Goal: Task Accomplishment & Management: Manage account settings

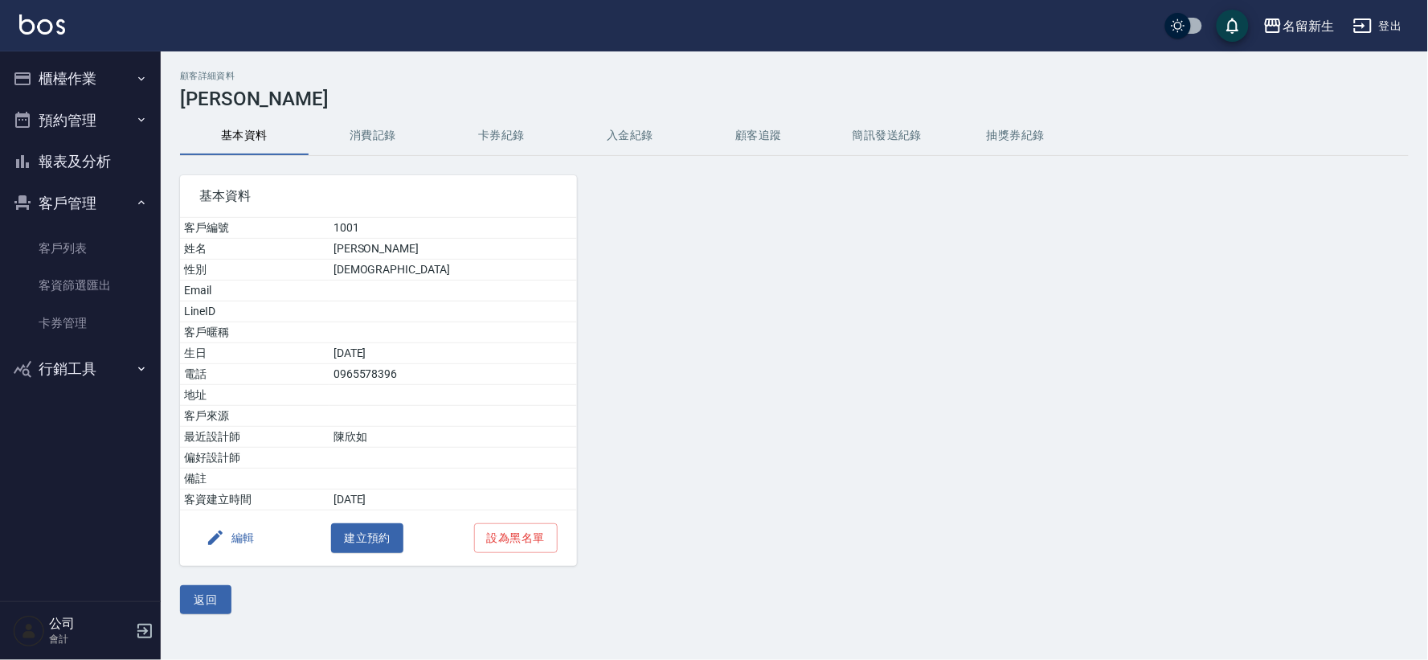
click at [86, 80] on button "櫃檯作業" at bounding box center [80, 79] width 148 height 42
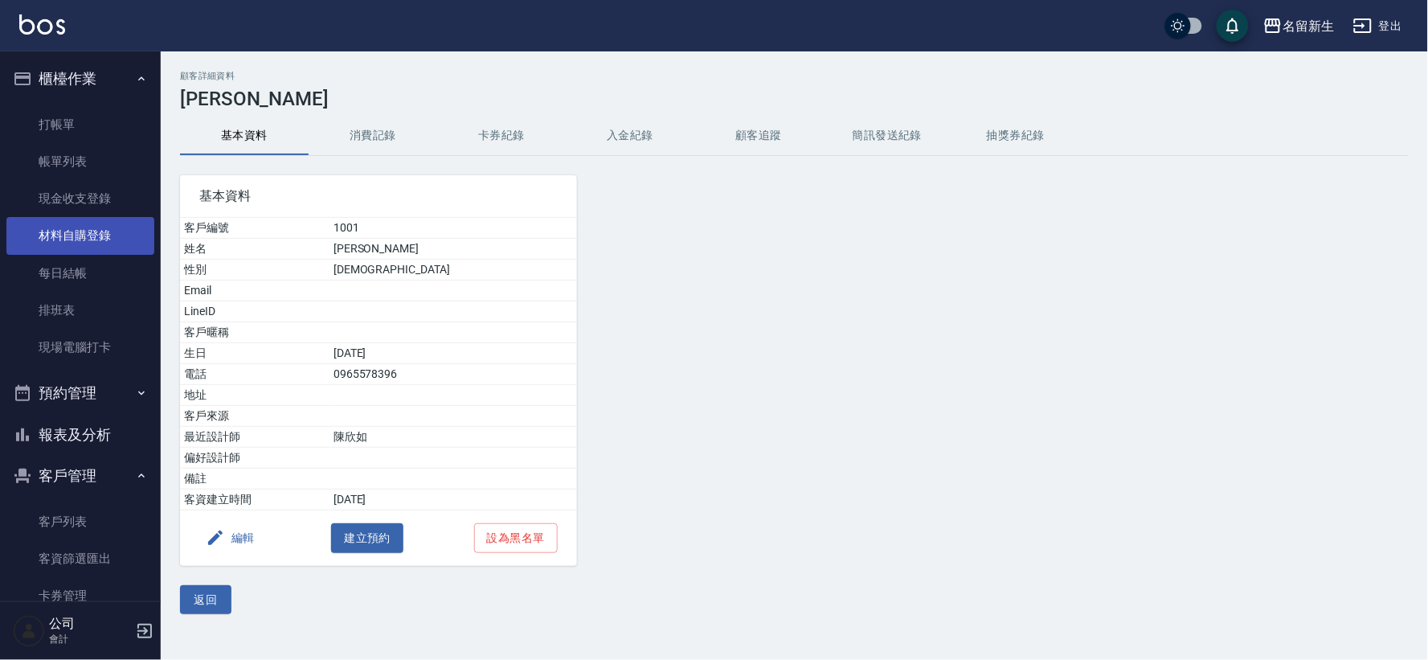
click at [97, 225] on link "材料自購登錄" at bounding box center [80, 235] width 148 height 37
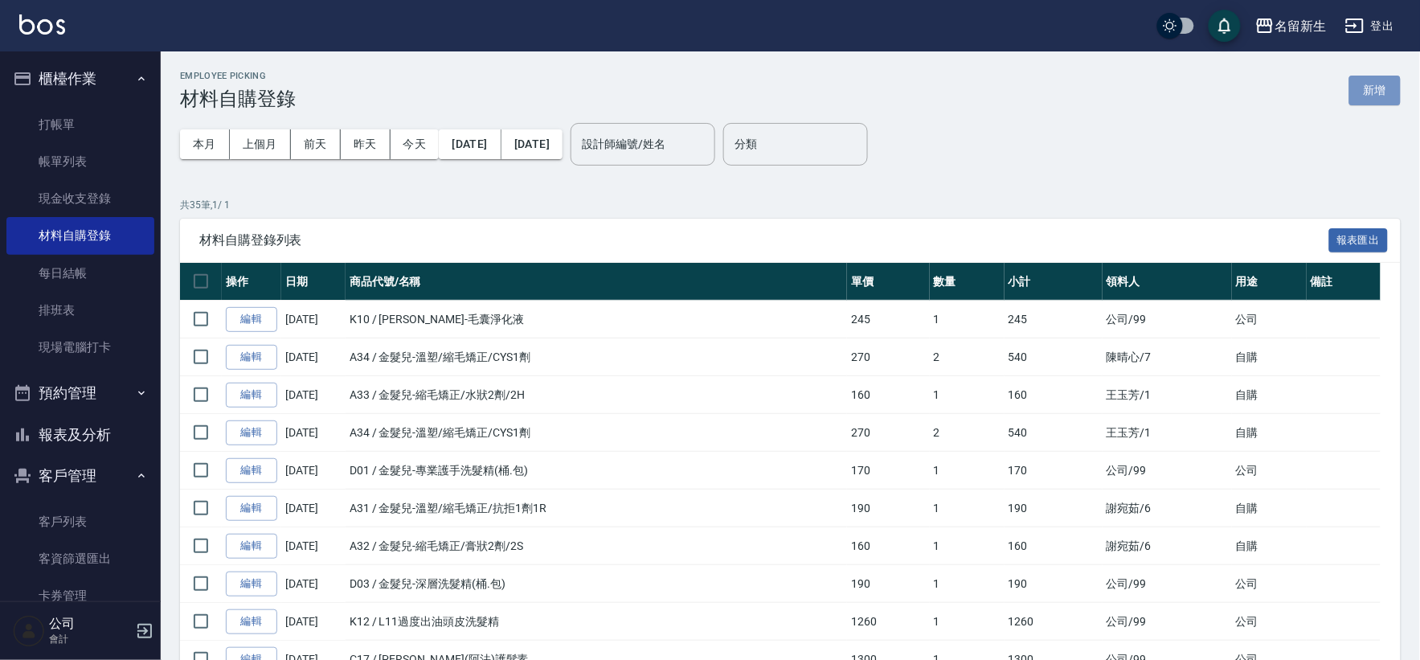
drag, startPoint x: 1374, startPoint y: 86, endPoint x: 1348, endPoint y: 99, distance: 29.5
click at [1375, 85] on button "新增" at bounding box center [1374, 91] width 51 height 30
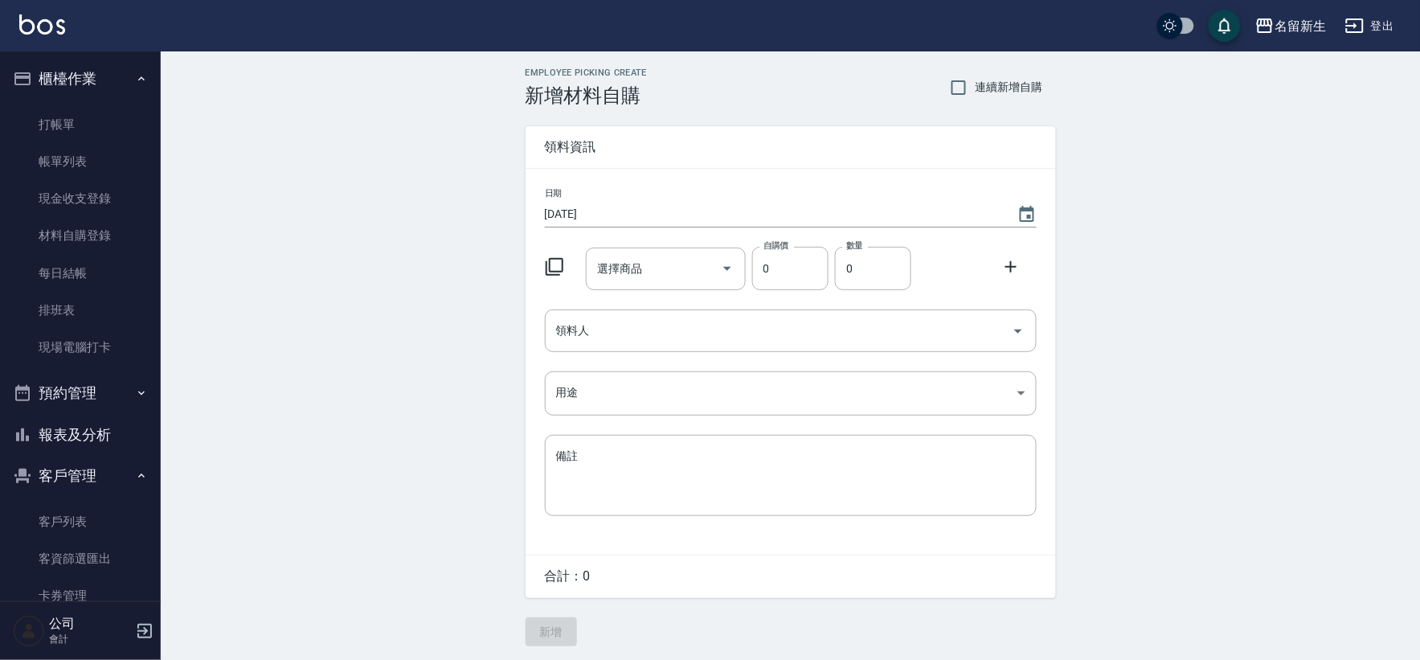
click at [555, 261] on icon at bounding box center [554, 266] width 19 height 19
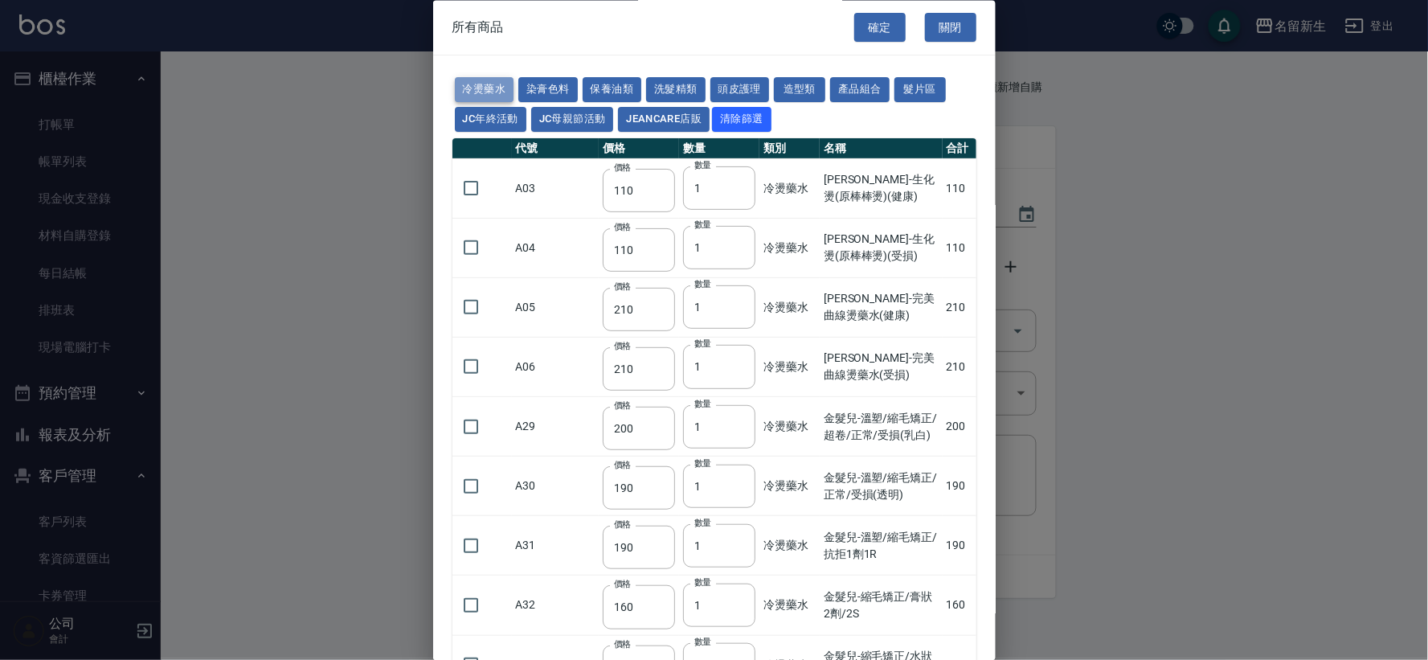
click at [505, 83] on button "冷燙藥水" at bounding box center [484, 90] width 59 height 25
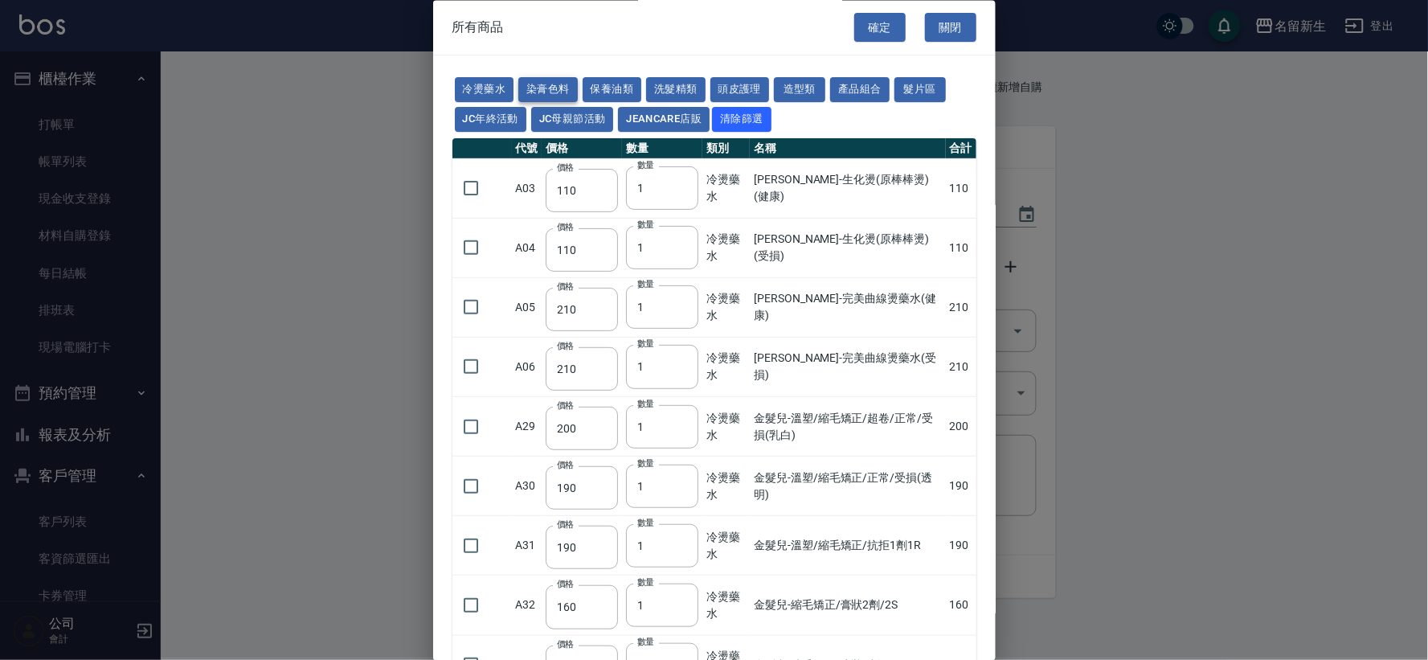
click at [556, 93] on button "染膏色料" at bounding box center [547, 90] width 59 height 25
type input "100"
type input "390"
type input "580"
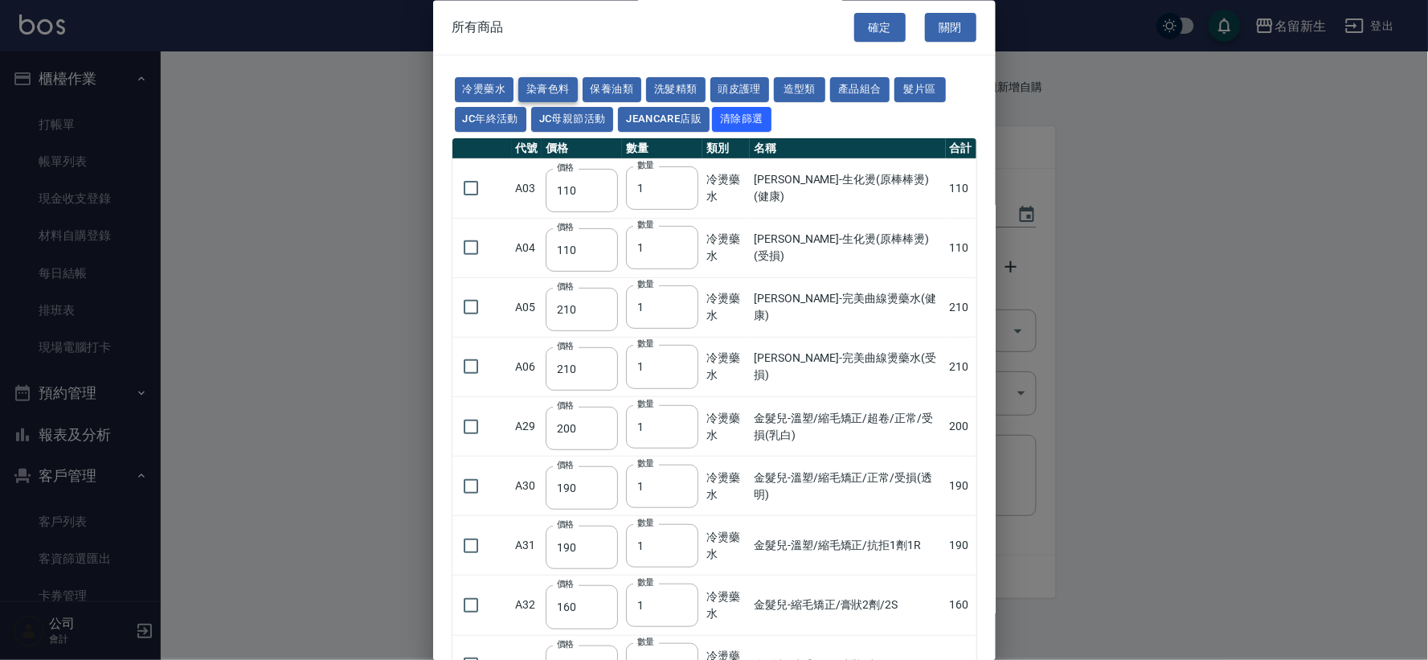
type input "105"
type input "406"
type input "105"
type input "102"
type input "137"
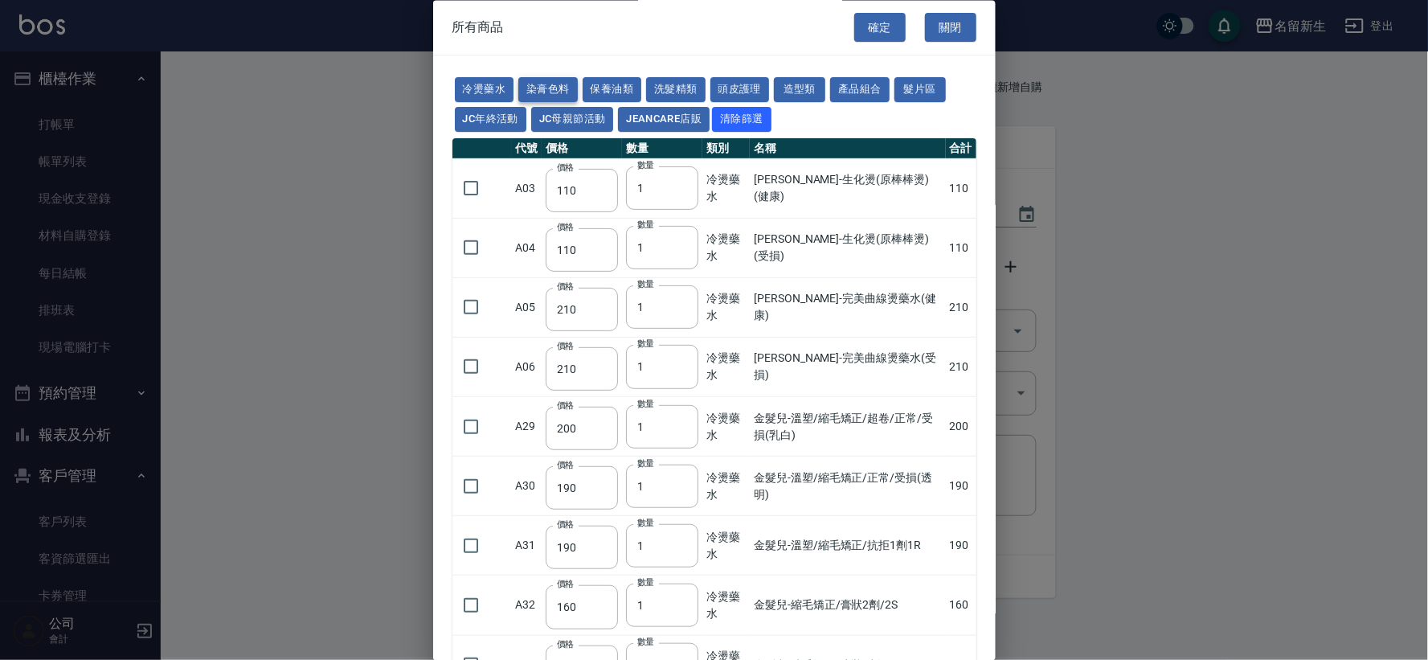
type input "110"
type input "133"
type input "186"
type input "133"
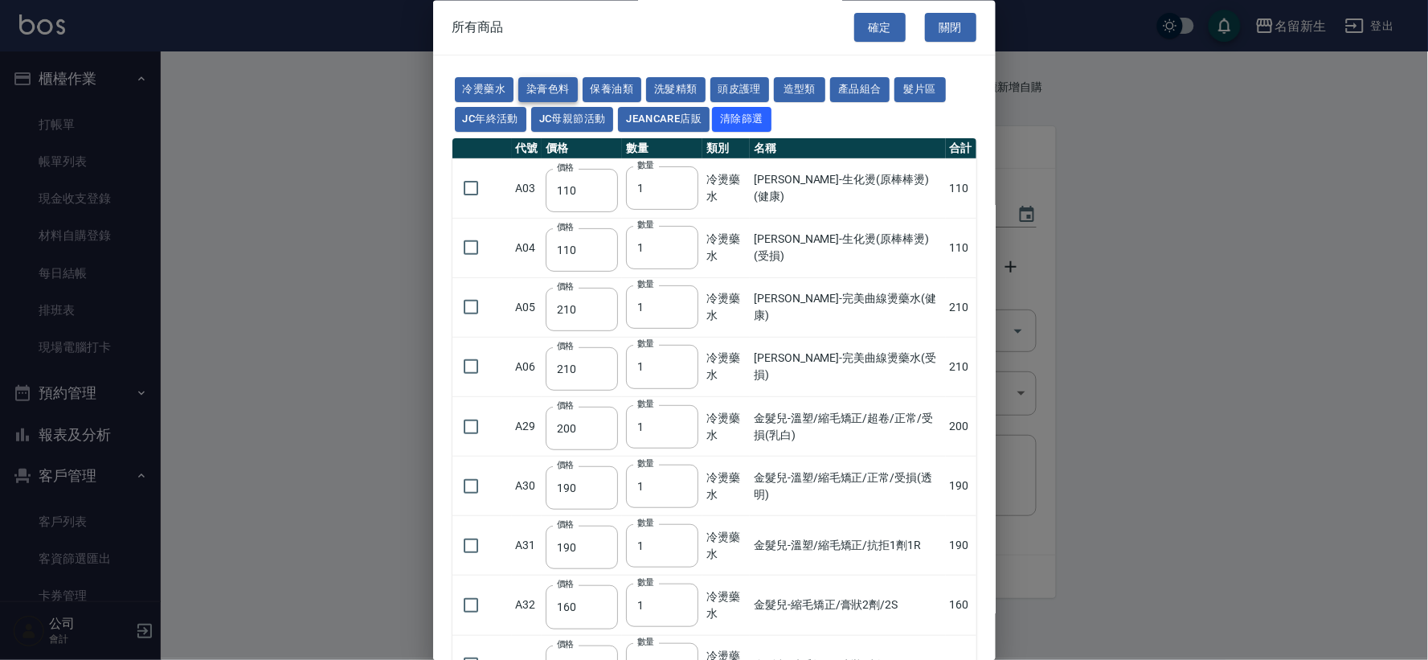
type input "450"
type input "350"
type input "112"
type input "450"
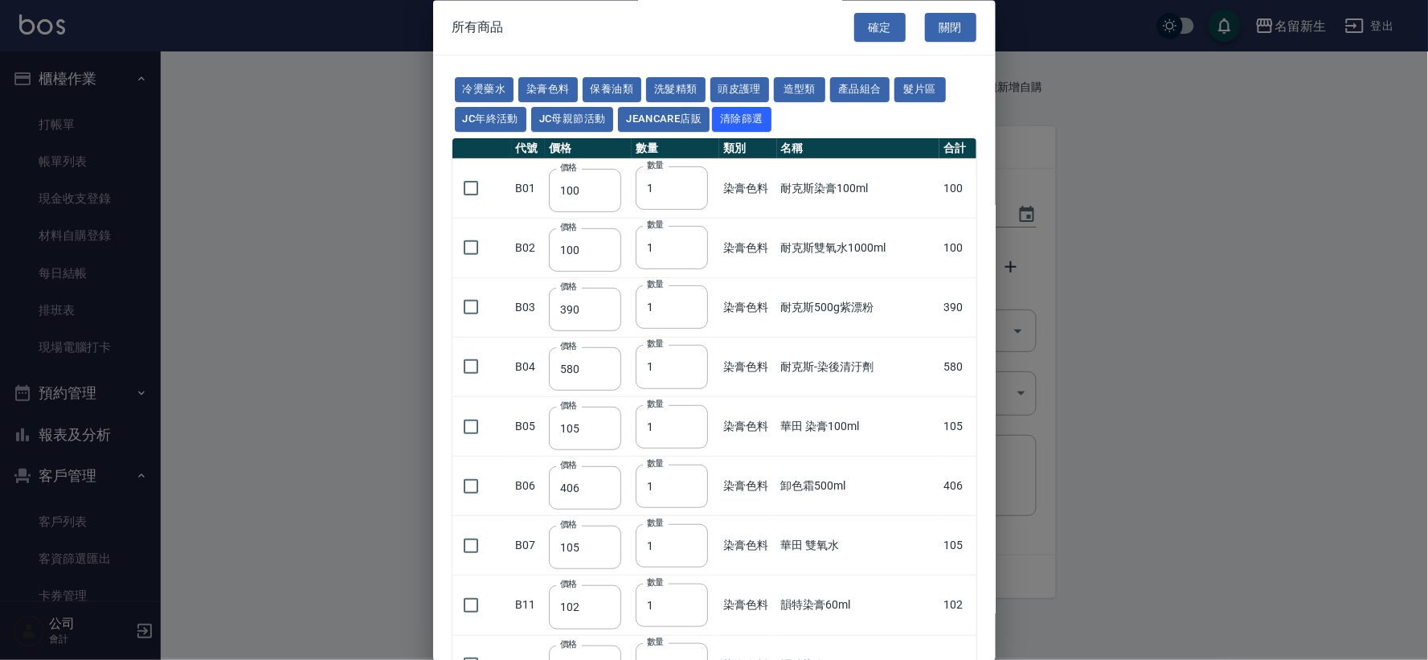
click at [962, 25] on button "關閉" at bounding box center [950, 28] width 51 height 30
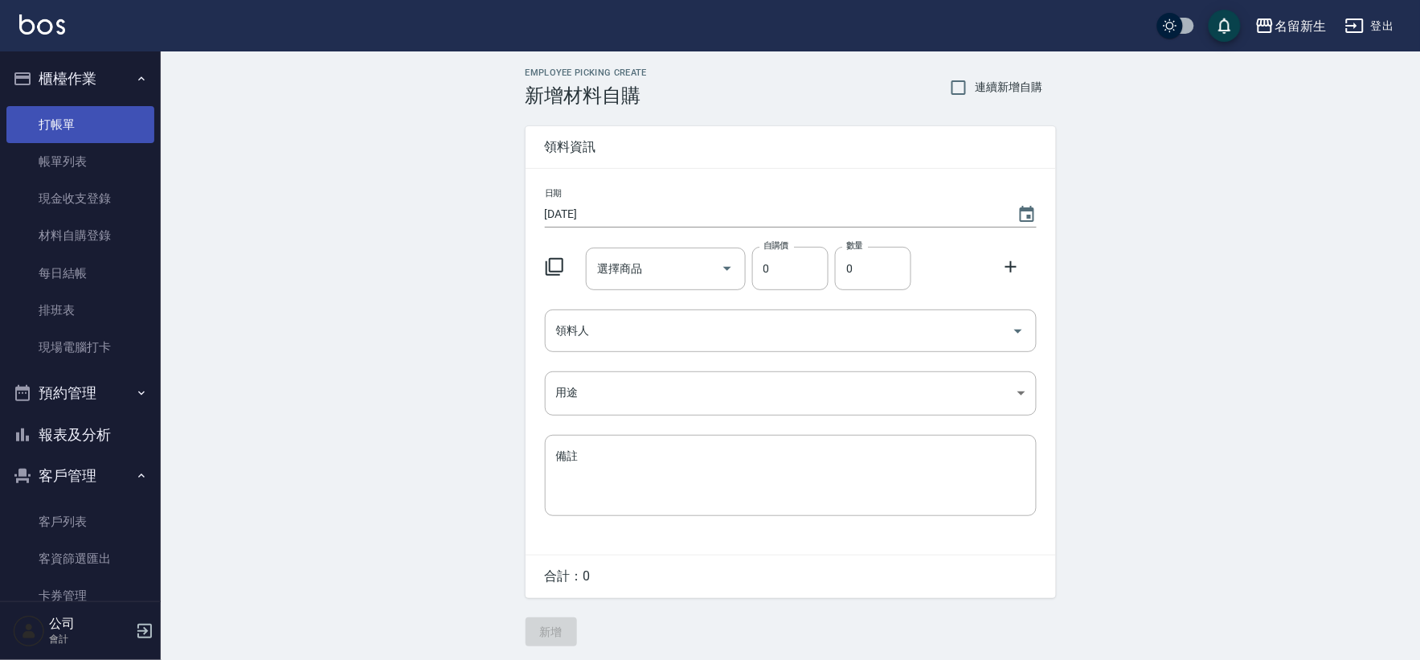
click at [100, 113] on link "打帳單" at bounding box center [80, 124] width 148 height 37
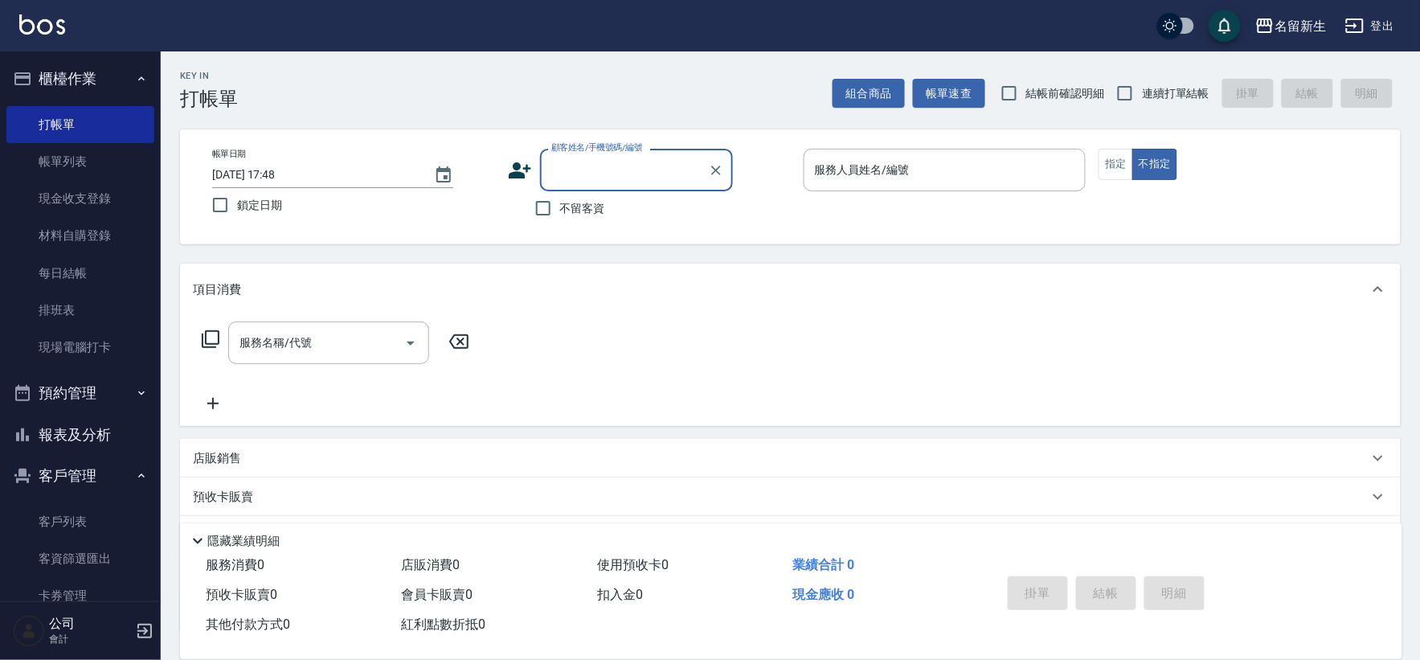
drag, startPoint x: 121, startPoint y: 434, endPoint x: 87, endPoint y: 473, distance: 51.3
click at [117, 432] on button "報表及分析" at bounding box center [80, 435] width 148 height 42
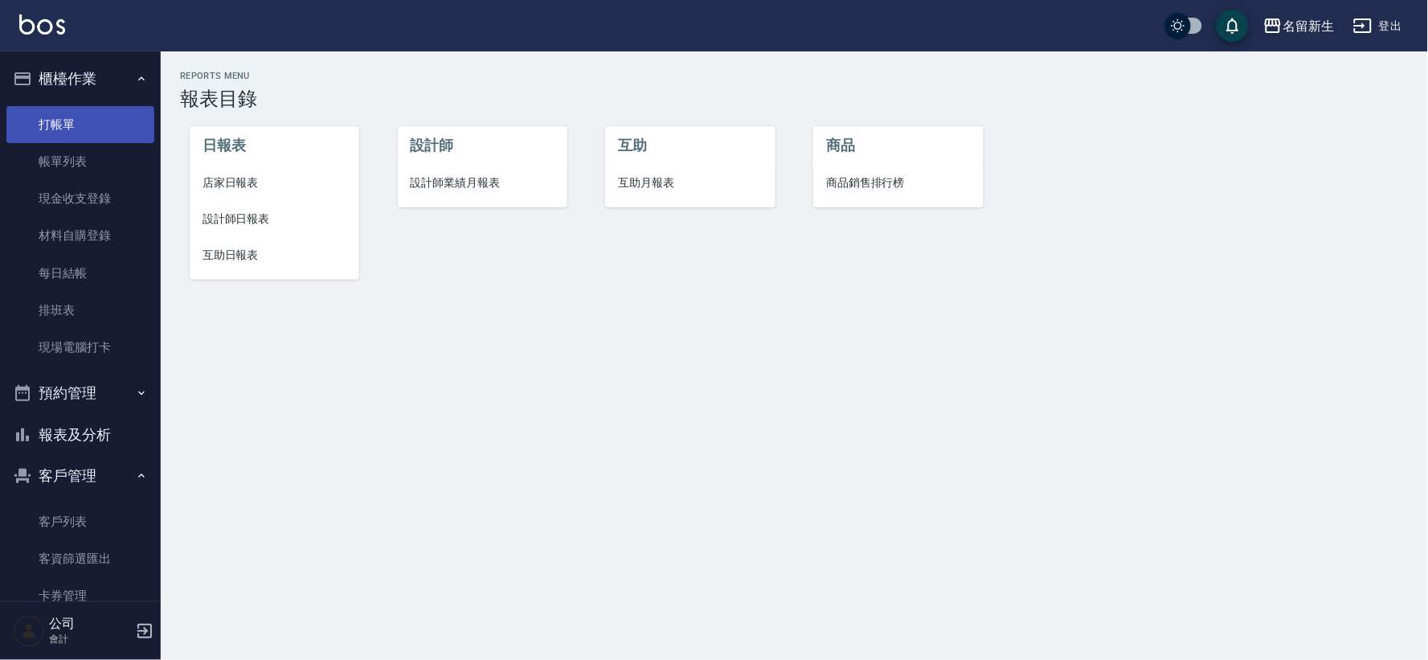
click at [77, 121] on link "打帳單" at bounding box center [80, 124] width 148 height 37
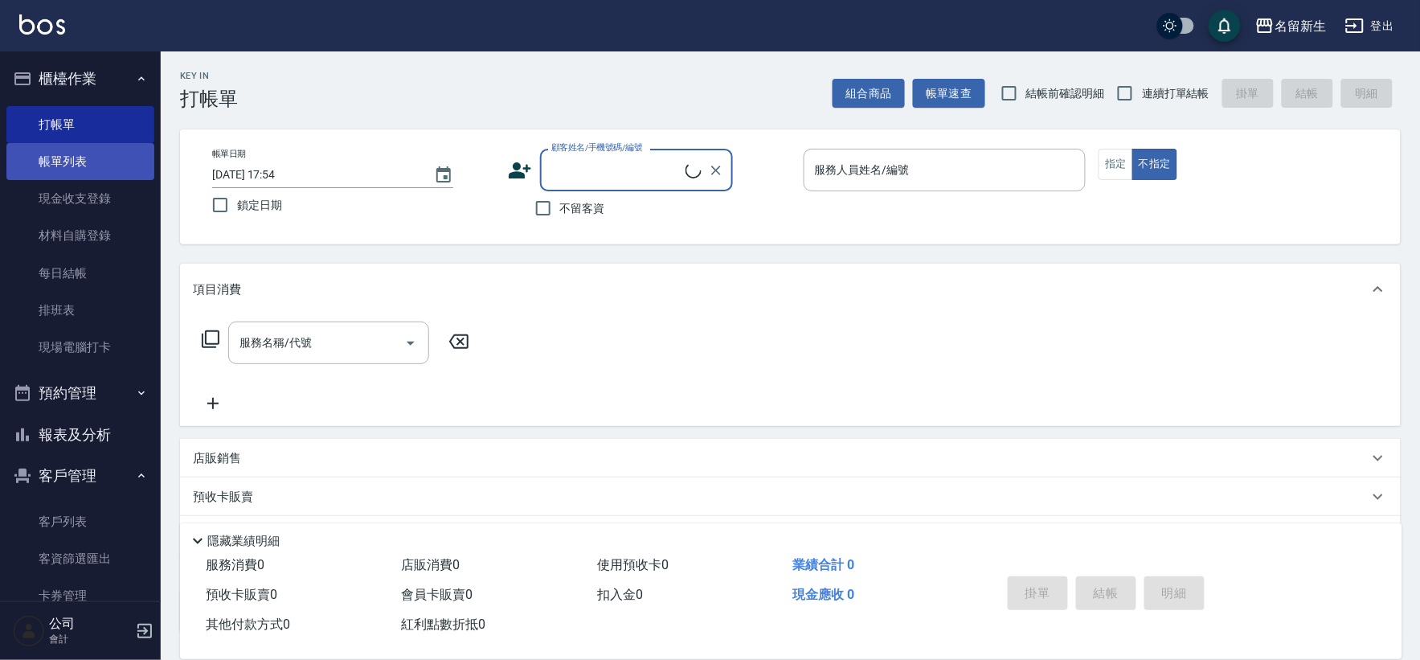
click at [99, 161] on link "帳單列表" at bounding box center [80, 161] width 148 height 37
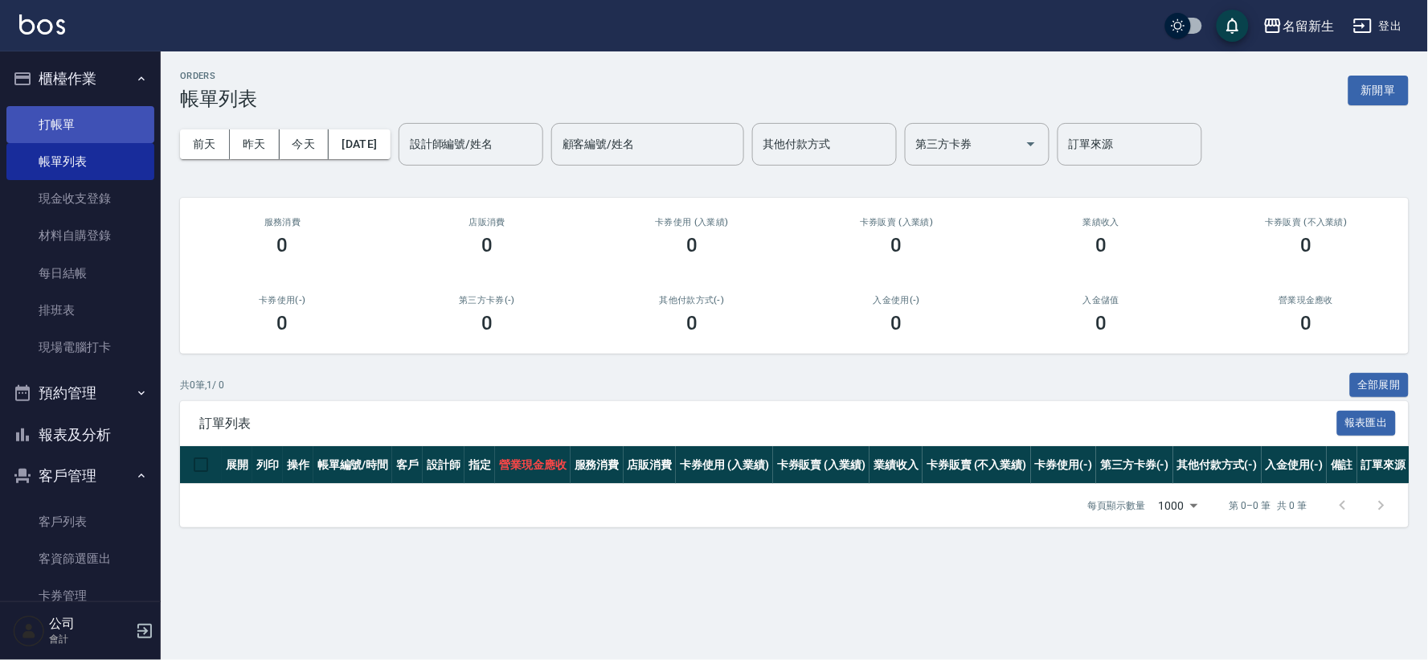
click at [108, 125] on link "打帳單" at bounding box center [80, 124] width 148 height 37
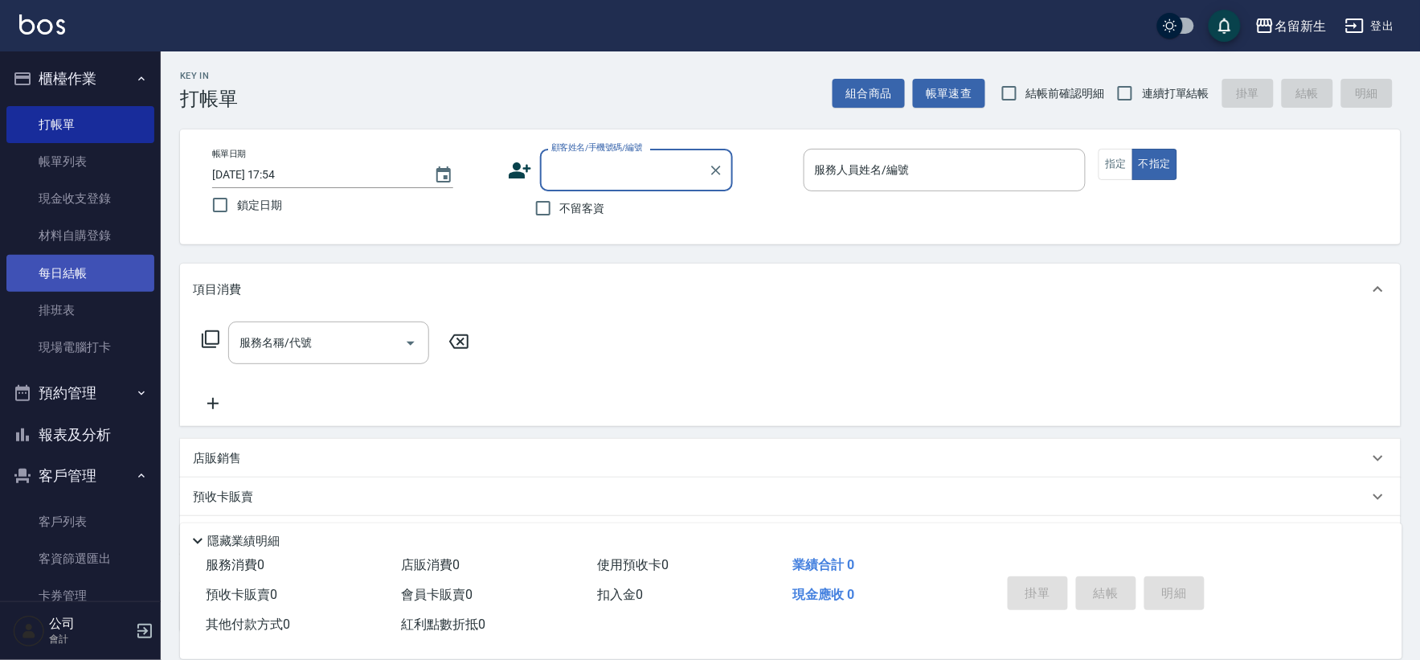
click at [137, 268] on link "每日結帳" at bounding box center [80, 273] width 148 height 37
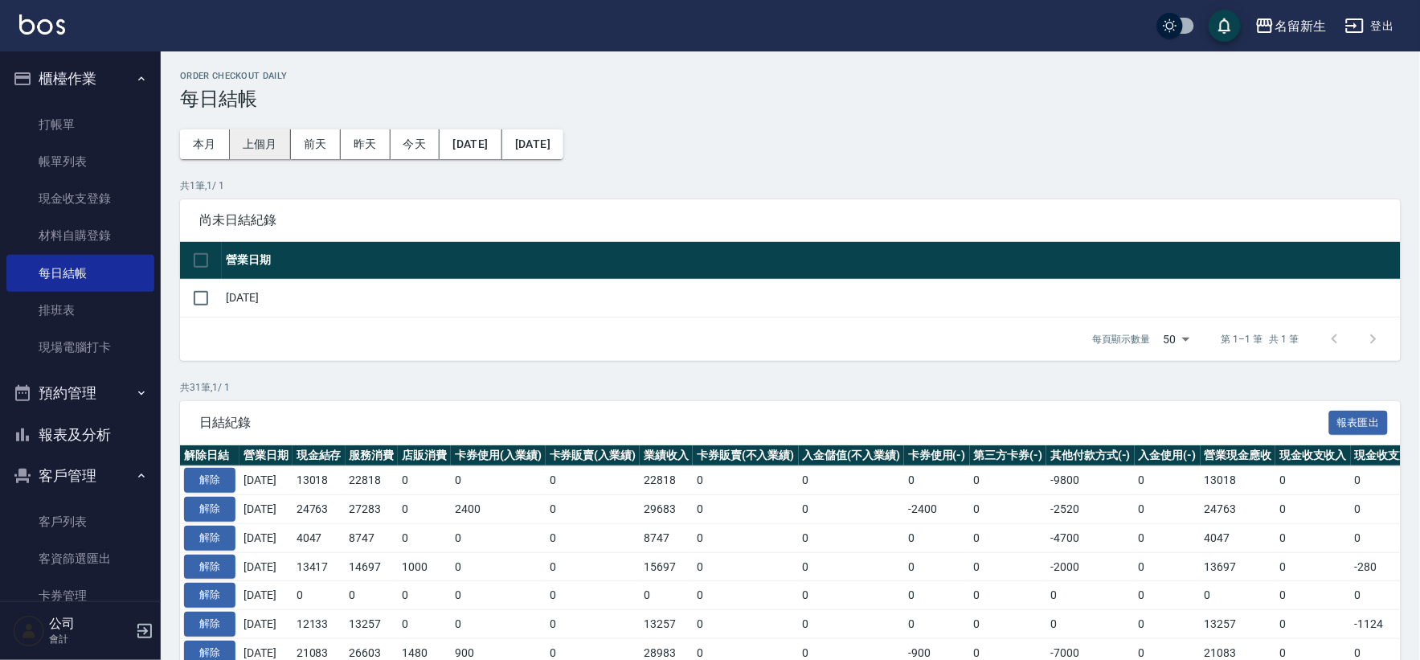
click at [273, 149] on button "上個月" at bounding box center [260, 144] width 61 height 30
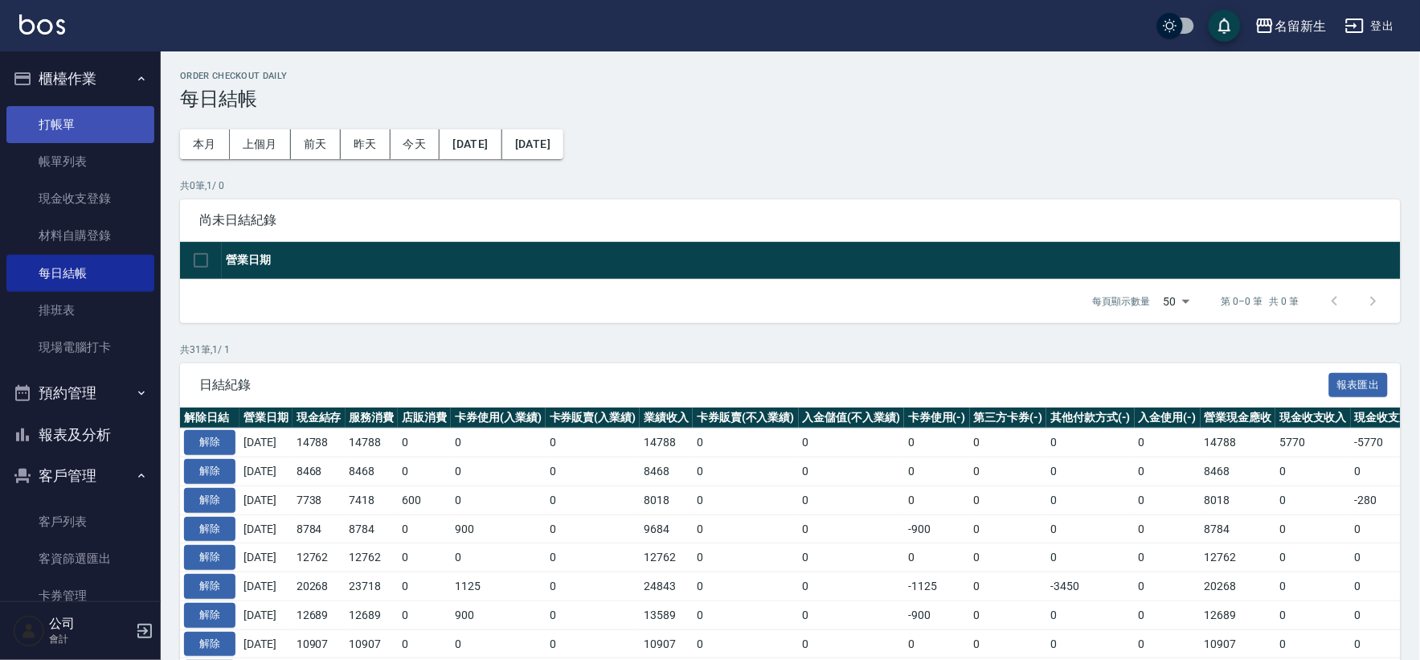
click at [109, 141] on link "打帳單" at bounding box center [80, 124] width 148 height 37
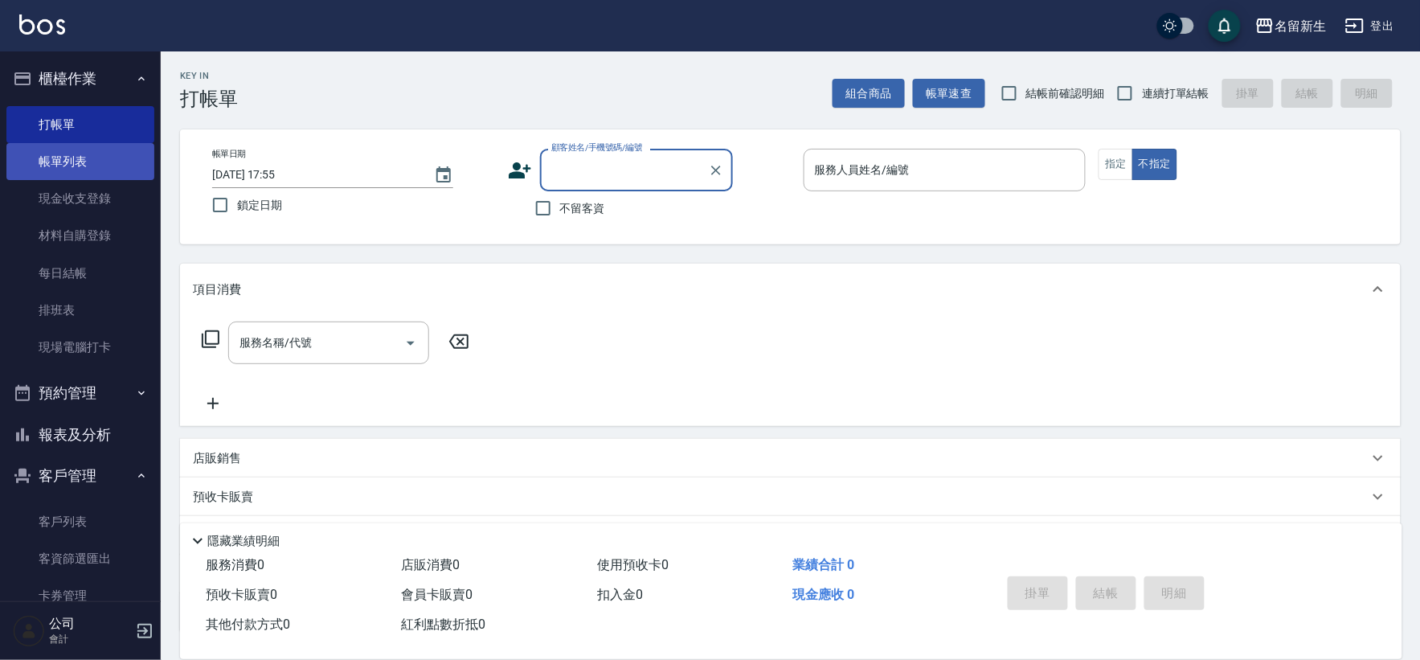
click at [53, 154] on link "帳單列表" at bounding box center [80, 161] width 148 height 37
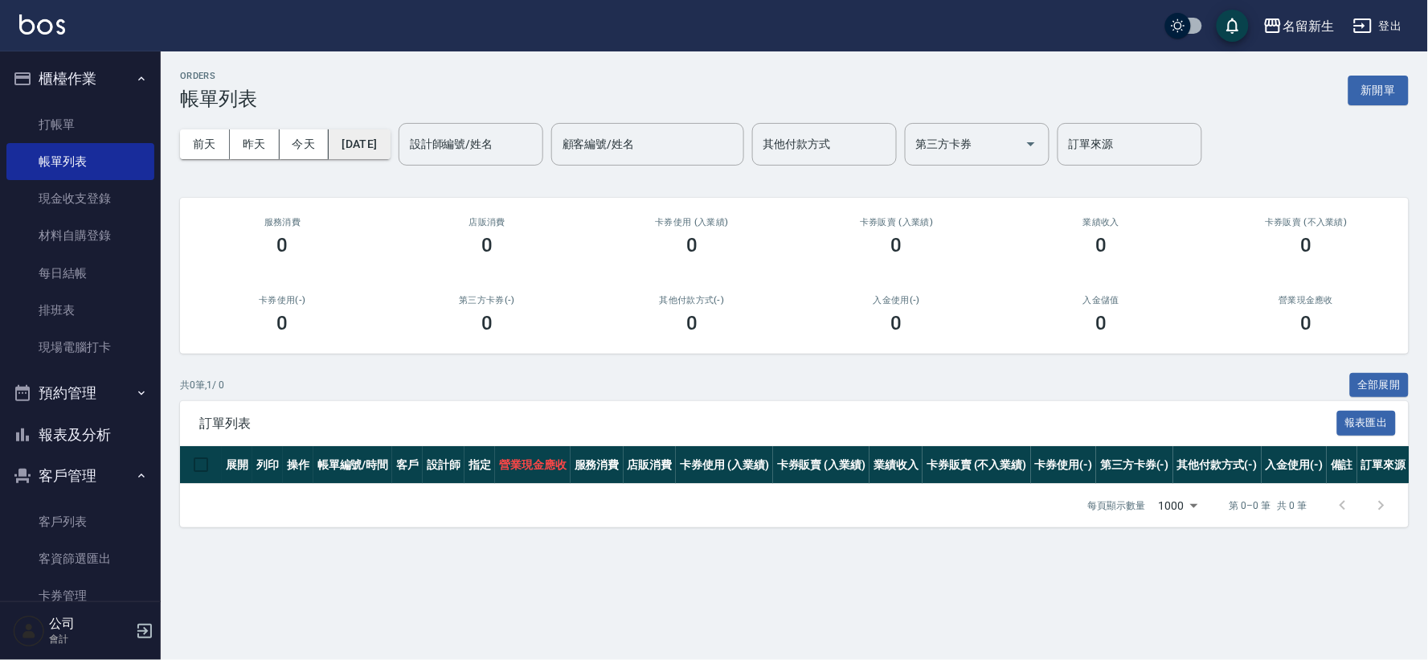
click at [380, 134] on button "[DATE]" at bounding box center [359, 144] width 61 height 30
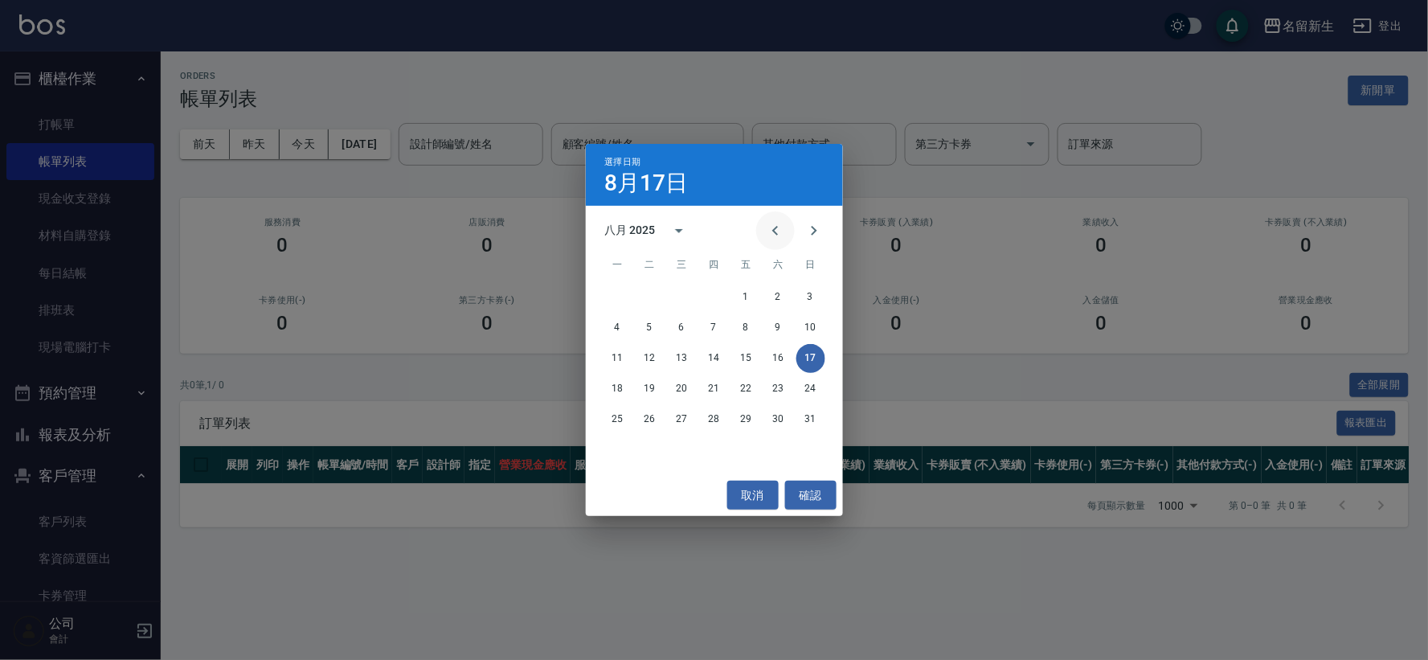
click at [768, 227] on icon "Previous month" at bounding box center [775, 230] width 19 height 19
click at [683, 294] on button "2" at bounding box center [682, 297] width 29 height 29
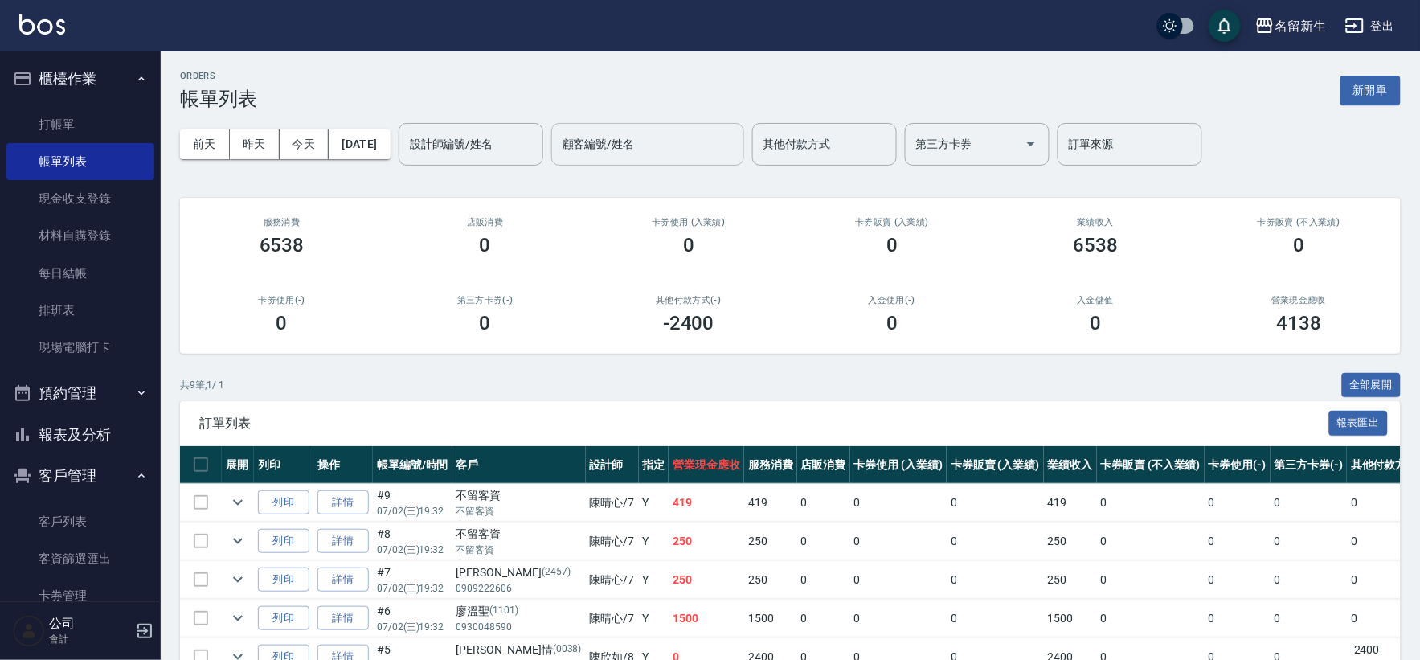
click at [599, 159] on div "顧客編號/姓名" at bounding box center [647, 144] width 193 height 43
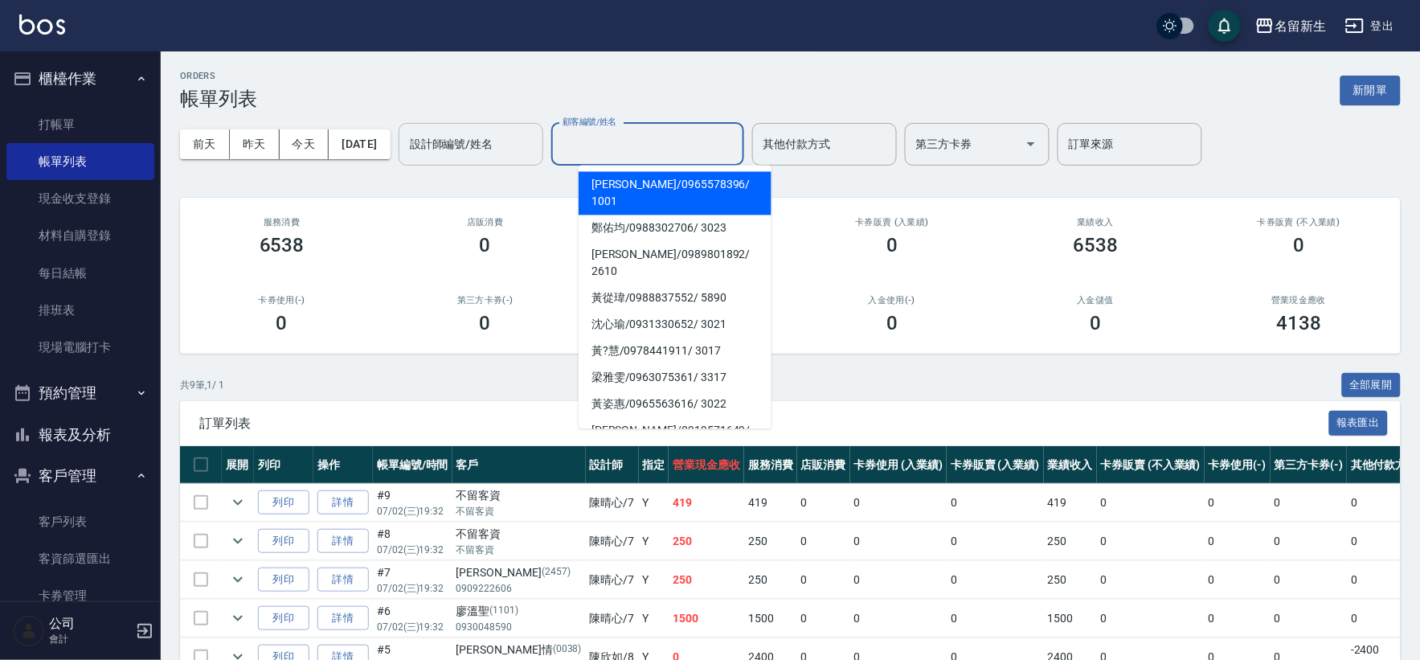
click at [485, 162] on div "設計師編號/姓名" at bounding box center [471, 144] width 145 height 43
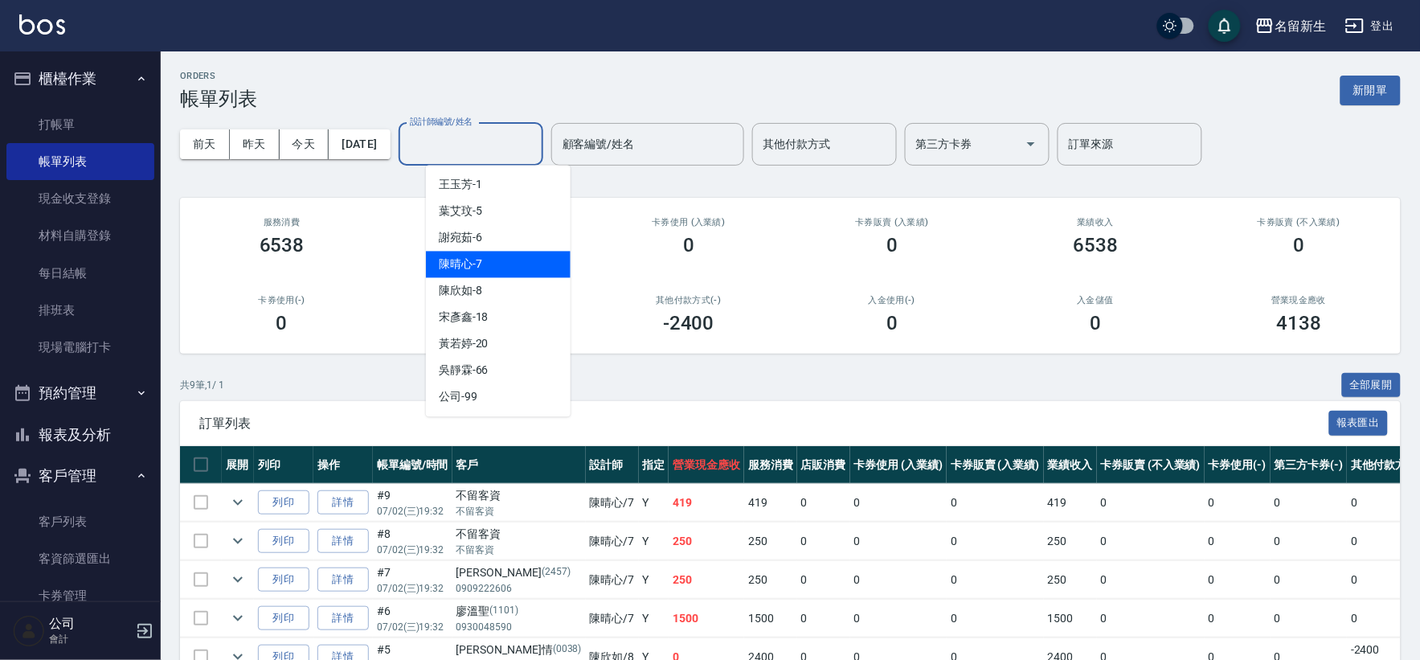
click at [487, 268] on div "[PERSON_NAME]-7" at bounding box center [498, 265] width 145 height 27
type input "[PERSON_NAME]-7"
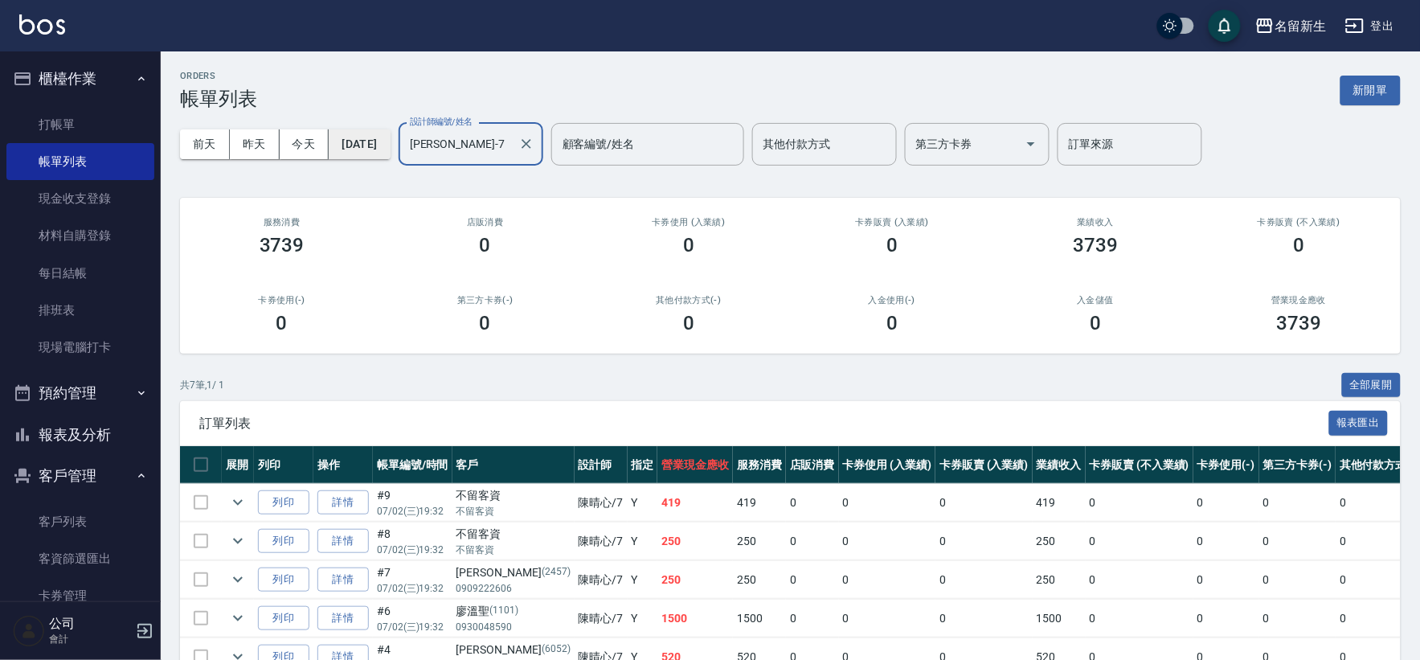
click at [372, 134] on button "[DATE]" at bounding box center [359, 144] width 61 height 30
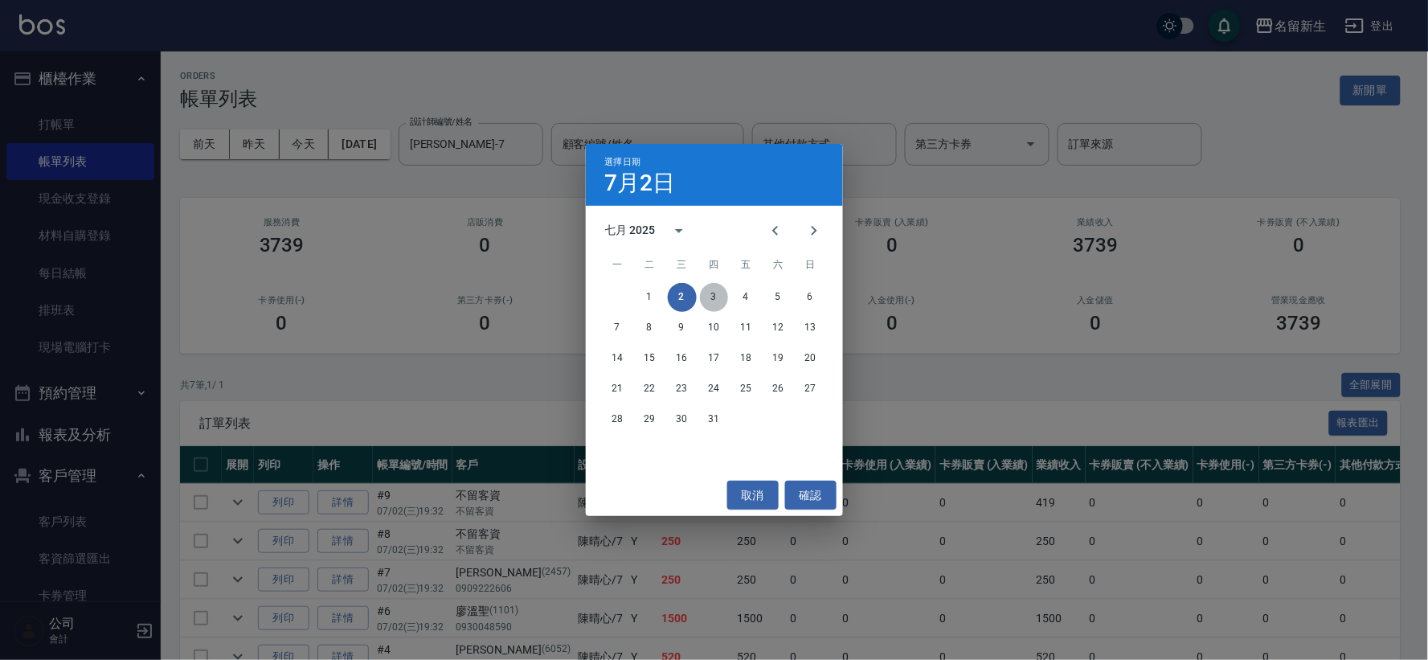
click at [711, 295] on button "3" at bounding box center [714, 297] width 29 height 29
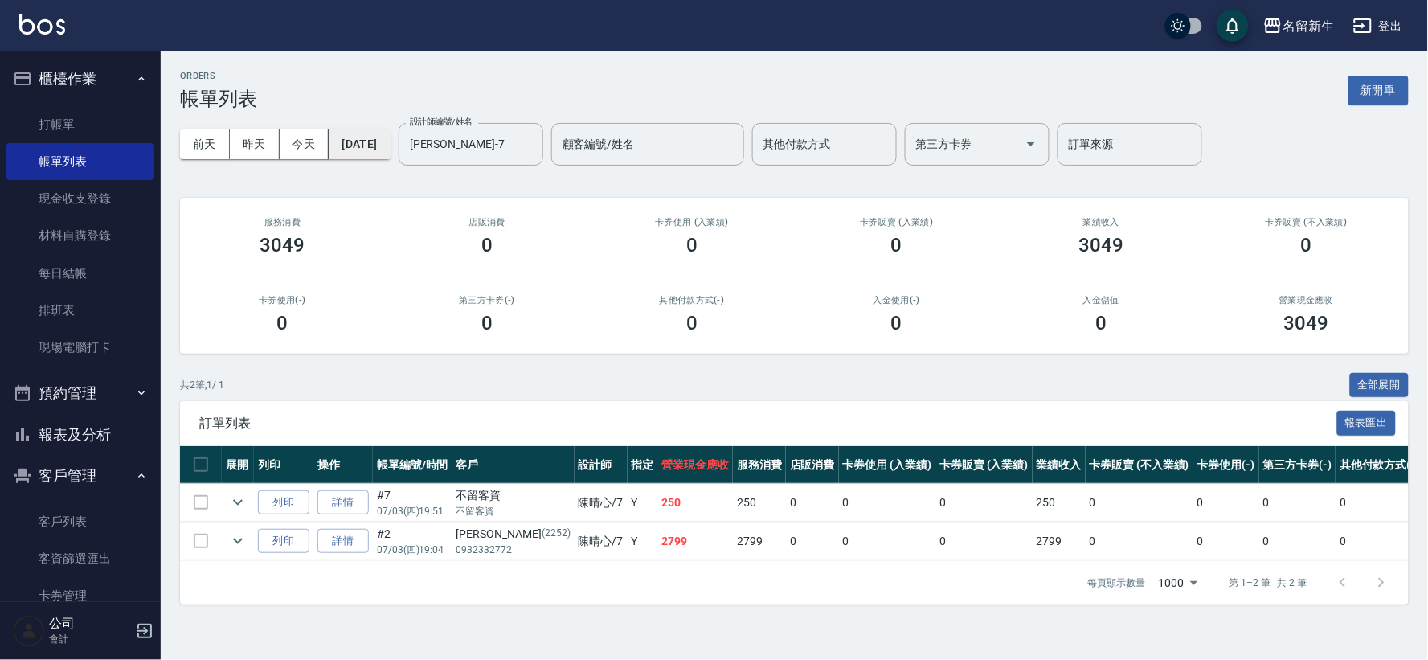
click at [330, 139] on button "[DATE]" at bounding box center [359, 144] width 61 height 30
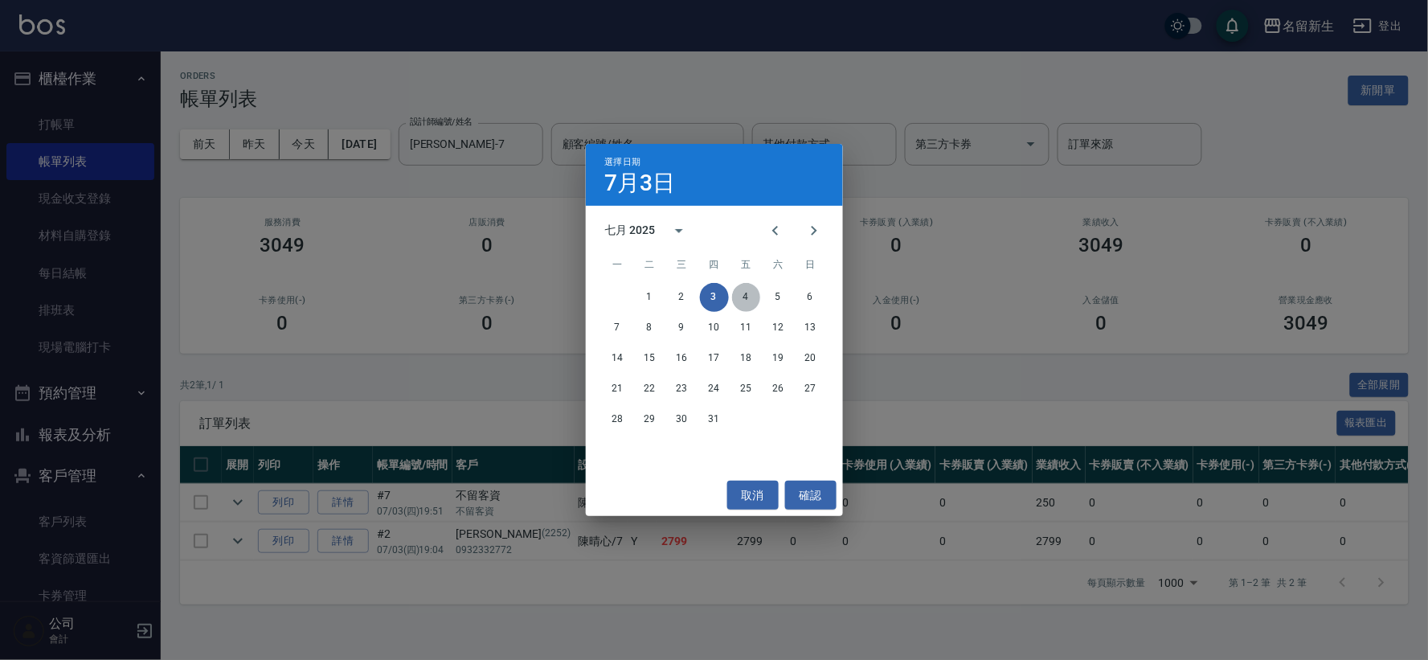
click at [751, 292] on button "4" at bounding box center [746, 297] width 29 height 29
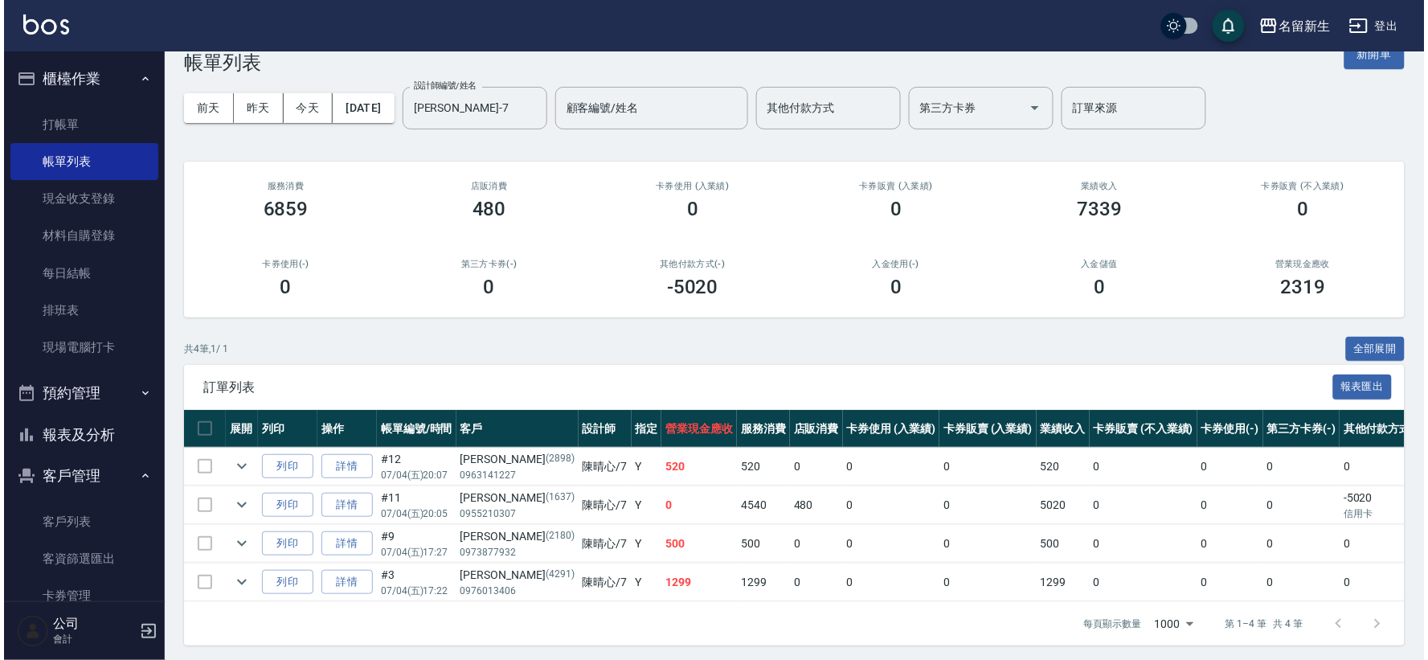
scroll to position [55, 0]
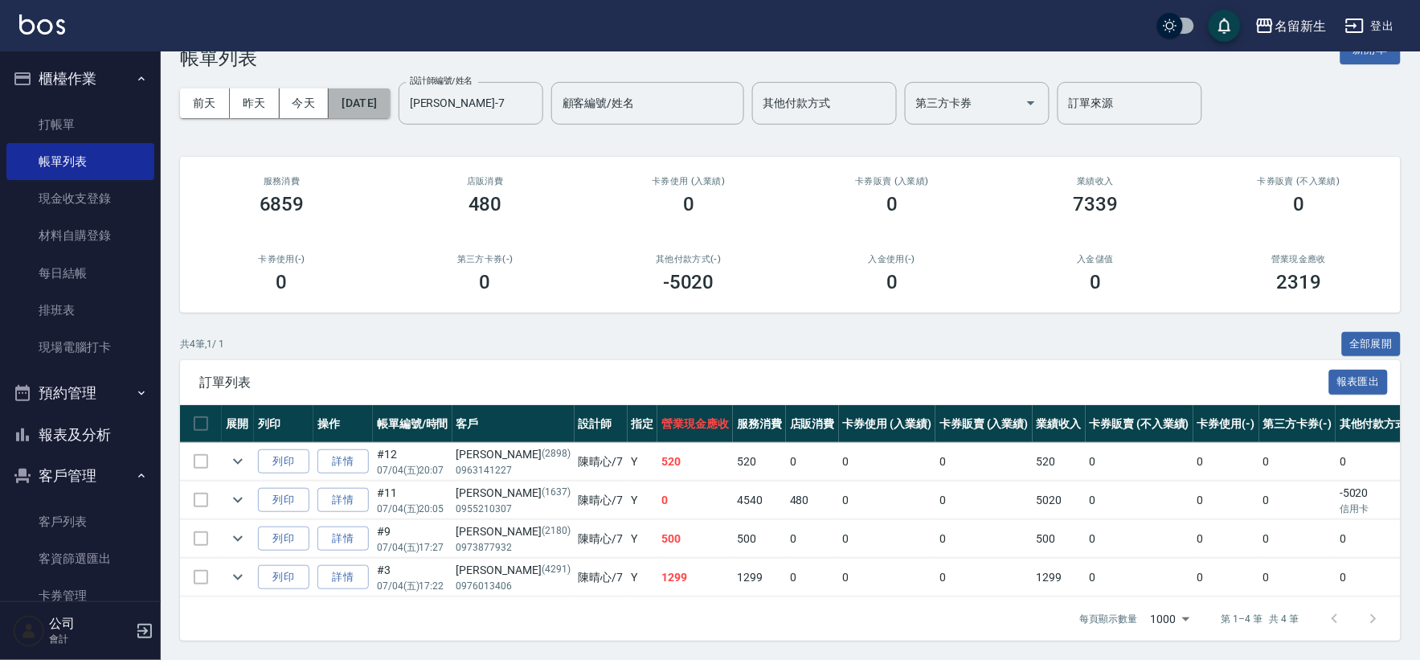
click at [390, 88] on button "[DATE]" at bounding box center [359, 103] width 61 height 30
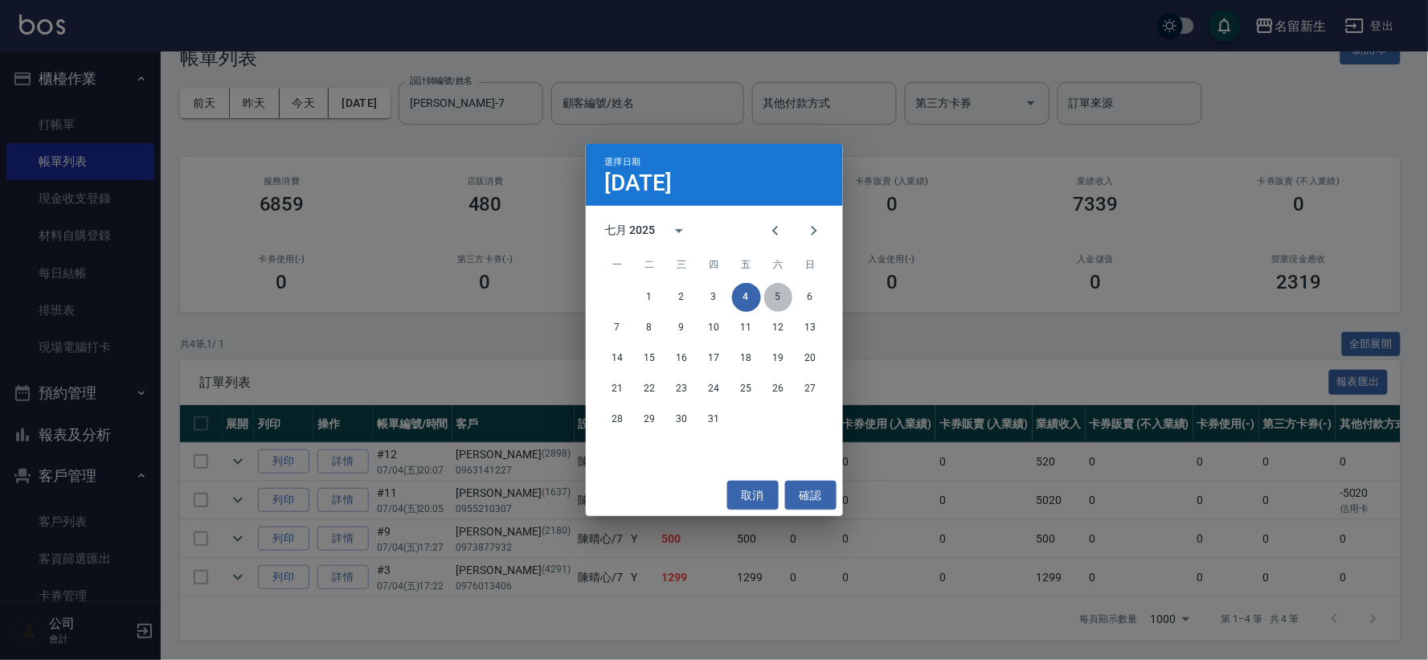
click at [780, 289] on button "5" at bounding box center [778, 297] width 29 height 29
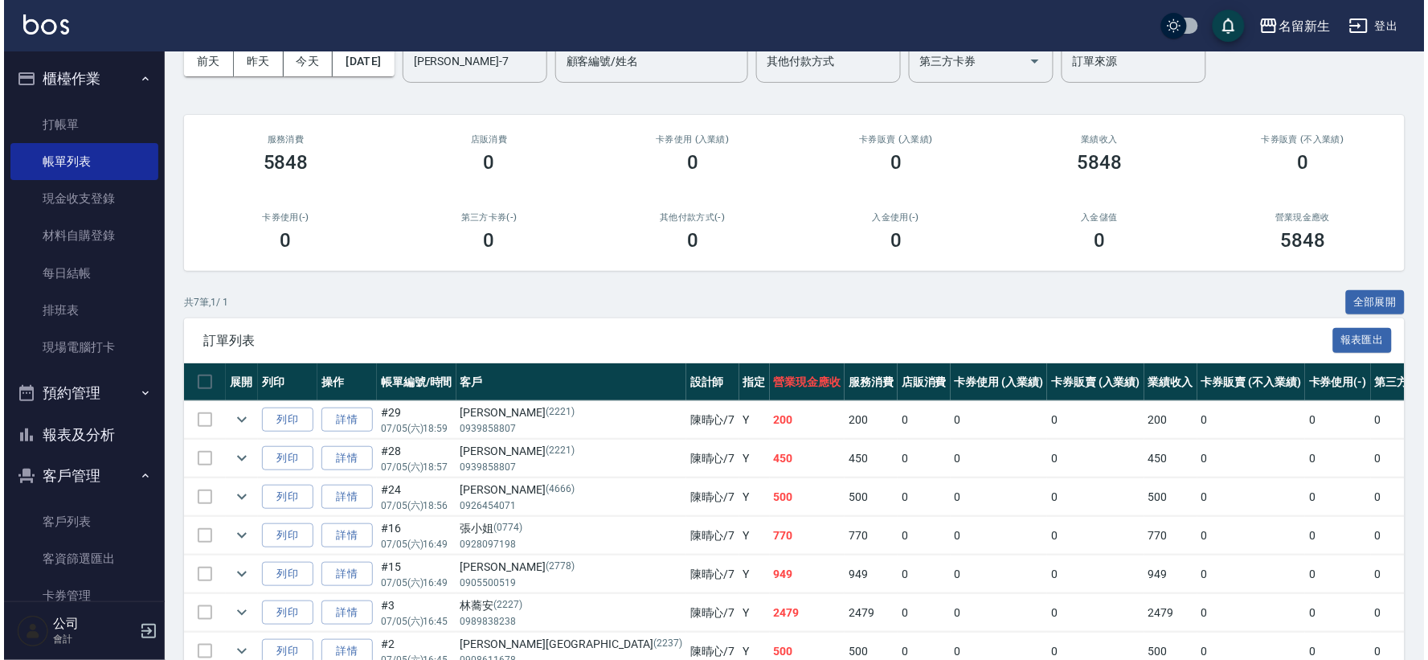
scroll to position [82, 0]
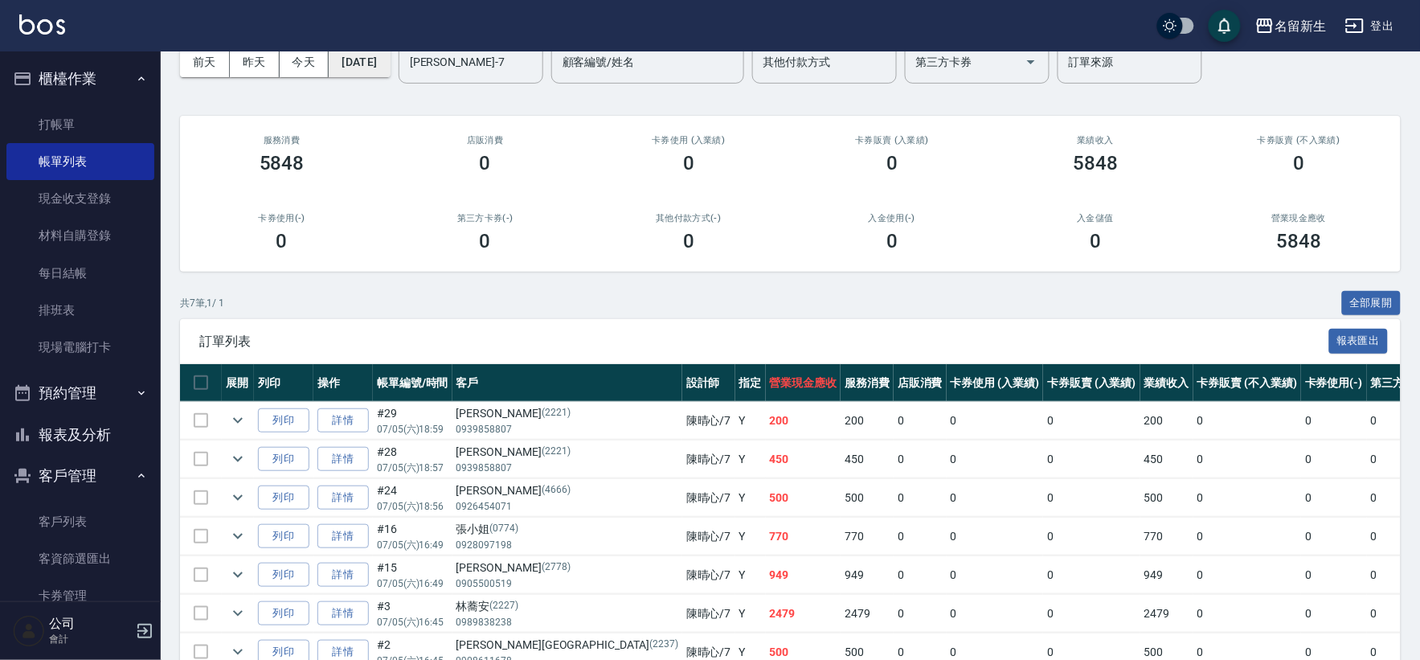
click at [384, 60] on button "[DATE]" at bounding box center [359, 62] width 61 height 30
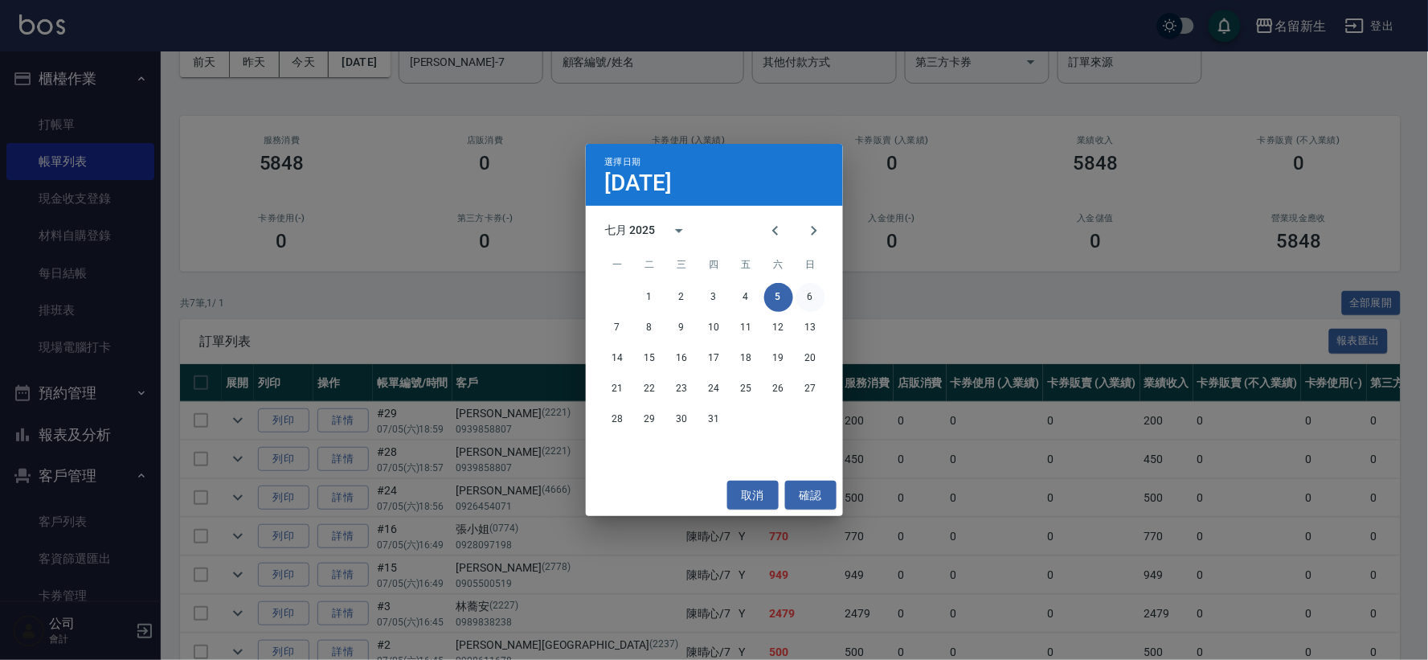
click at [812, 295] on button "6" at bounding box center [810, 297] width 29 height 29
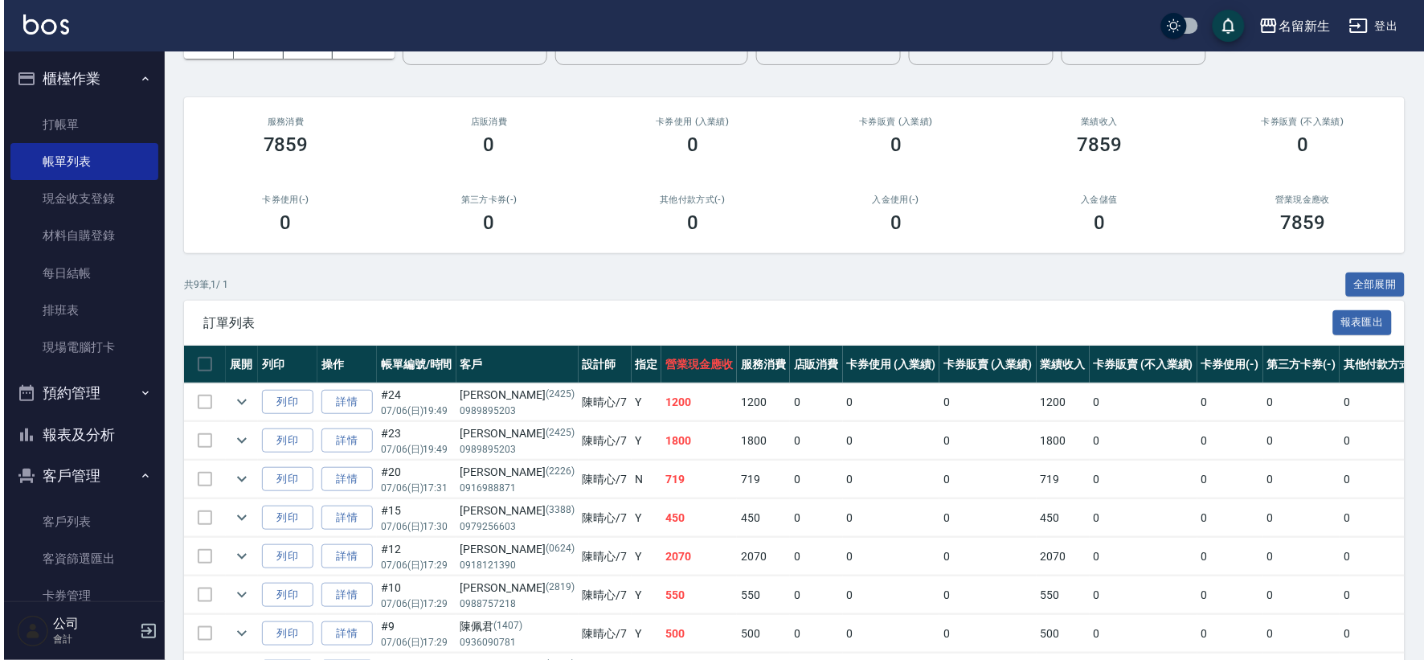
scroll to position [69, 0]
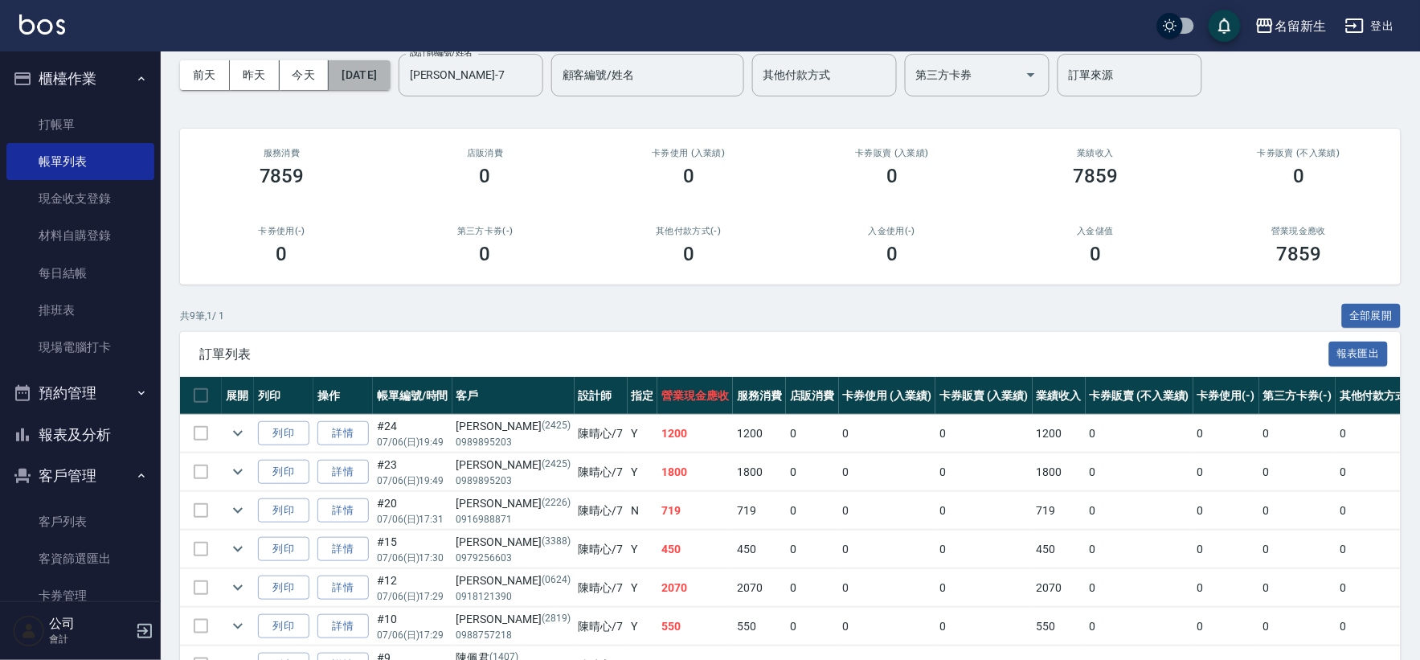
click at [390, 75] on button "[DATE]" at bounding box center [359, 75] width 61 height 30
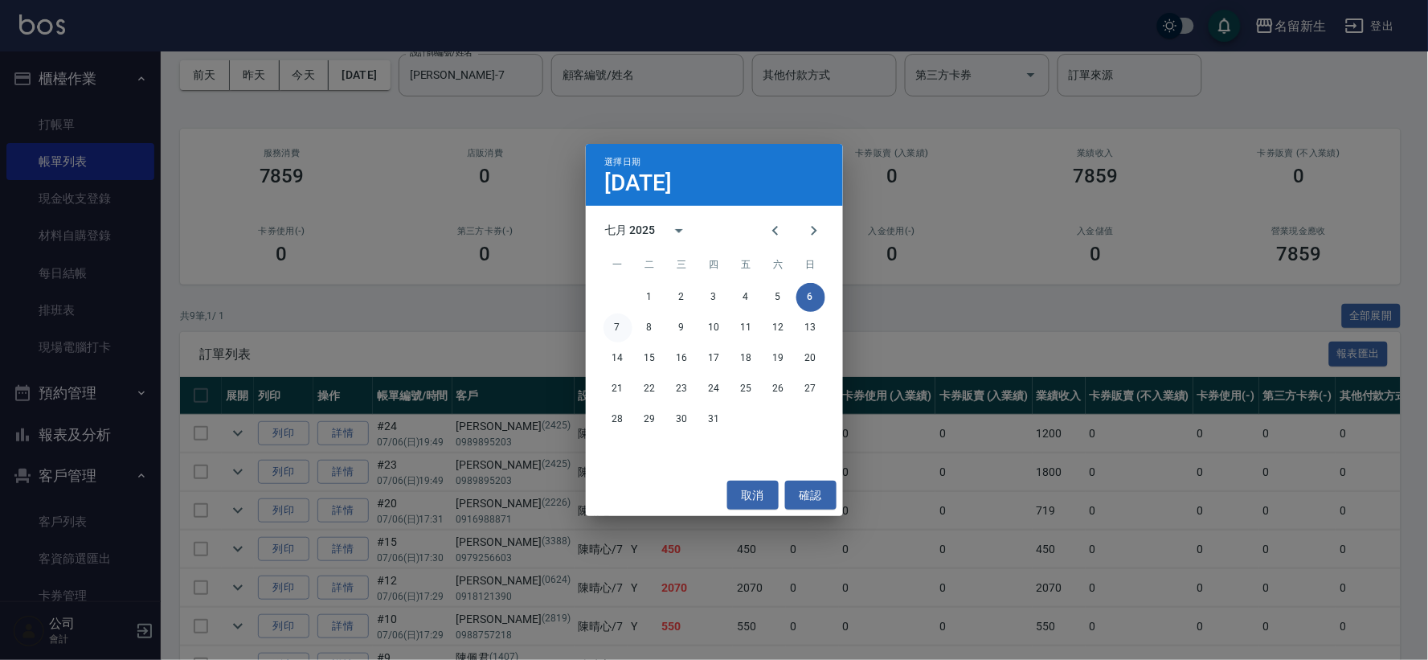
click at [616, 332] on button "7" at bounding box center [618, 327] width 29 height 29
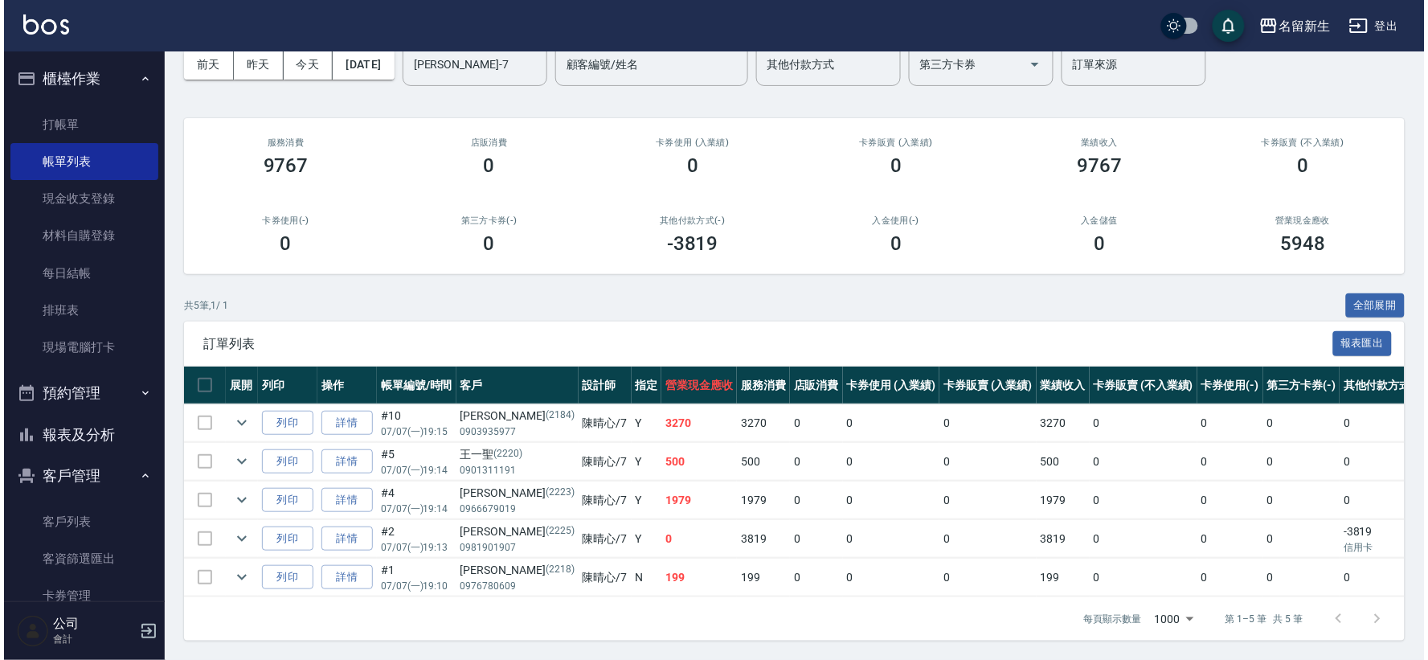
scroll to position [4, 0]
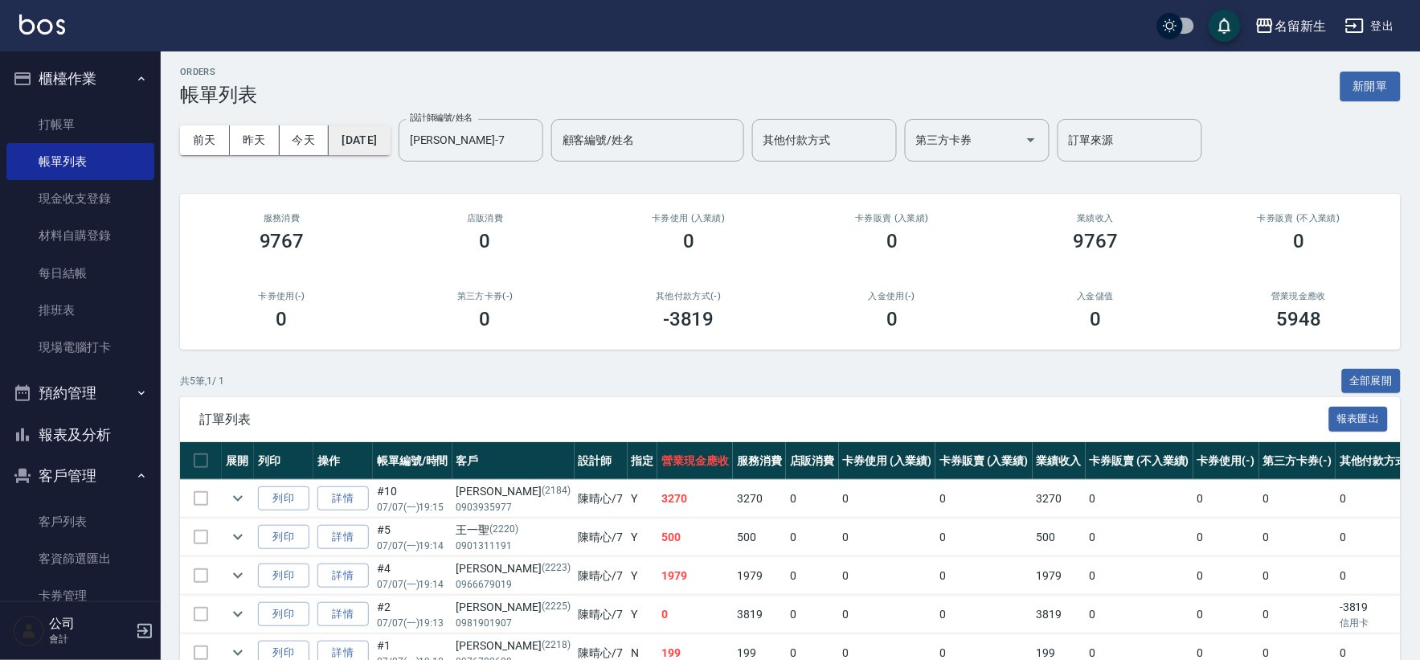
click at [370, 140] on button "[DATE]" at bounding box center [359, 140] width 61 height 30
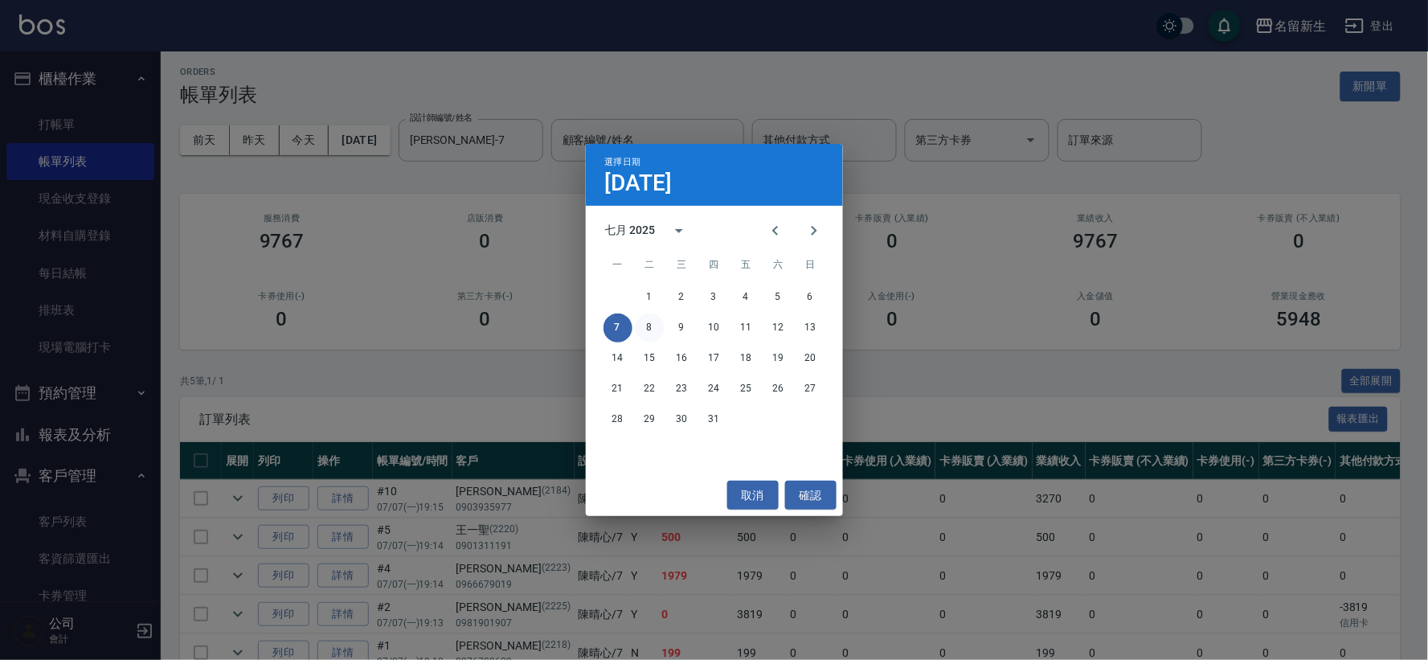
click at [653, 326] on button "8" at bounding box center [650, 327] width 29 height 29
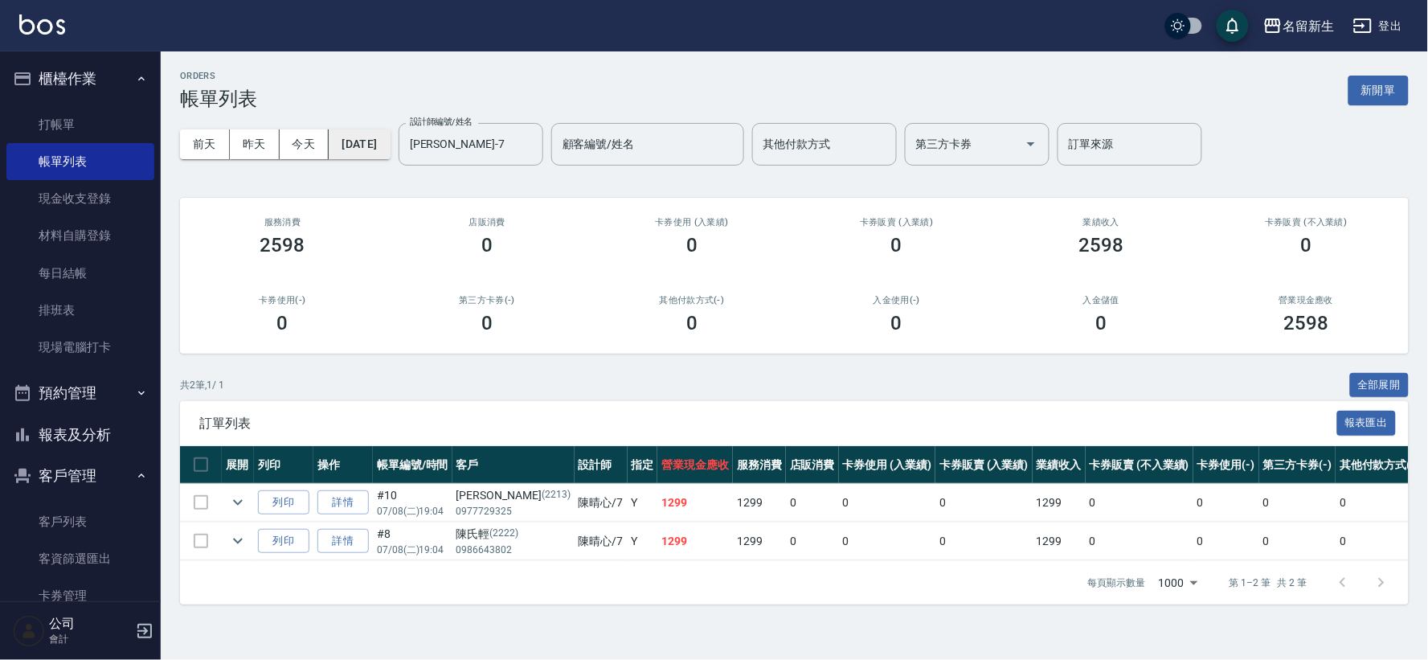
click at [350, 139] on button "[DATE]" at bounding box center [359, 144] width 61 height 30
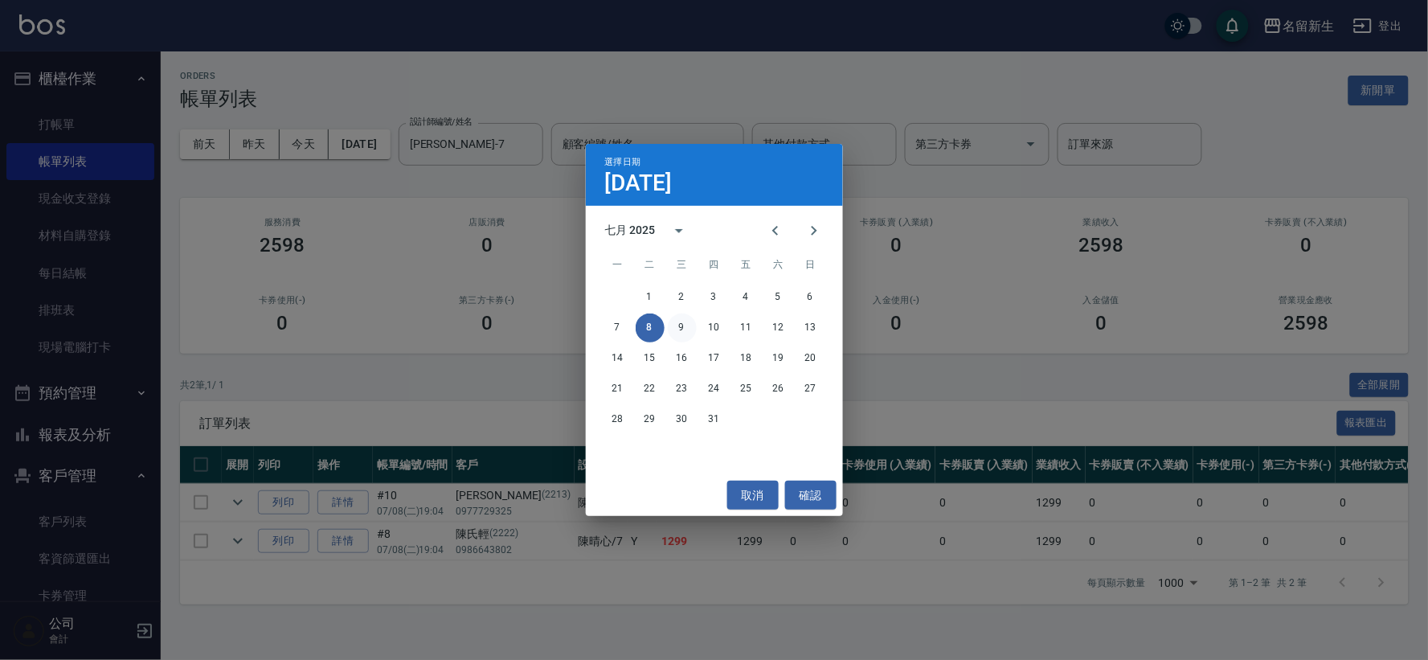
click at [684, 335] on button "9" at bounding box center [682, 327] width 29 height 29
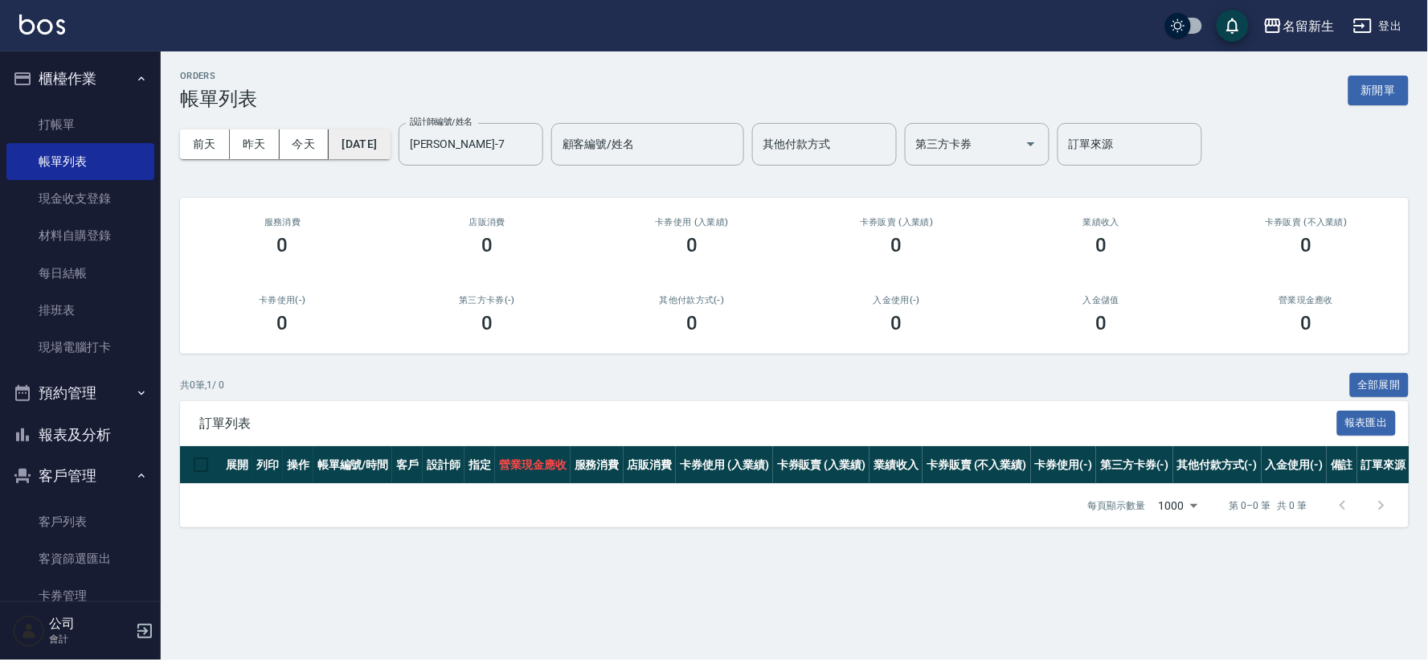
click at [380, 156] on button "[DATE]" at bounding box center [359, 144] width 61 height 30
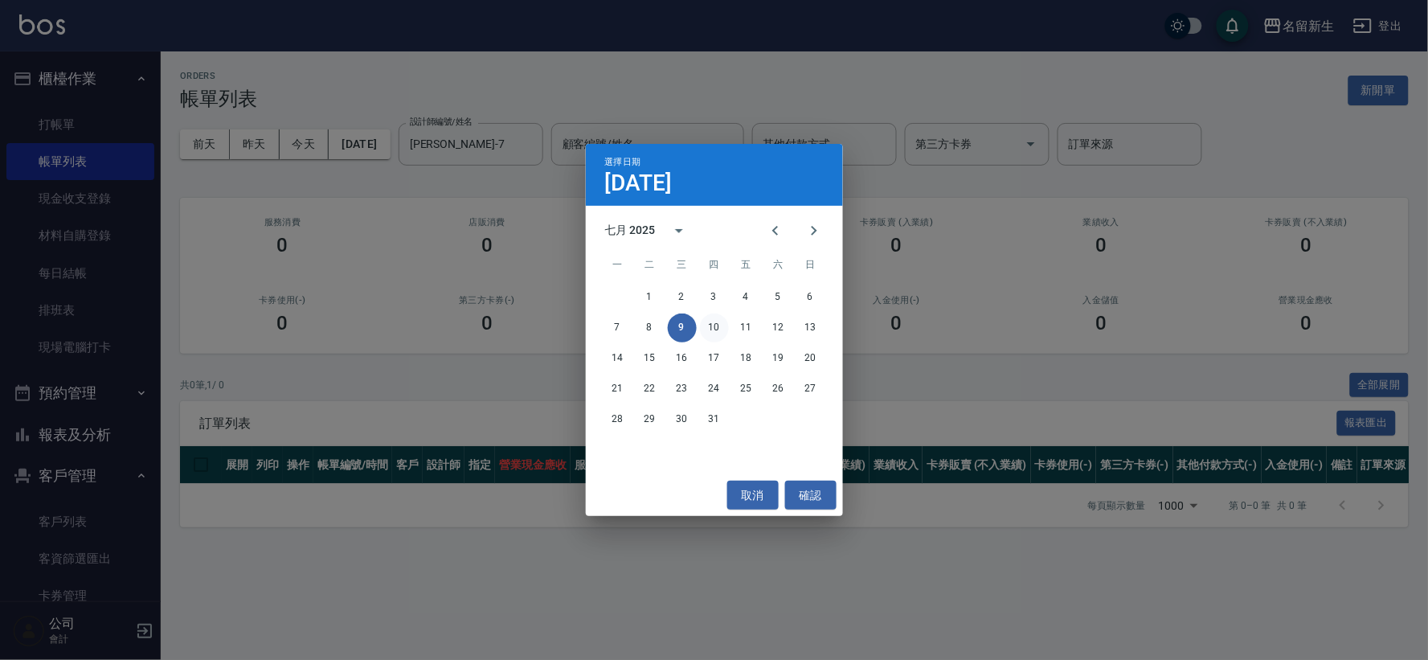
click at [708, 325] on button "10" at bounding box center [714, 327] width 29 height 29
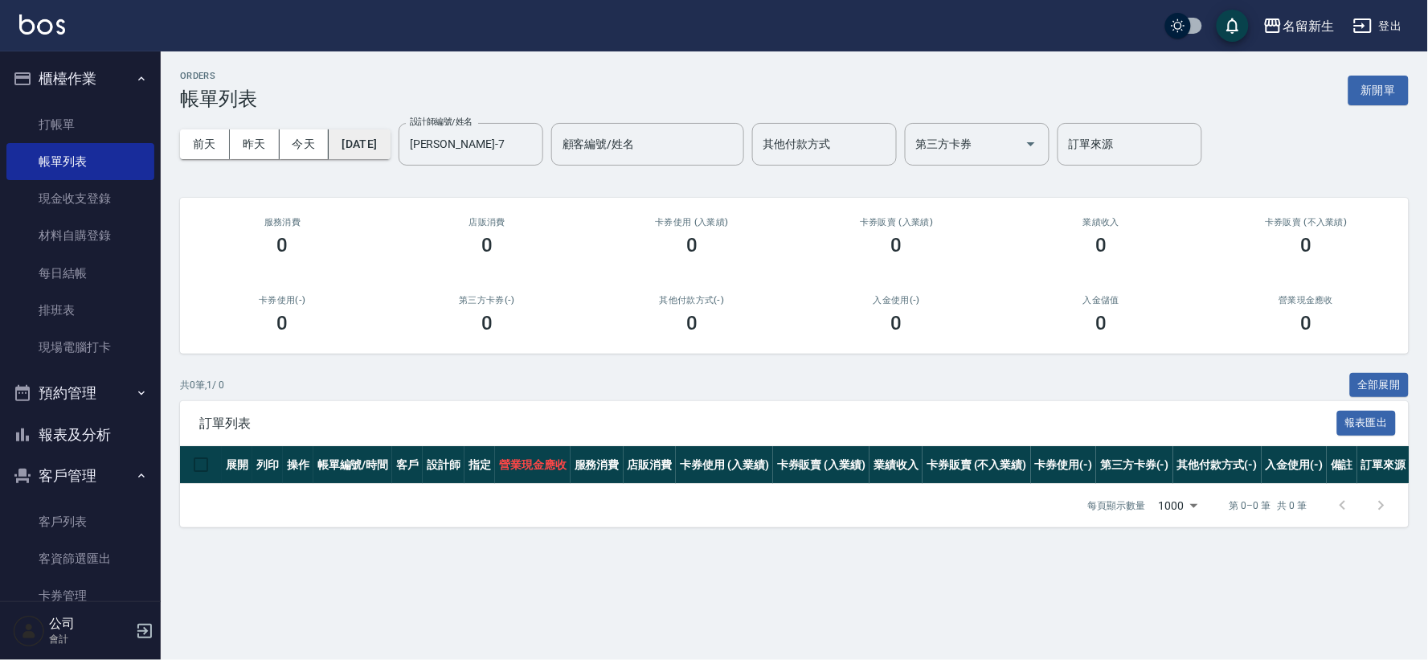
click at [389, 155] on button "[DATE]" at bounding box center [359, 144] width 61 height 30
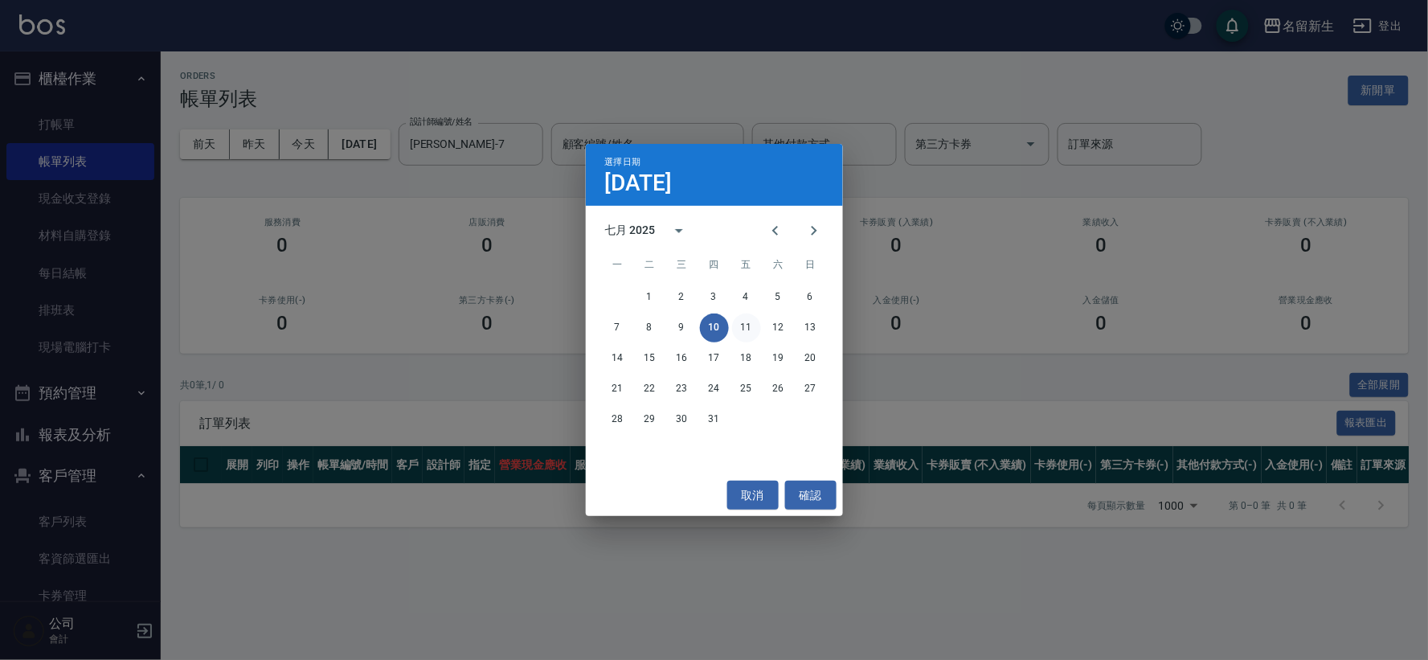
click at [736, 325] on button "11" at bounding box center [746, 327] width 29 height 29
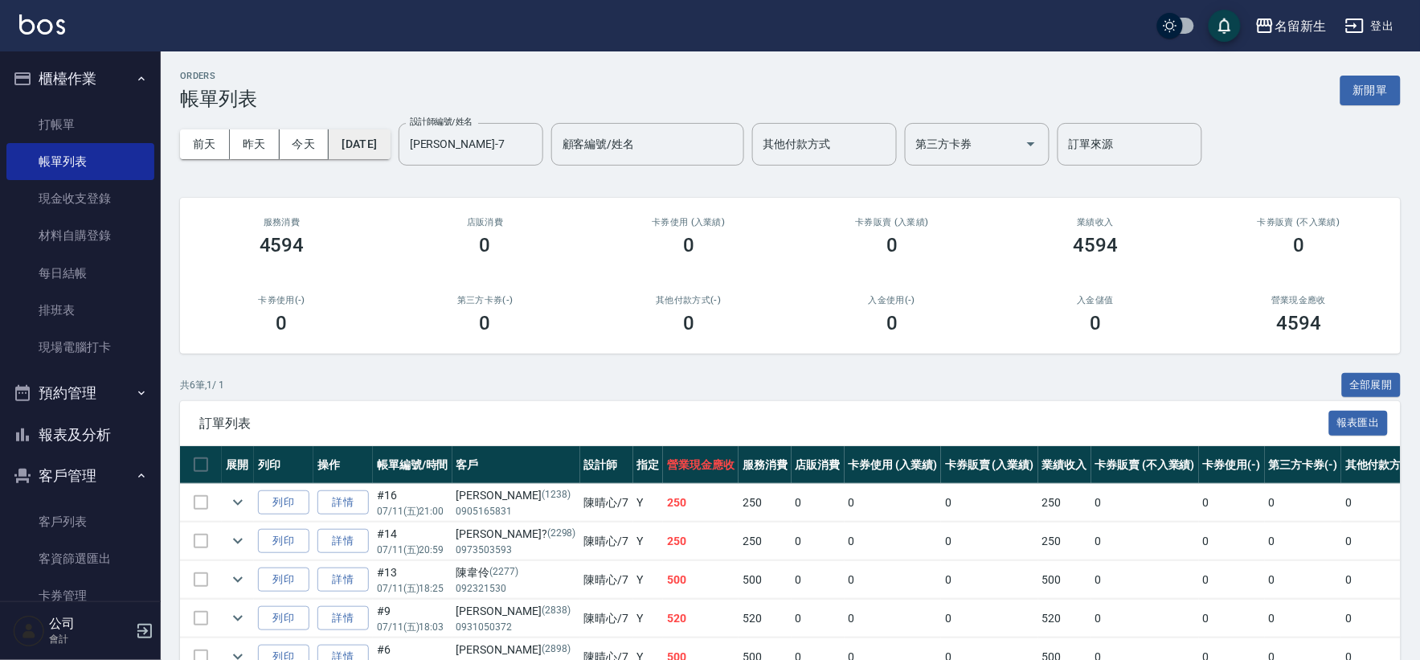
click at [357, 141] on button "[DATE]" at bounding box center [359, 144] width 61 height 30
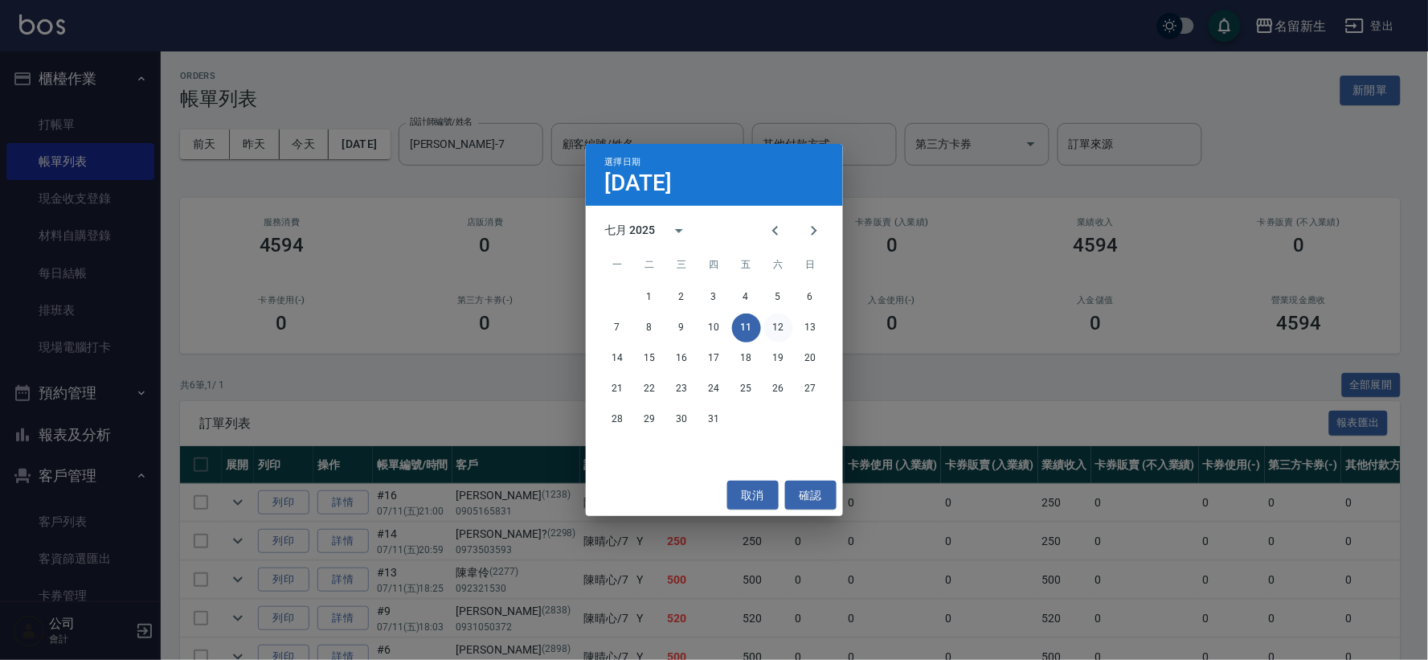
click at [770, 332] on button "12" at bounding box center [778, 327] width 29 height 29
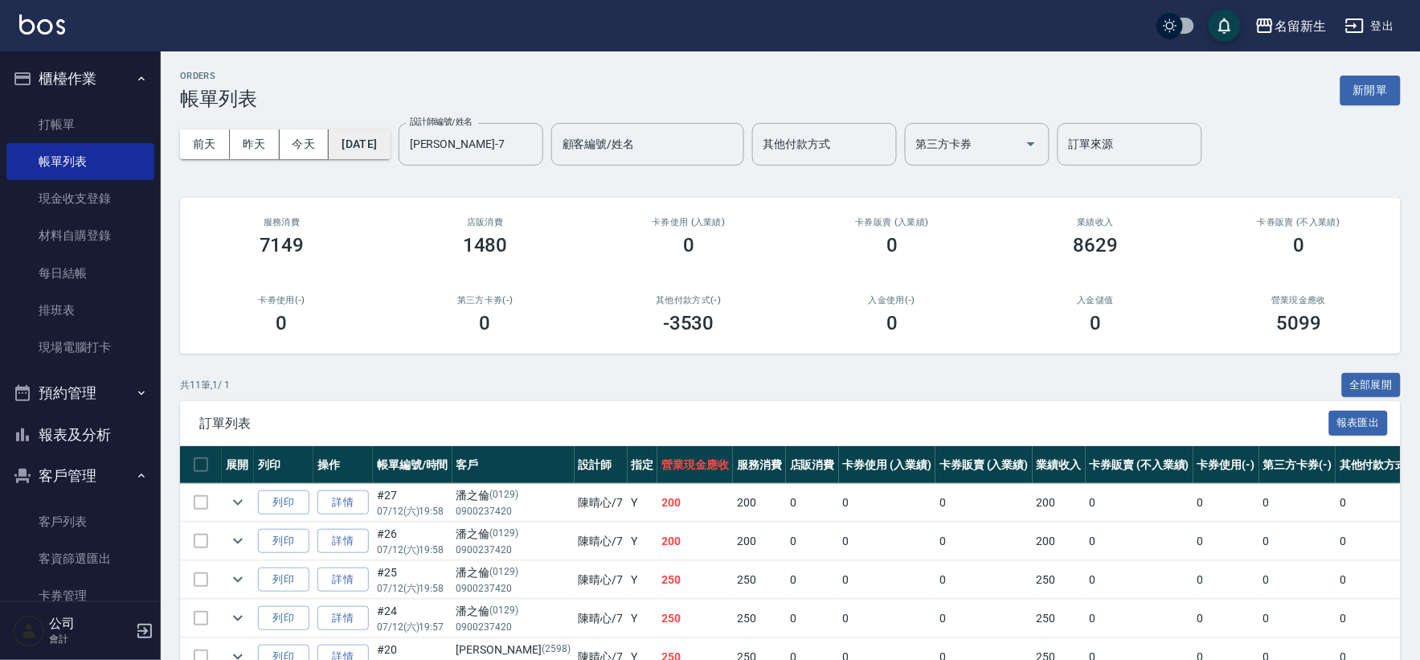
click at [388, 137] on button "[DATE]" at bounding box center [359, 144] width 61 height 30
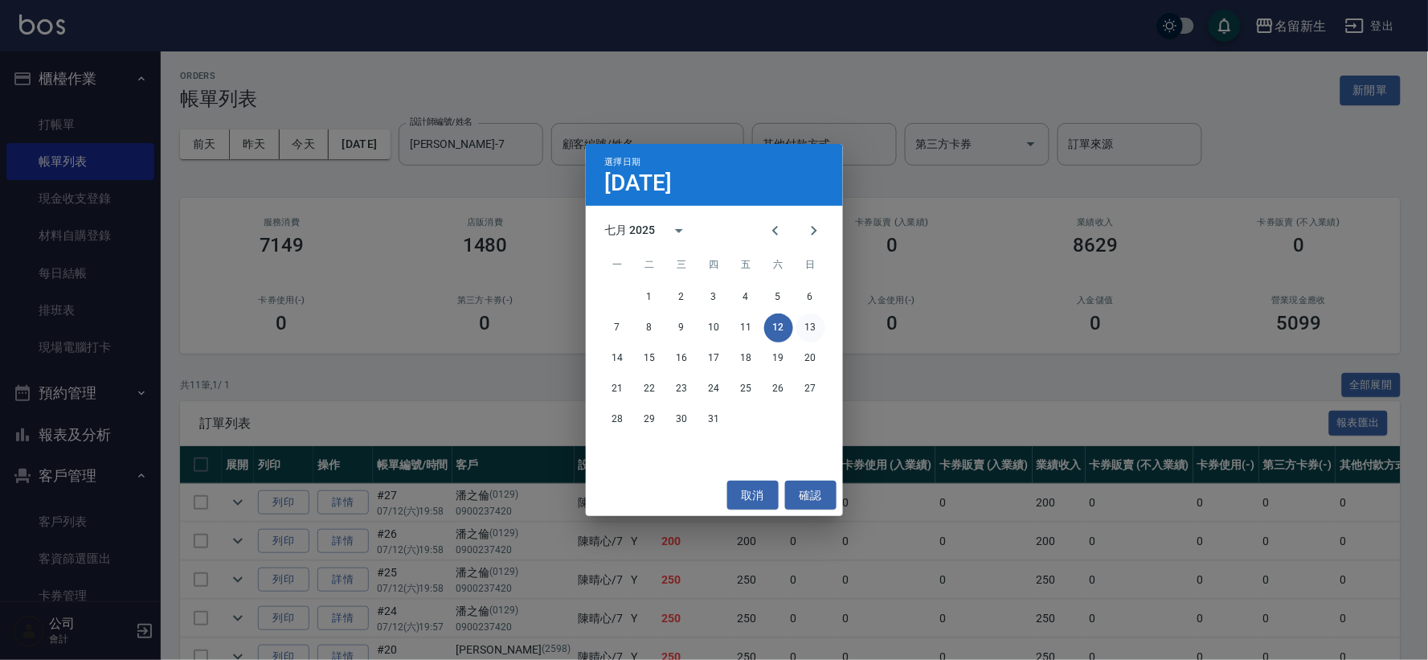
click at [807, 329] on button "13" at bounding box center [810, 327] width 29 height 29
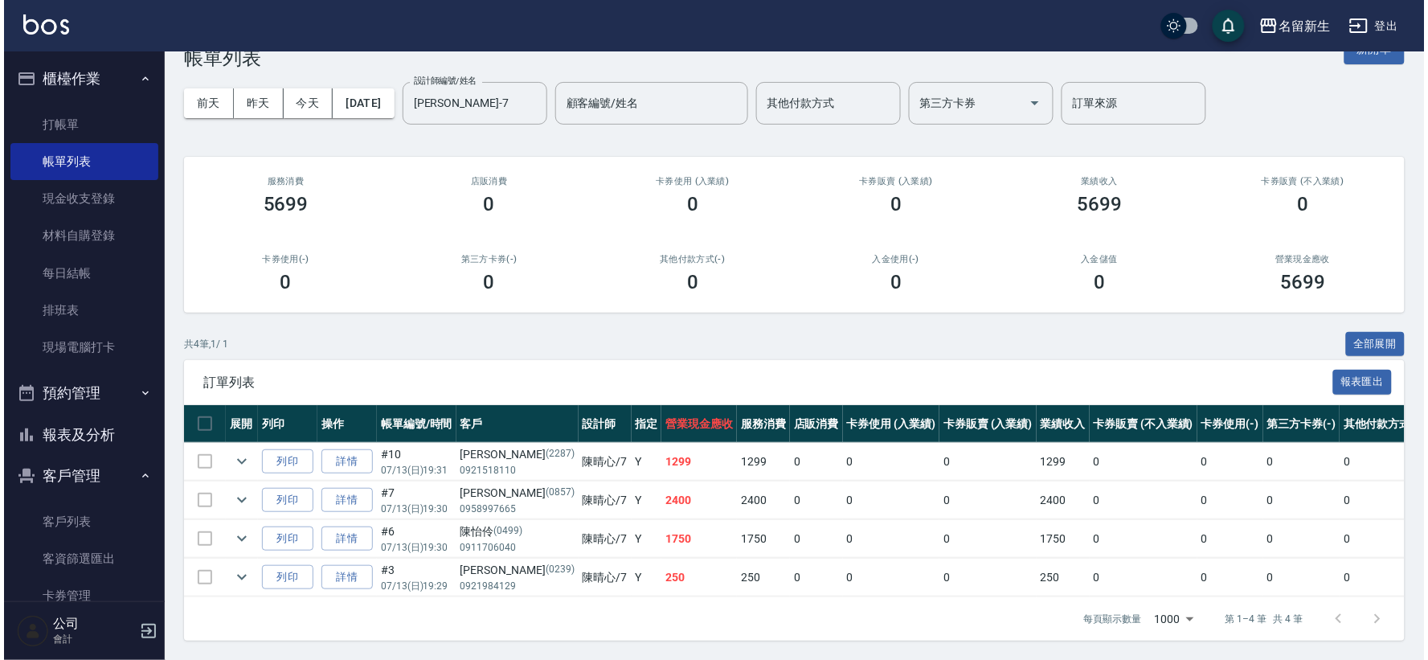
scroll to position [55, 0]
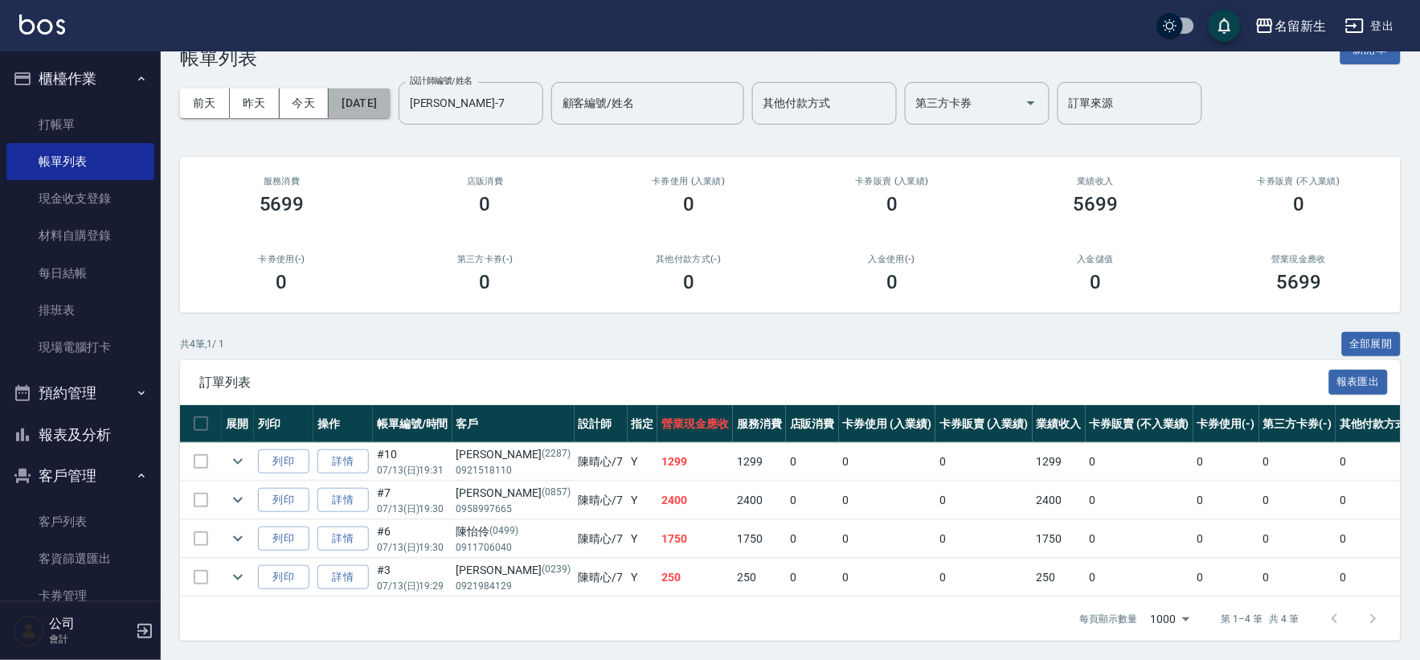
click at [348, 88] on button "[DATE]" at bounding box center [359, 103] width 61 height 30
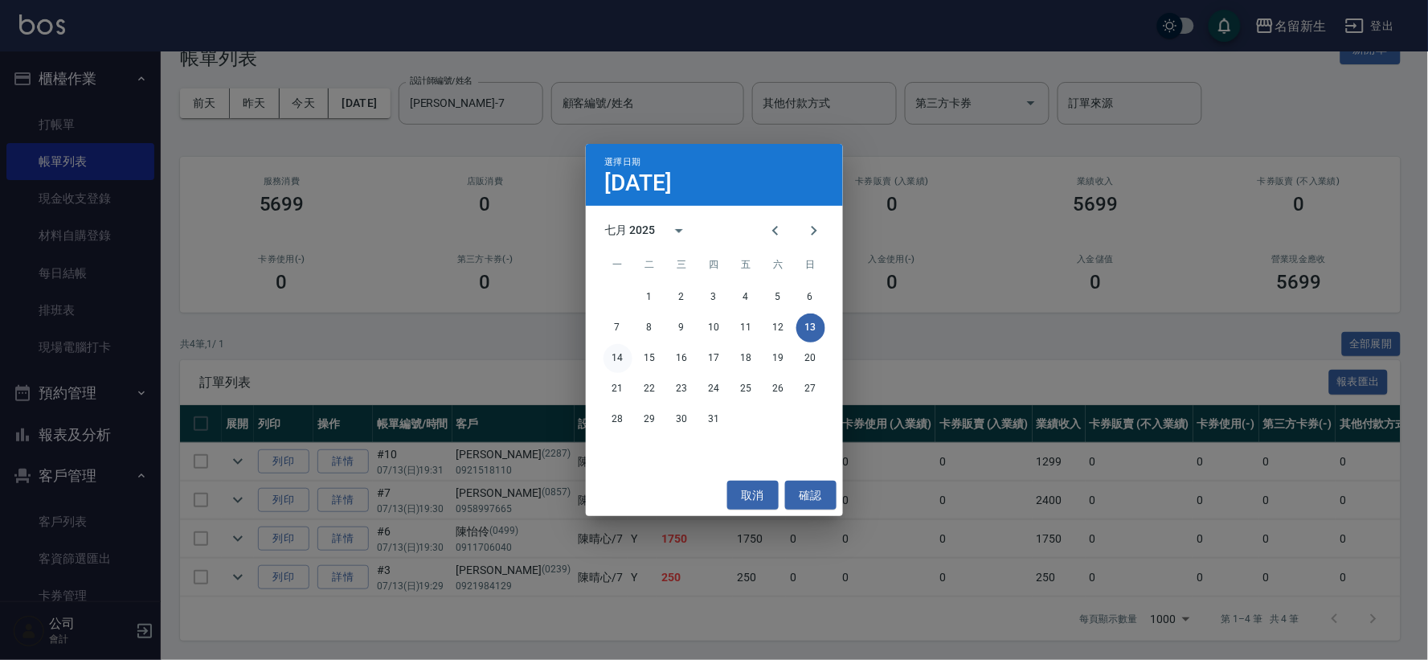
click at [620, 352] on button "14" at bounding box center [618, 358] width 29 height 29
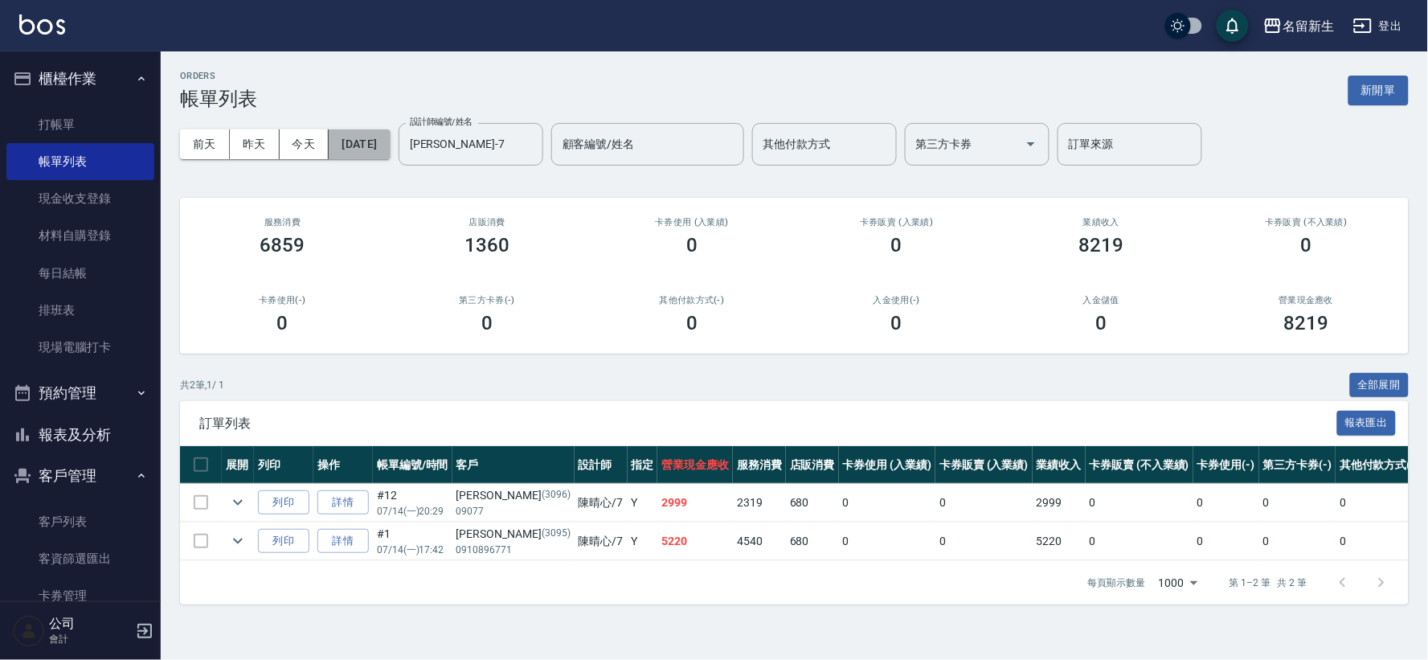
click at [375, 142] on button "[DATE]" at bounding box center [359, 144] width 61 height 30
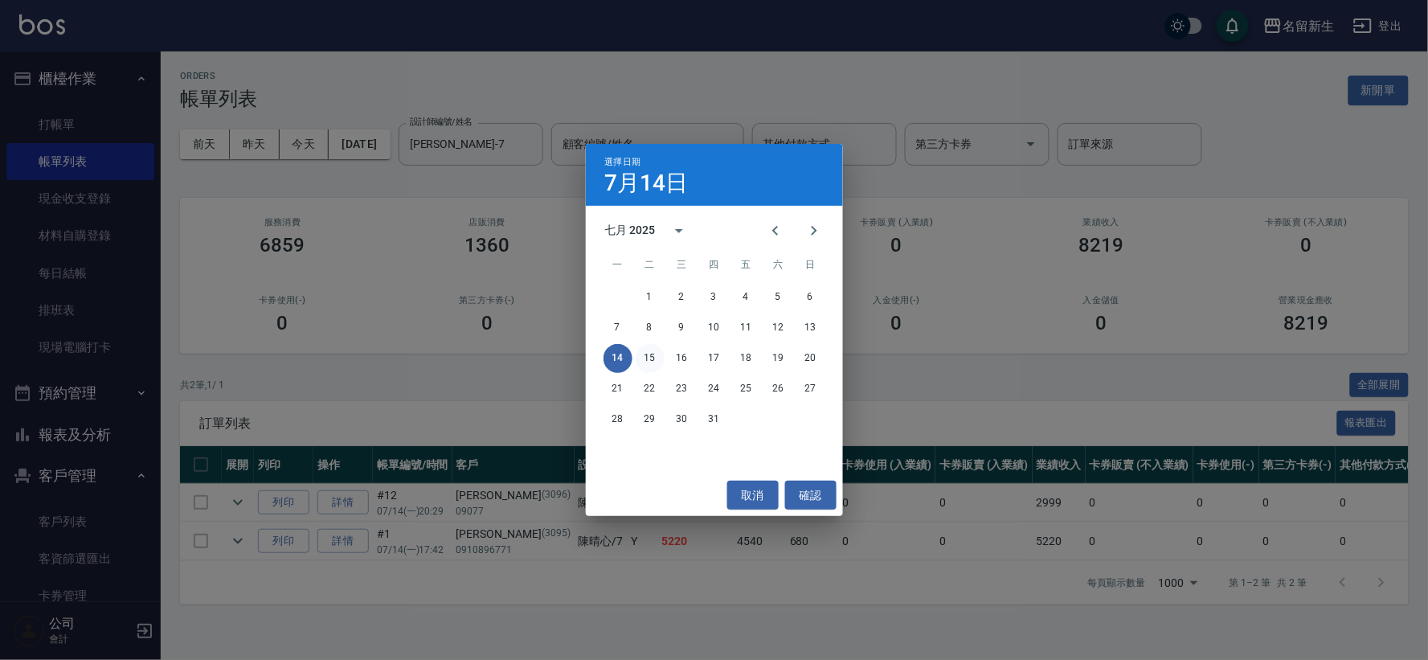
click at [654, 350] on button "15" at bounding box center [650, 358] width 29 height 29
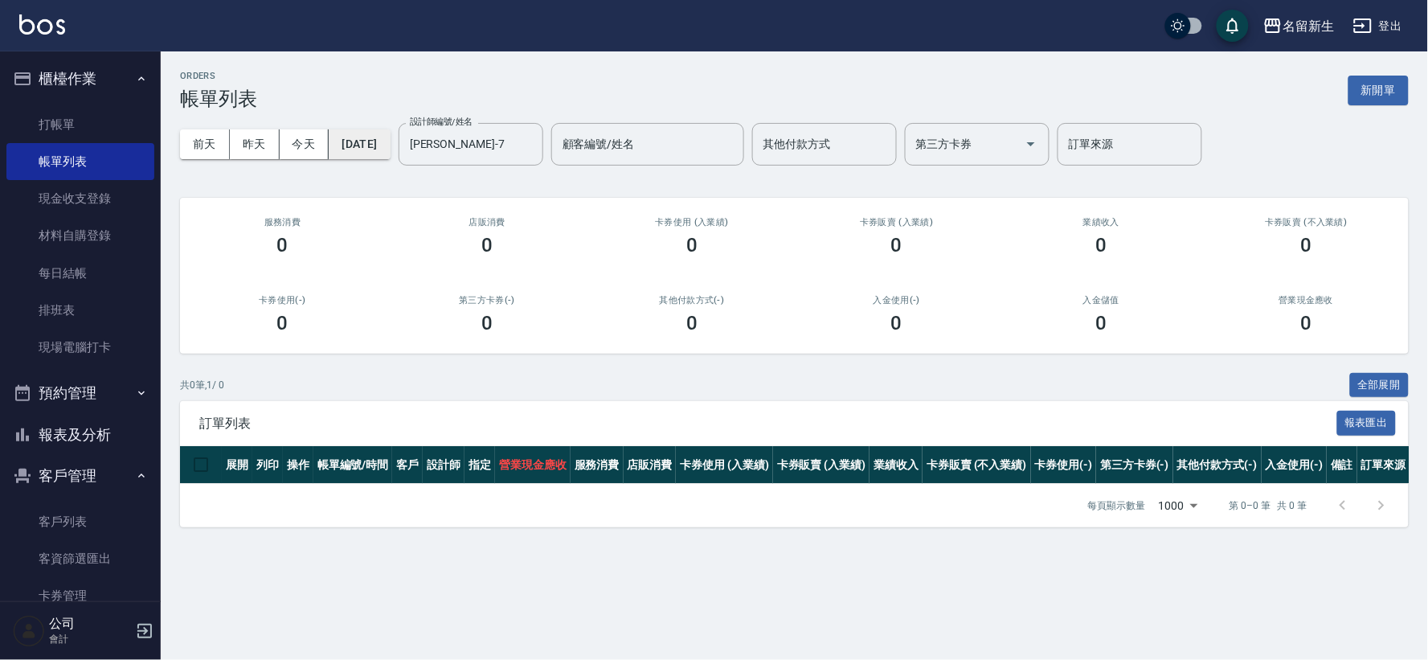
click at [375, 137] on button "[DATE]" at bounding box center [359, 144] width 61 height 30
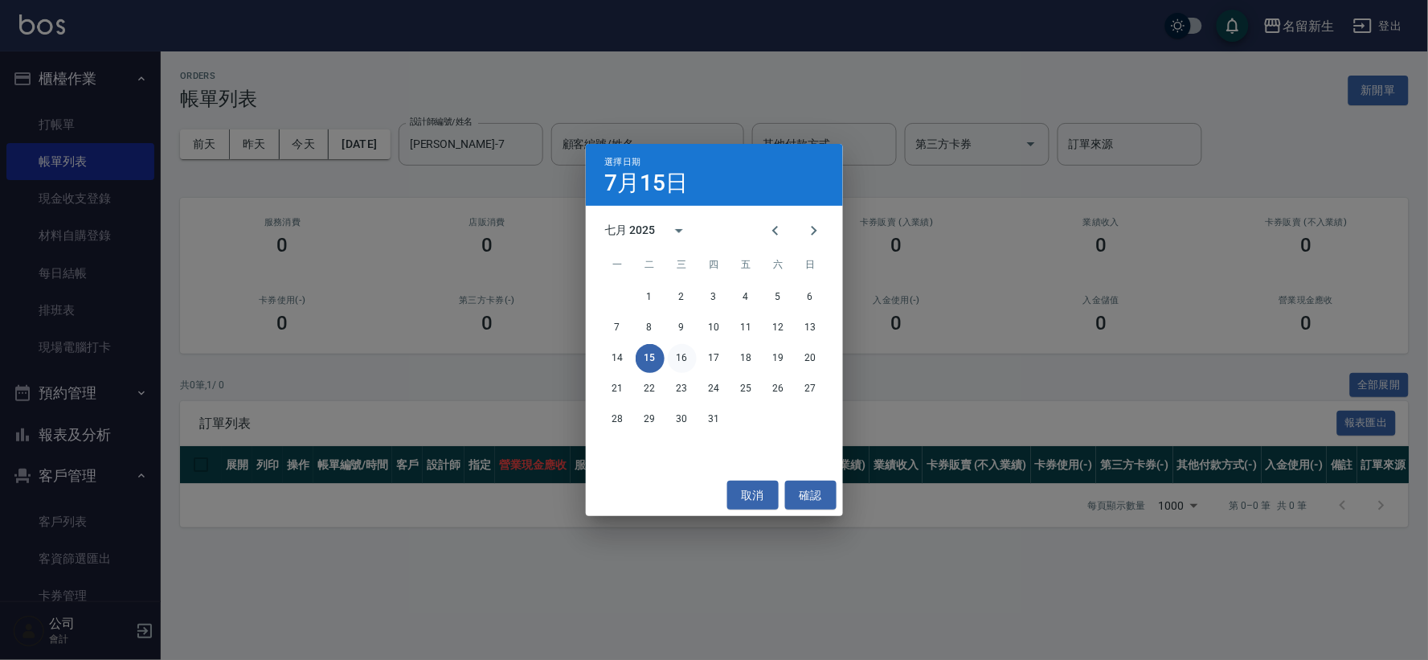
click at [679, 349] on button "16" at bounding box center [682, 358] width 29 height 29
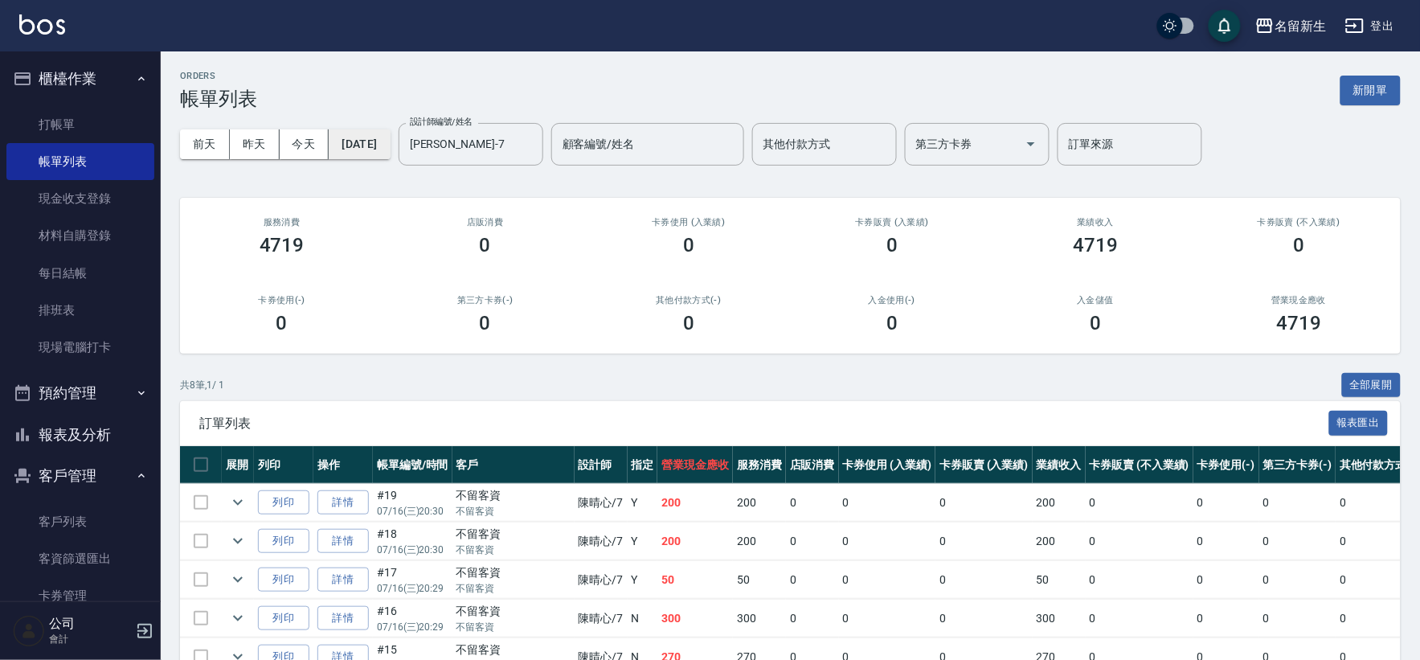
click at [390, 146] on button "[DATE]" at bounding box center [359, 144] width 61 height 30
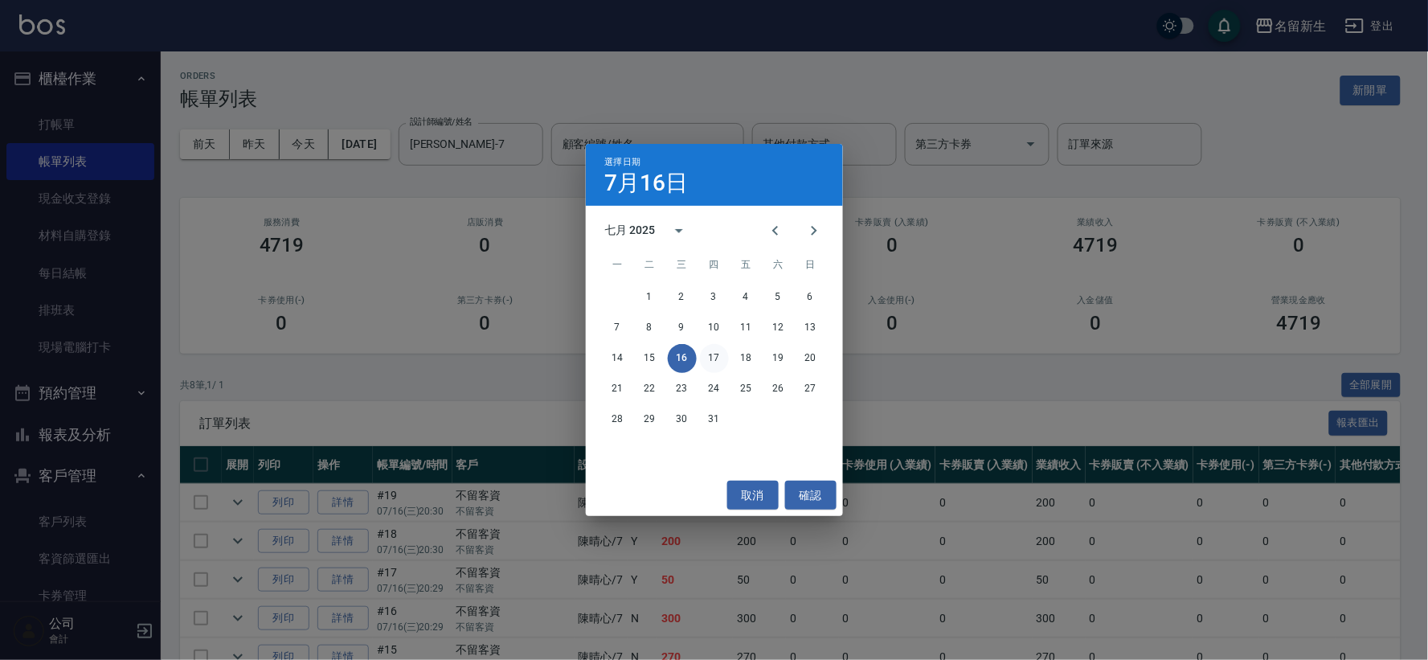
click at [717, 359] on button "17" at bounding box center [714, 358] width 29 height 29
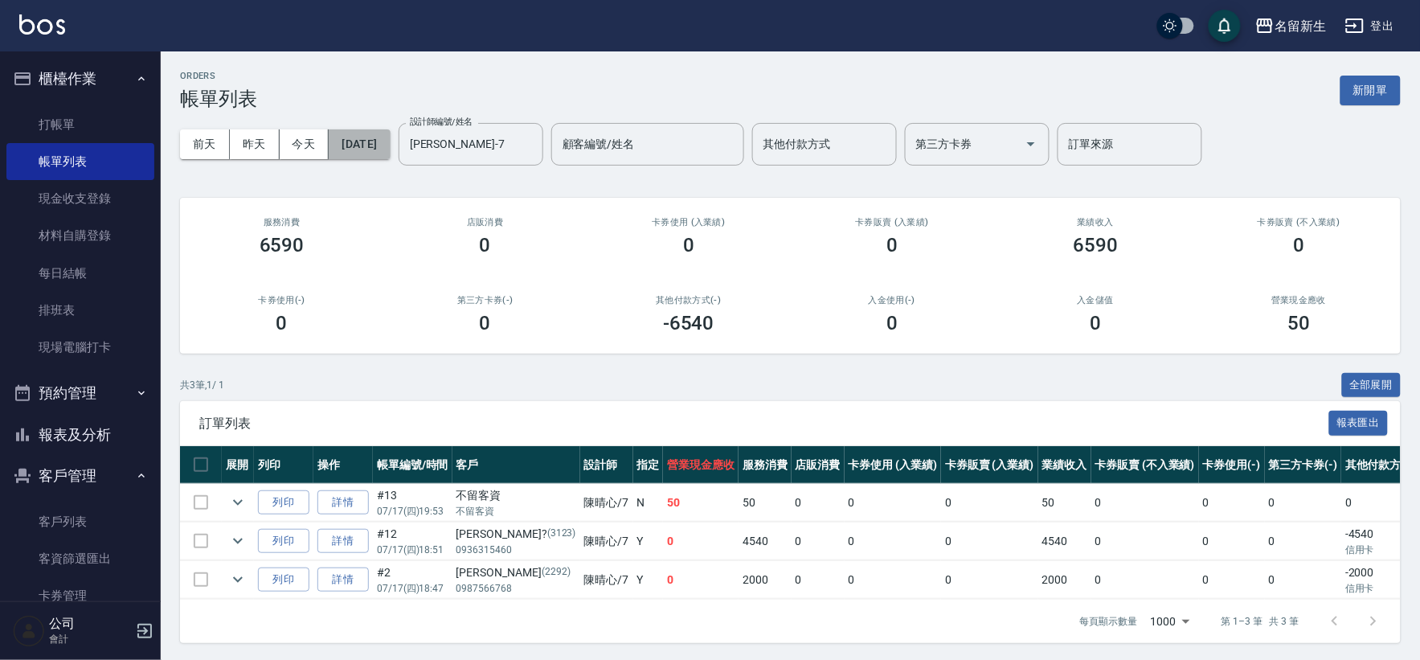
click at [386, 156] on button "[DATE]" at bounding box center [359, 144] width 61 height 30
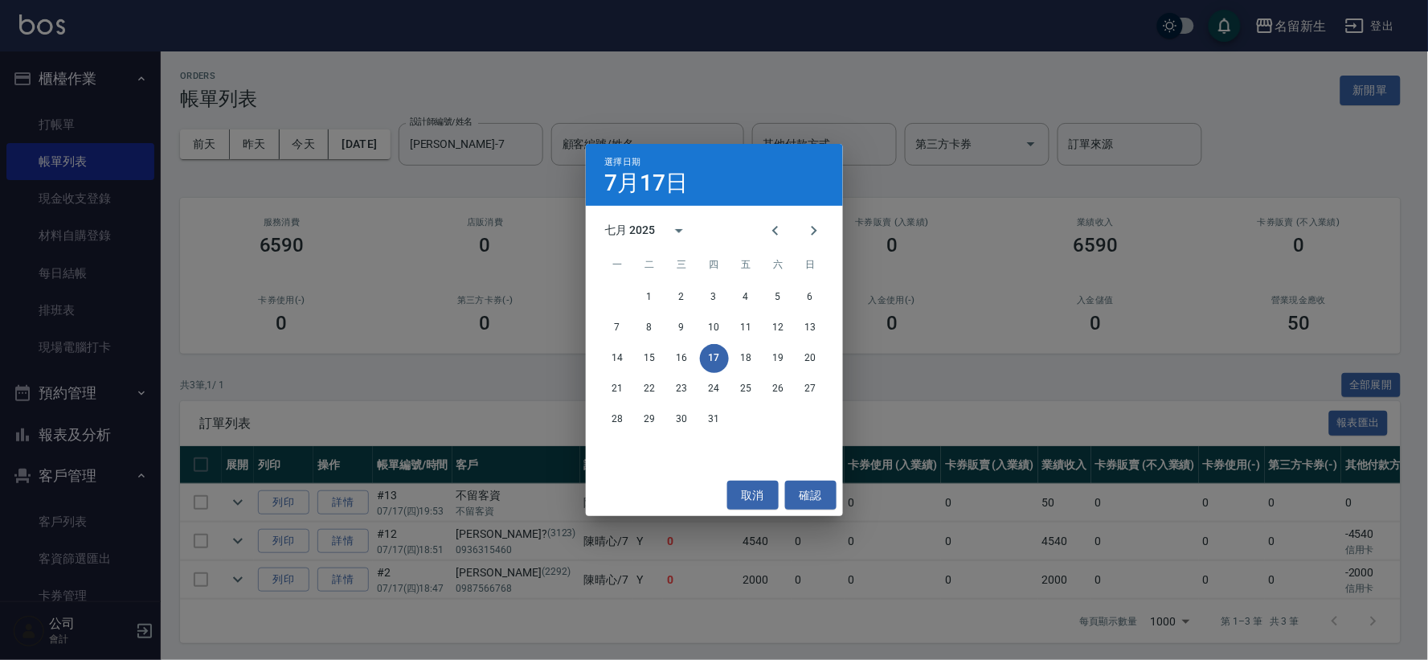
click at [546, 398] on div "選擇日期 [DATE] 七月 2025 一 二 三 四 五 六 日 1 2 3 4 5 6 7 8 9 10 11 12 13 14 15 16 17 18 …" at bounding box center [714, 330] width 1428 height 660
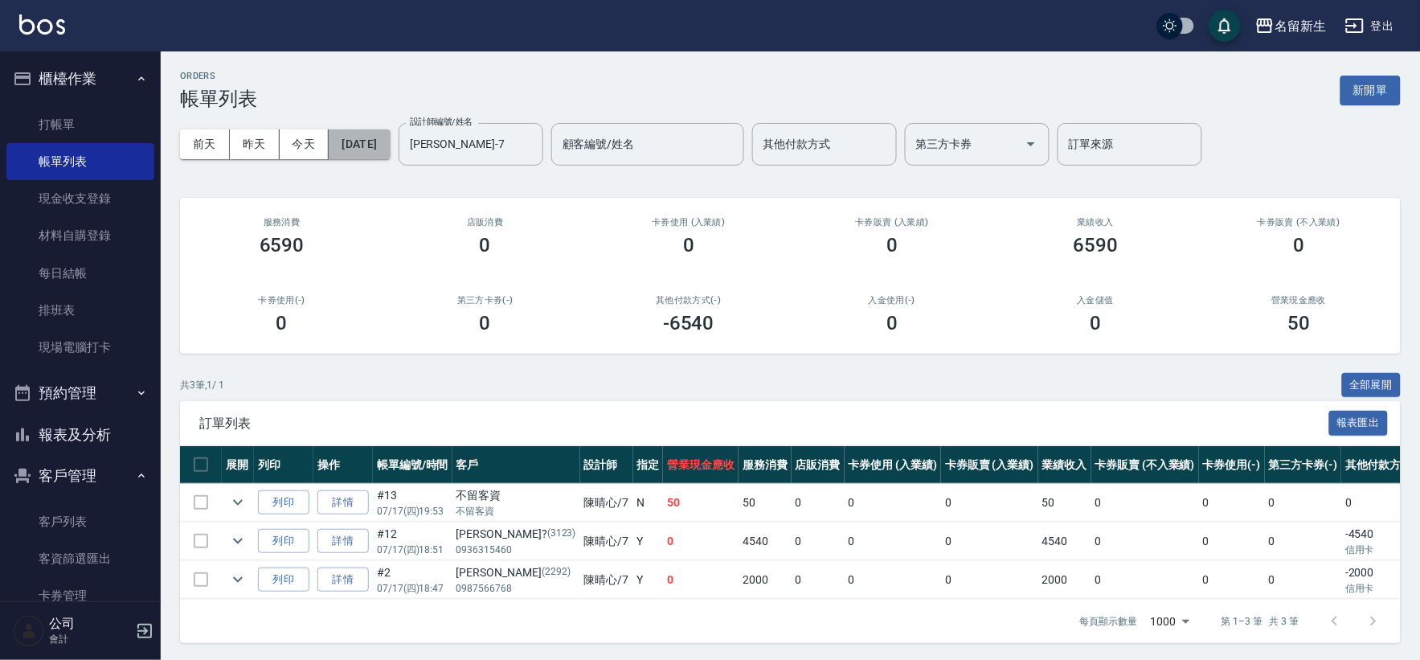
click at [390, 153] on button "[DATE]" at bounding box center [359, 144] width 61 height 30
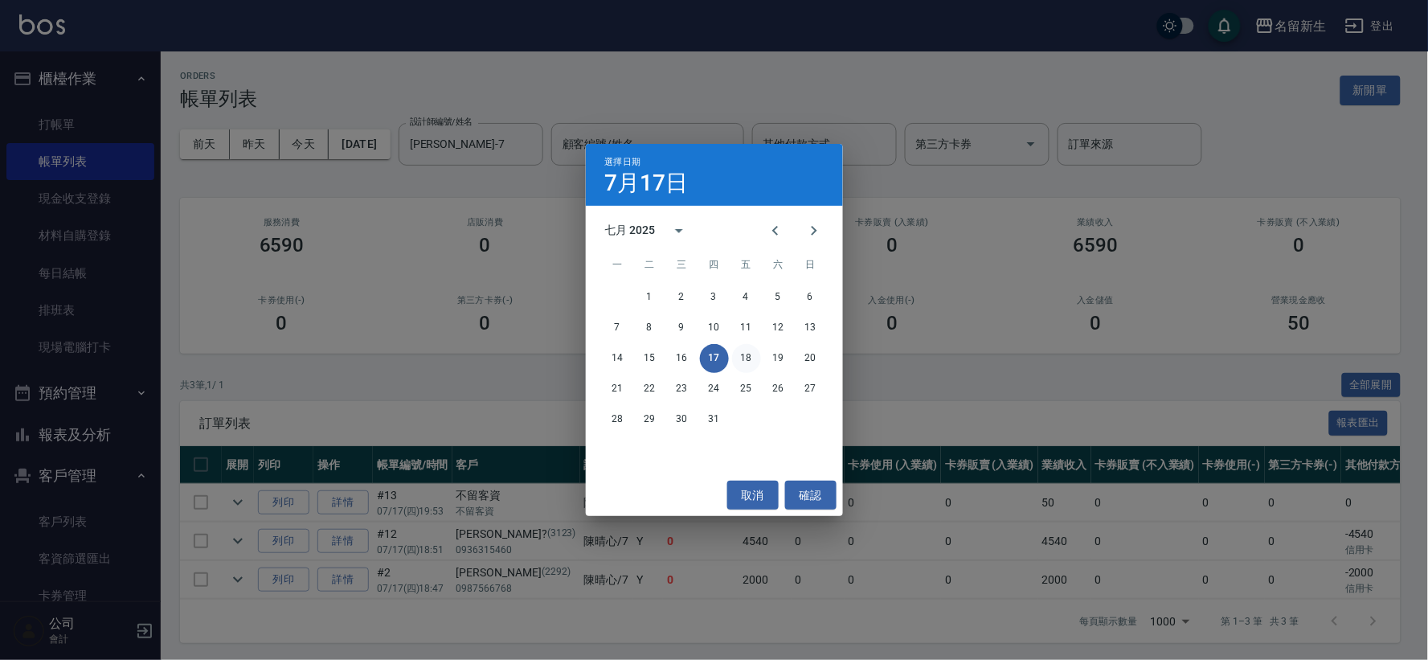
click at [747, 368] on button "18" at bounding box center [746, 358] width 29 height 29
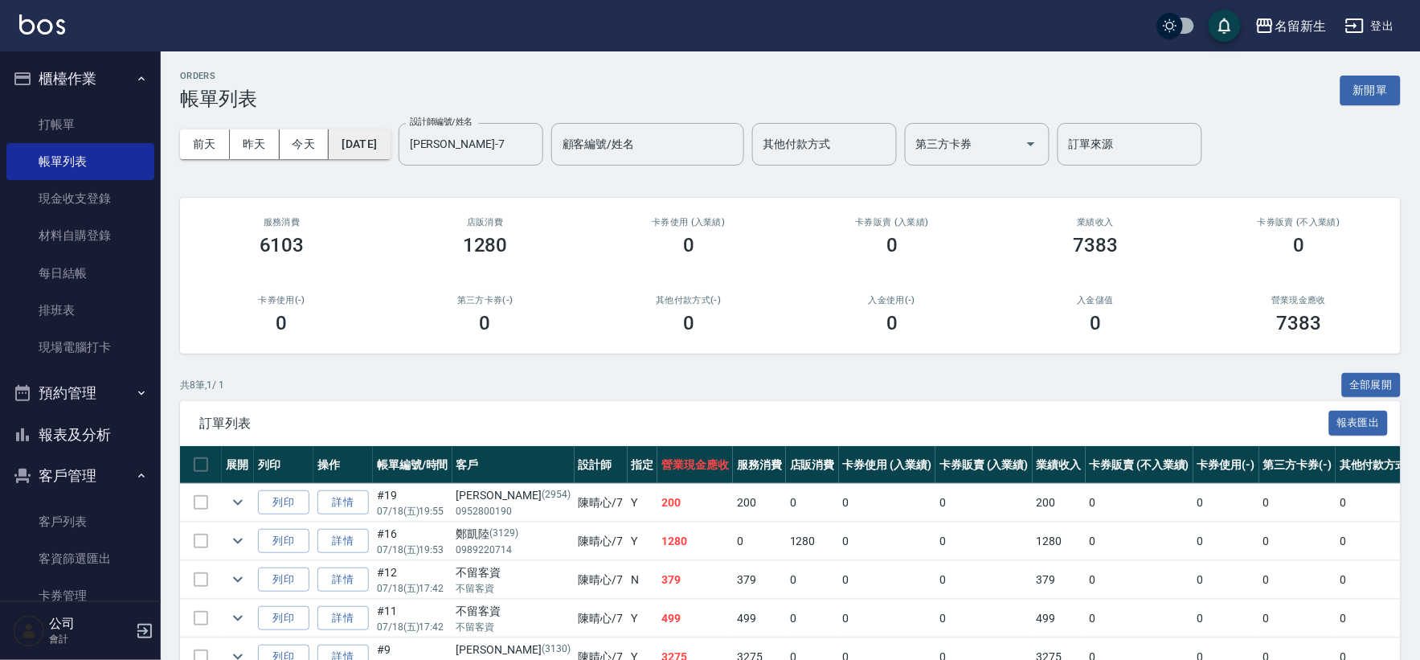
click at [390, 147] on button "[DATE]" at bounding box center [359, 144] width 61 height 30
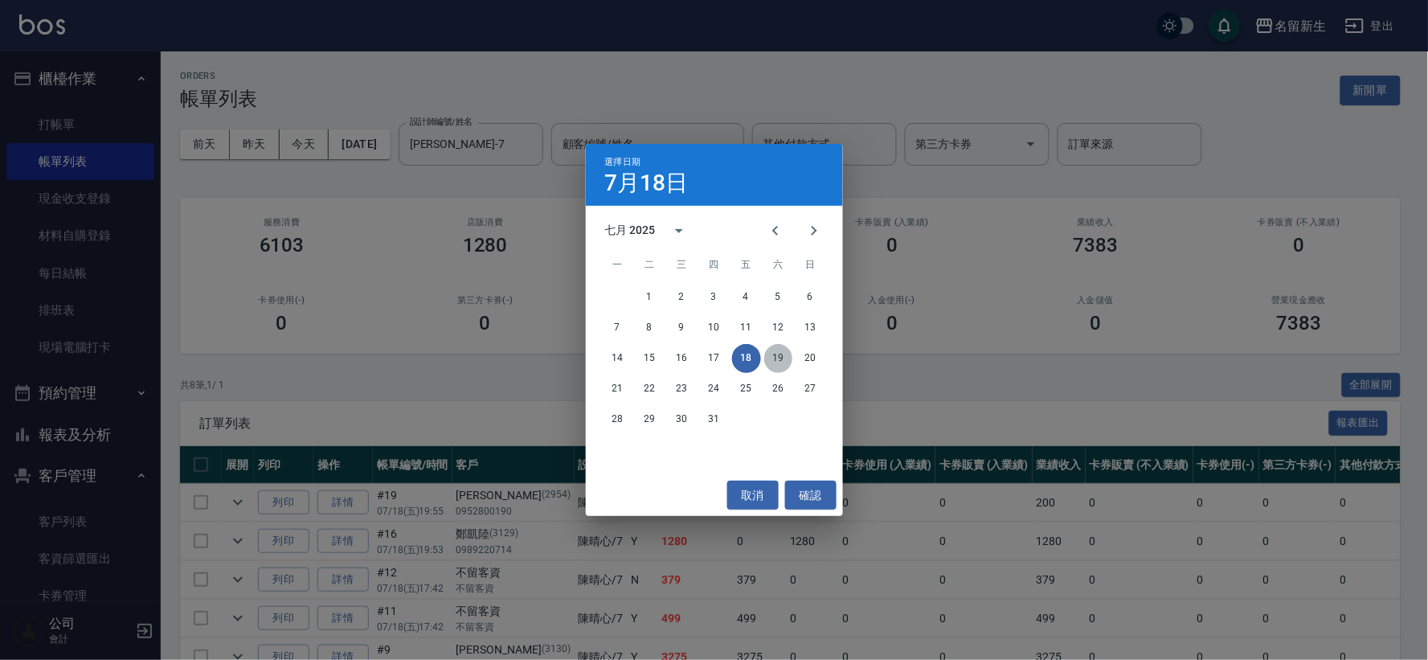
click at [788, 363] on button "19" at bounding box center [778, 358] width 29 height 29
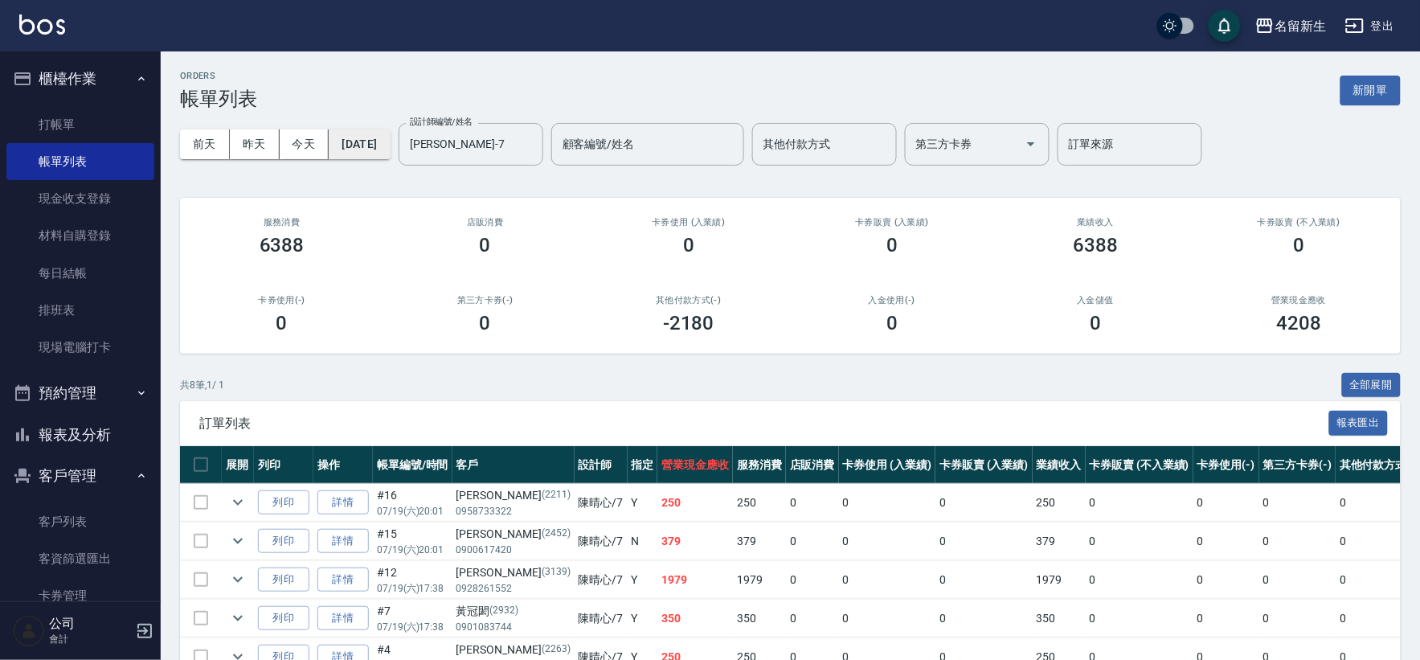
click at [380, 147] on button "[DATE]" at bounding box center [359, 144] width 61 height 30
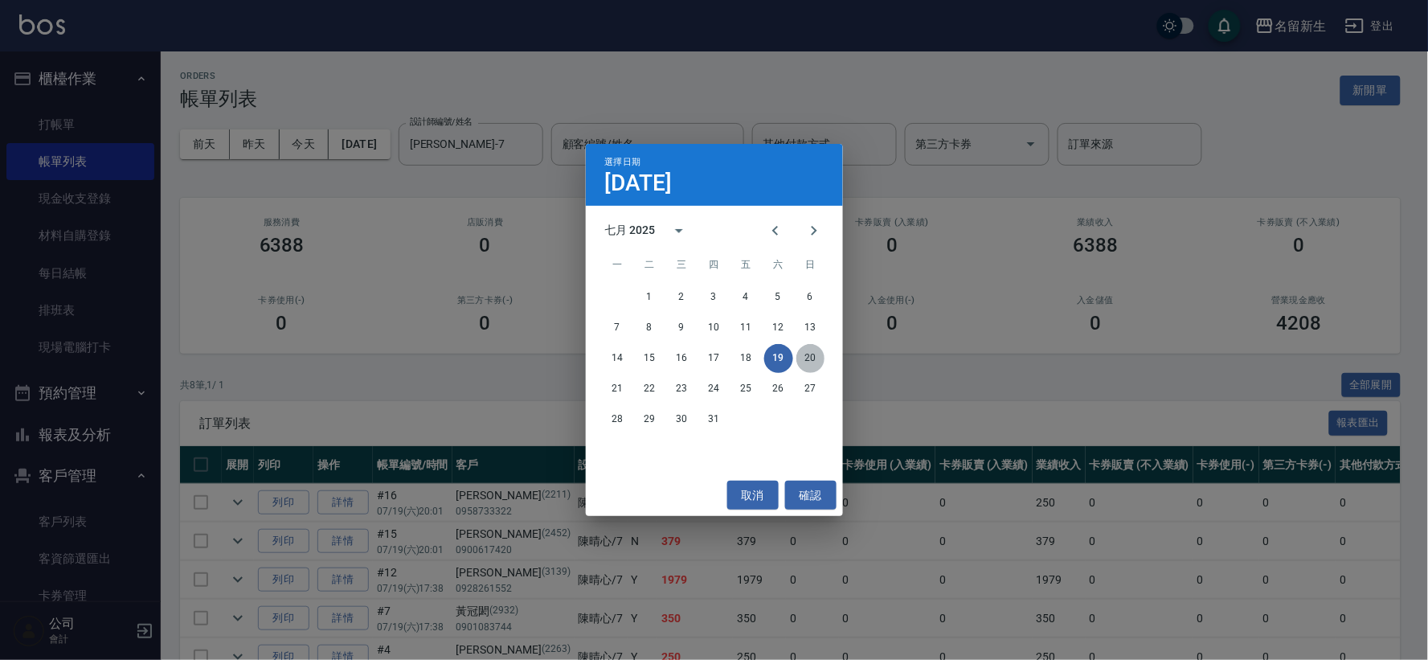
click at [800, 358] on button "20" at bounding box center [810, 358] width 29 height 29
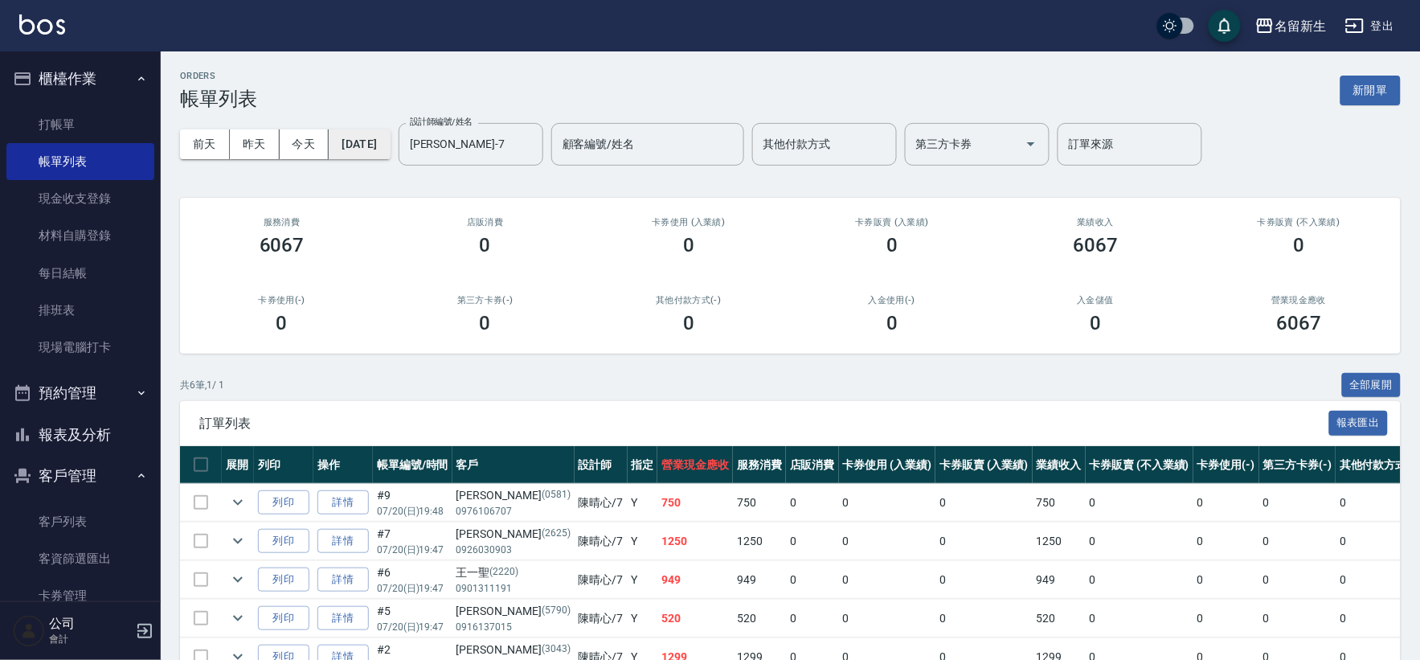
click at [390, 139] on button "[DATE]" at bounding box center [359, 144] width 61 height 30
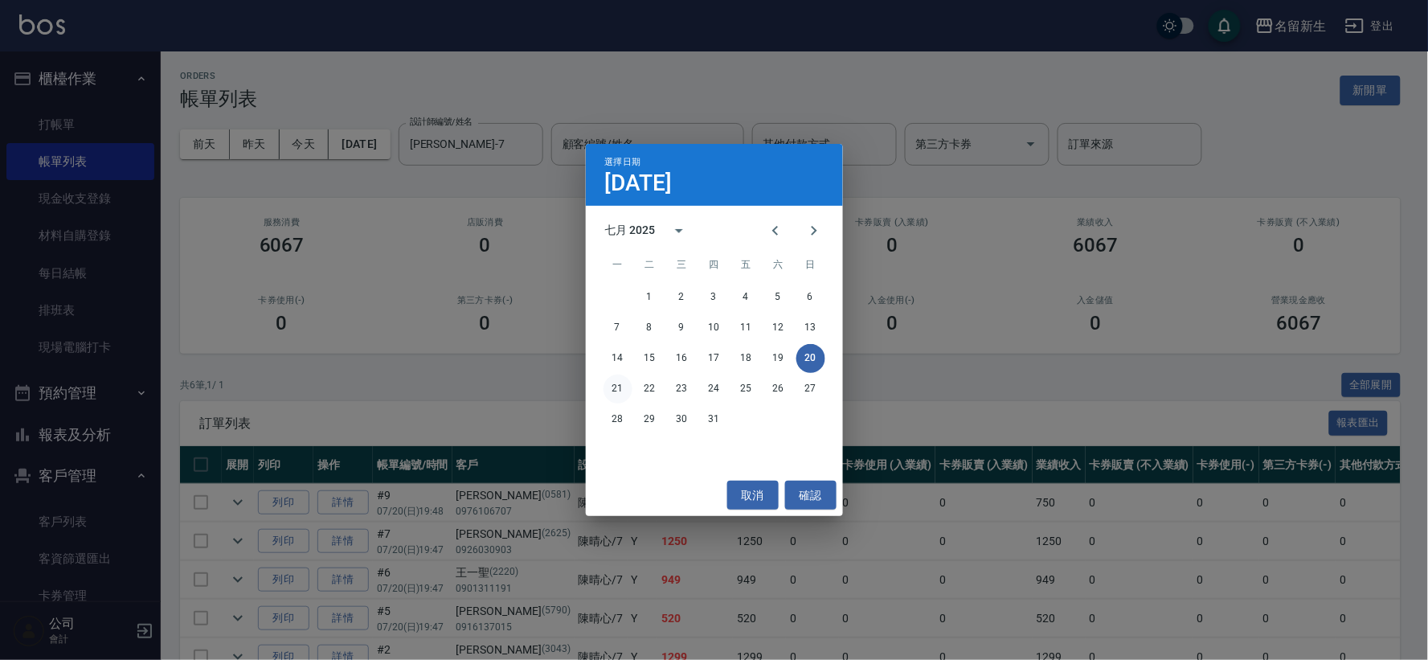
click at [613, 391] on button "21" at bounding box center [618, 388] width 29 height 29
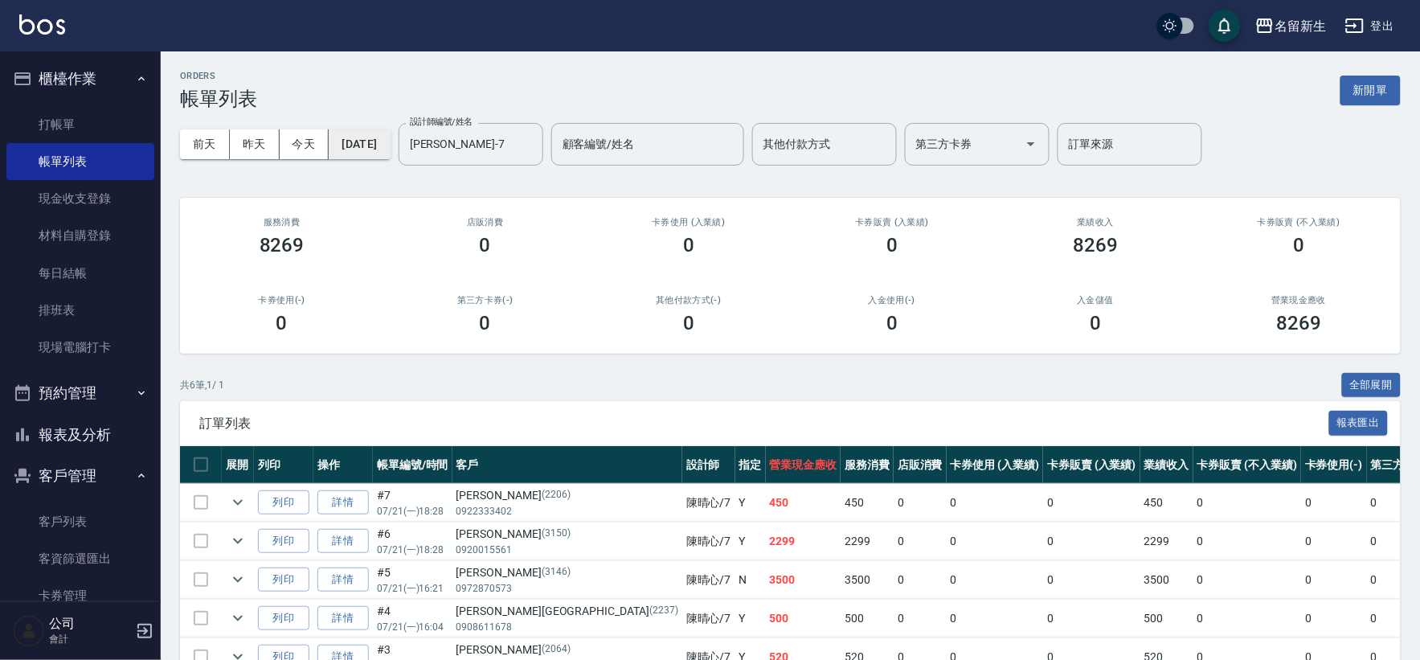
click at [381, 149] on button "[DATE]" at bounding box center [359, 144] width 61 height 30
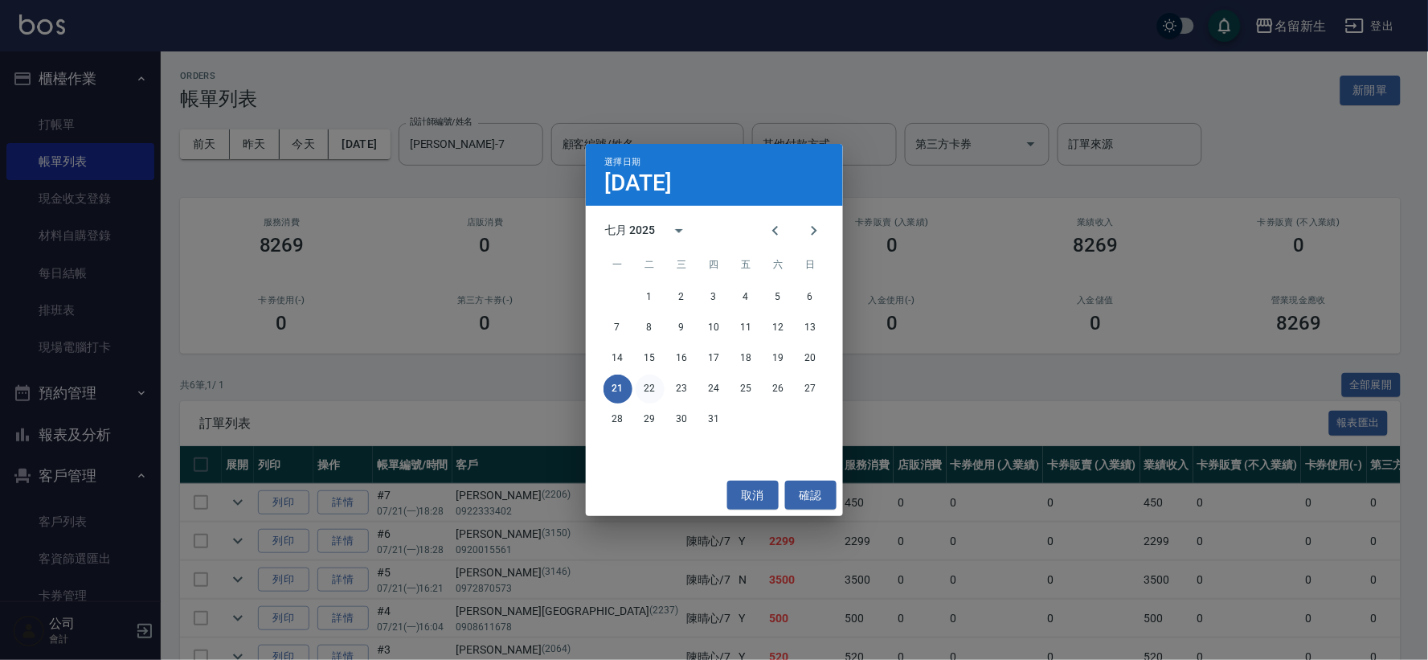
click at [643, 389] on button "22" at bounding box center [650, 388] width 29 height 29
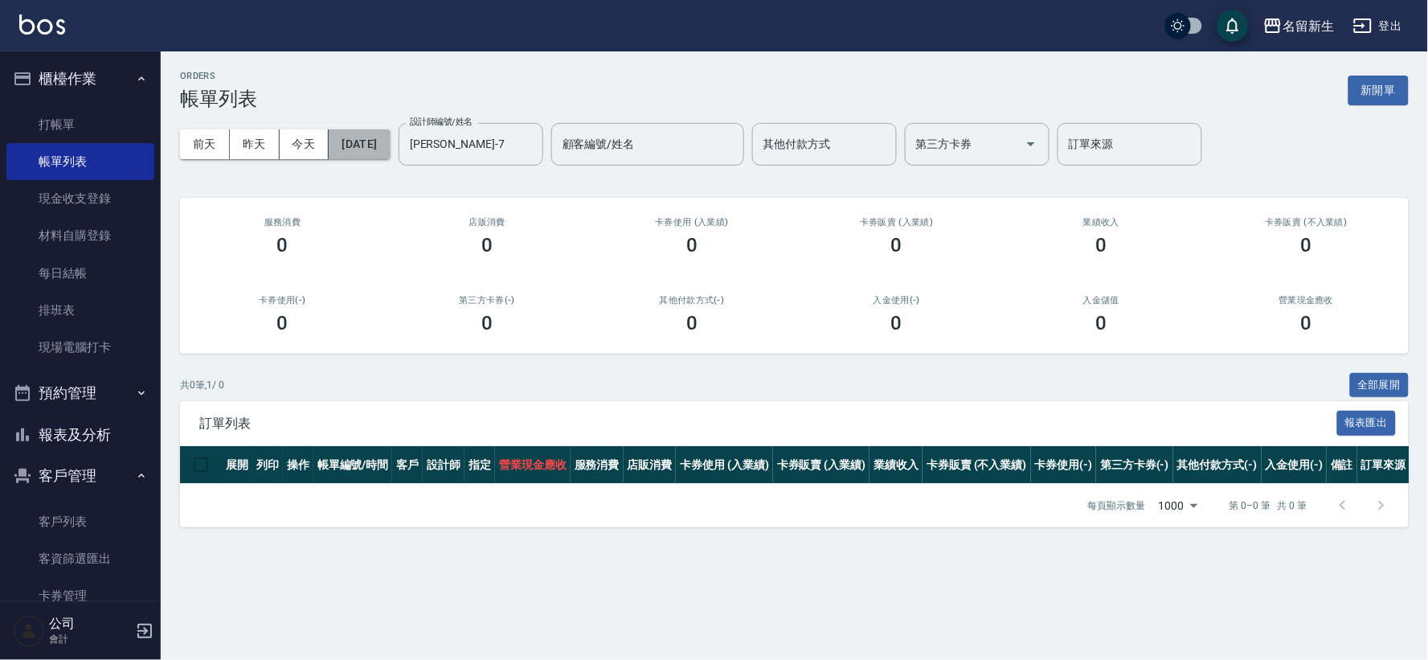
click at [390, 153] on button "[DATE]" at bounding box center [359, 144] width 61 height 30
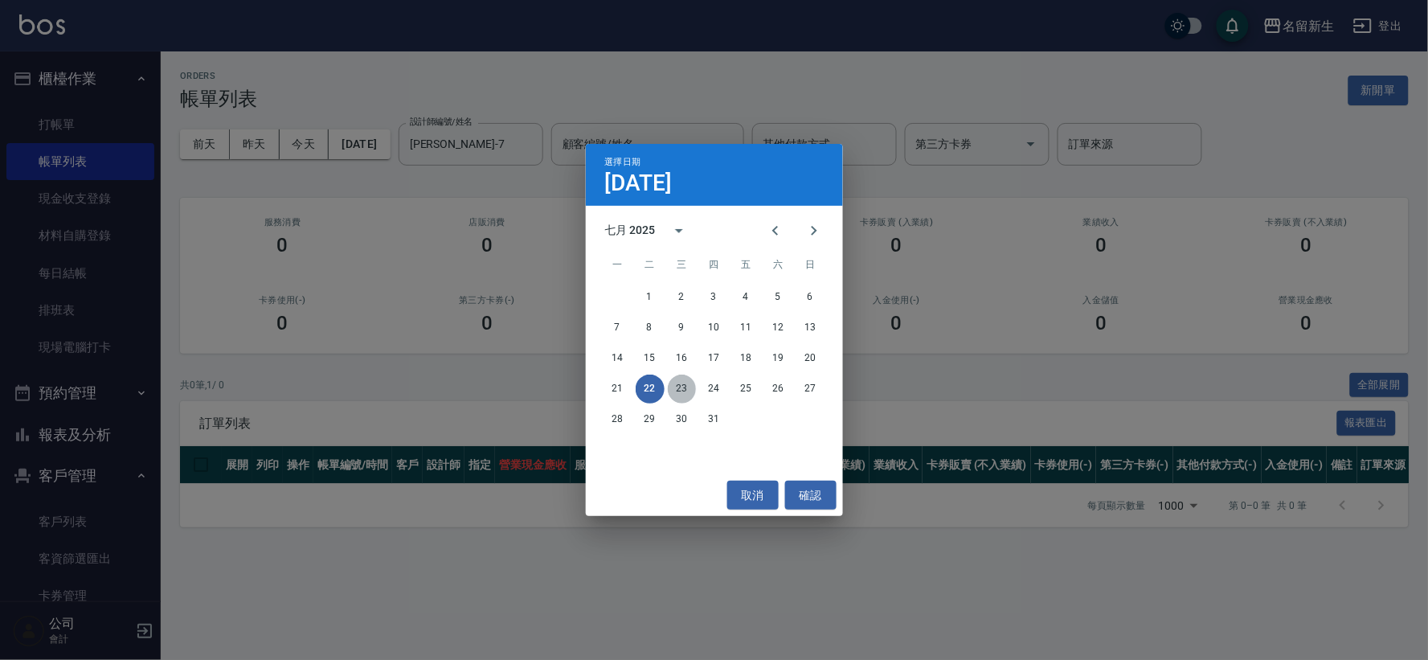
click at [685, 389] on button "23" at bounding box center [682, 388] width 29 height 29
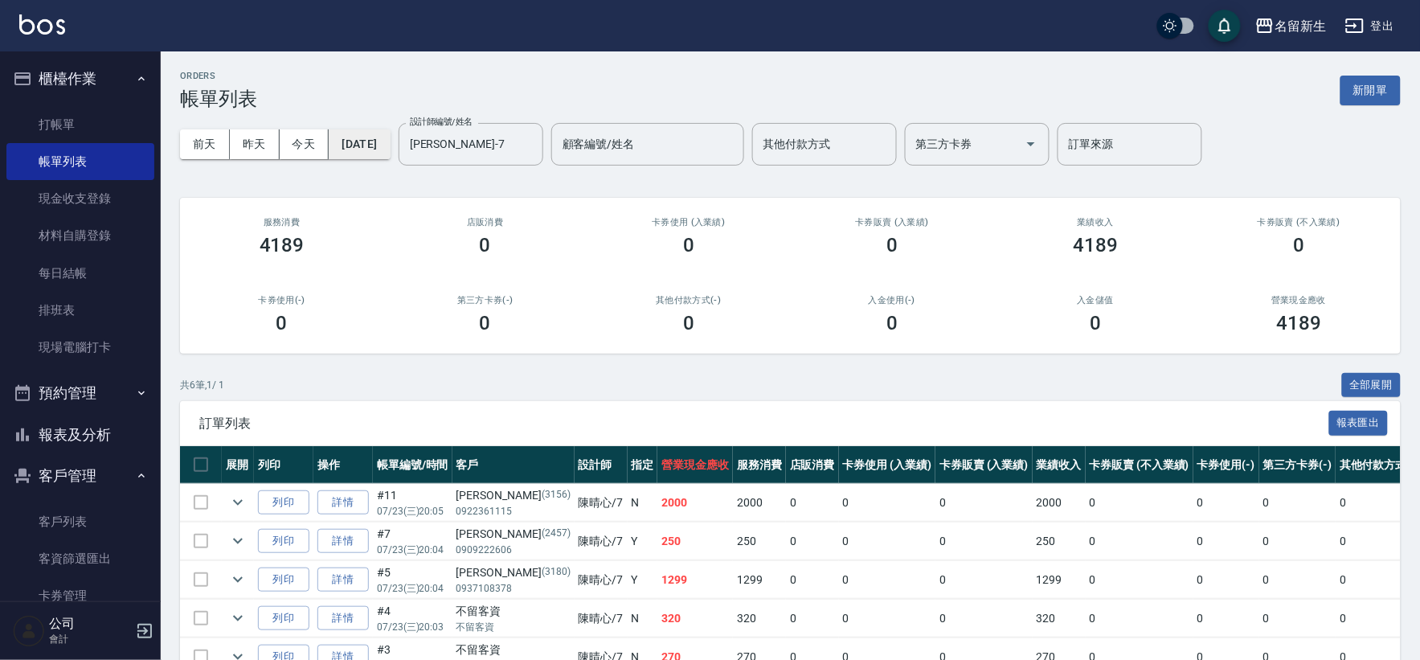
click at [380, 137] on button "[DATE]" at bounding box center [359, 144] width 61 height 30
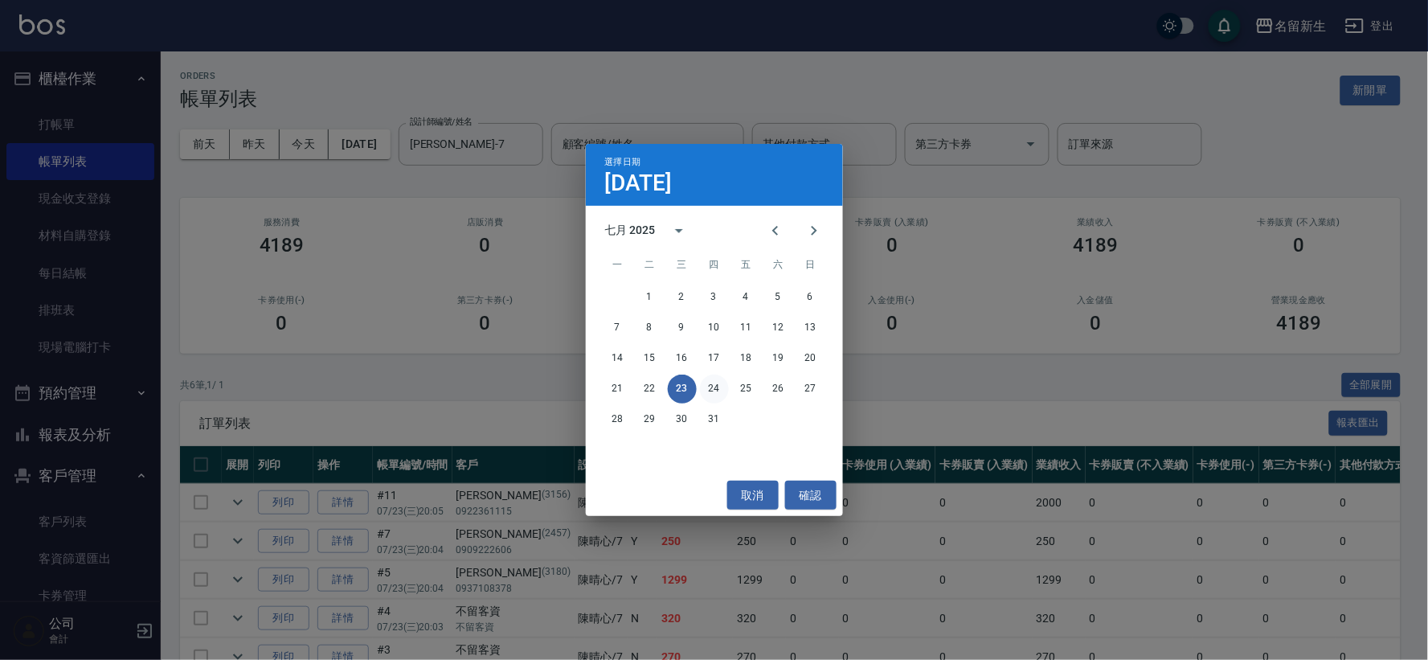
click at [717, 387] on button "24" at bounding box center [714, 388] width 29 height 29
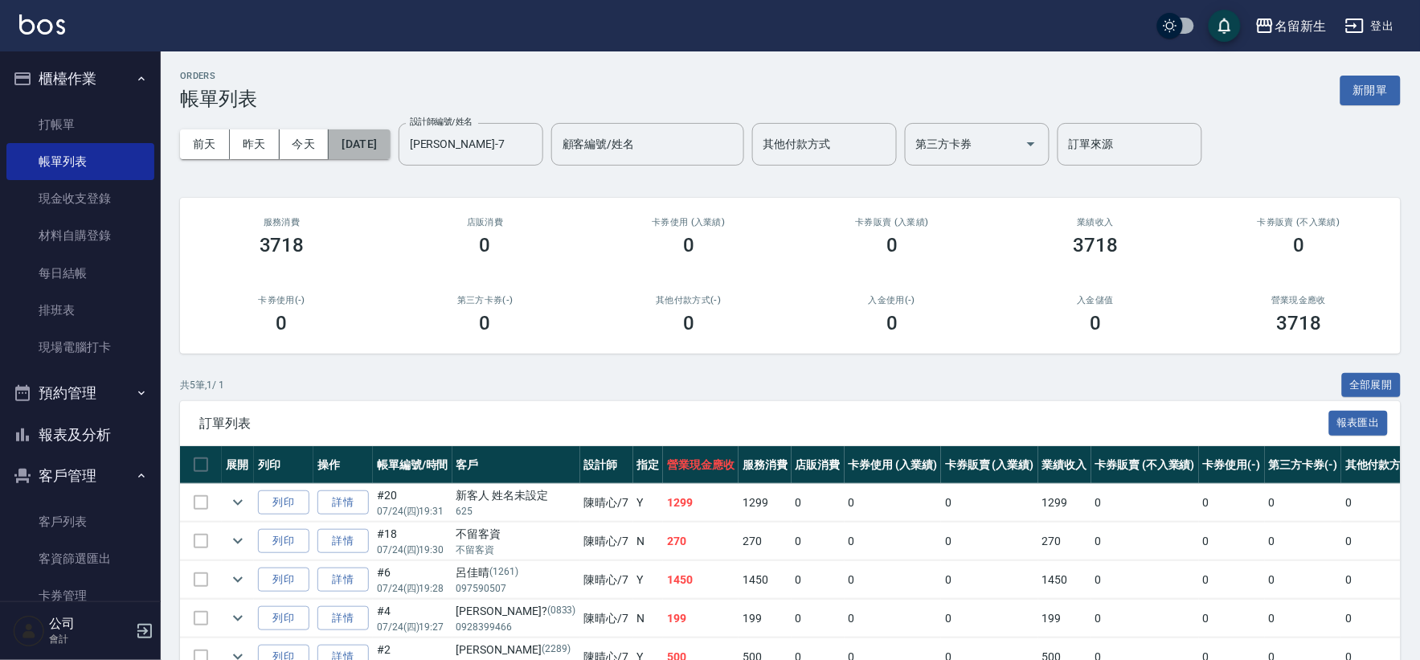
click at [357, 137] on button "[DATE]" at bounding box center [359, 144] width 61 height 30
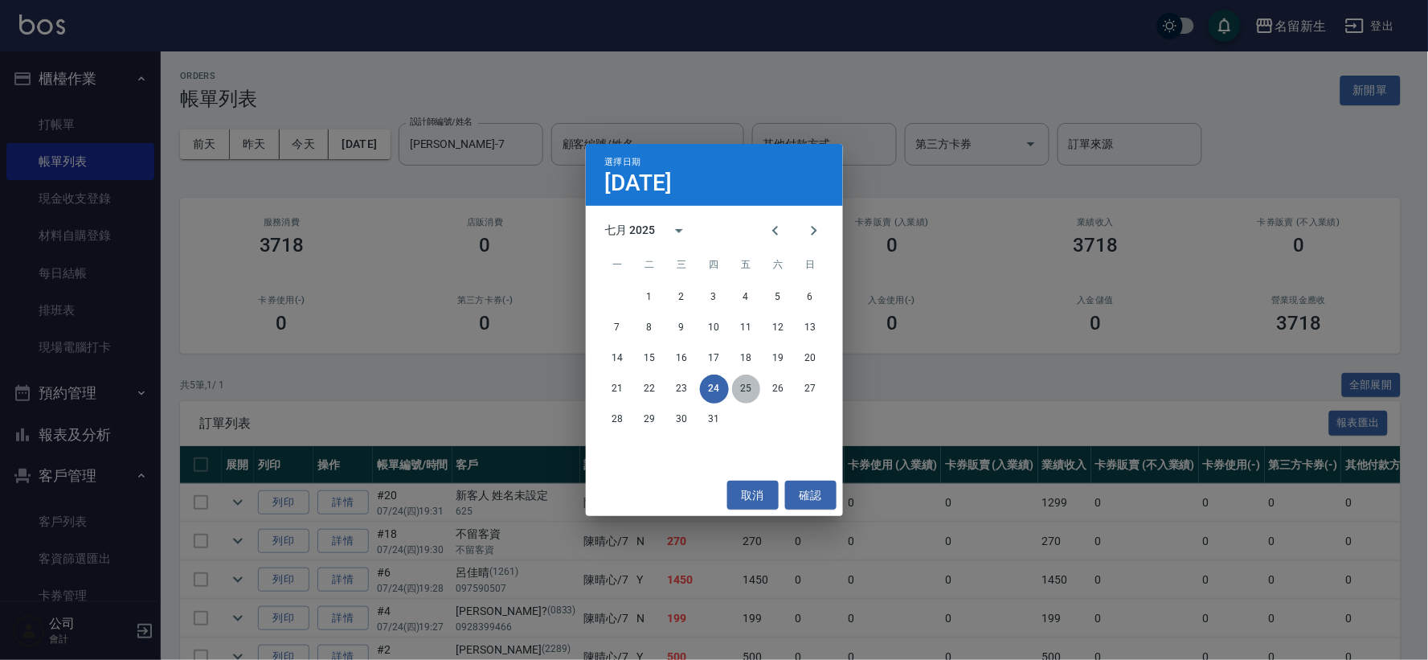
click at [741, 394] on button "25" at bounding box center [746, 388] width 29 height 29
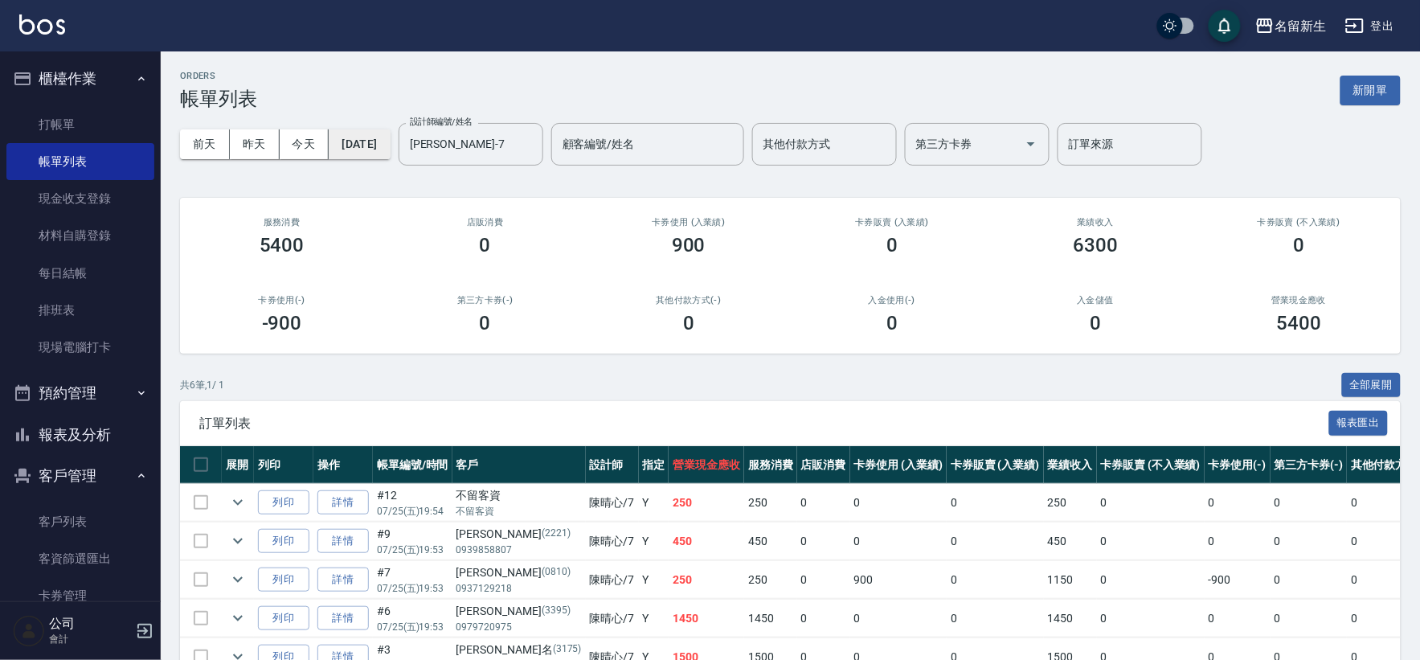
click at [355, 156] on button "[DATE]" at bounding box center [359, 144] width 61 height 30
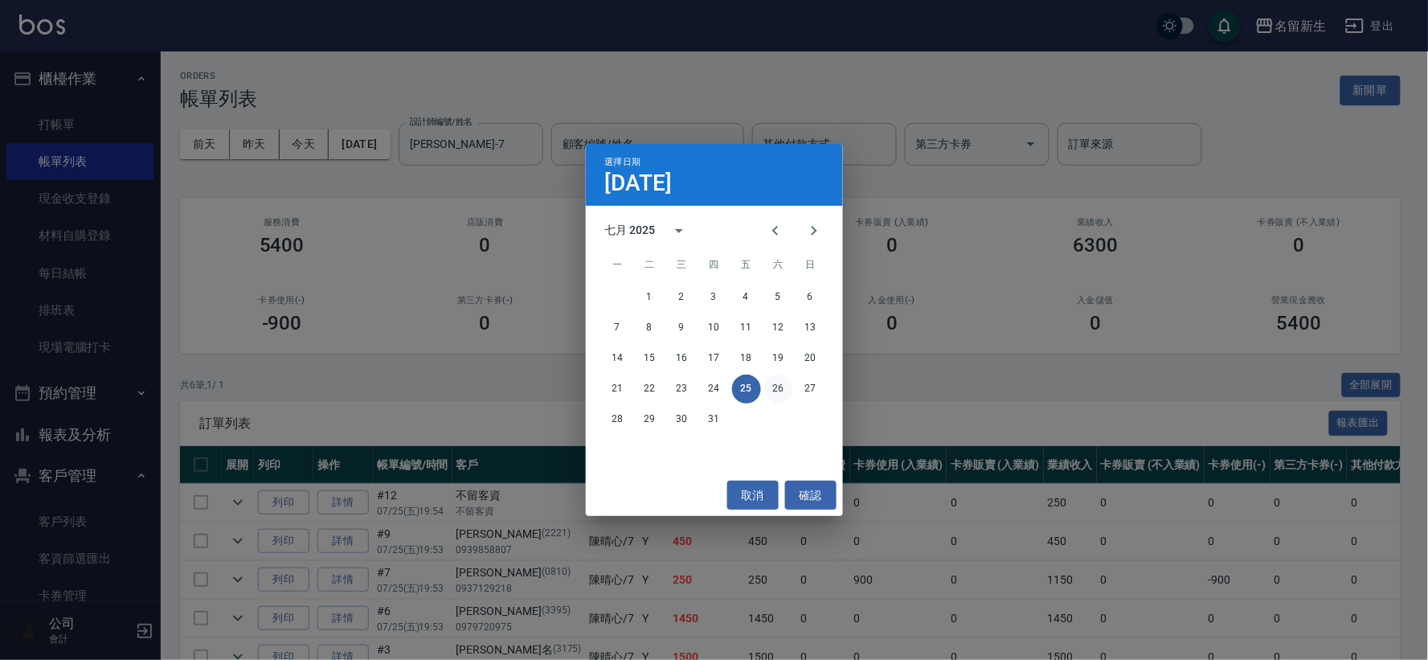
click at [778, 380] on button "26" at bounding box center [778, 388] width 29 height 29
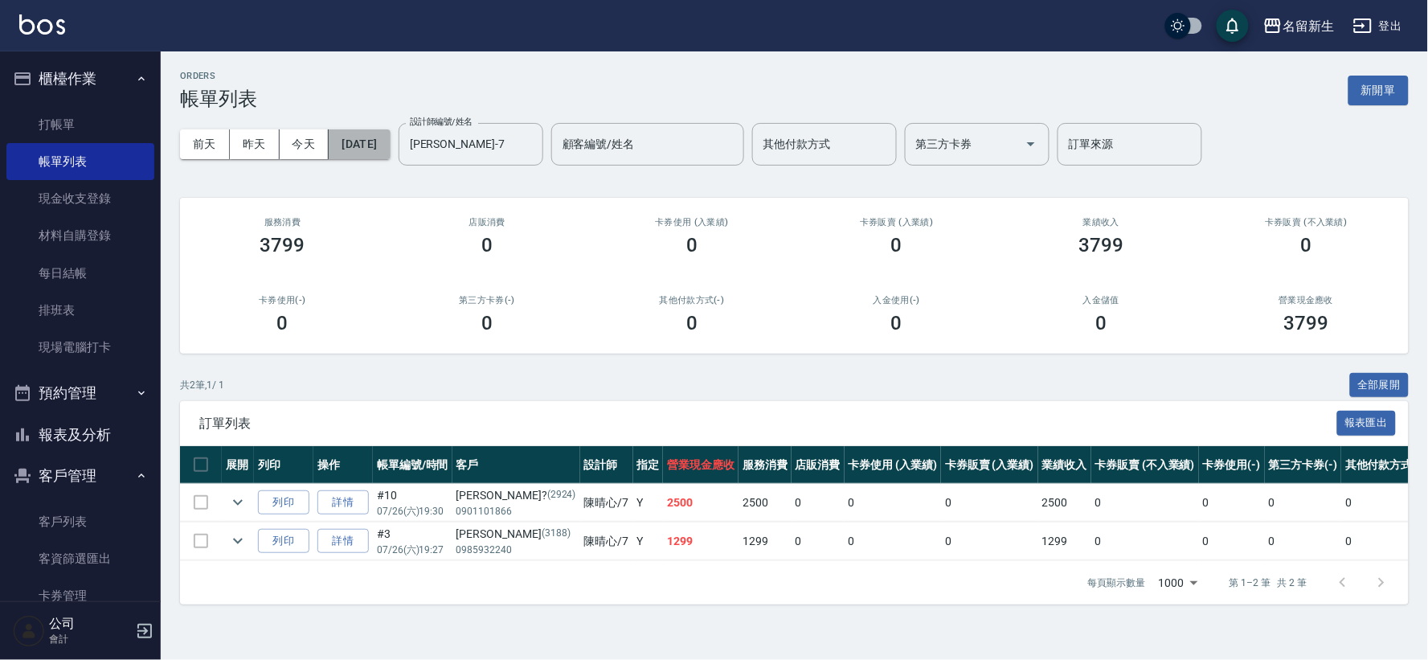
click at [387, 157] on button "[DATE]" at bounding box center [359, 144] width 61 height 30
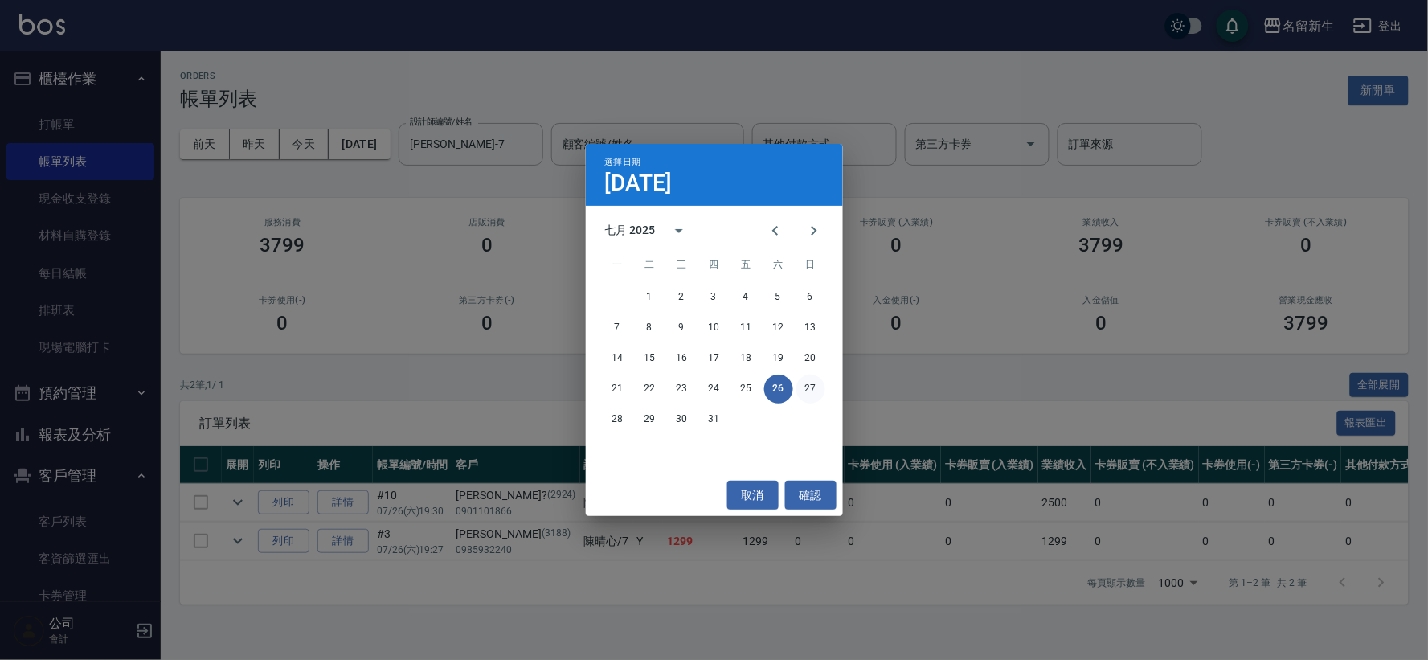
click at [823, 384] on button "27" at bounding box center [810, 388] width 29 height 29
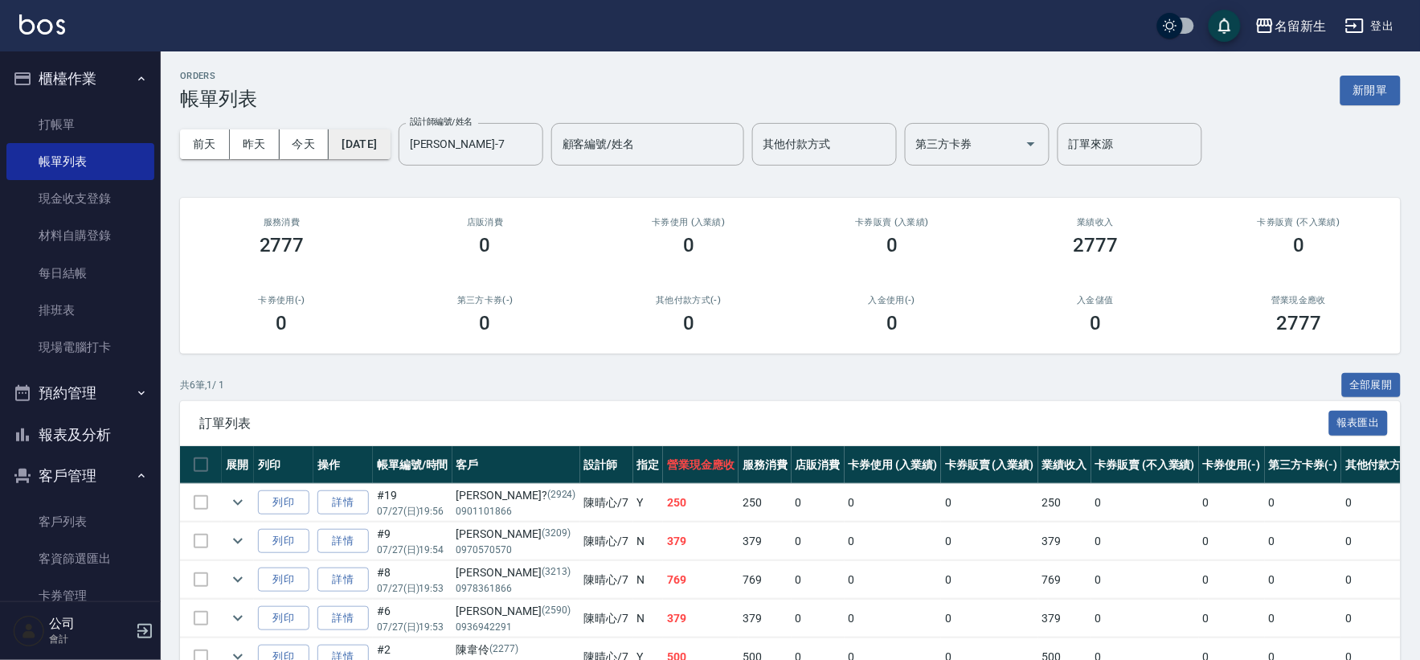
click at [390, 150] on button "[DATE]" at bounding box center [359, 144] width 61 height 30
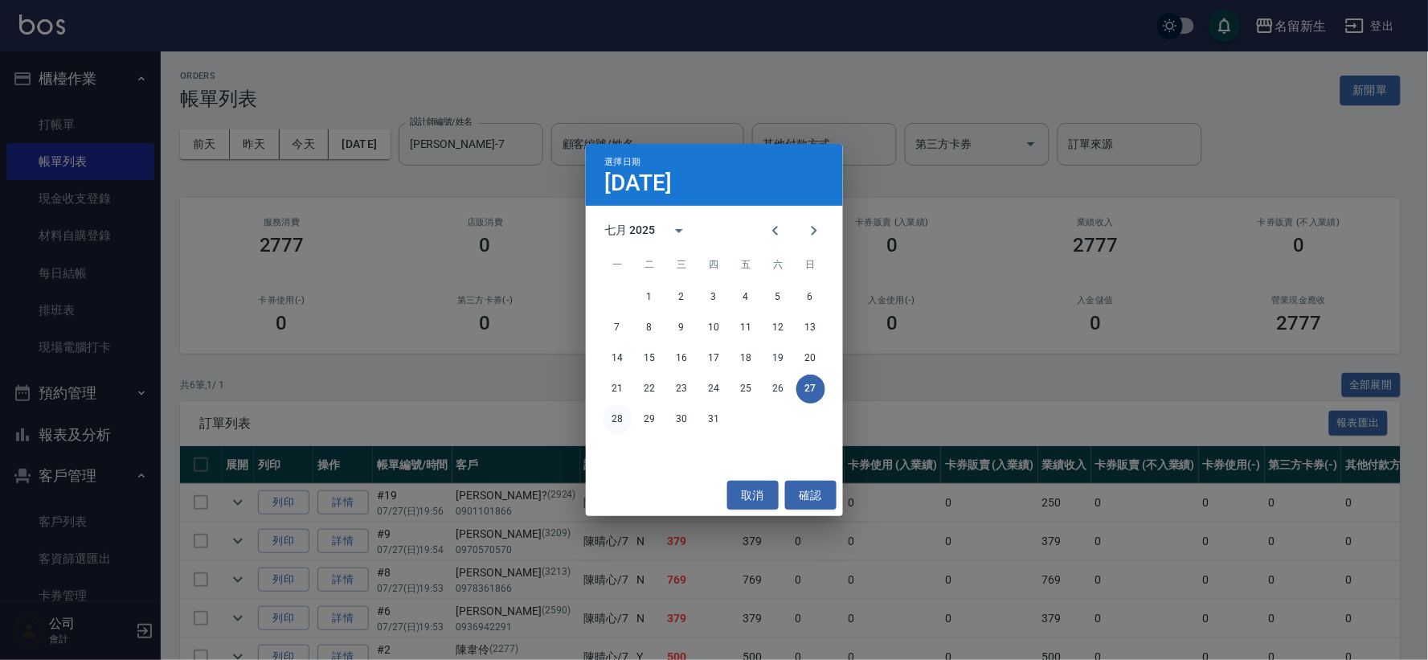
click at [615, 428] on button "28" at bounding box center [618, 419] width 29 height 29
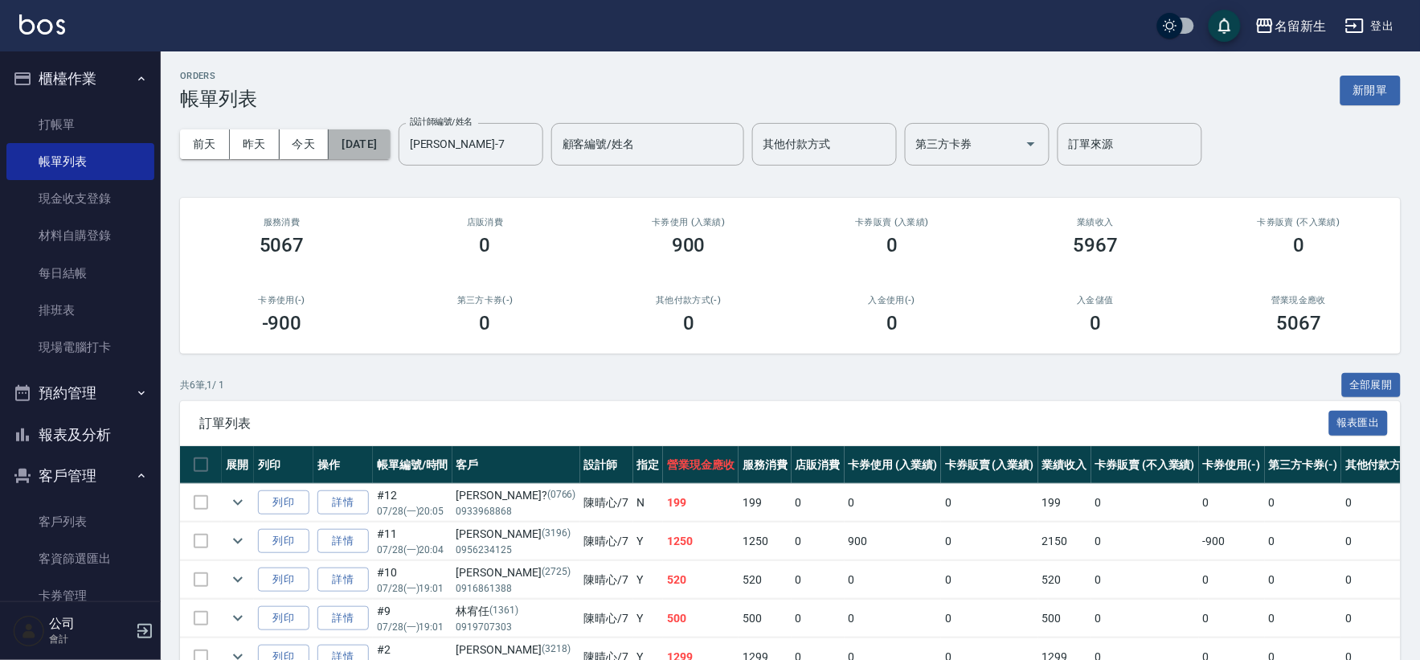
click at [390, 139] on button "[DATE]" at bounding box center [359, 144] width 61 height 30
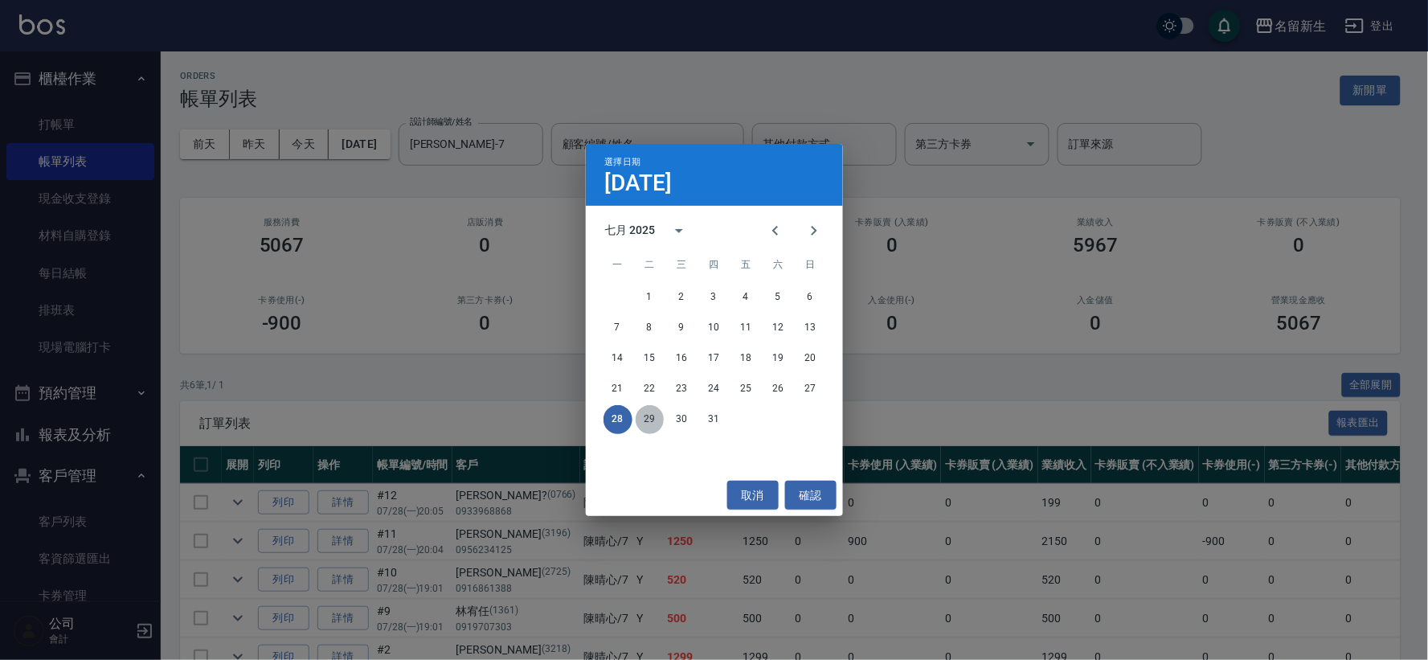
click at [645, 415] on button "29" at bounding box center [650, 419] width 29 height 29
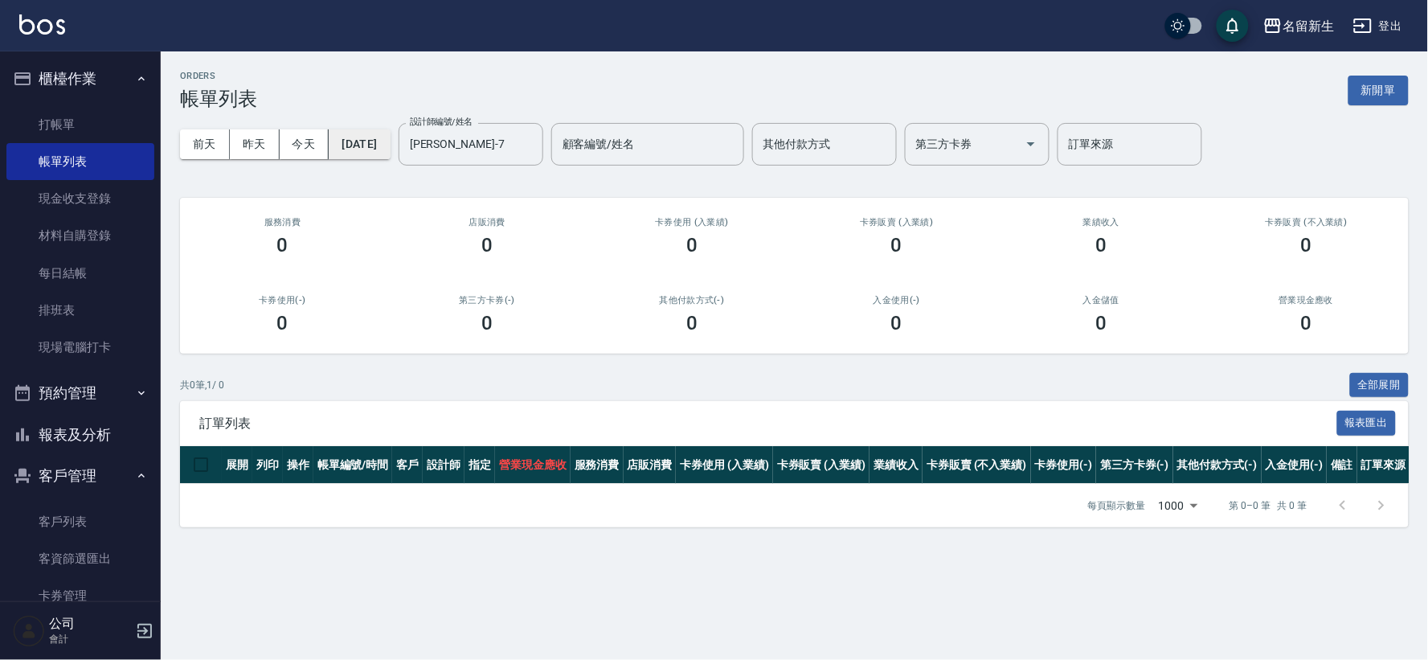
click at [376, 137] on button "[DATE]" at bounding box center [359, 144] width 61 height 30
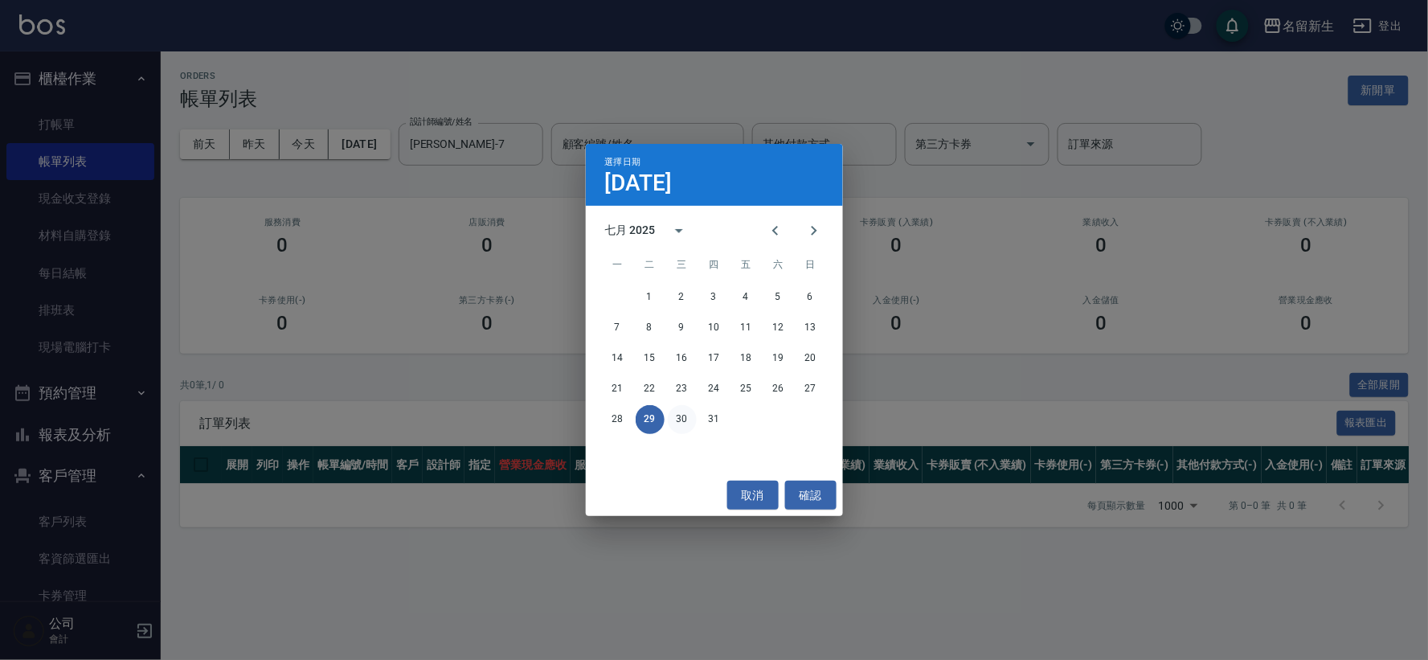
click at [672, 427] on button "30" at bounding box center [682, 419] width 29 height 29
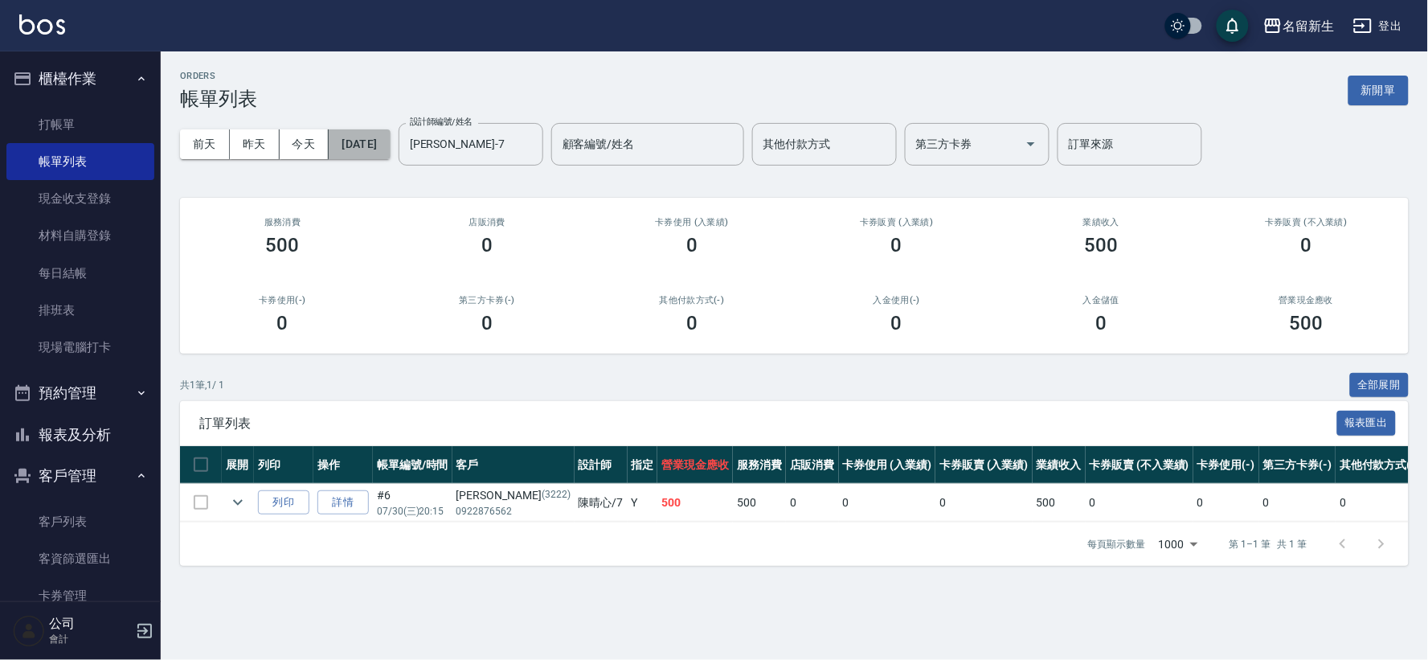
click at [370, 145] on button "[DATE]" at bounding box center [359, 144] width 61 height 30
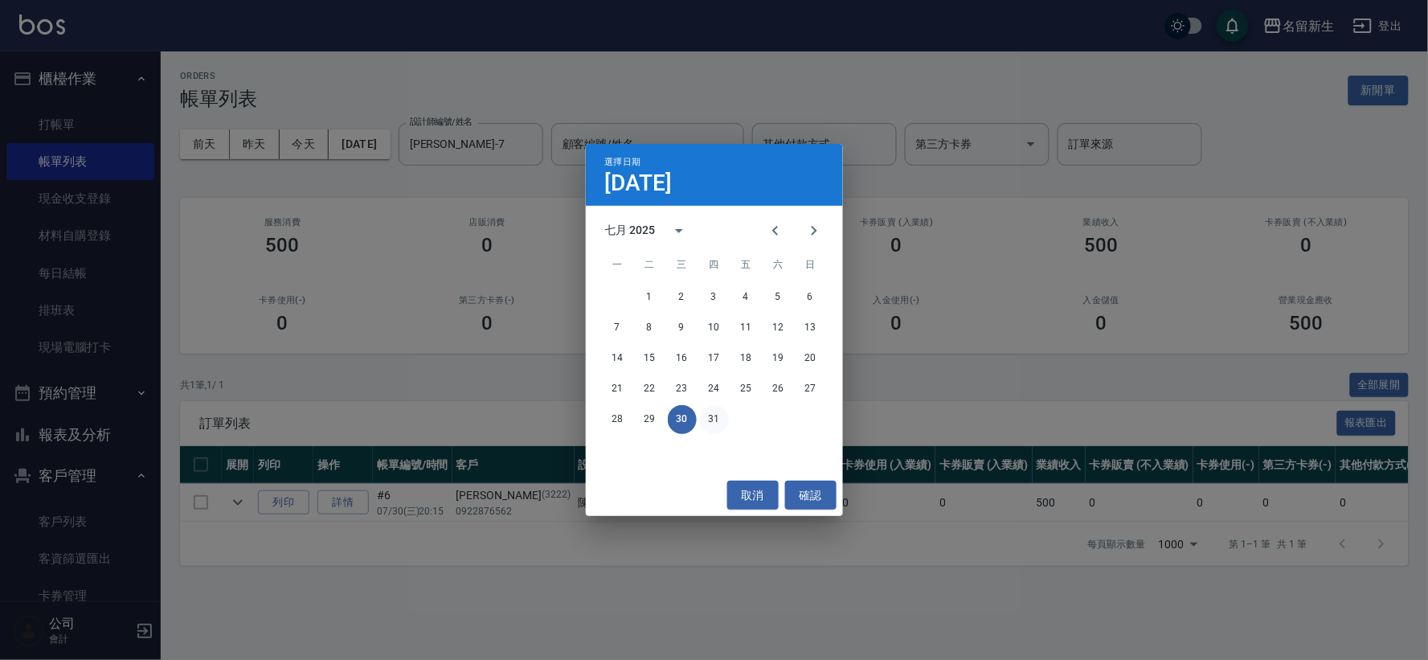
click at [719, 422] on button "31" at bounding box center [714, 419] width 29 height 29
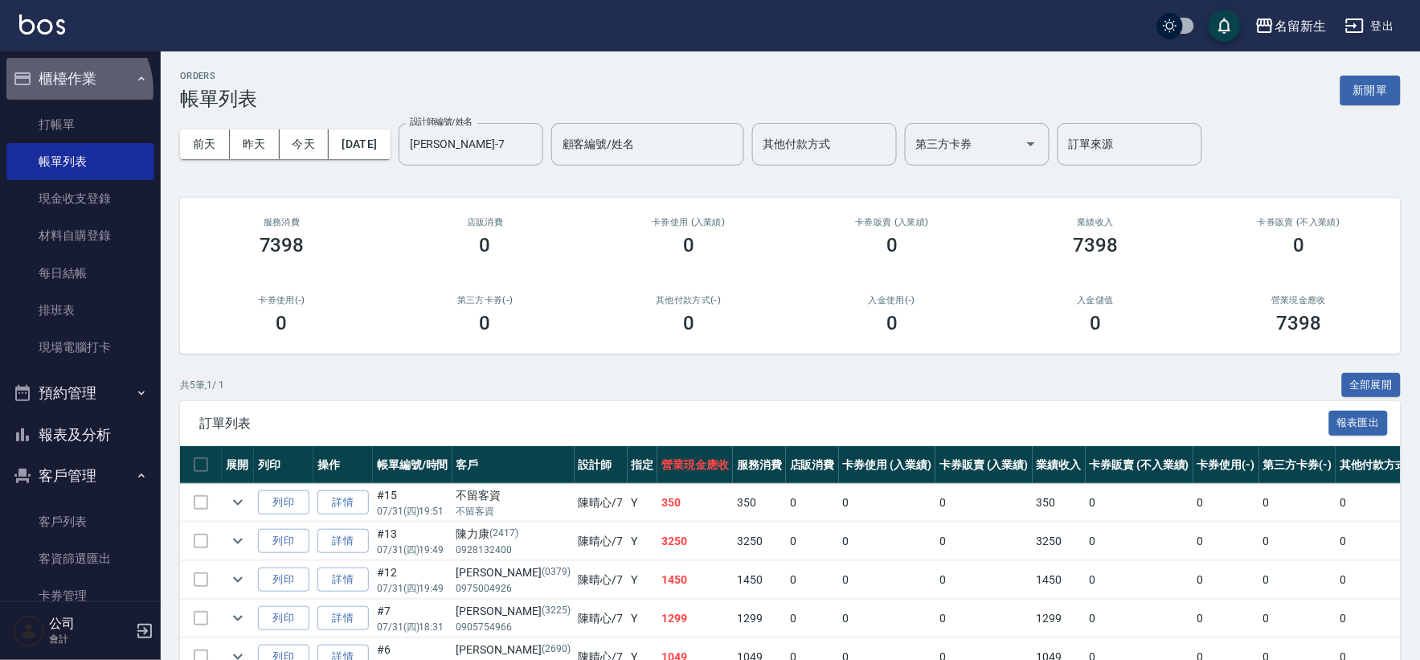
click at [72, 89] on button "櫃檯作業" at bounding box center [80, 79] width 148 height 42
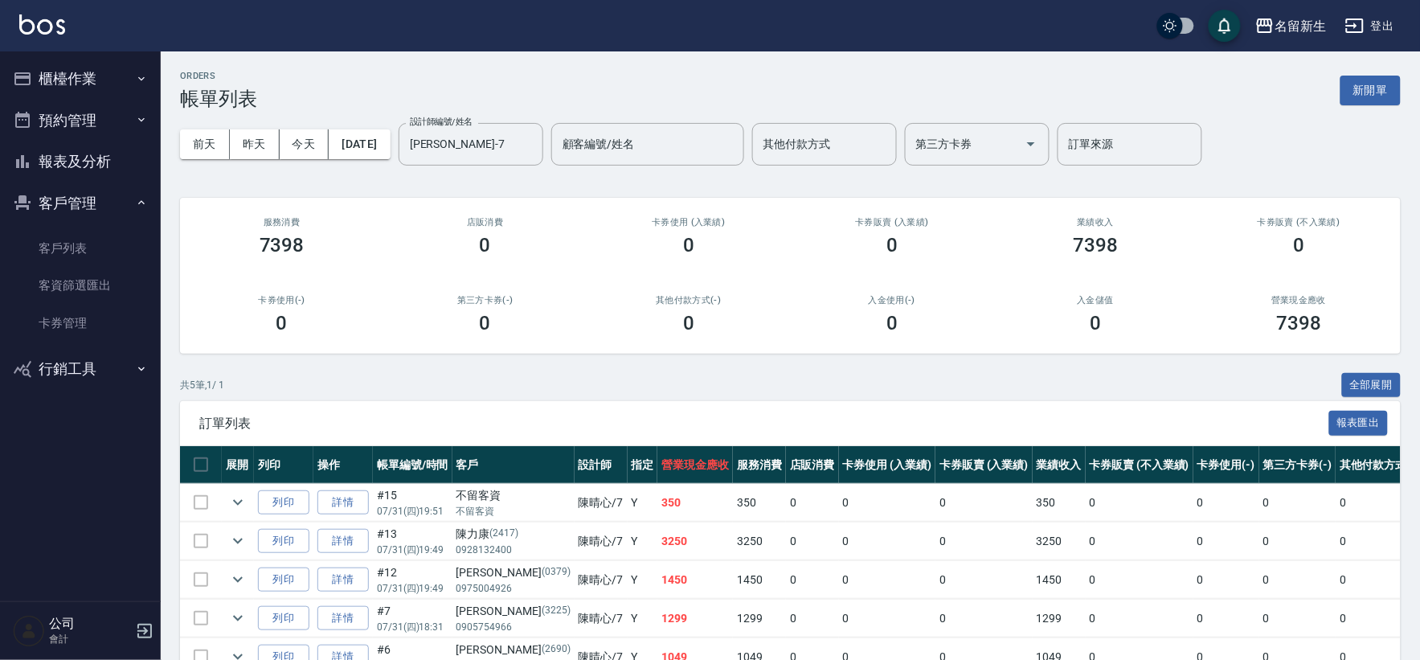
click at [51, 227] on ul "客戶列表 客資篩選匯出 卡券管理" at bounding box center [80, 285] width 148 height 125
click at [59, 219] on button "客戶管理" at bounding box center [80, 203] width 148 height 42
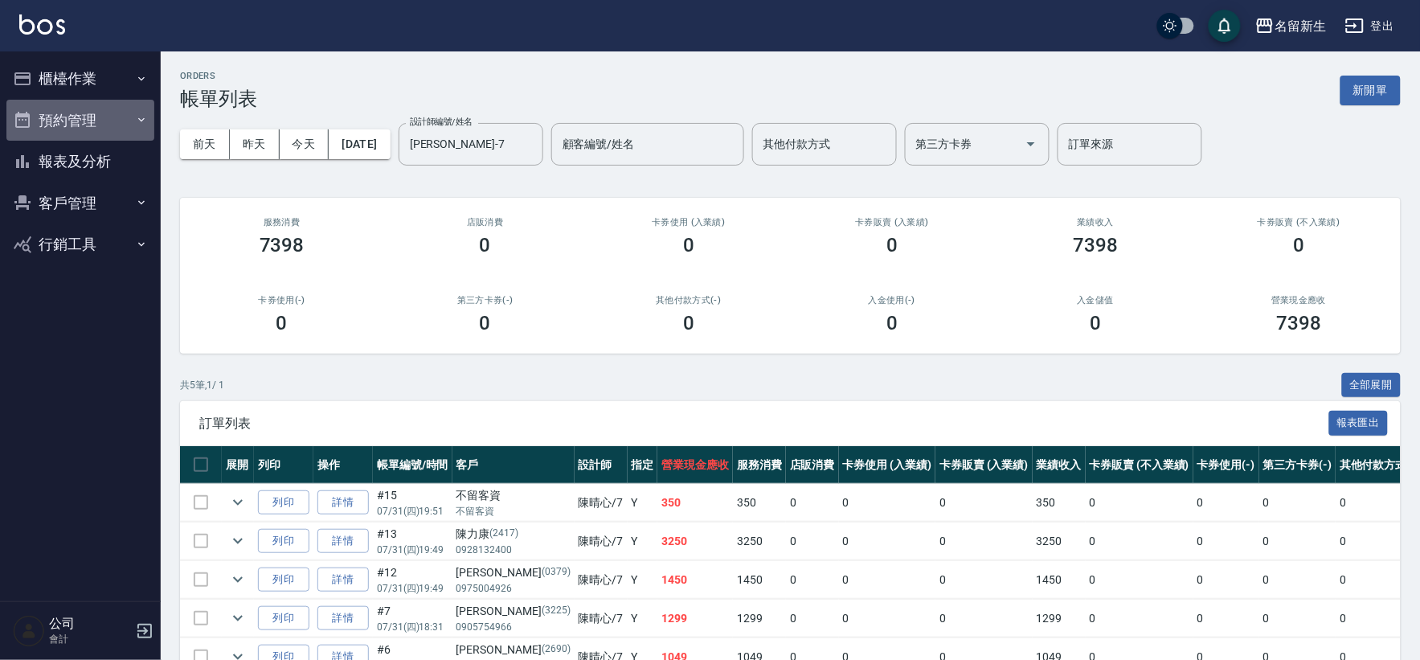
click at [52, 100] on button "預約管理" at bounding box center [80, 121] width 148 height 42
click at [77, 127] on button "預約管理" at bounding box center [80, 121] width 148 height 42
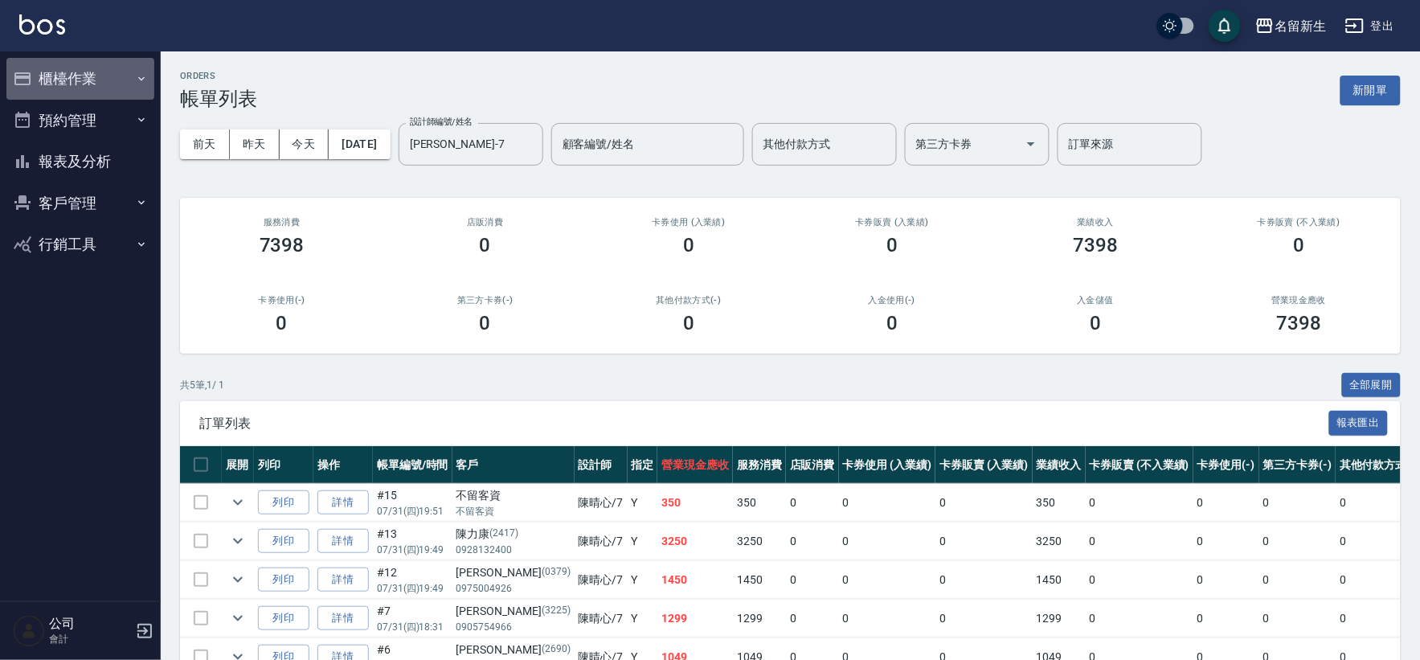
click at [76, 74] on button "櫃檯作業" at bounding box center [80, 79] width 148 height 42
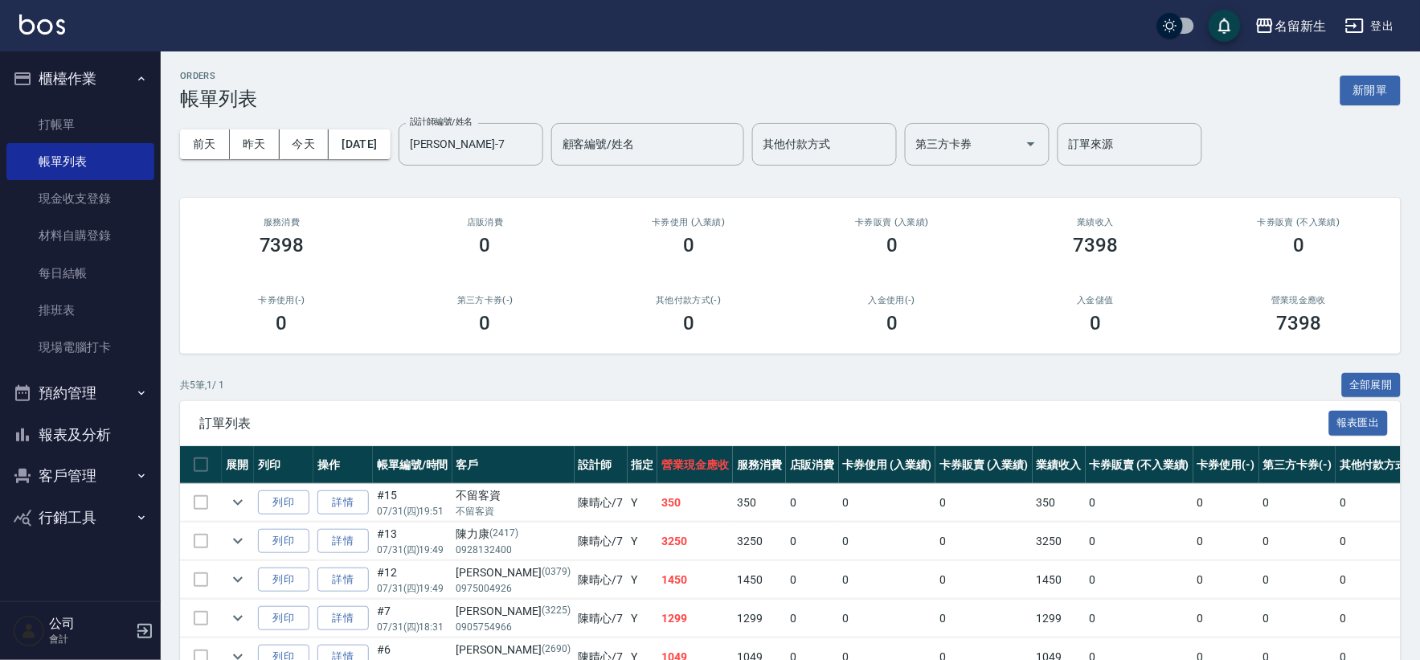
click at [83, 73] on button "櫃檯作業" at bounding box center [80, 79] width 148 height 42
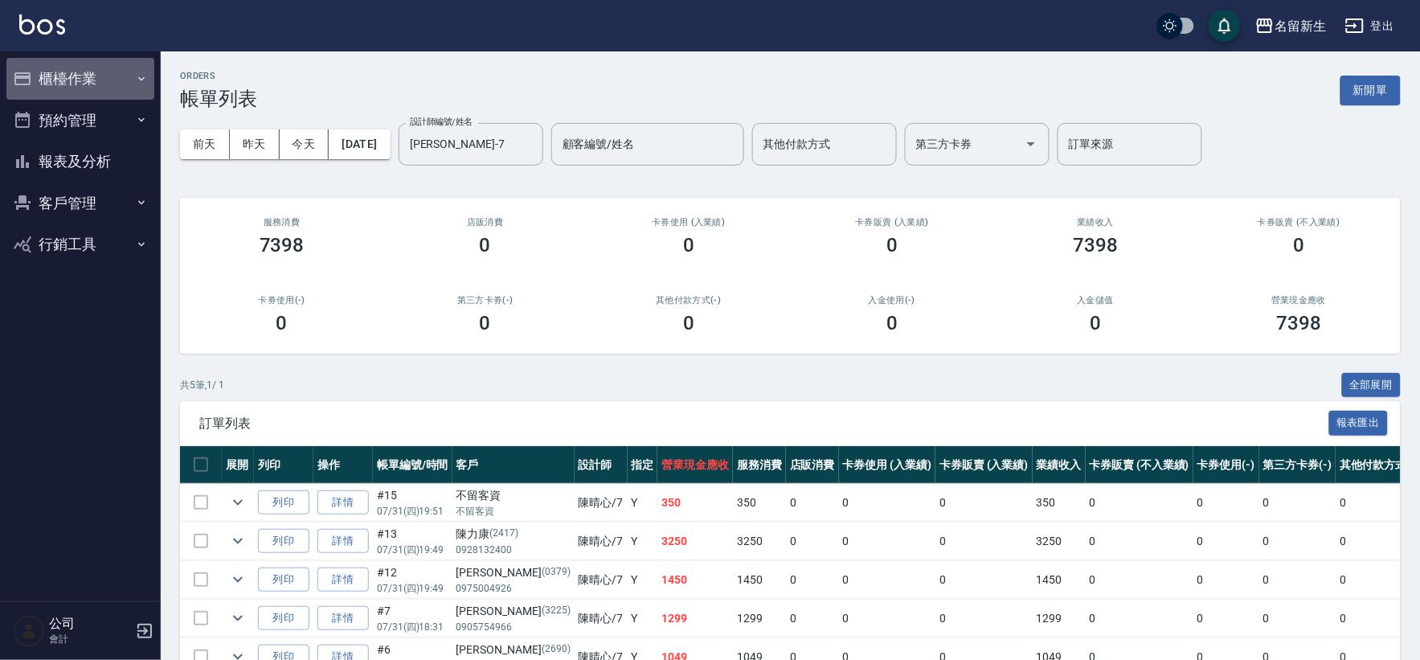
click at [85, 75] on button "櫃檯作業" at bounding box center [80, 79] width 148 height 42
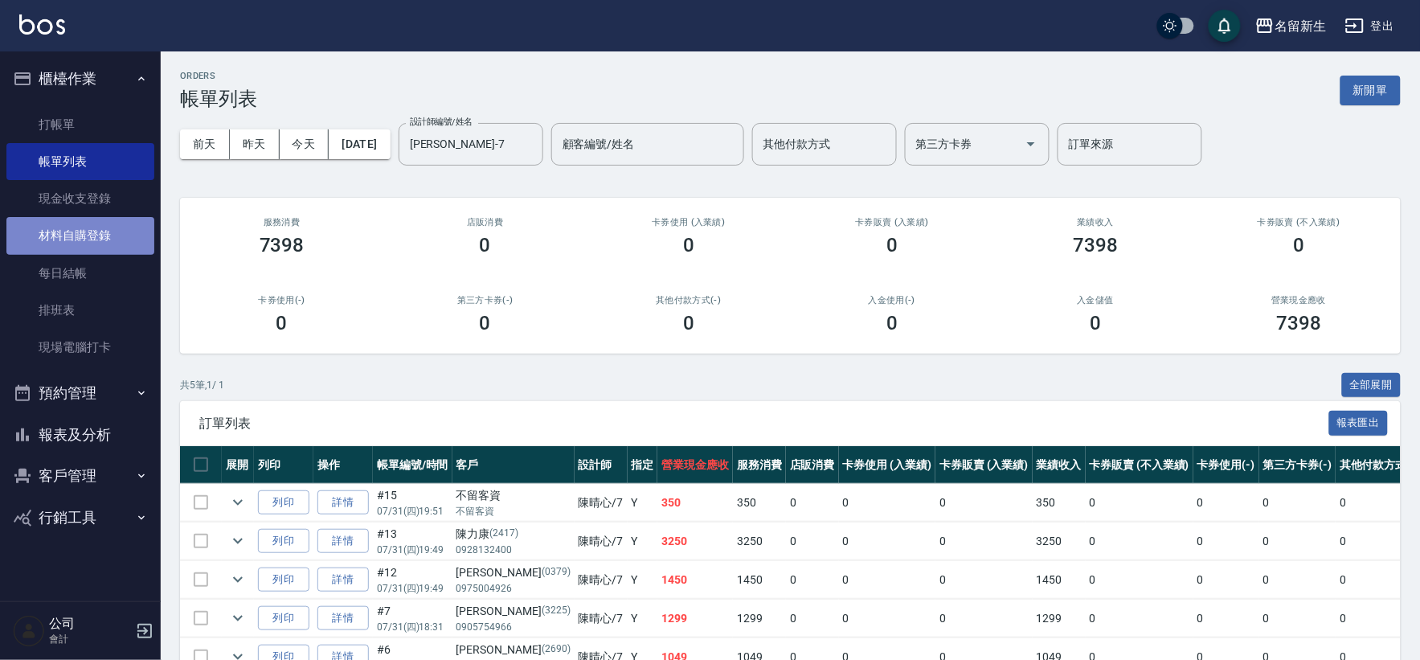
click at [113, 235] on link "材料自購登錄" at bounding box center [80, 235] width 148 height 37
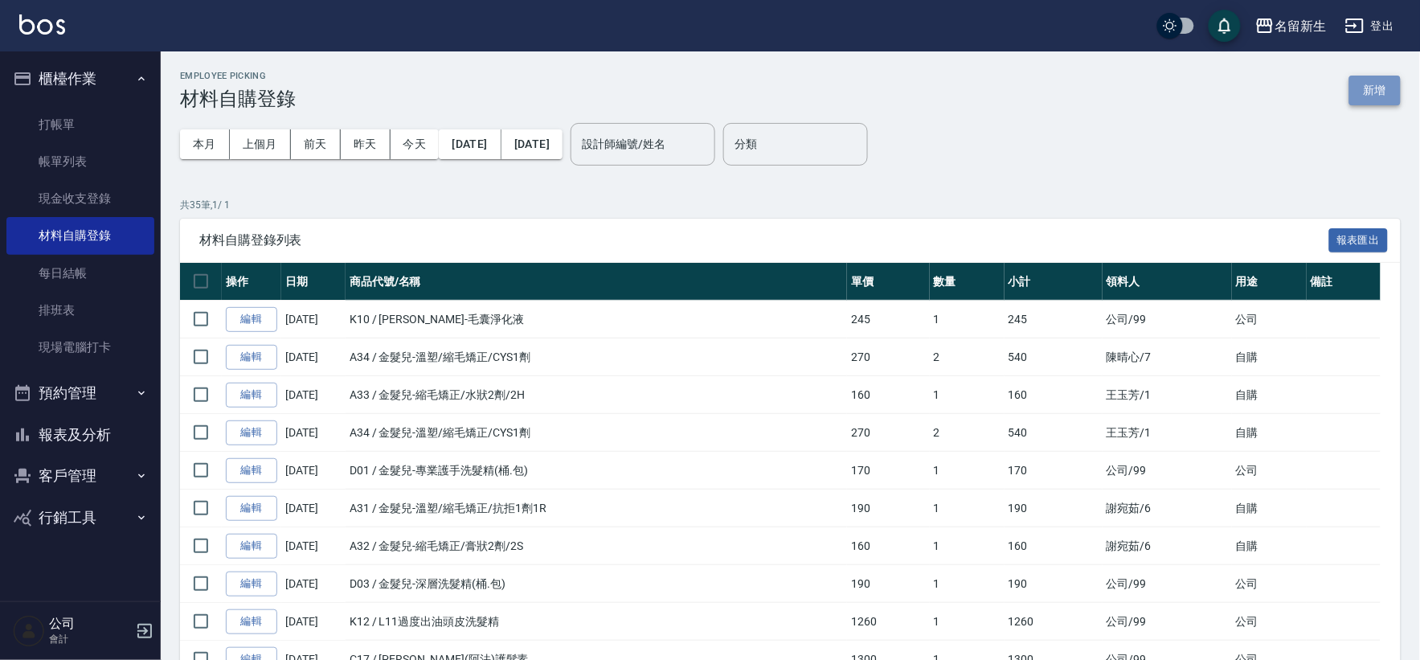
click at [1362, 82] on button "新增" at bounding box center [1374, 91] width 51 height 30
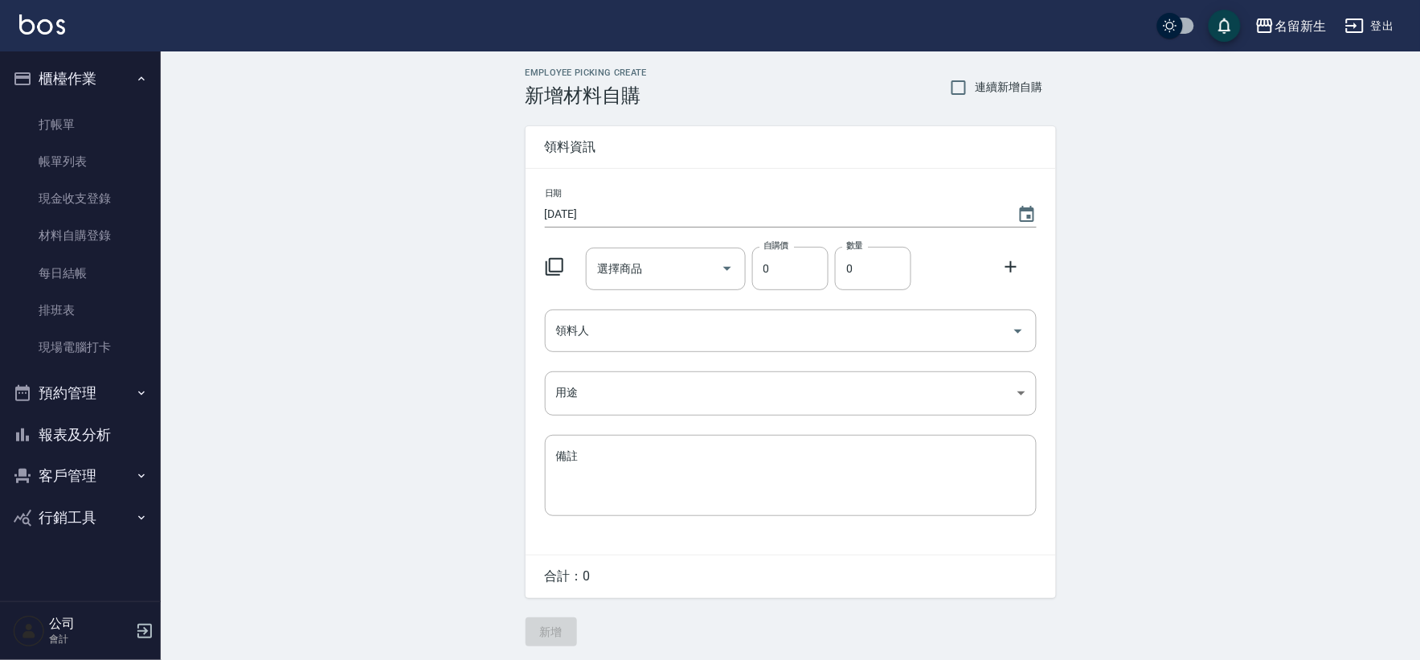
click at [553, 267] on icon at bounding box center [554, 266] width 19 height 19
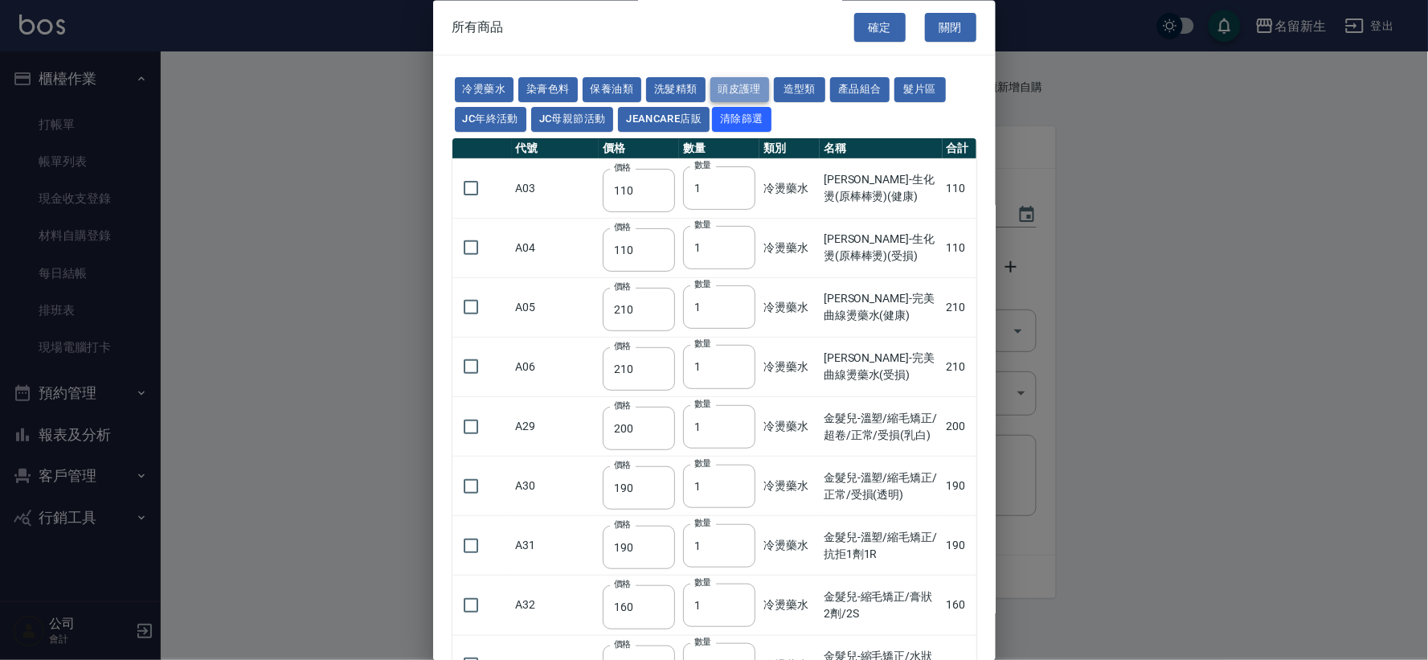
click at [754, 91] on button "頭皮護理" at bounding box center [739, 90] width 59 height 25
type input "315"
type input "273"
type input "1183"
type input "798"
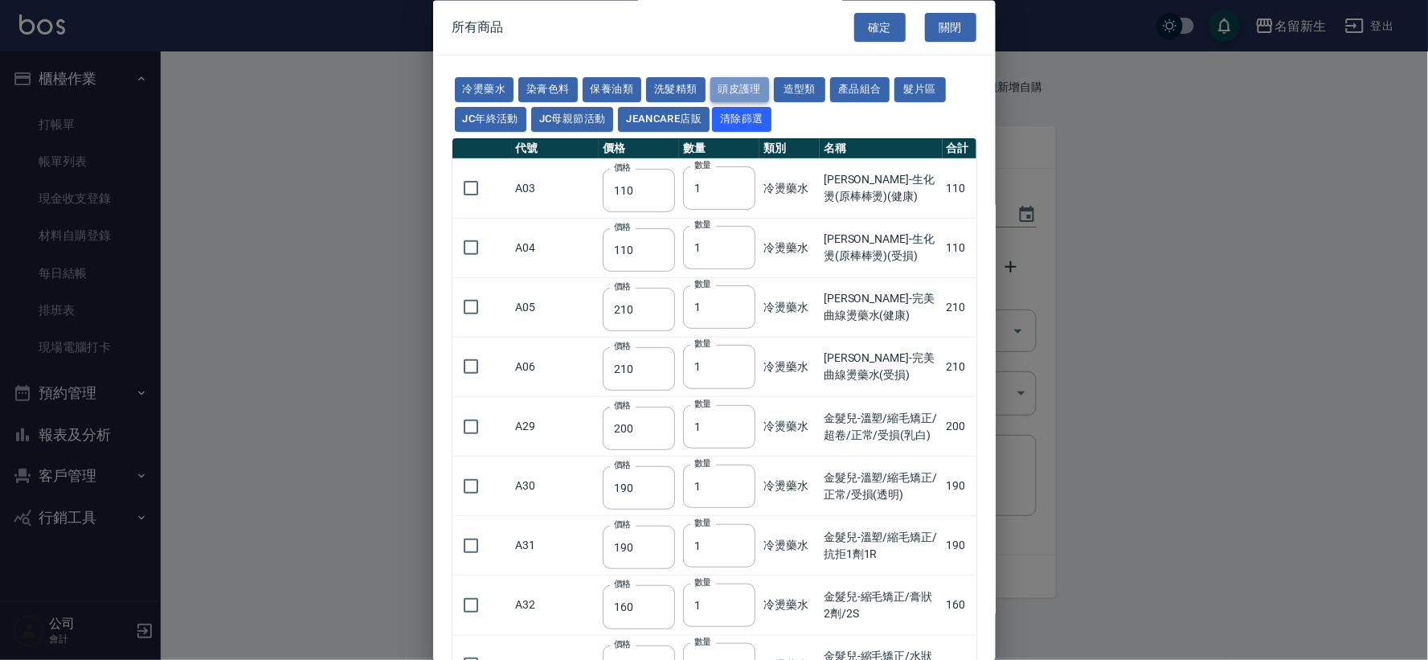
type input "481"
type input "640"
type input "308"
type input "245"
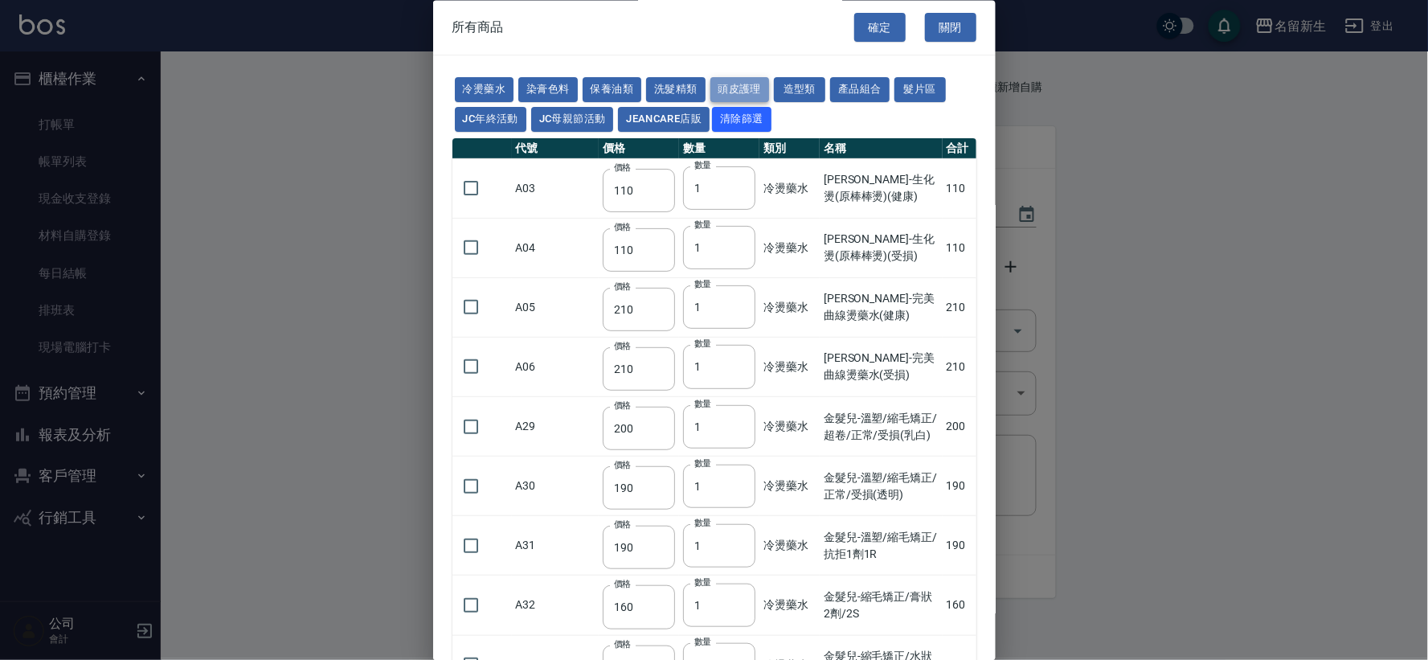
type input "350"
type input "1260"
type input "440"
type input "420"
type input "740"
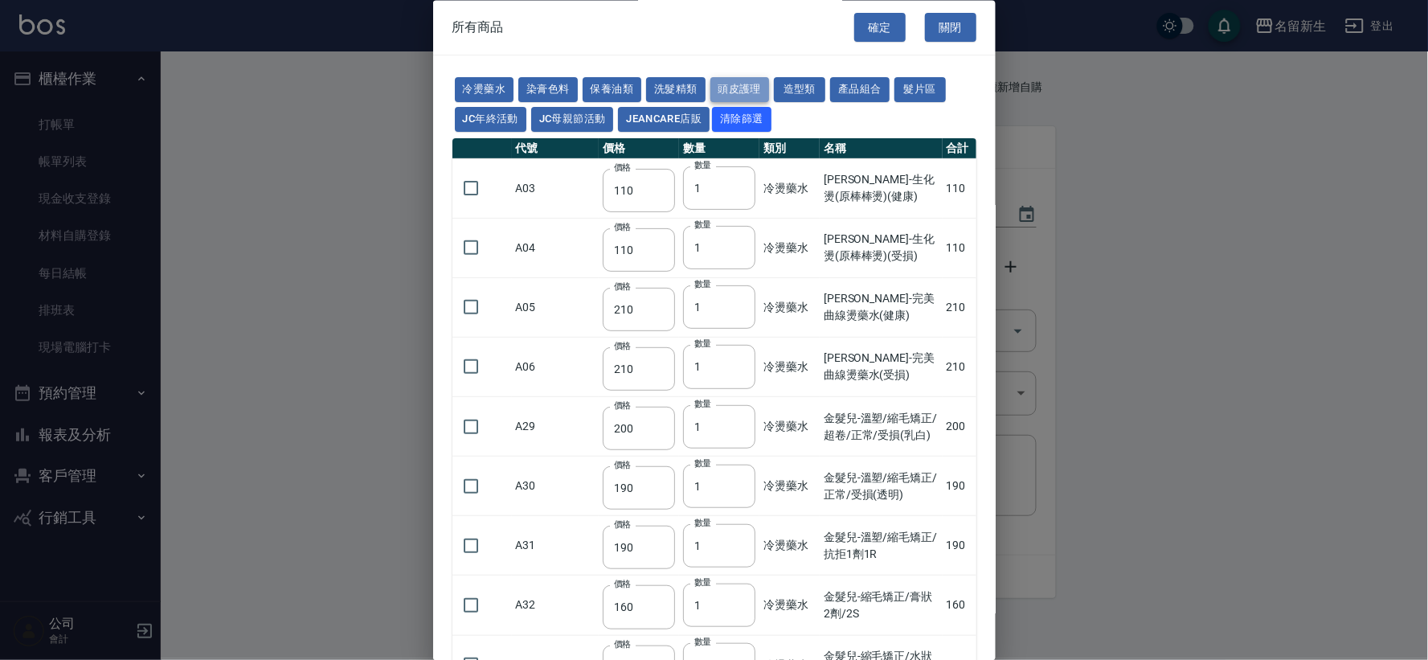
type input "500"
type input "690"
type input "650"
type input "600"
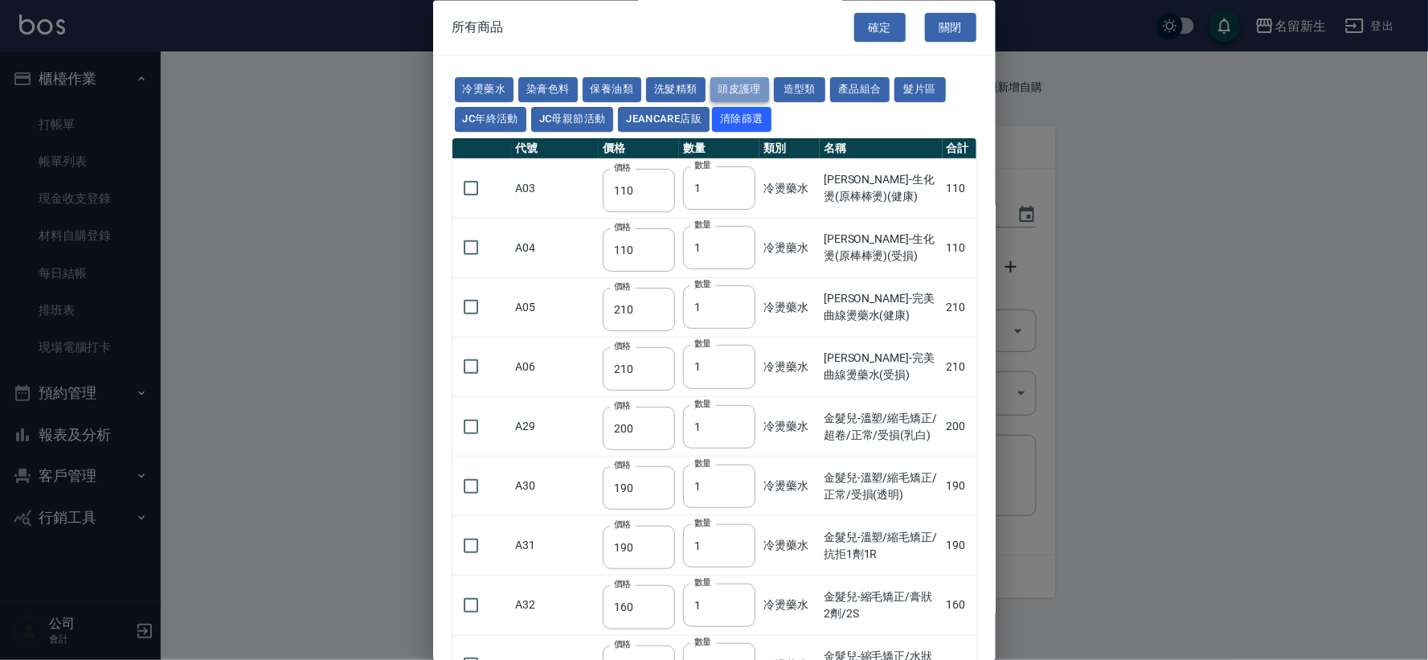
type input "450"
type input "500"
type input "420"
type input "50"
type input "300"
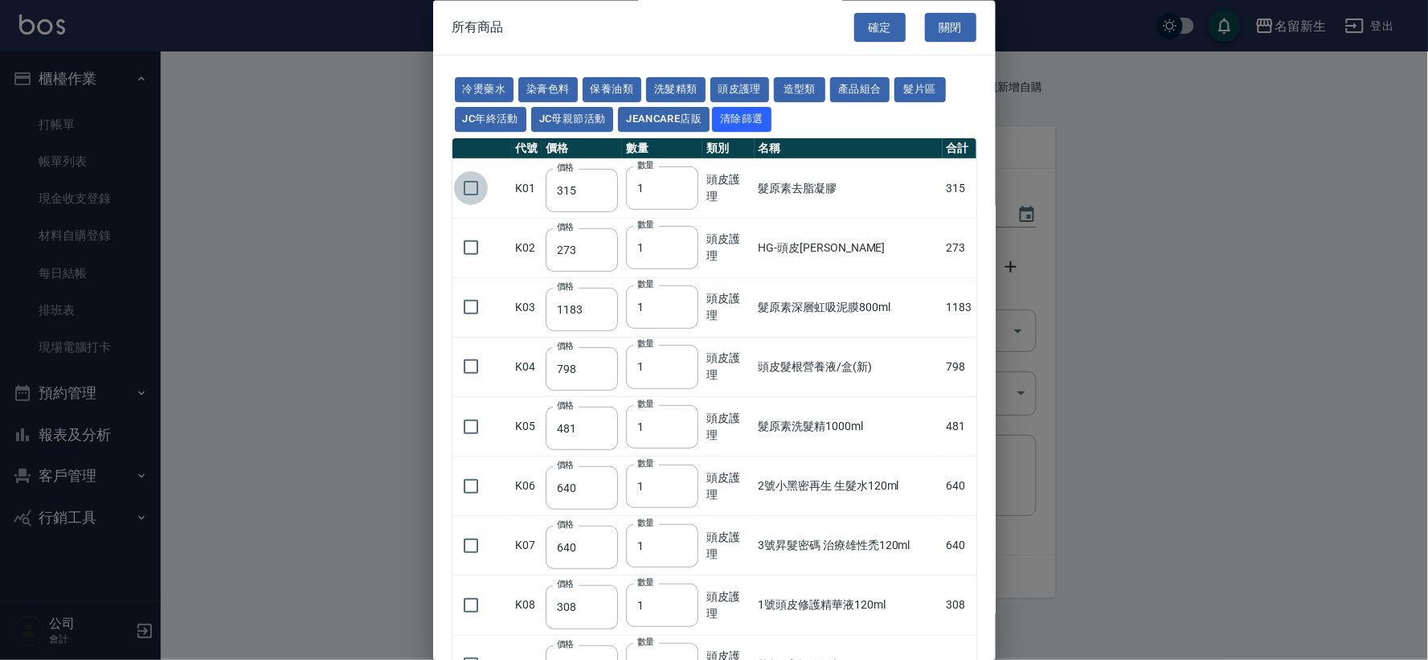
click at [470, 190] on input "checkbox" at bounding box center [471, 189] width 34 height 34
click at [679, 85] on button "洗髮精類" at bounding box center [675, 90] width 59 height 25
checkbox input "false"
type input "170"
type input "180"
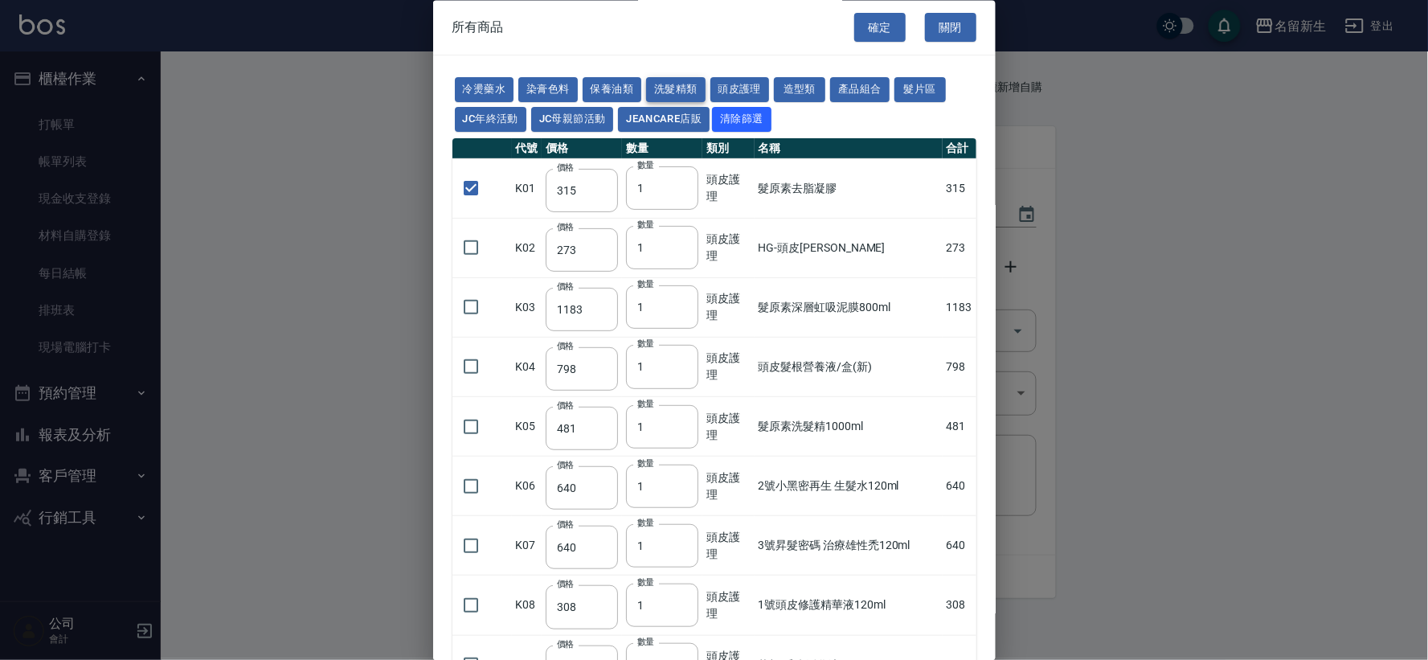
type input "190"
type input "230"
type input "175"
type input "455"
type input "440"
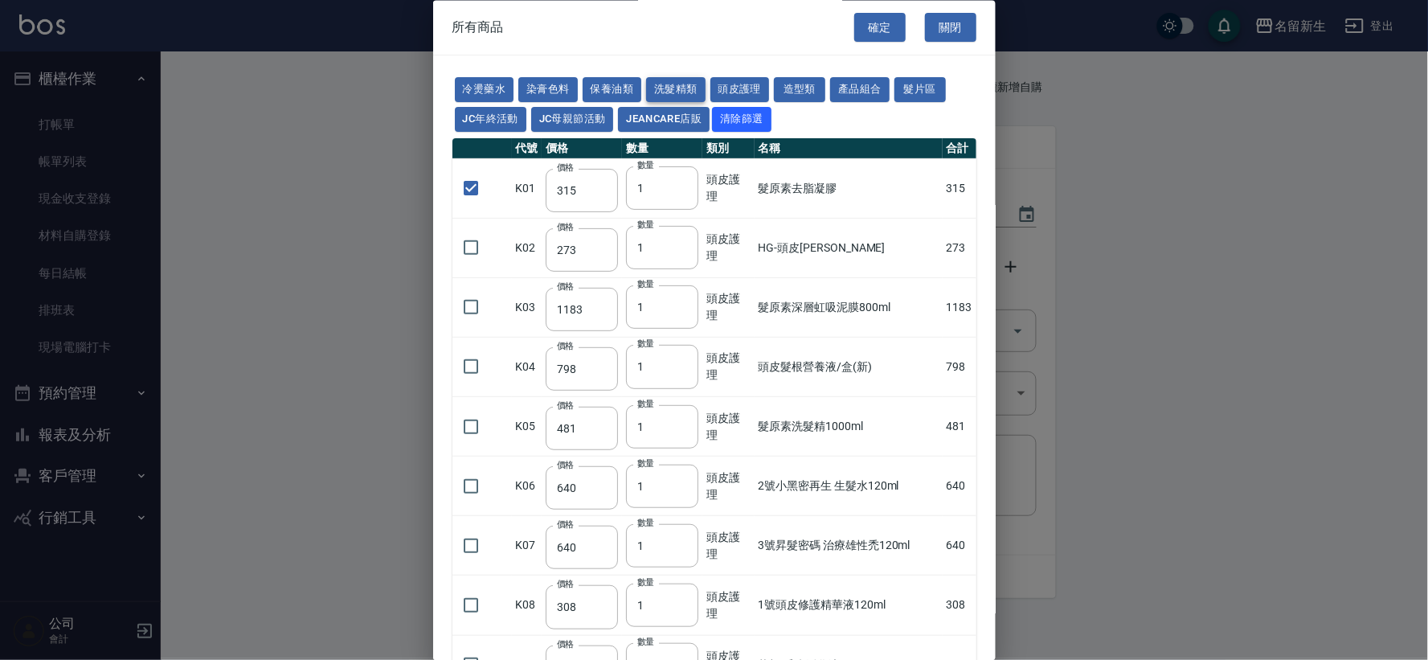
type input "200"
type input "420"
type input "300"
type input "750"
type input "300"
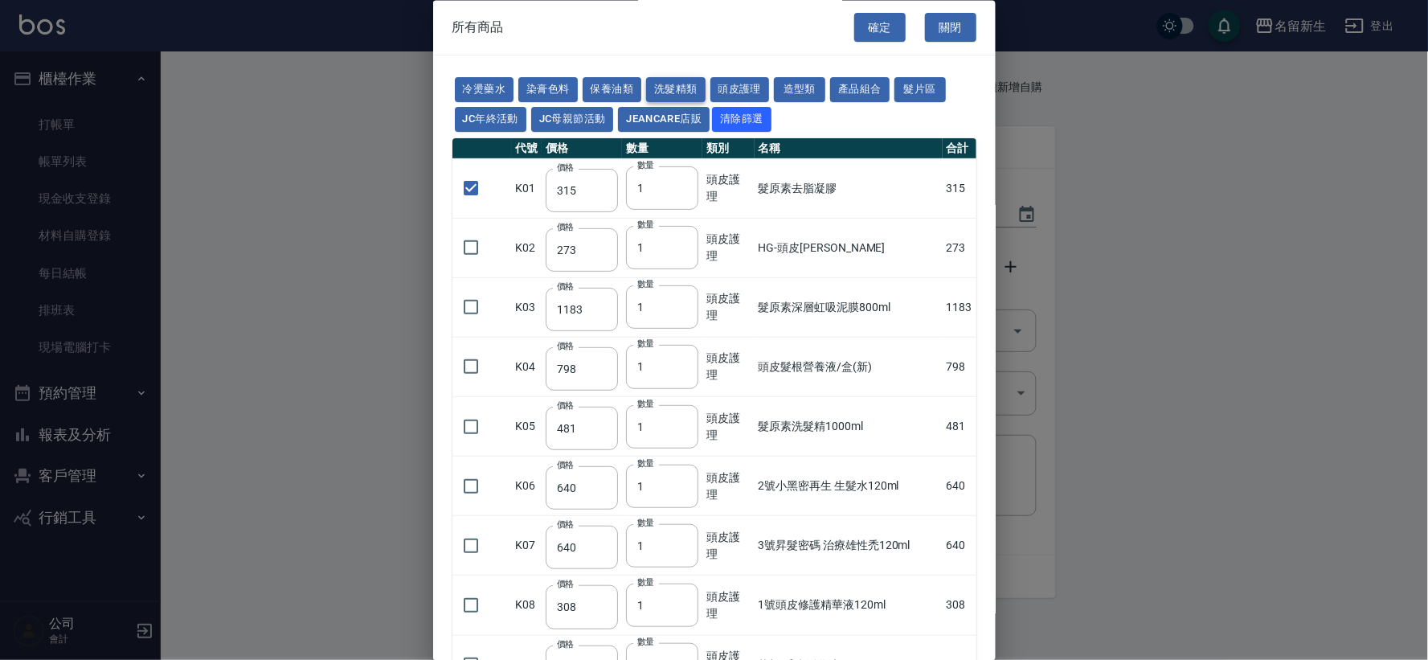
type input "330"
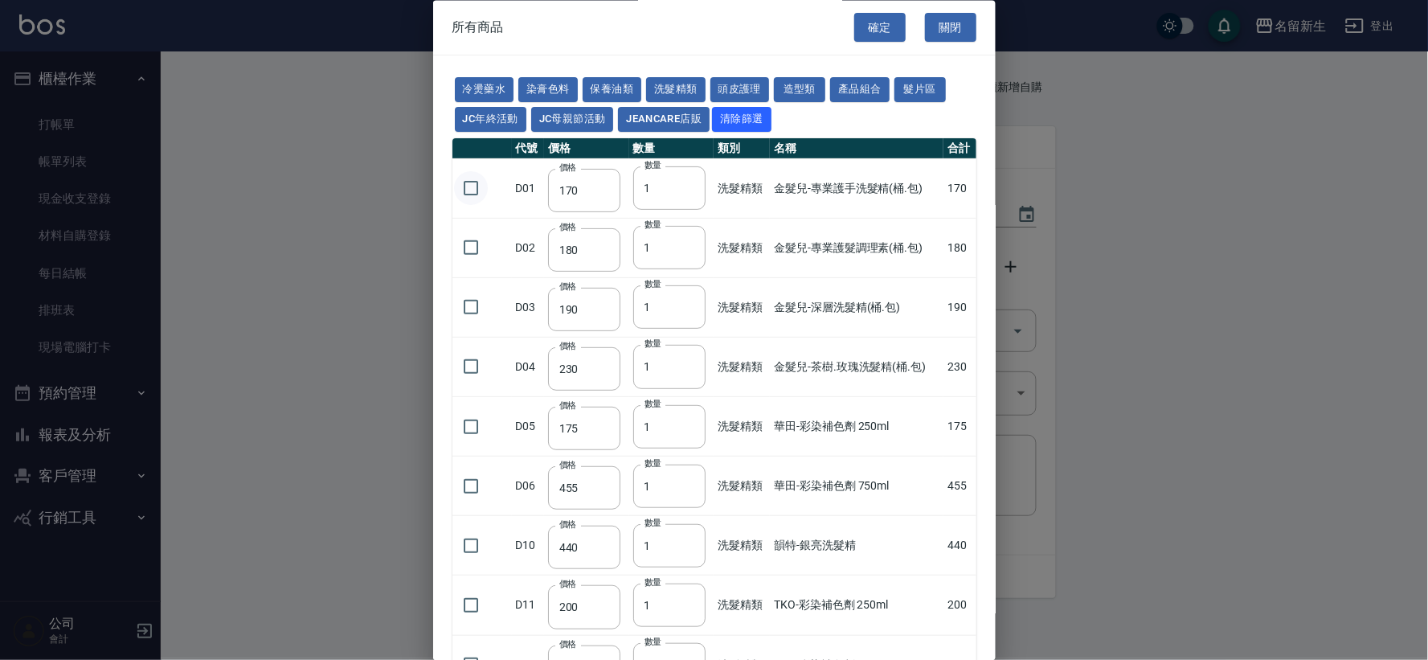
click at [469, 187] on input "checkbox" at bounding box center [471, 189] width 34 height 34
checkbox input "true"
drag, startPoint x: 661, startPoint y: 186, endPoint x: 555, endPoint y: 186, distance: 105.3
click at [555, 186] on tr "D01 價格 170 價格 數量 1 數量 洗髮精類 金髮兒-專業護手洗髮精(桶.包) 170" at bounding box center [714, 188] width 524 height 59
type input "3"
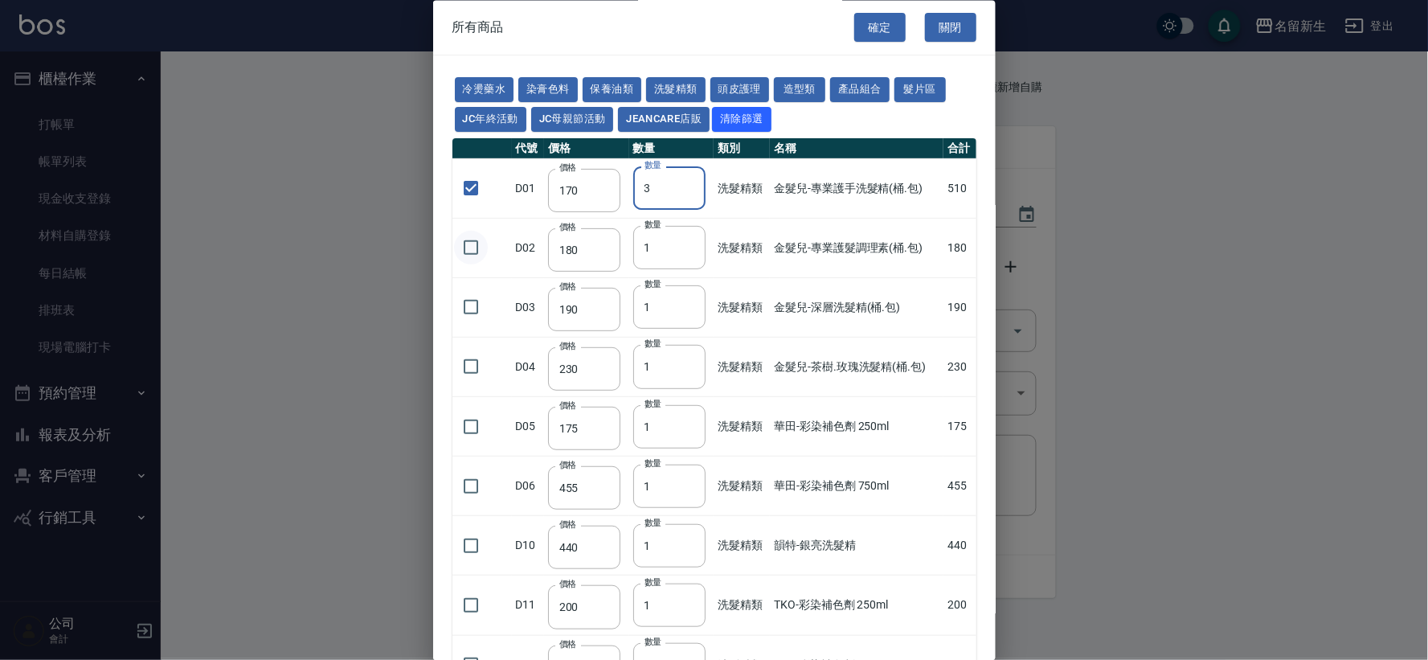
click at [471, 251] on input "checkbox" at bounding box center [471, 248] width 34 height 34
checkbox input "true"
click at [865, 25] on button "確定" at bounding box center [879, 28] width 51 height 30
type input "髮原素去脂凝膠"
type input "315"
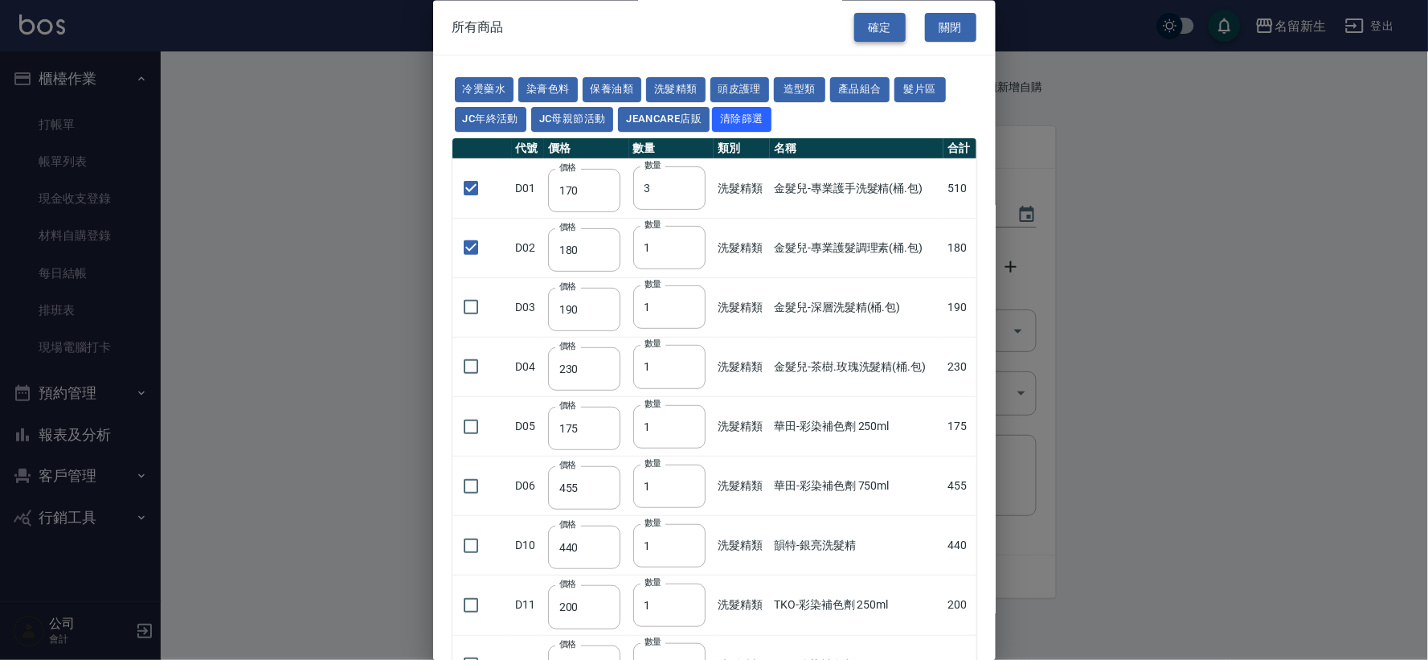
type input "1"
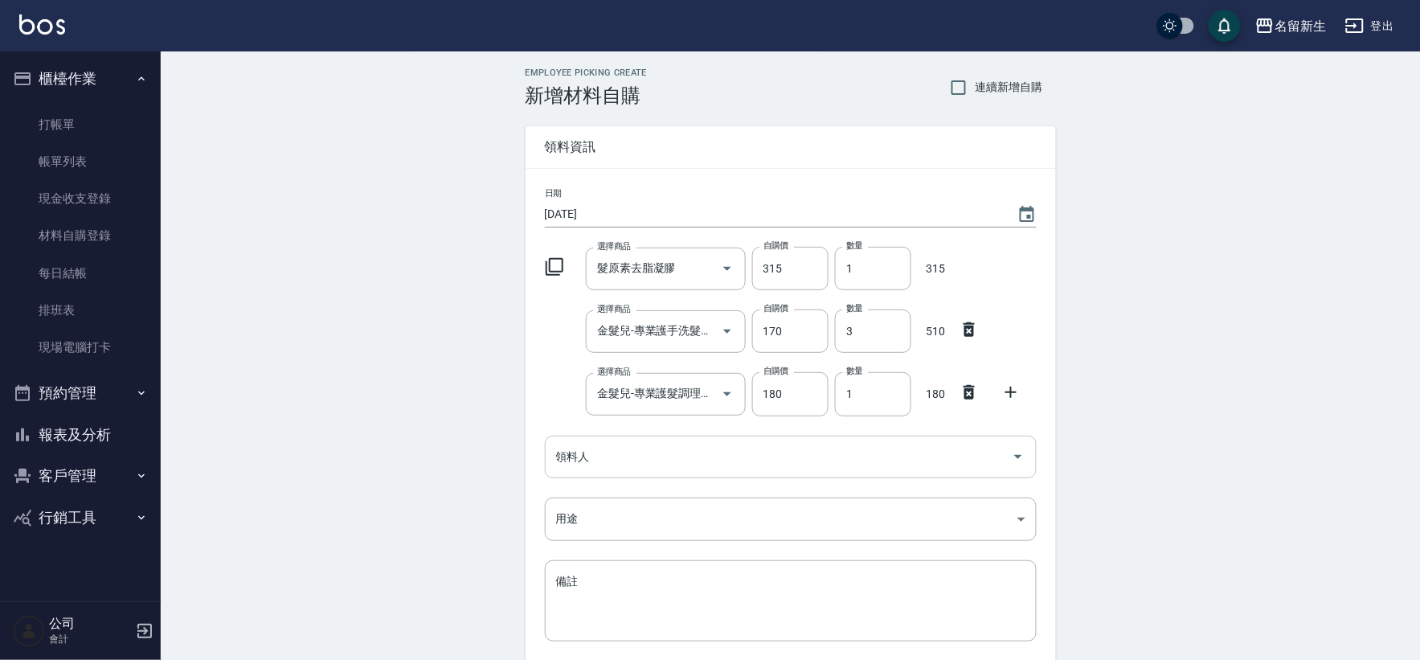
click at [678, 448] on input "領料人" at bounding box center [778, 457] width 453 height 28
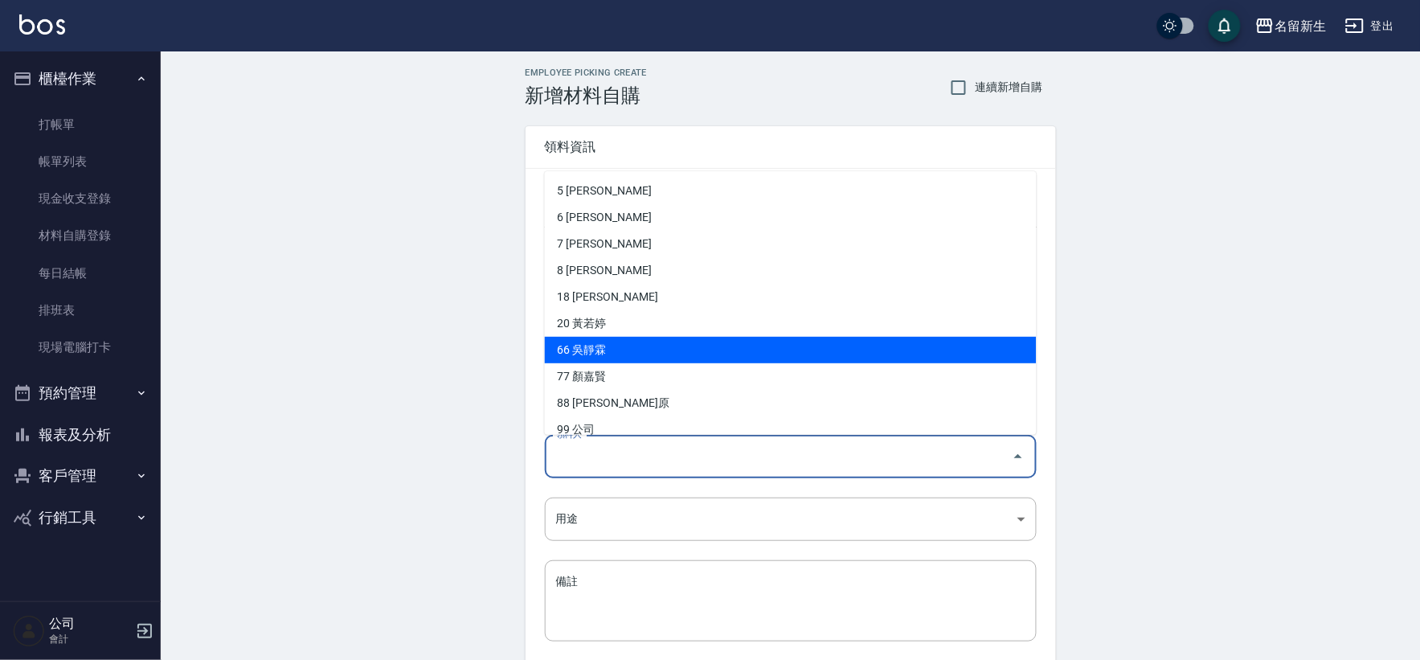
scroll to position [40, 0]
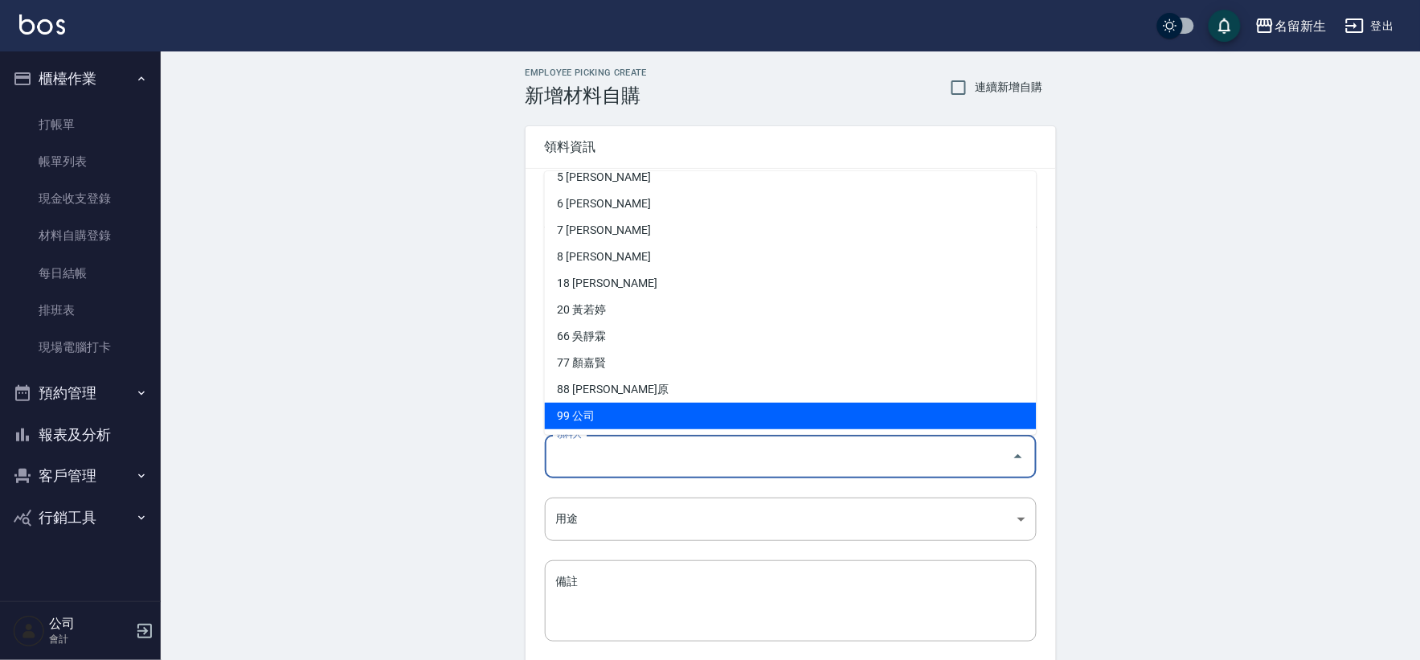
click at [637, 414] on li "99 公司" at bounding box center [791, 416] width 492 height 27
type input "公司"
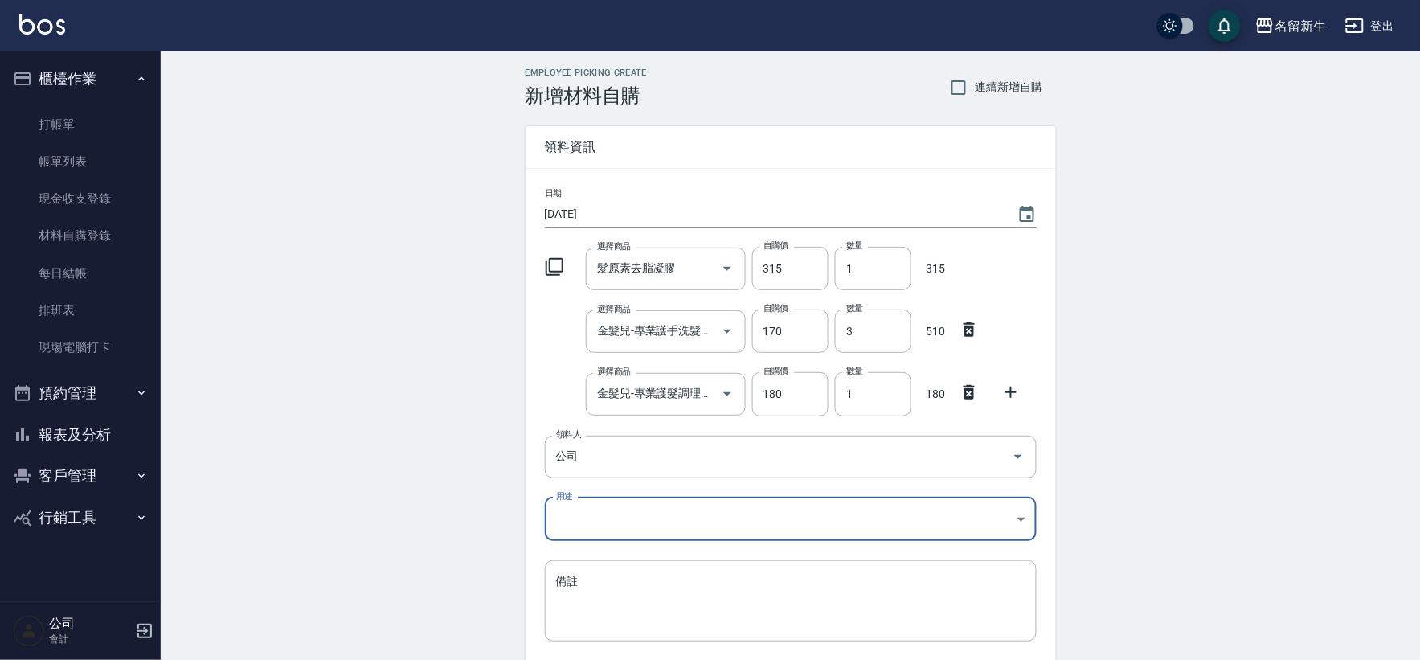
click at [622, 509] on body "名留新生 登出 櫃檯作業 打帳單 帳單列表 現金收支登錄 材料自購登錄 每日結帳 排班表 現場電腦打卡 預約管理 預約管理 單日預約紀錄 單週預約紀錄 報表及…" at bounding box center [710, 394] width 1420 height 788
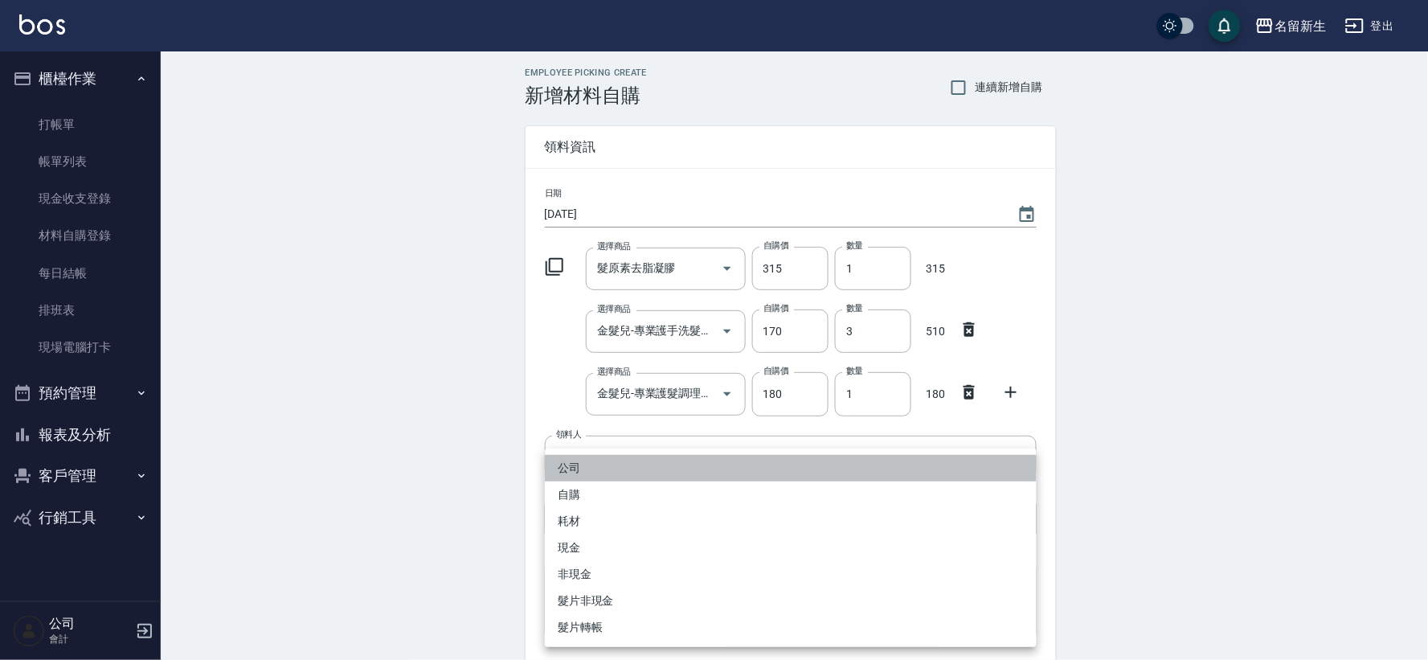
click at [633, 467] on li "公司" at bounding box center [791, 468] width 492 height 27
type input "公司"
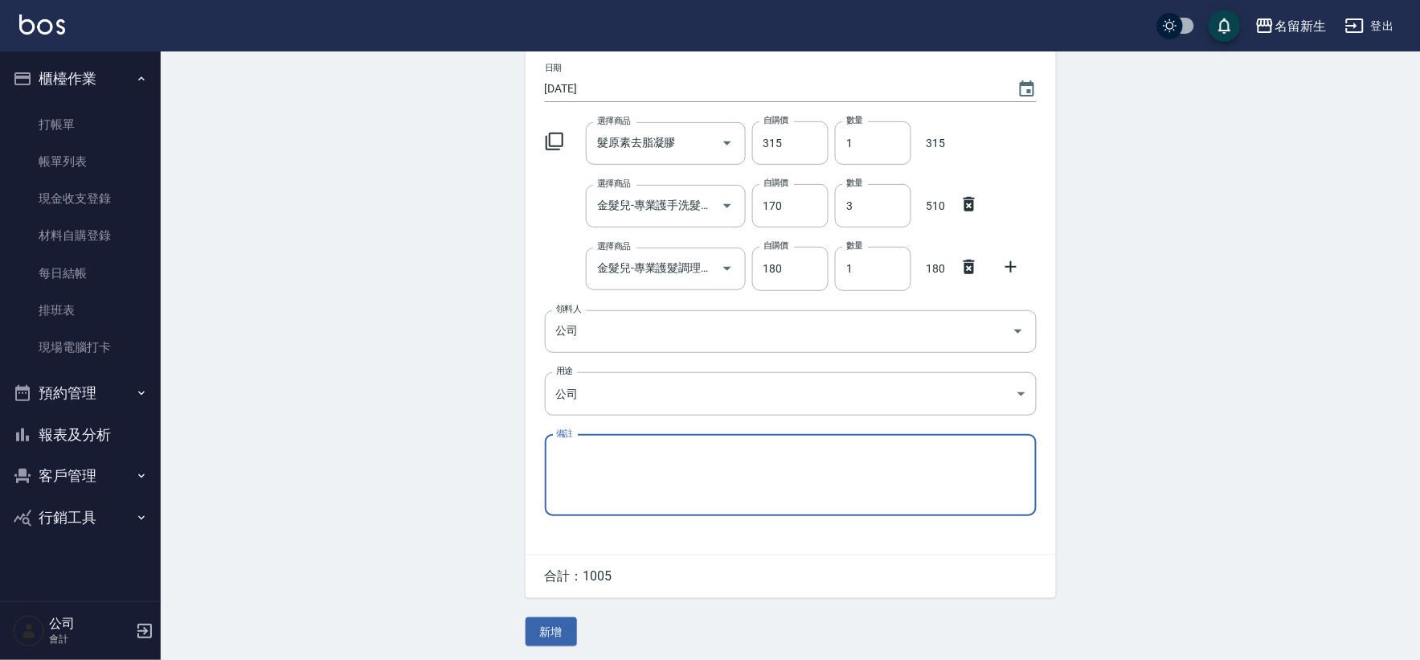
scroll to position [129, 0]
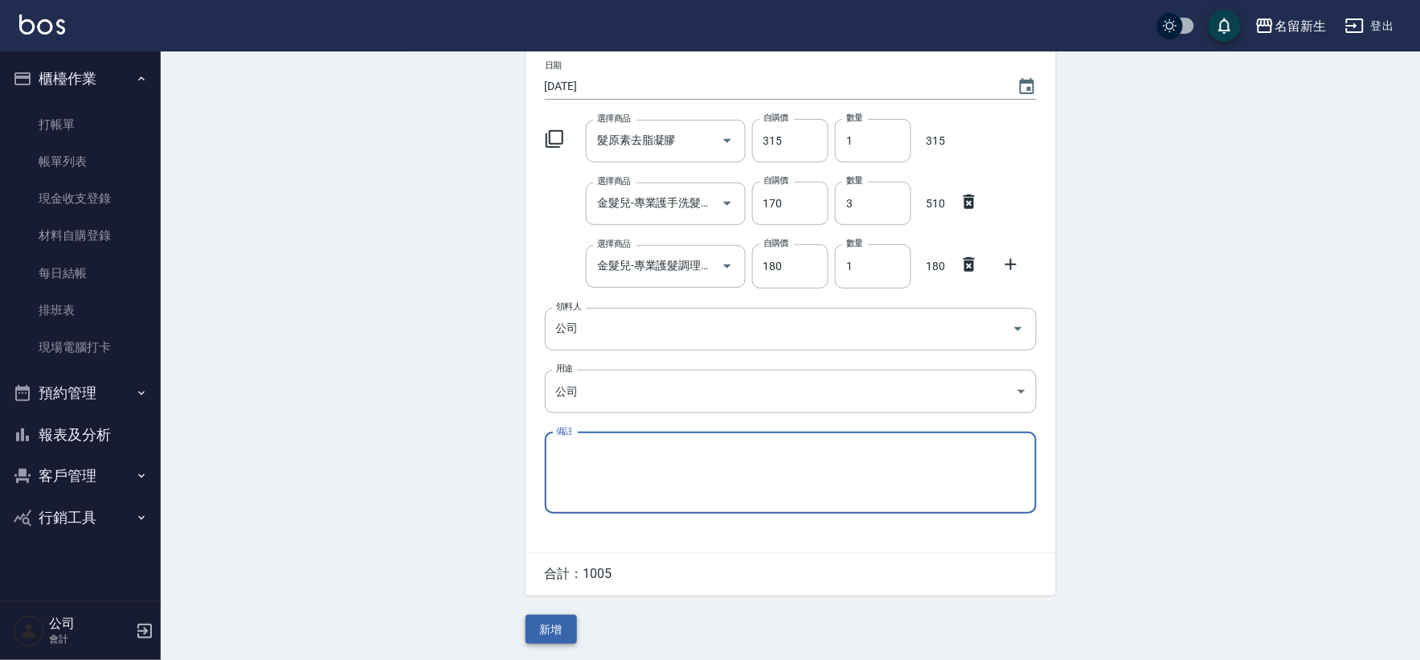
click at [559, 633] on button "新增" at bounding box center [551, 630] width 51 height 30
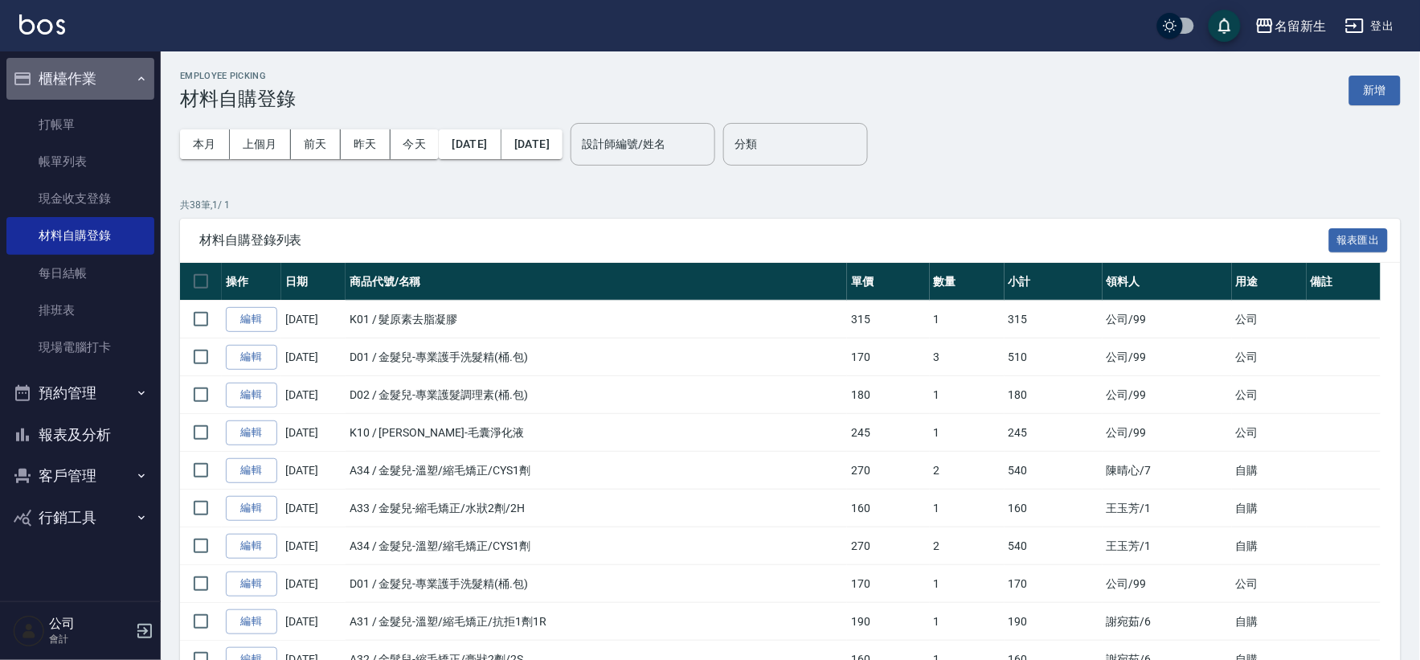
click at [63, 91] on button "櫃檯作業" at bounding box center [80, 79] width 148 height 42
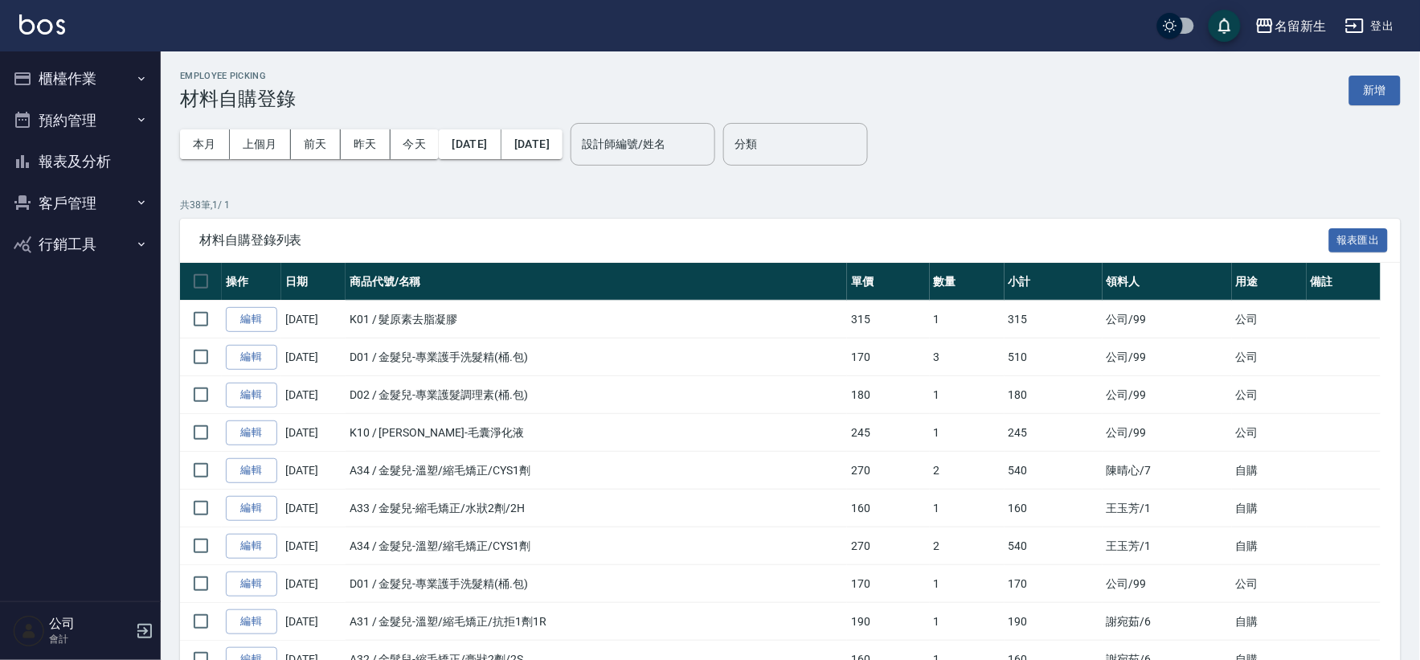
click at [80, 72] on button "櫃檯作業" at bounding box center [80, 79] width 148 height 42
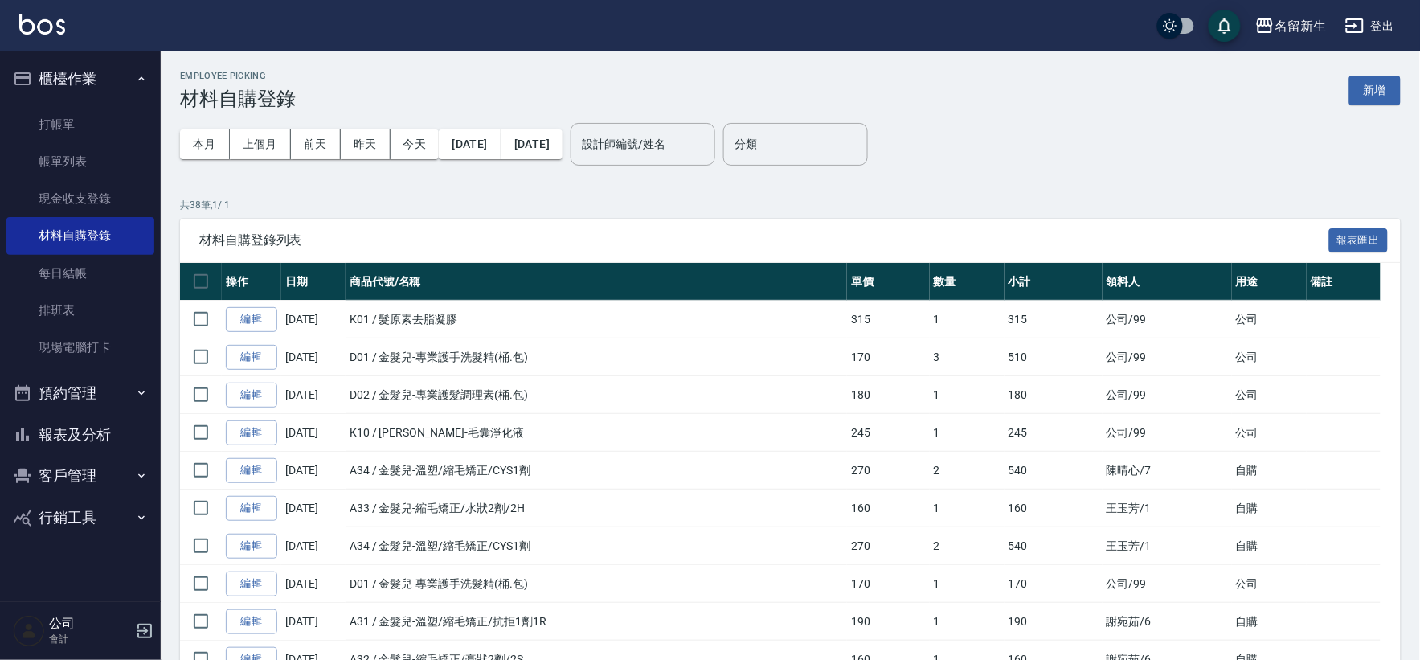
click at [1378, 73] on div "Employee Picking 材料自購登錄 新增" at bounding box center [790, 90] width 1221 height 39
click at [1376, 90] on button "新增" at bounding box center [1374, 91] width 51 height 30
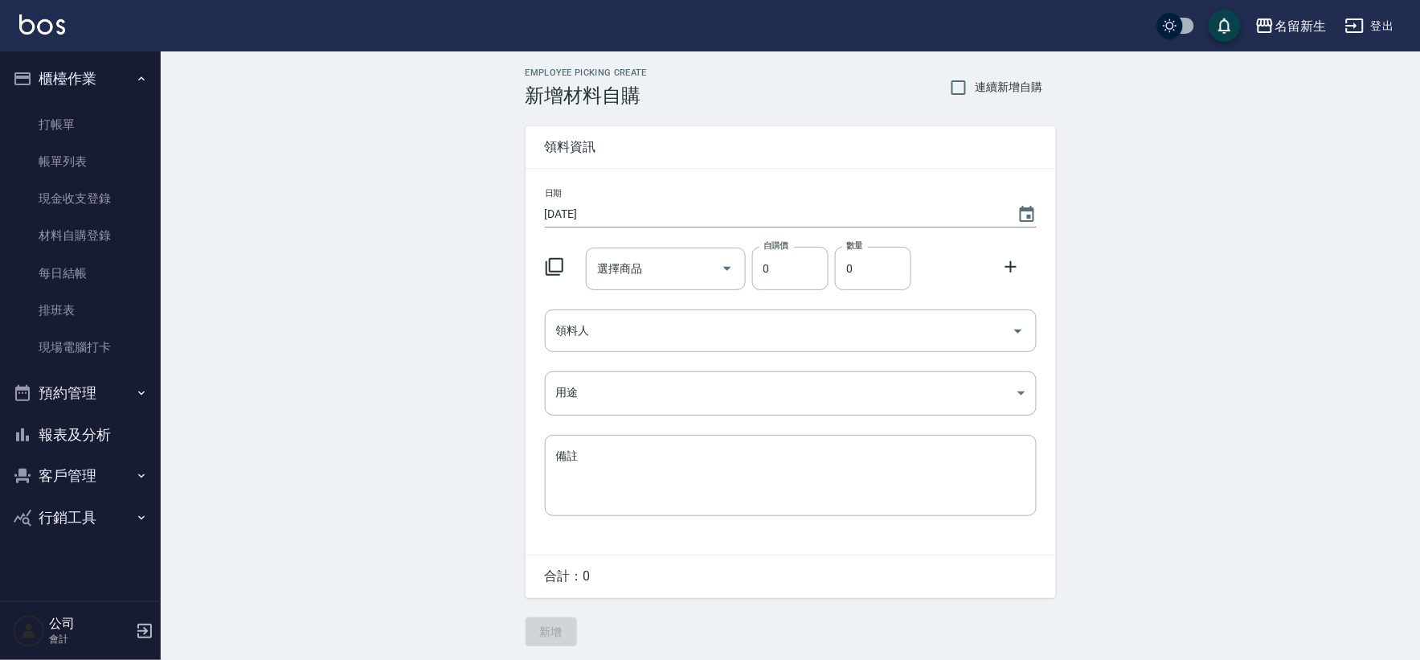
click at [551, 273] on icon at bounding box center [554, 266] width 19 height 19
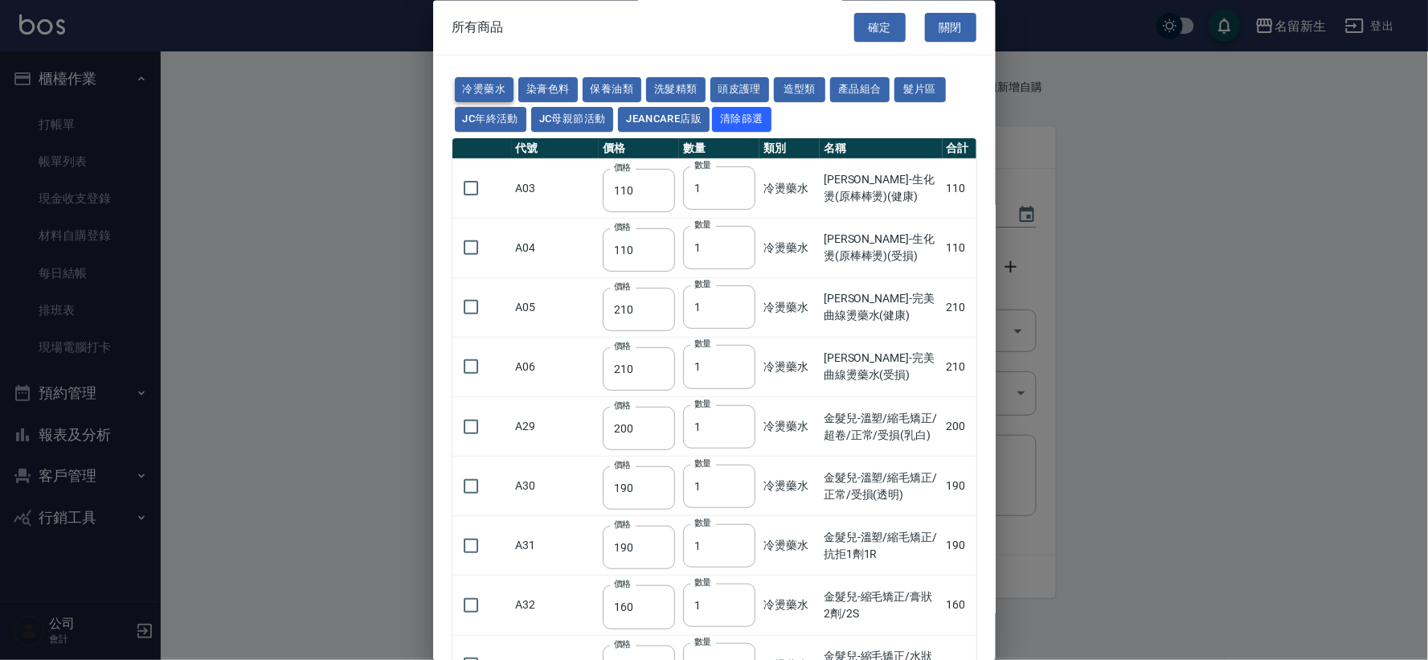
click at [479, 84] on button "冷燙藥水" at bounding box center [484, 90] width 59 height 25
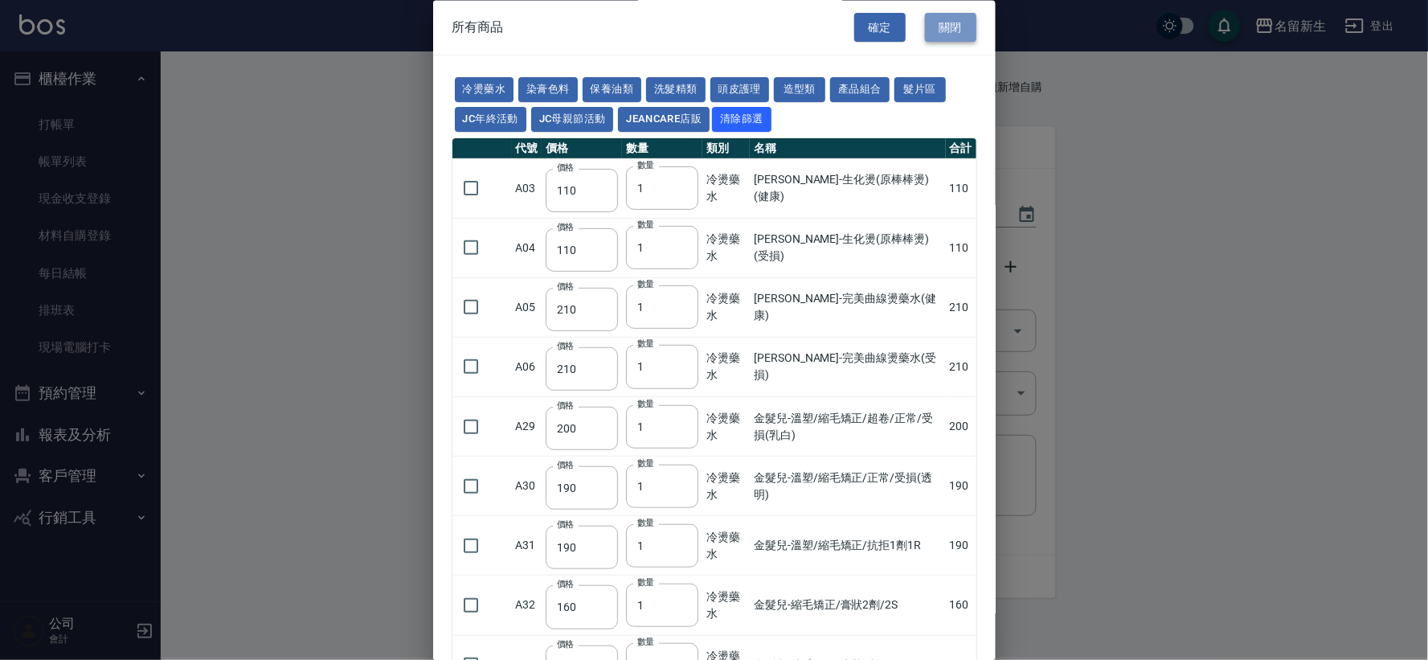
click at [954, 14] on button "關閉" at bounding box center [950, 28] width 51 height 30
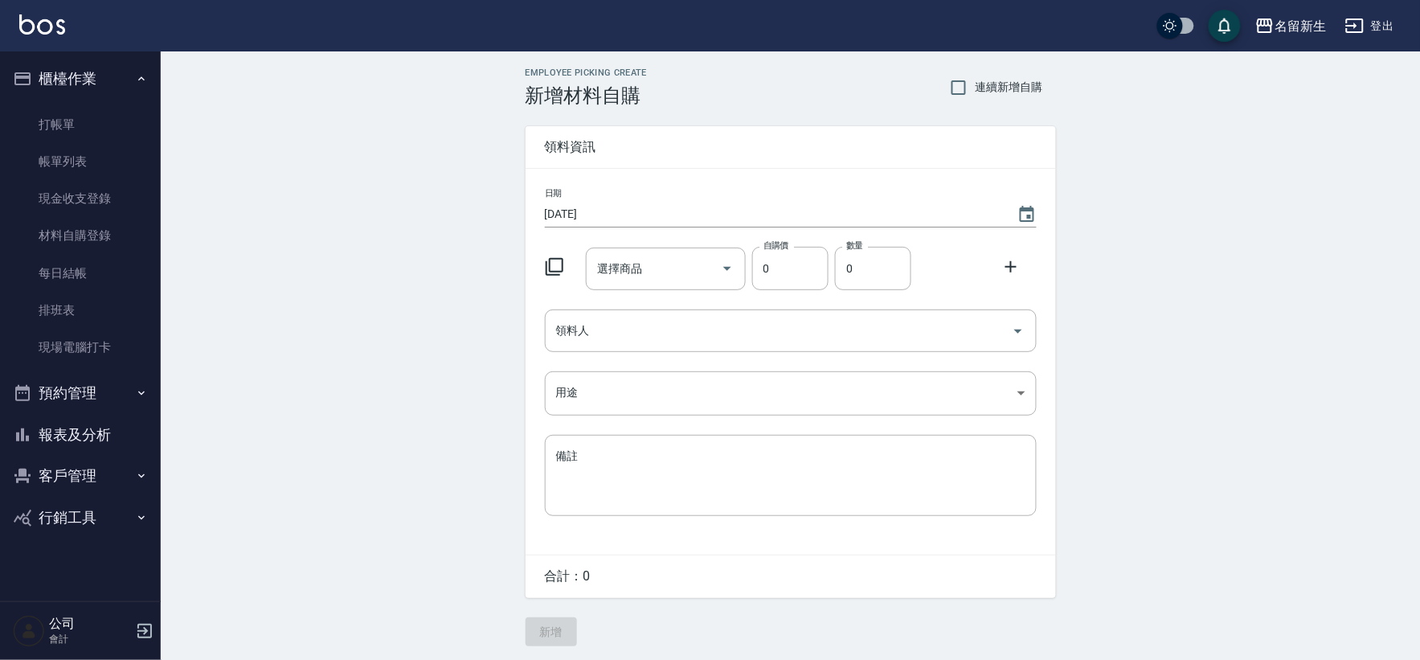
click at [70, 54] on ul "櫃檯作業 打帳單 帳單列表 現金收支登錄 材料自購登錄 每日結帳 排班表 現場電腦打卡 預約管理 預約管理 單日預約紀錄 單週預約紀錄 報表及分析 報表目錄 …" at bounding box center [80, 297] width 148 height 493
click at [46, 76] on button "櫃檯作業" at bounding box center [80, 79] width 148 height 42
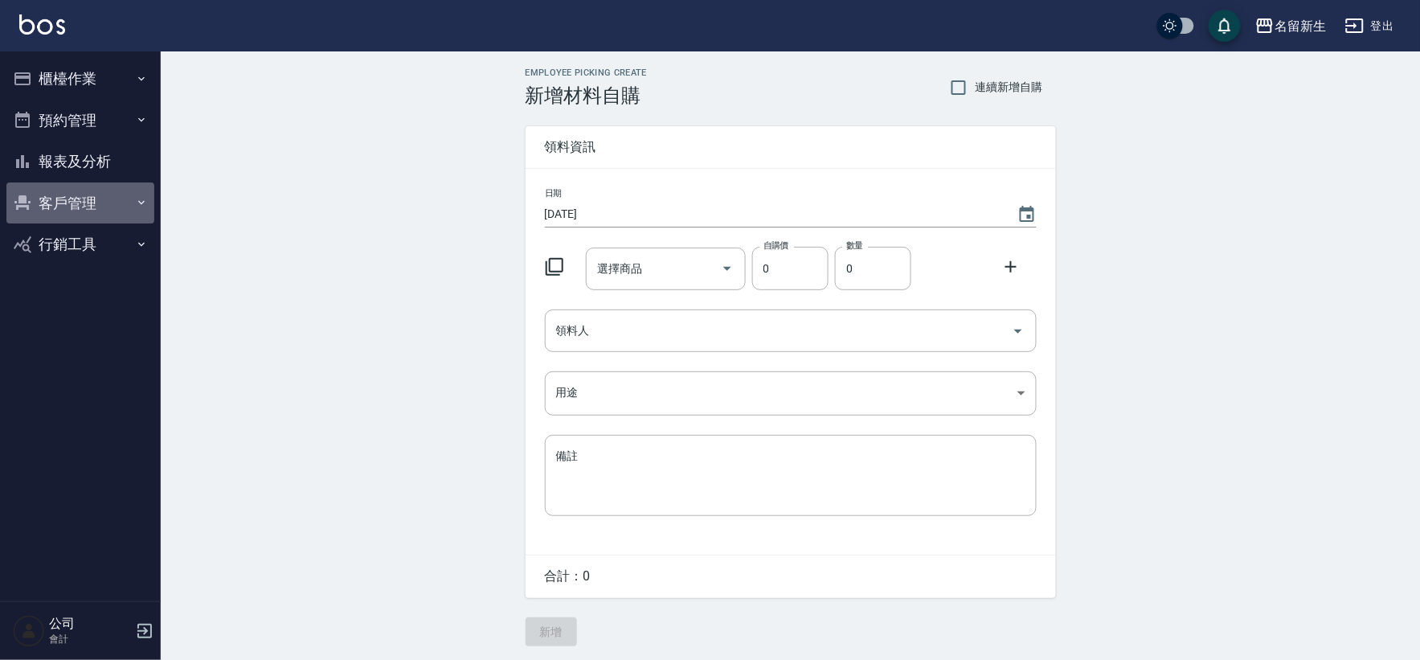
click at [77, 196] on button "客戶管理" at bounding box center [80, 203] width 148 height 42
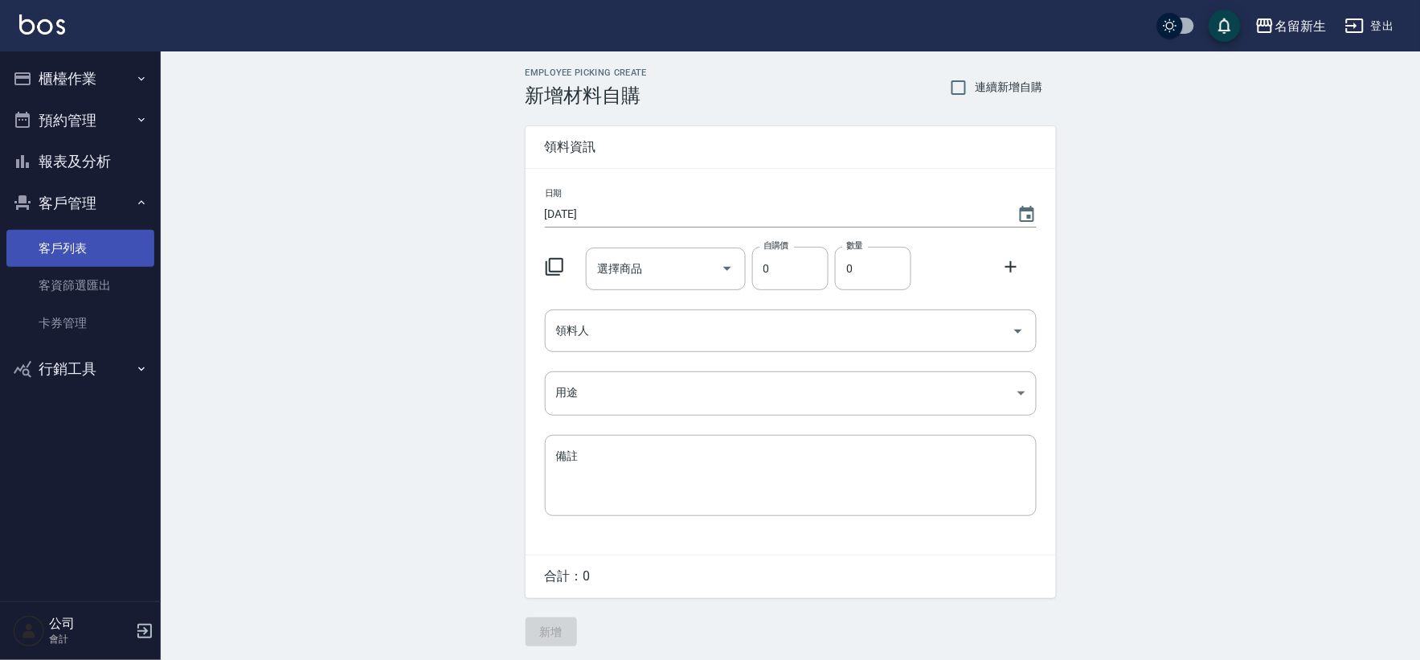
click at [89, 235] on link "客戶列表" at bounding box center [80, 248] width 148 height 37
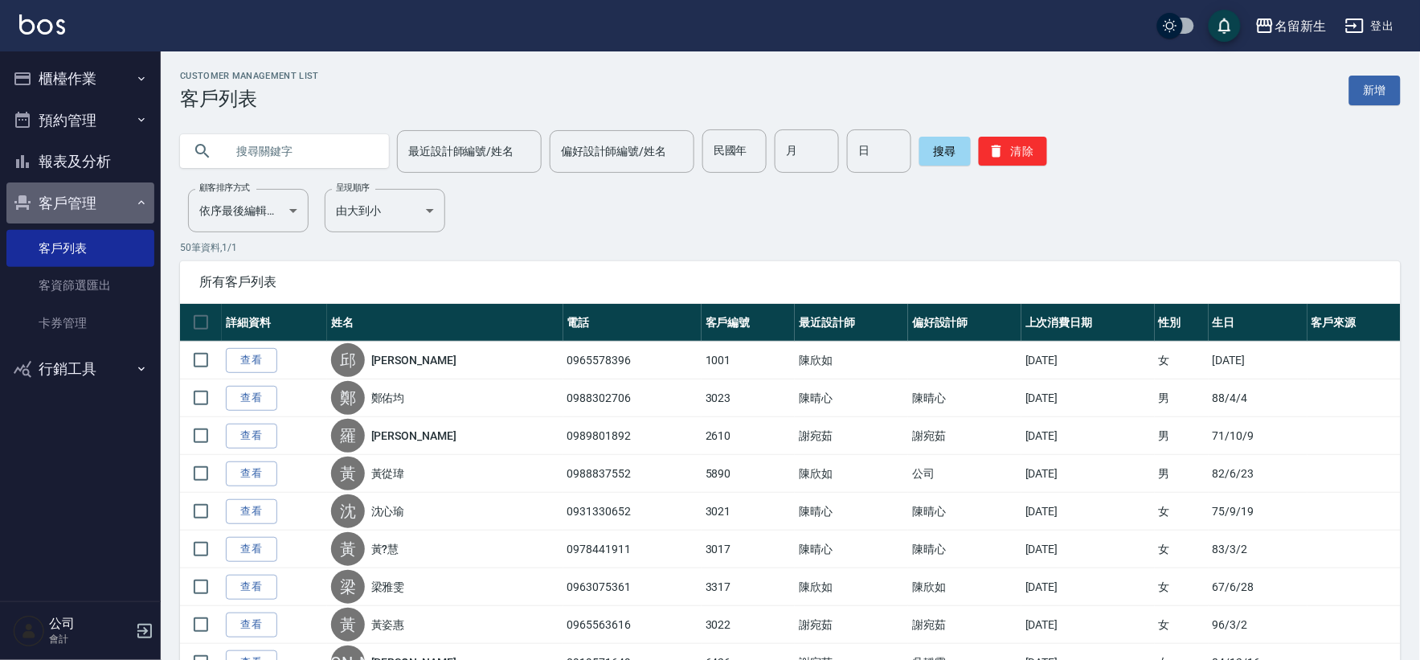
click at [78, 211] on button "客戶管理" at bounding box center [80, 203] width 148 height 42
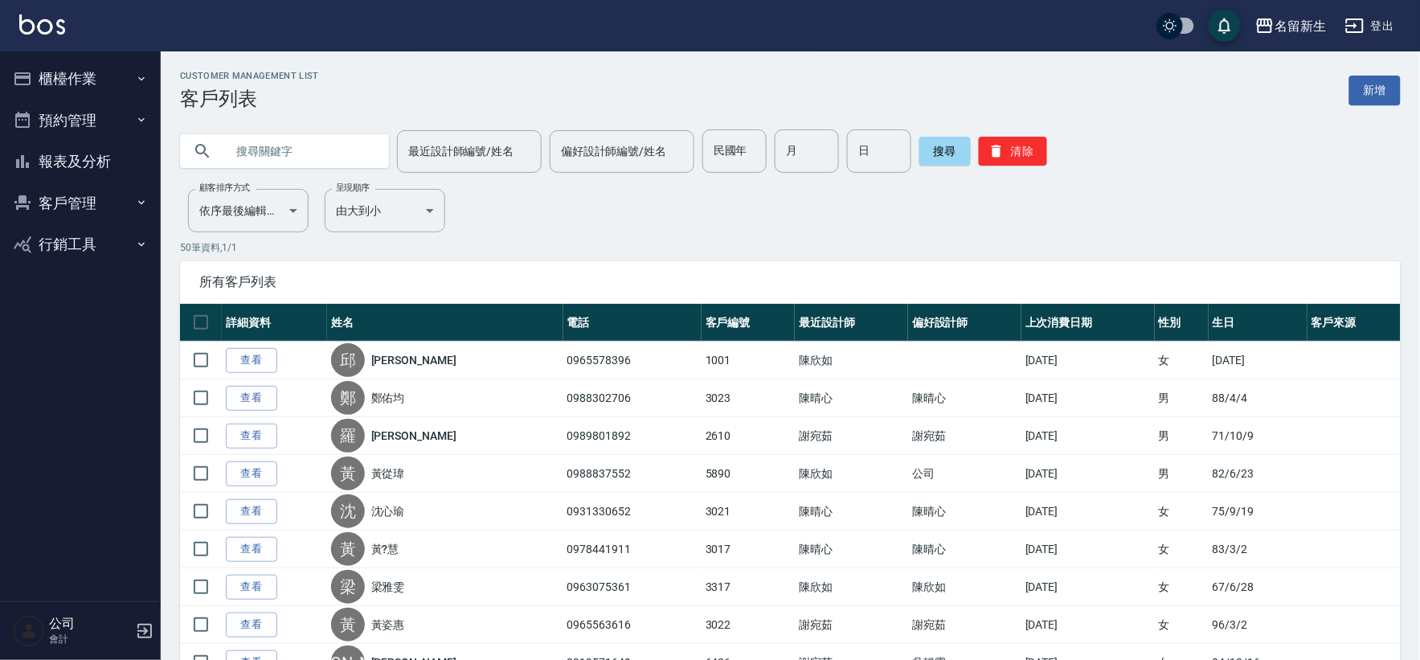
click at [108, 81] on button "櫃檯作業" at bounding box center [80, 79] width 148 height 42
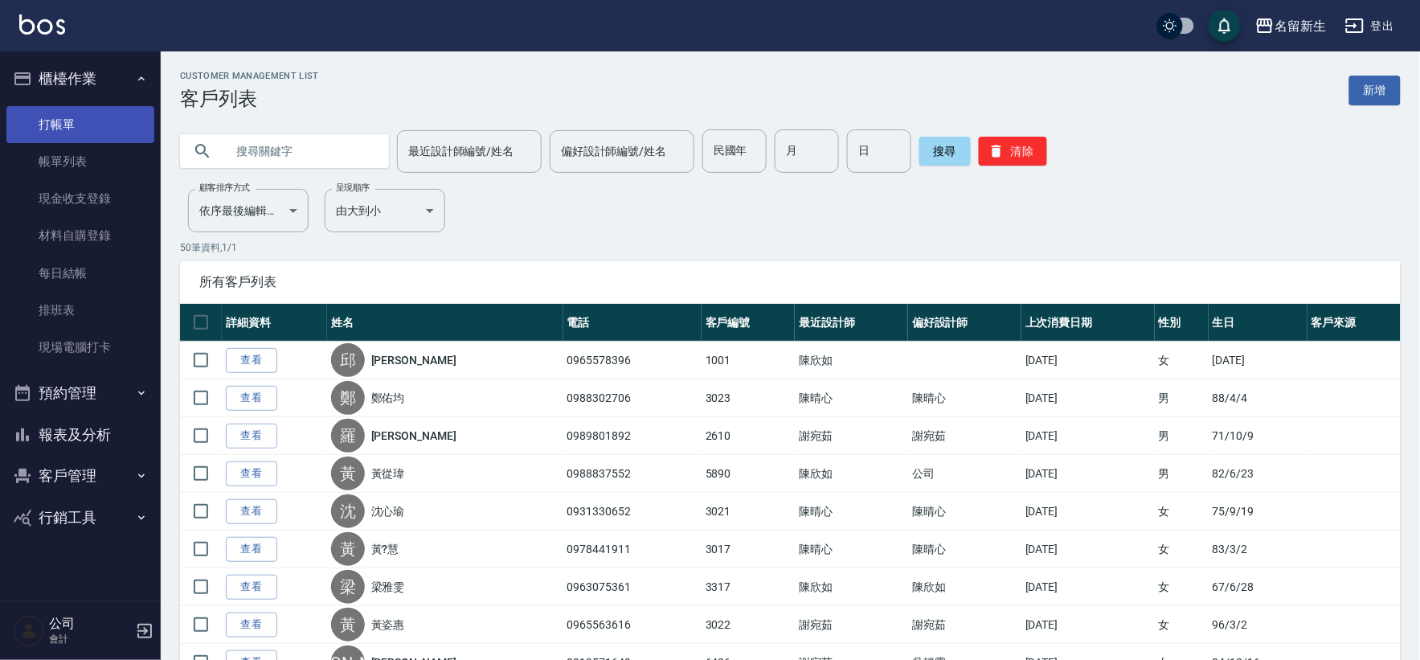
click at [118, 129] on link "打帳單" at bounding box center [80, 124] width 148 height 37
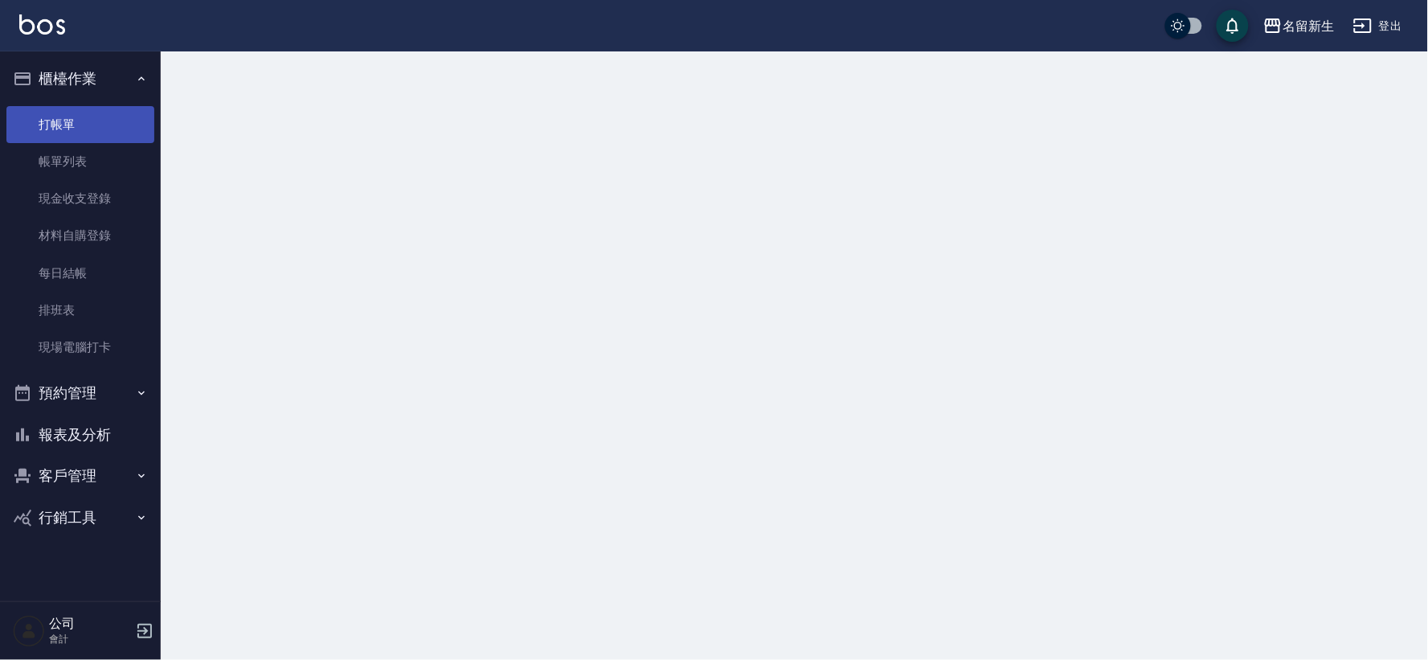
click at [117, 129] on link "打帳單" at bounding box center [80, 124] width 148 height 37
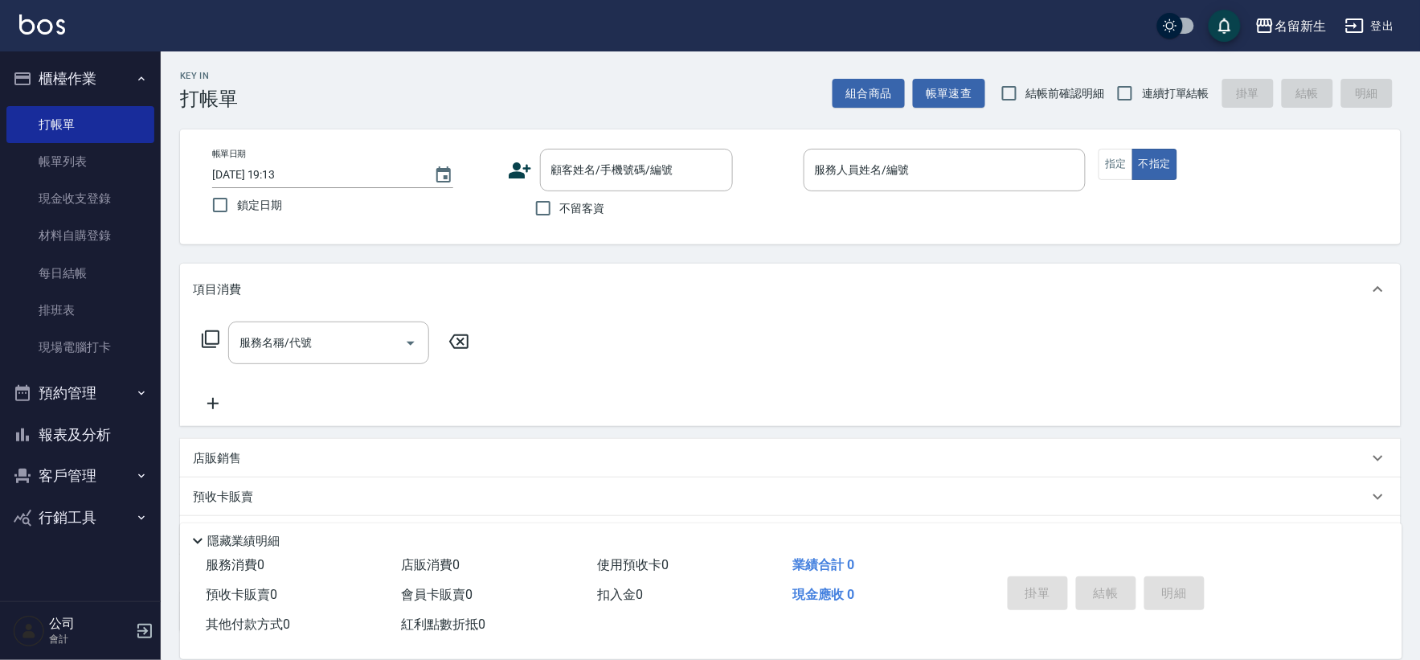
drag, startPoint x: 1143, startPoint y: 98, endPoint x: 1030, endPoint y: 132, distance: 117.5
click at [1143, 98] on span "連續打單結帳" at bounding box center [1176, 93] width 68 height 17
click at [1142, 98] on input "連續打單結帳" at bounding box center [1125, 93] width 34 height 34
checkbox input "true"
click at [518, 163] on icon at bounding box center [520, 170] width 23 height 16
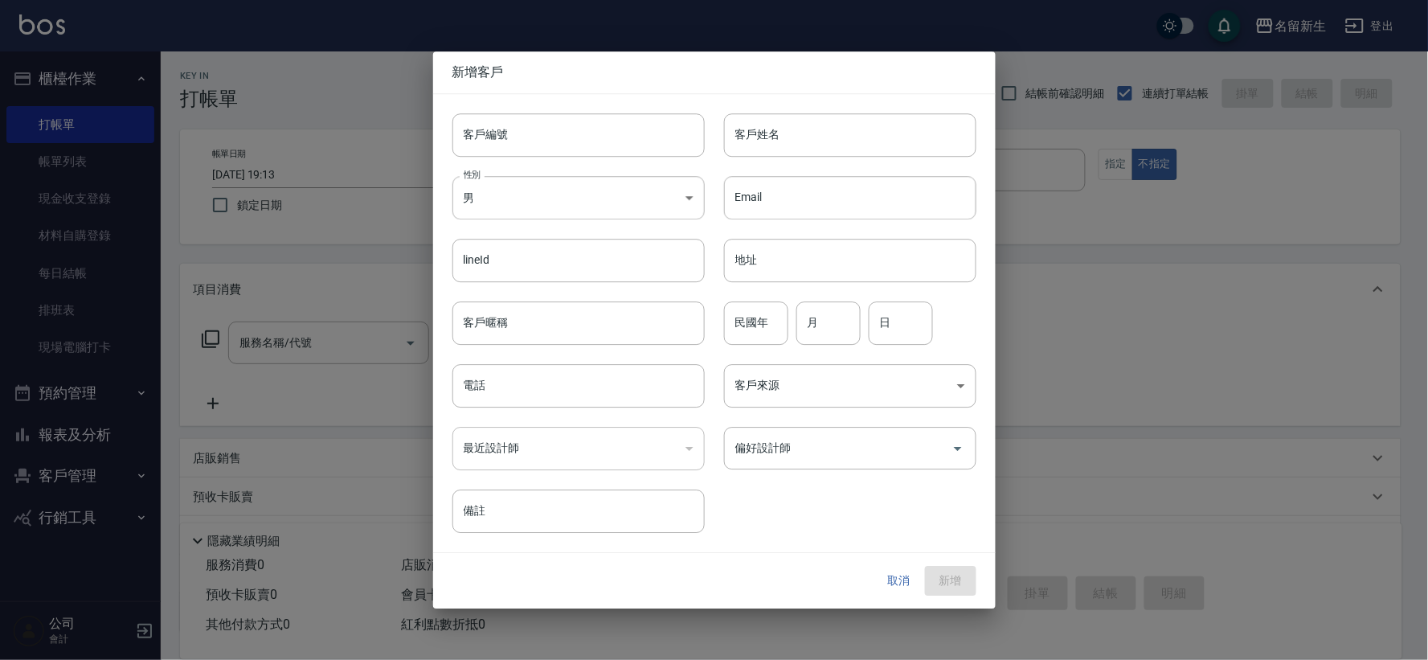
click at [525, 133] on input "客戶編號" at bounding box center [578, 134] width 252 height 43
type input "3029"
click at [806, 146] on input "xu3" at bounding box center [850, 134] width 252 height 43
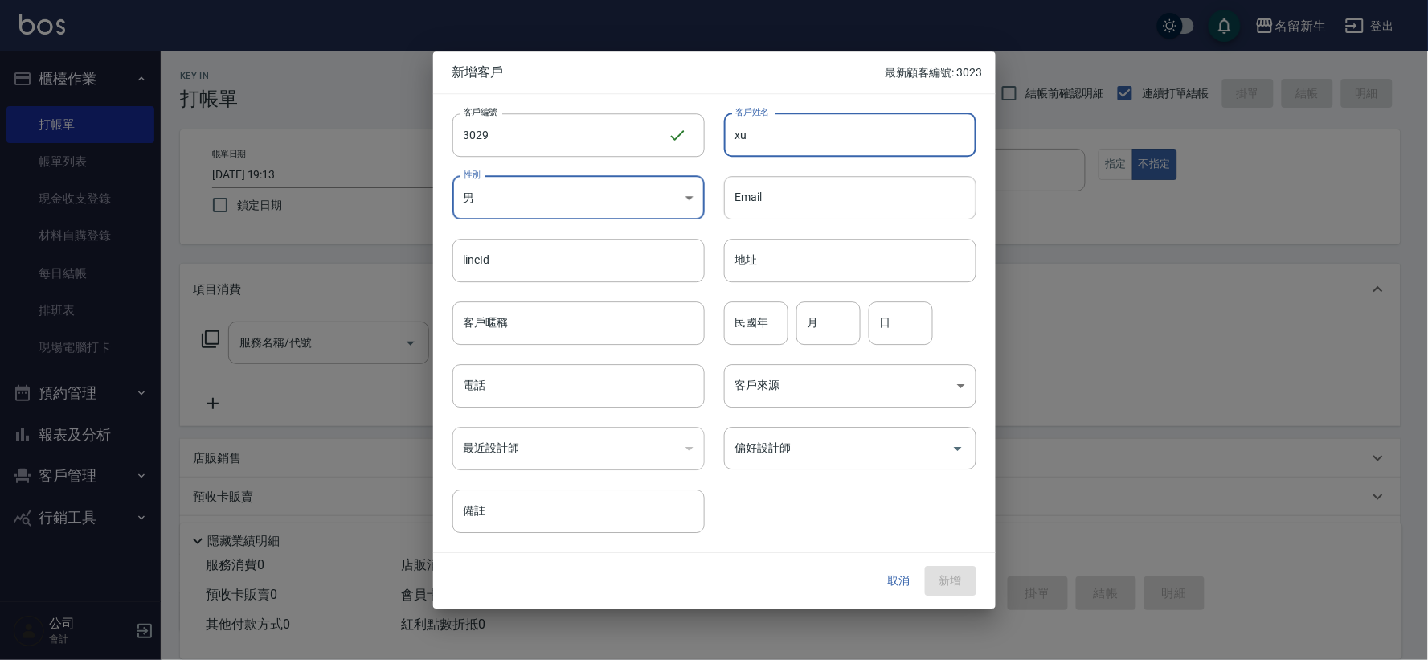
type input "x"
type input "李萑芑"
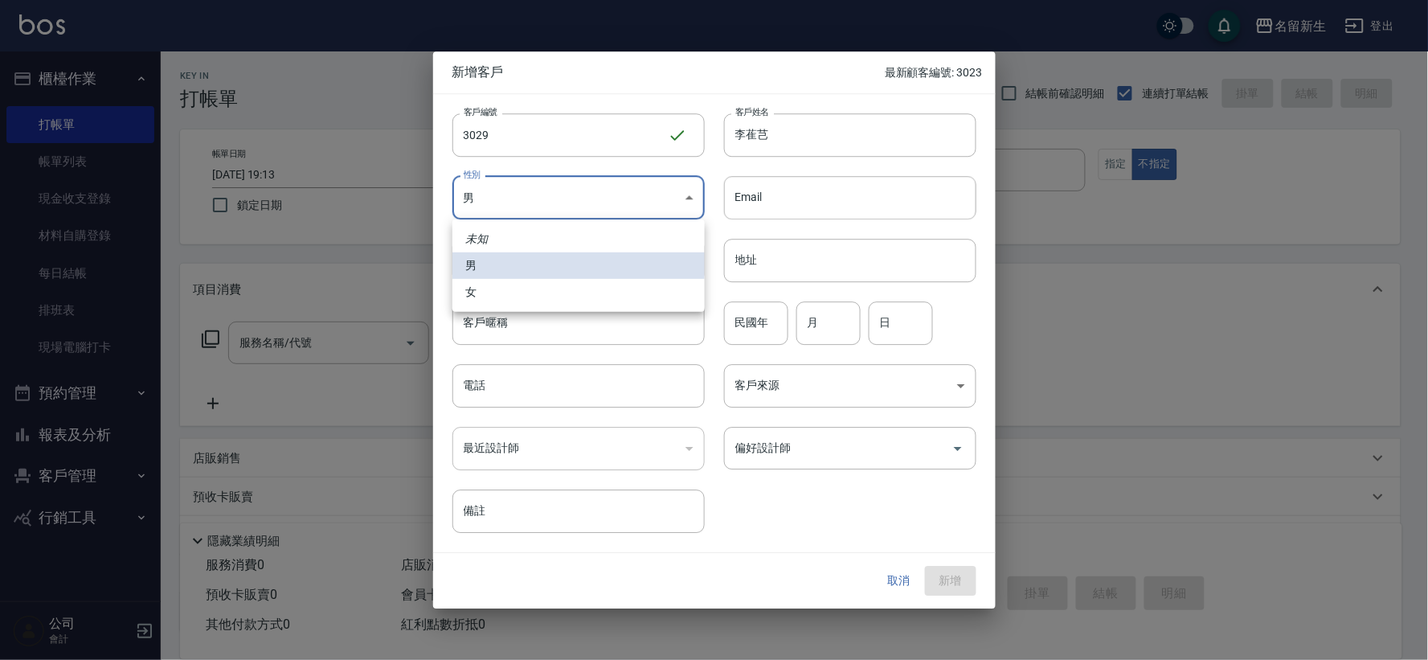
click at [573, 203] on body "名留新生 登出 櫃檯作業 打帳單 帳單列表 現金收支登錄 材料自購登錄 每日結帳 排班表 現場電腦打卡 預約管理 預約管理 單日預約紀錄 單週預約紀錄 報表及…" at bounding box center [714, 392] width 1428 height 784
click at [539, 297] on li "女" at bounding box center [578, 292] width 252 height 27
type input "[DEMOGRAPHIC_DATA]"
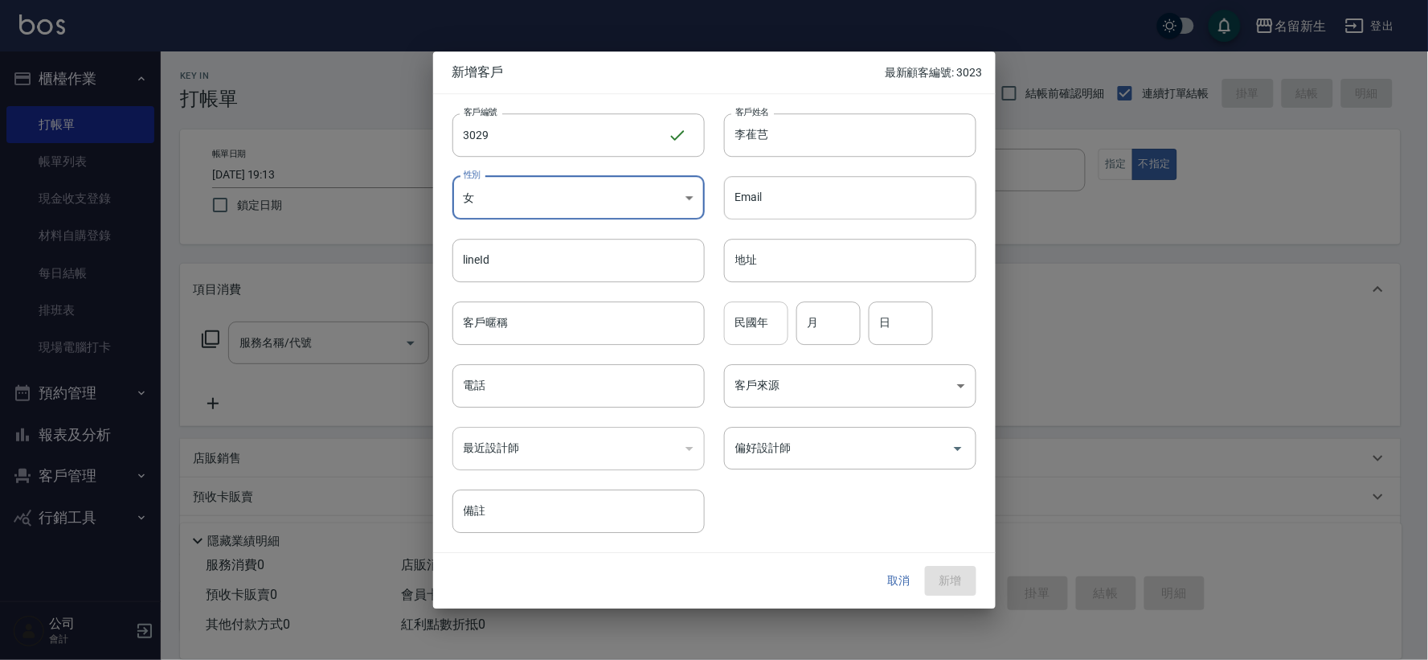
click at [753, 328] on input "民國年" at bounding box center [756, 322] width 64 height 43
type input "80"
type input "09"
type input "25"
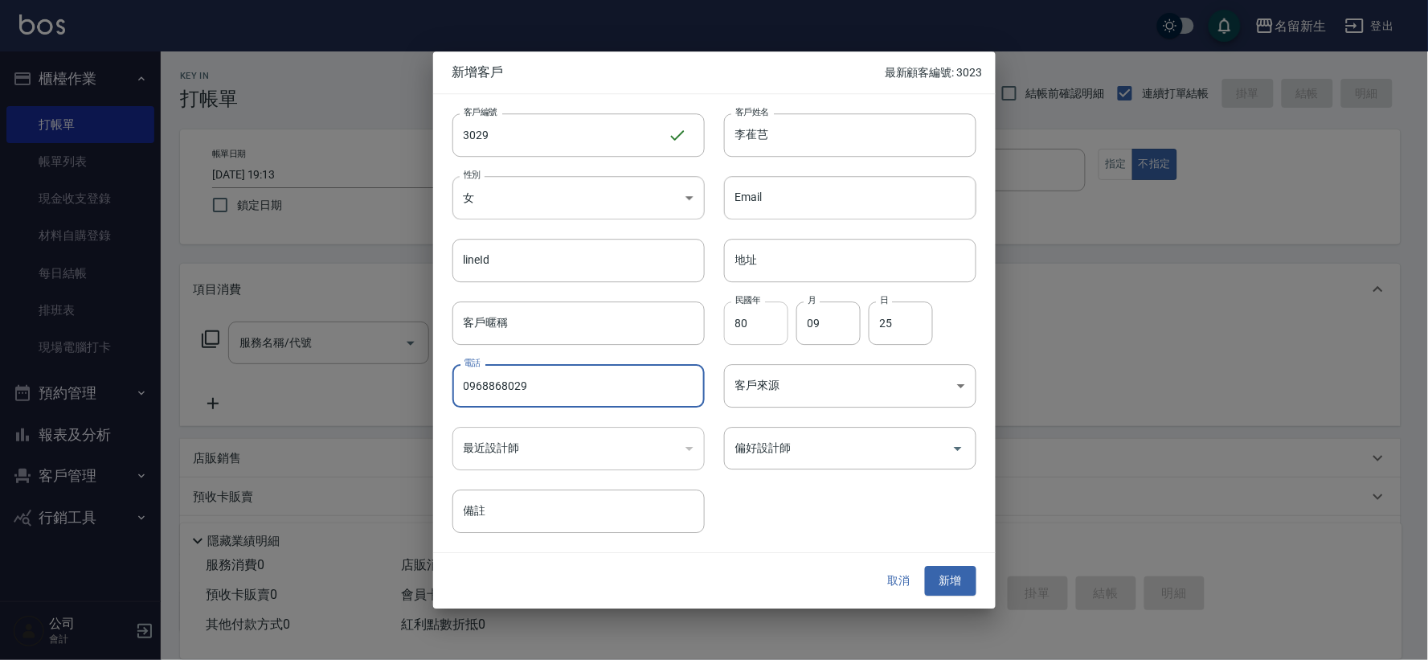
type input "0968868029"
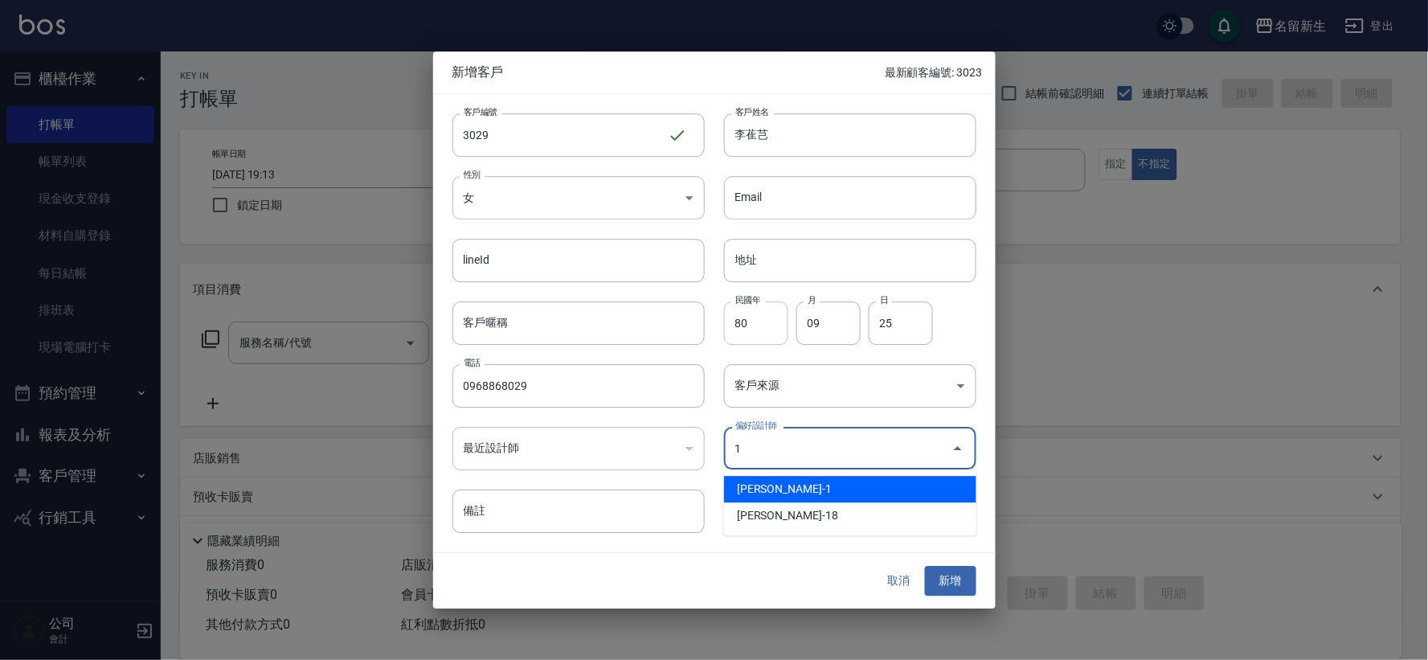
type input "王玉芳"
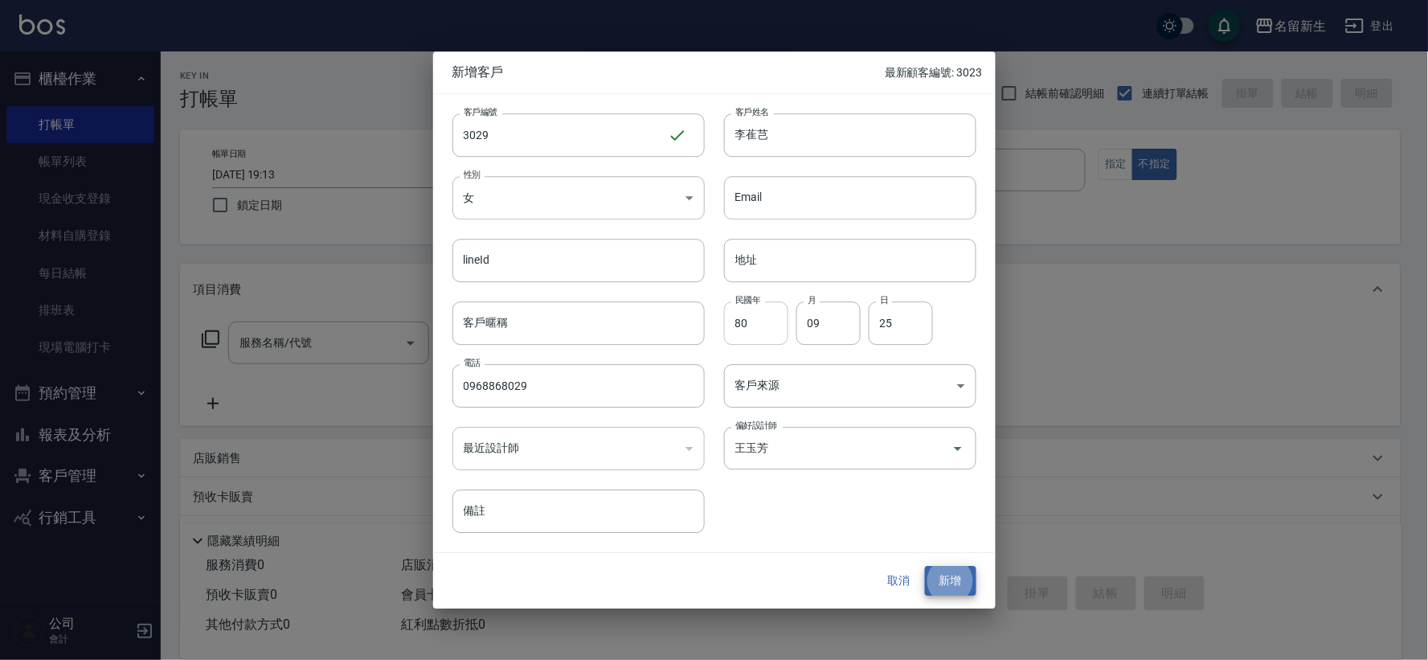
click at [925, 567] on button "新增" at bounding box center [950, 582] width 51 height 30
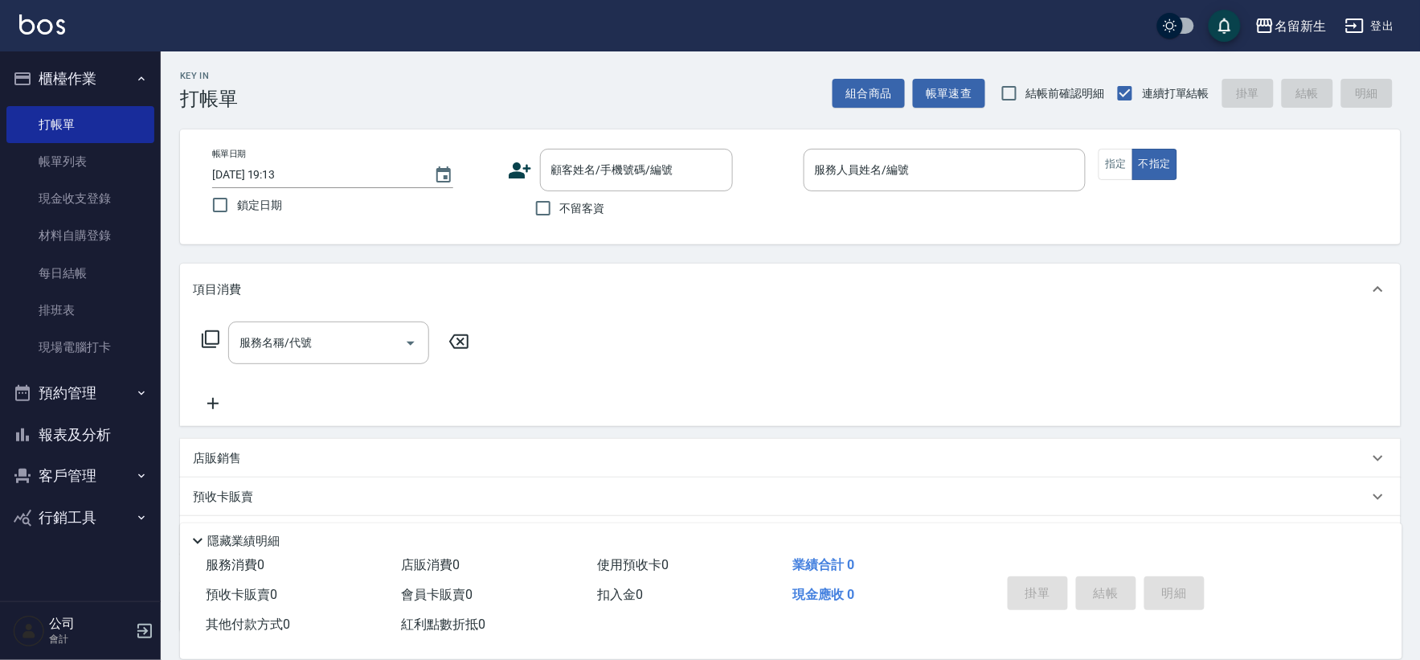
click at [525, 174] on icon at bounding box center [520, 170] width 24 height 24
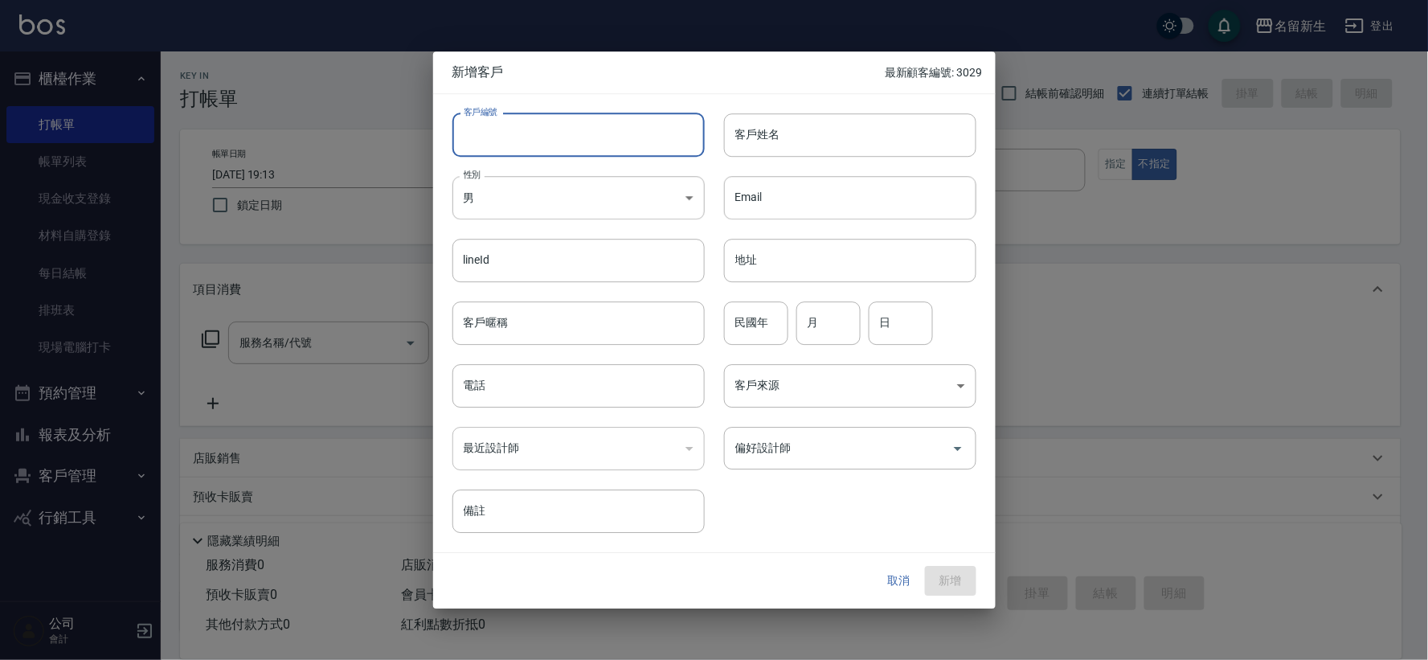
click at [532, 155] on input "客戶編號" at bounding box center [578, 134] width 252 height 43
type input "3028"
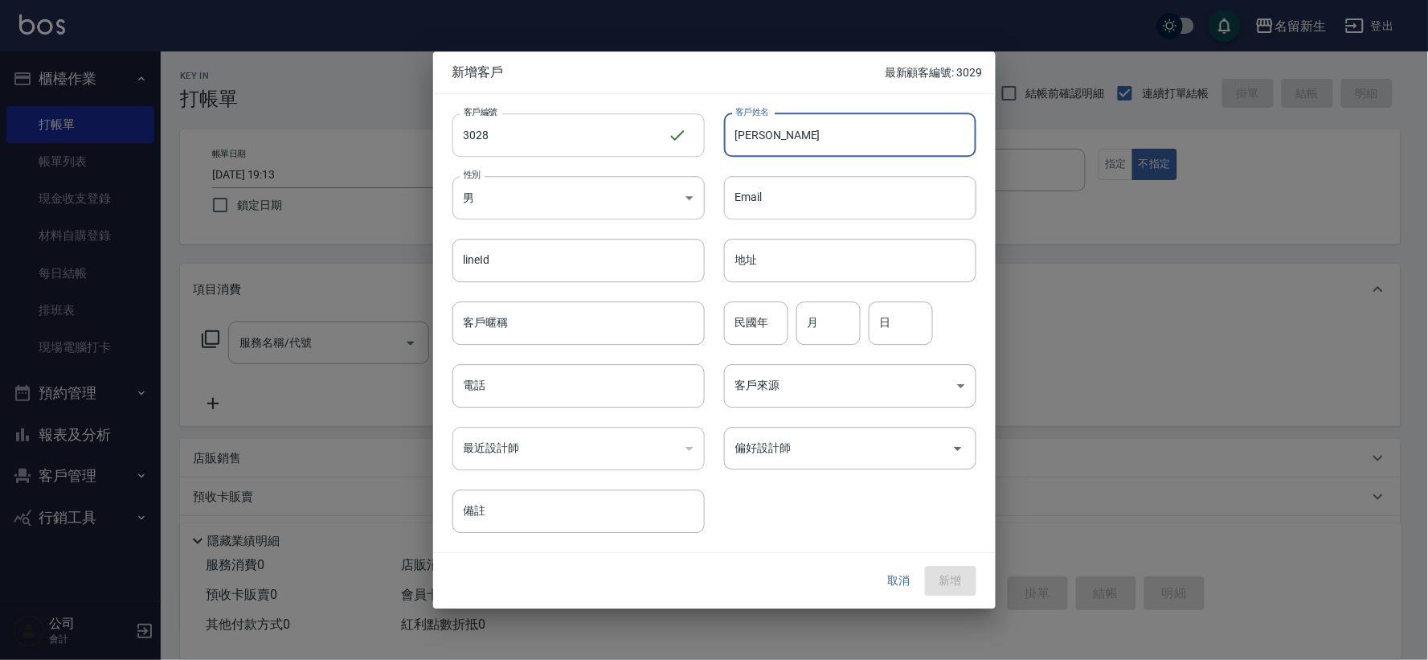
type input "[PERSON_NAME]"
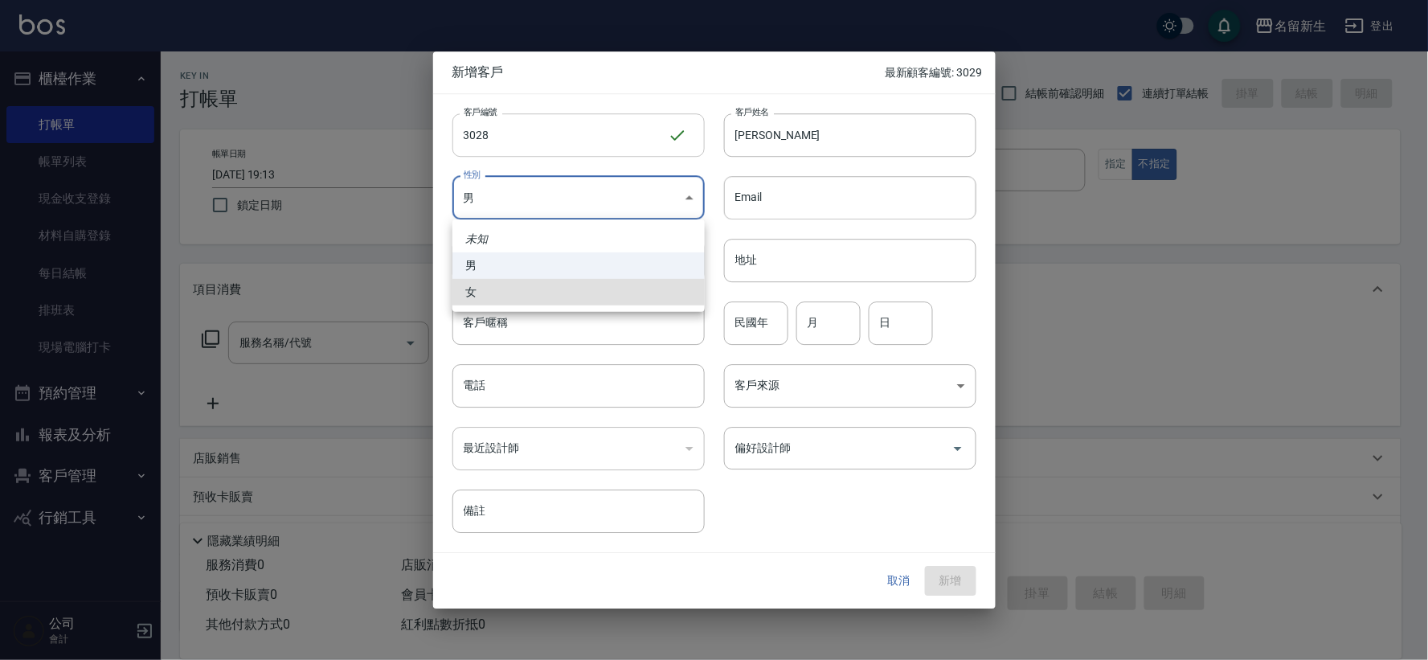
type input "[DEMOGRAPHIC_DATA]"
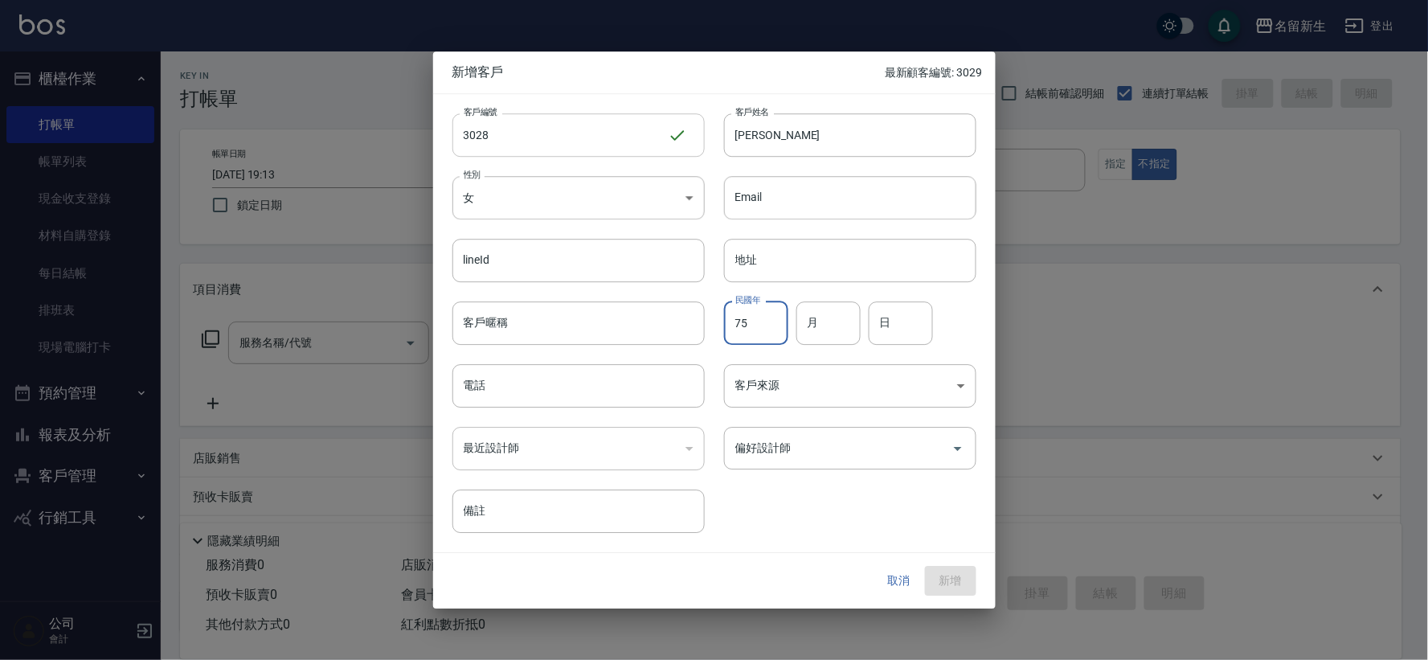
type input "75"
type input "02"
type input "12"
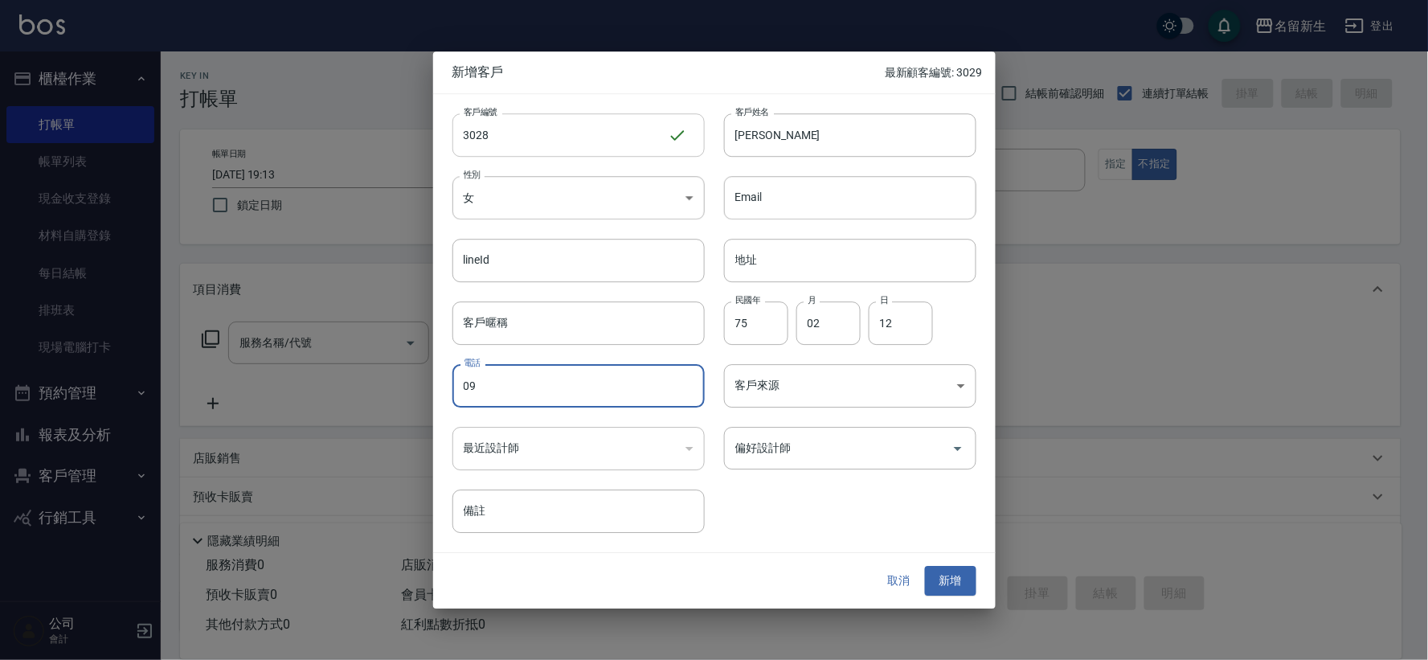
type input "0"
type input "0965319852"
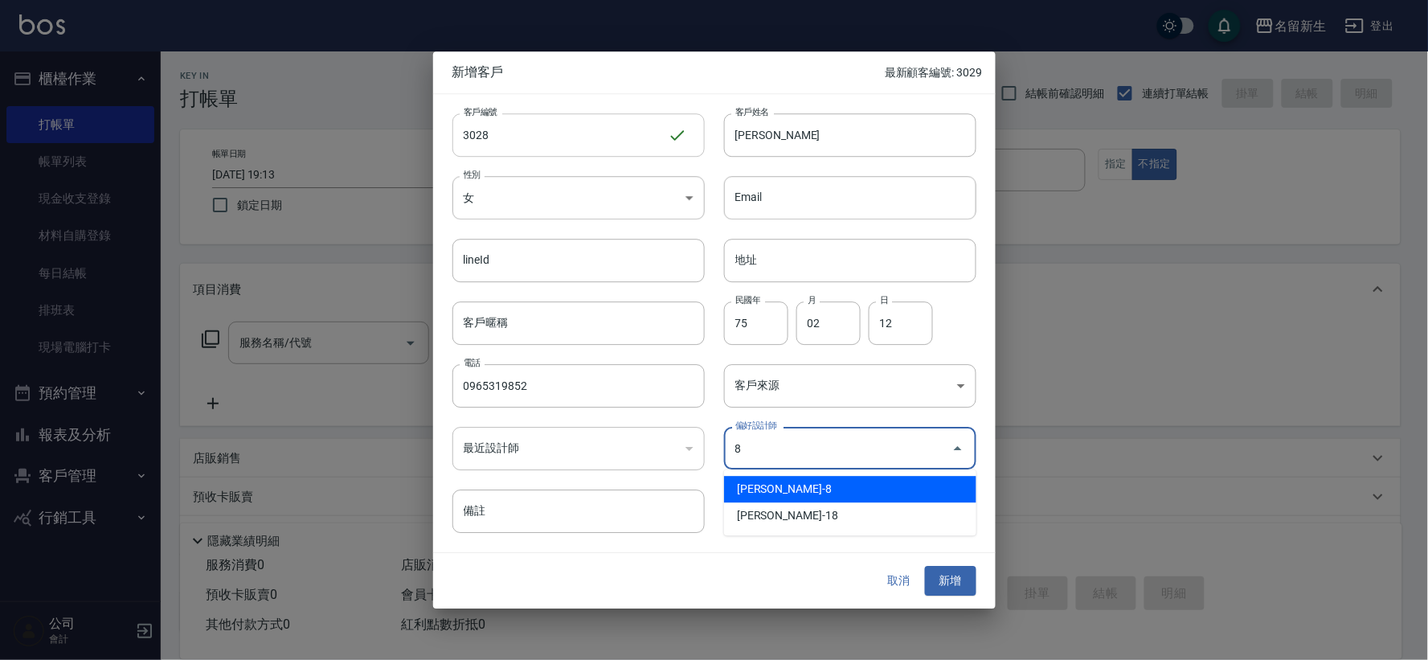
type input "陳欣如"
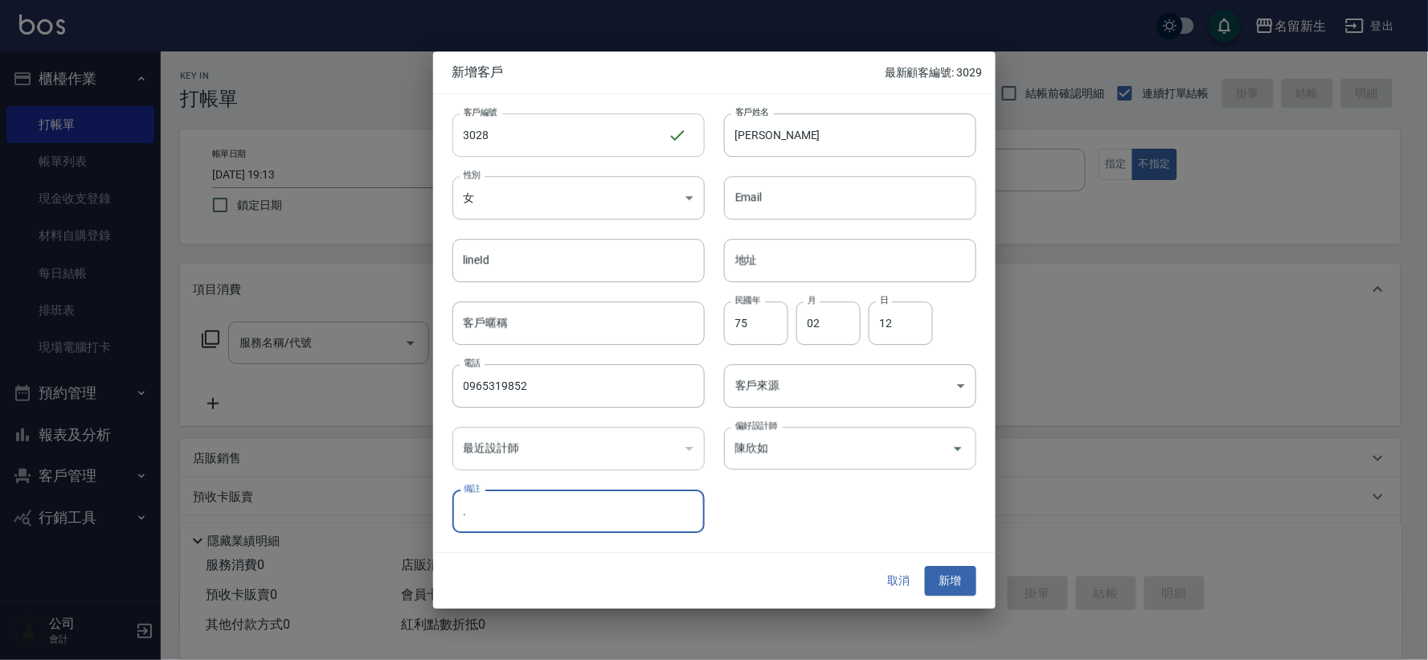
type input "."
click at [968, 587] on button "新增" at bounding box center [950, 582] width 51 height 30
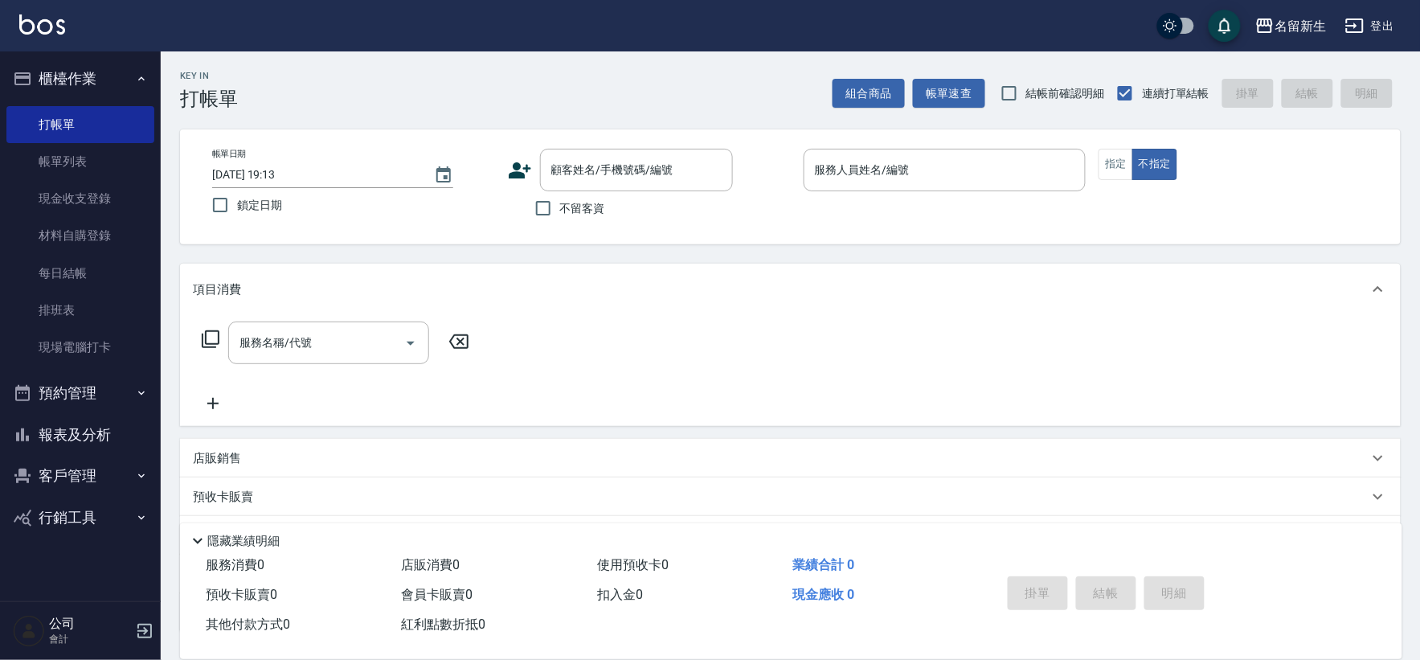
click at [526, 175] on icon at bounding box center [520, 170] width 24 height 24
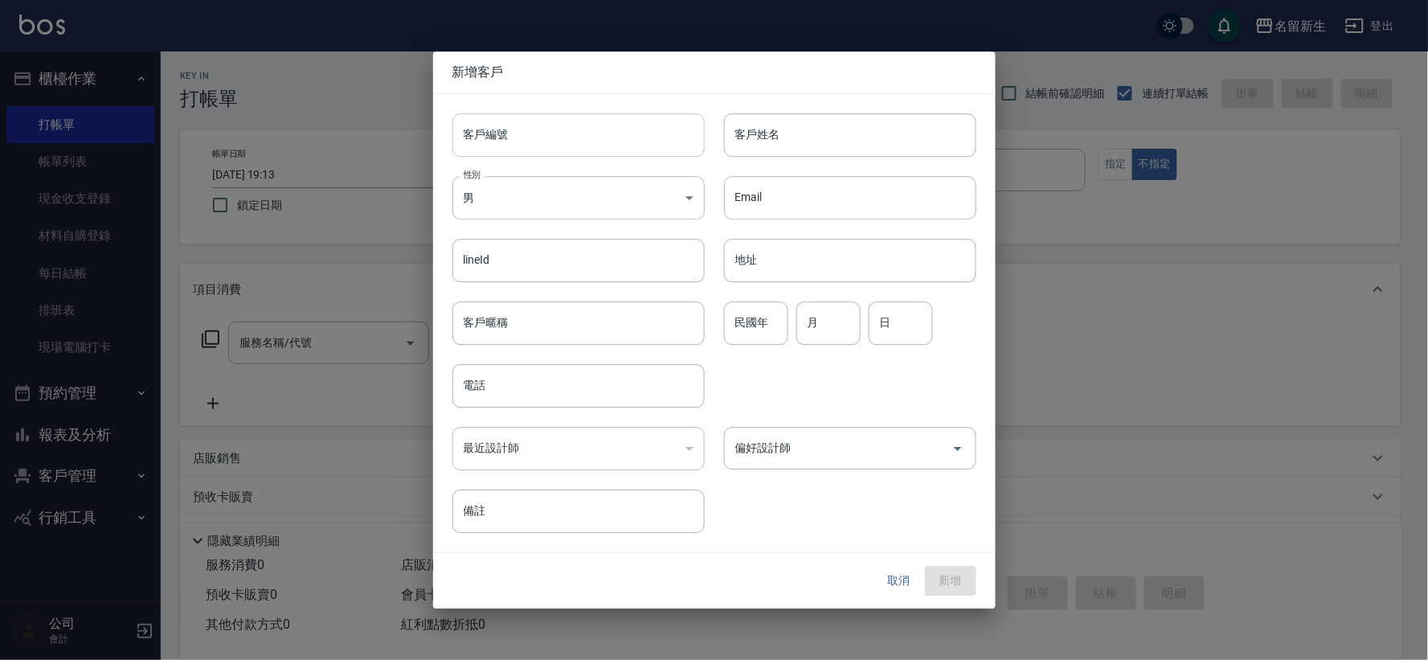
click at [530, 132] on input "客戶編號" at bounding box center [578, 134] width 252 height 43
type input "3026"
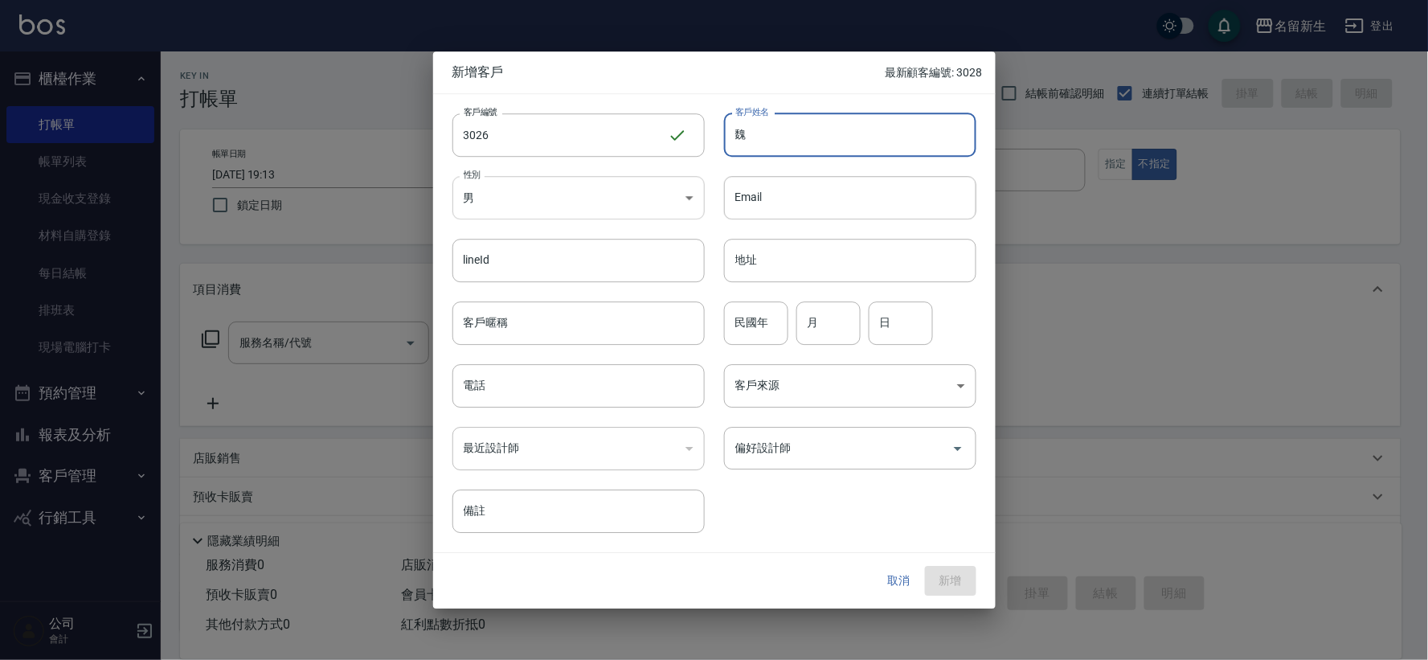
type input "魏"
click at [600, 197] on body "名留新生 登出 櫃檯作業 打帳單 帳單列表 現金收支登錄 材料自購登錄 每日結帳 排班表 現場電腦打卡 預約管理 預約管理 單日預約紀錄 單週預約紀錄 報表及…" at bounding box center [714, 392] width 1428 height 784
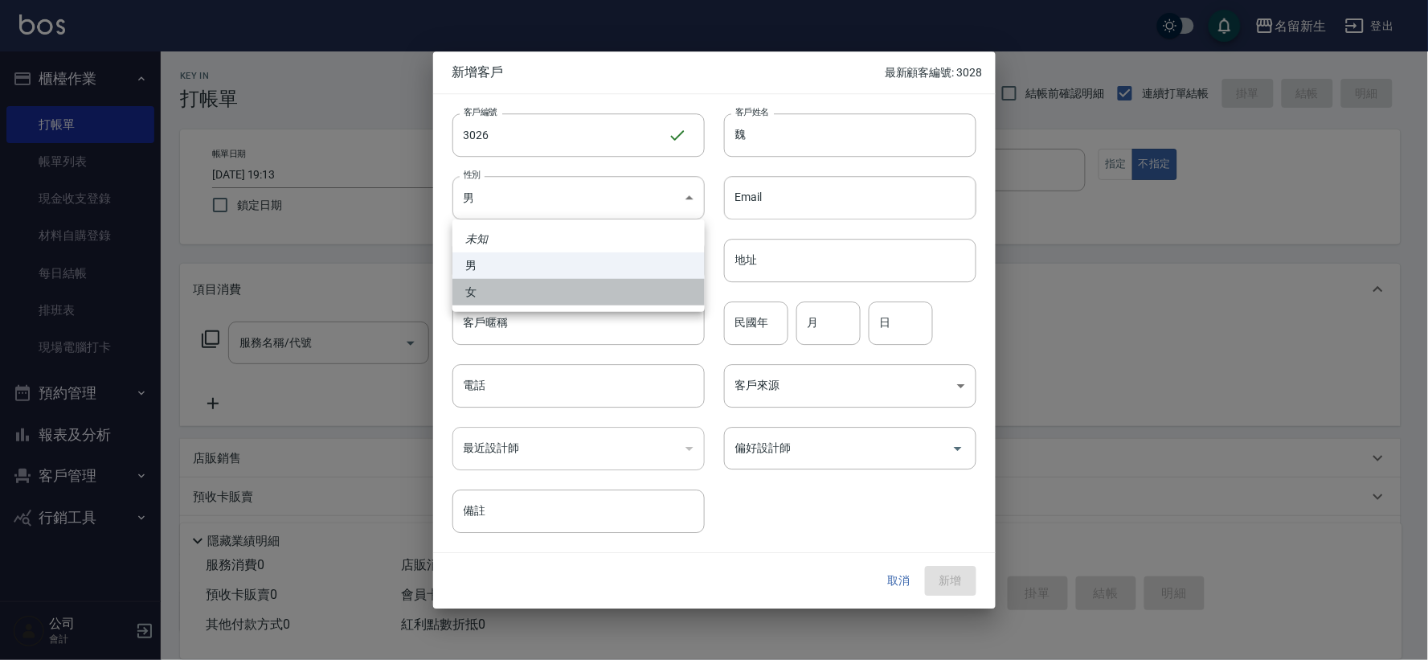
click at [589, 285] on li "女" at bounding box center [578, 292] width 252 height 27
type input "[DEMOGRAPHIC_DATA]"
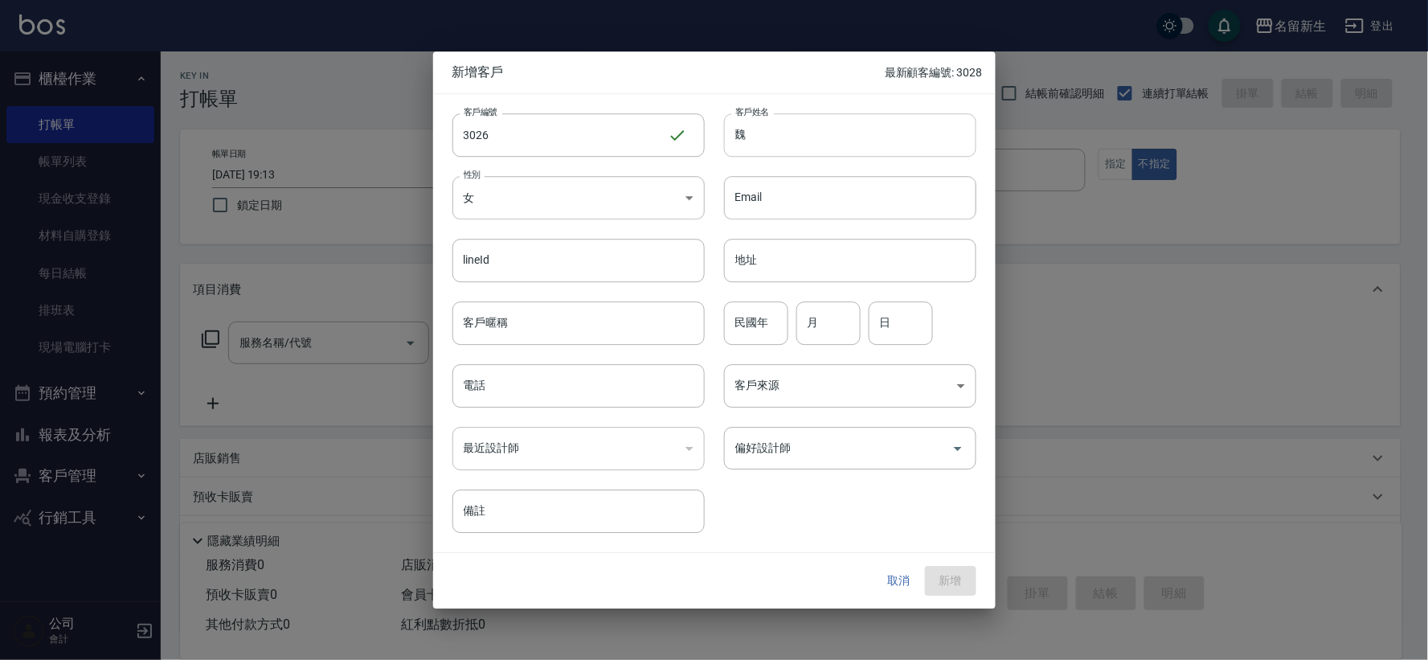
click at [759, 134] on input "魏" at bounding box center [850, 134] width 252 height 43
type input "[PERSON_NAME]"
click at [774, 331] on input "民國年" at bounding box center [756, 322] width 64 height 43
type input "65"
type input "04"
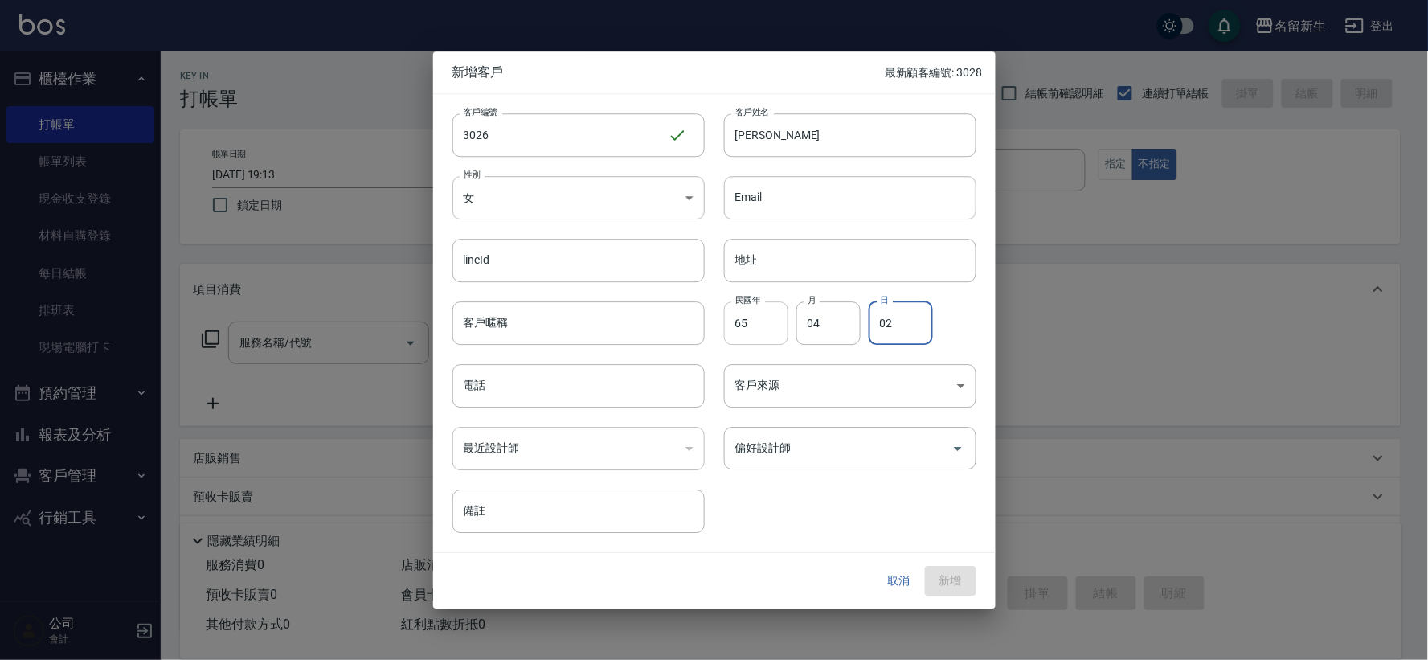
type input "02"
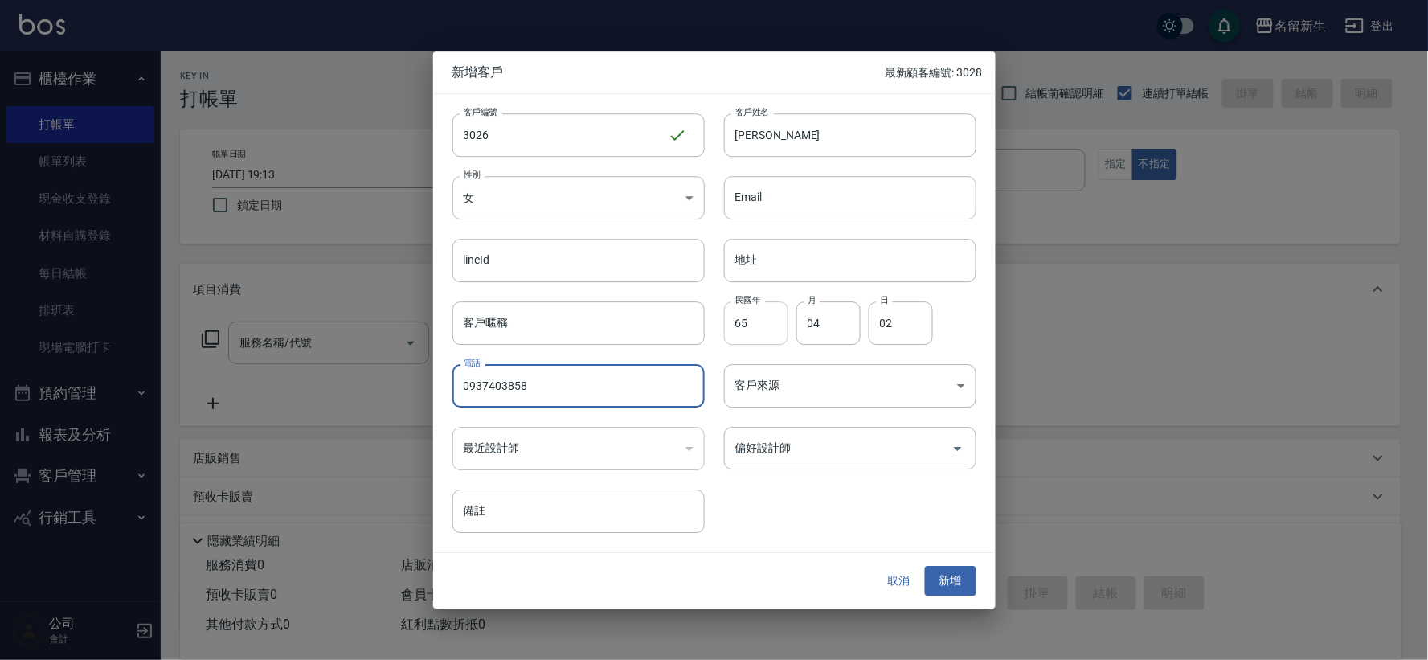
type input "0937403858"
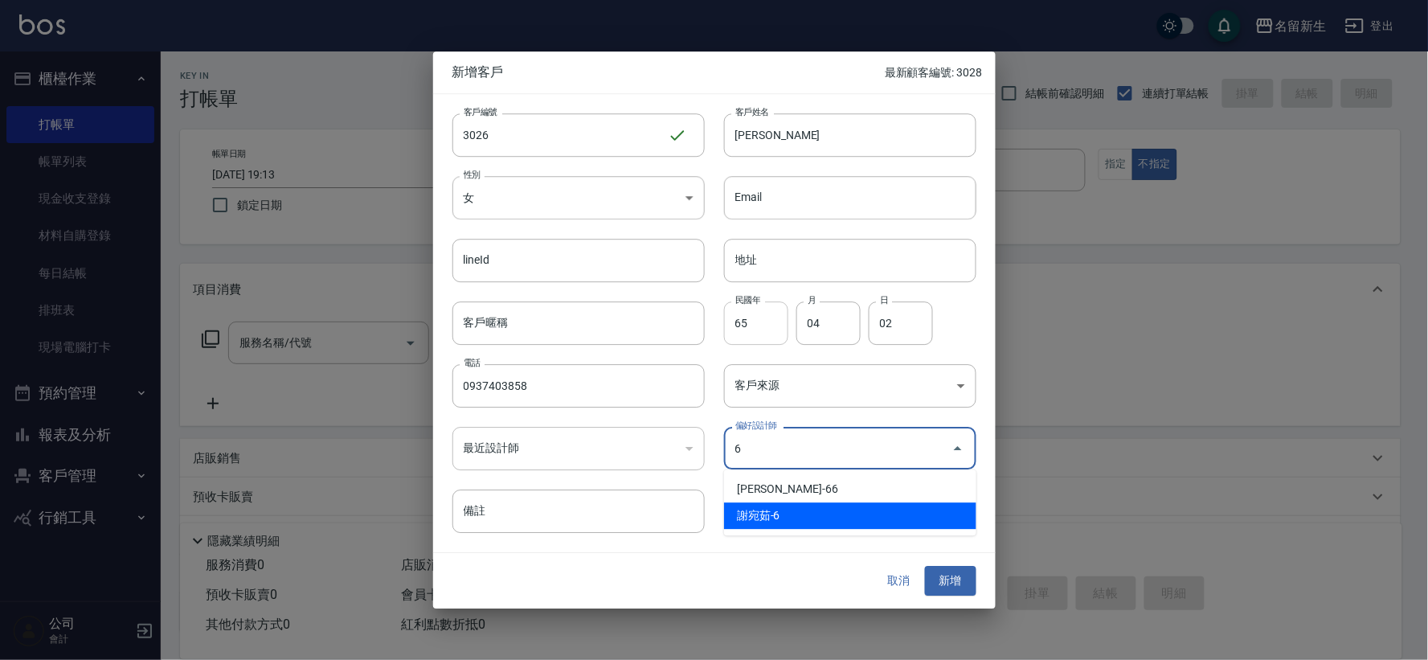
type input "謝宛茹"
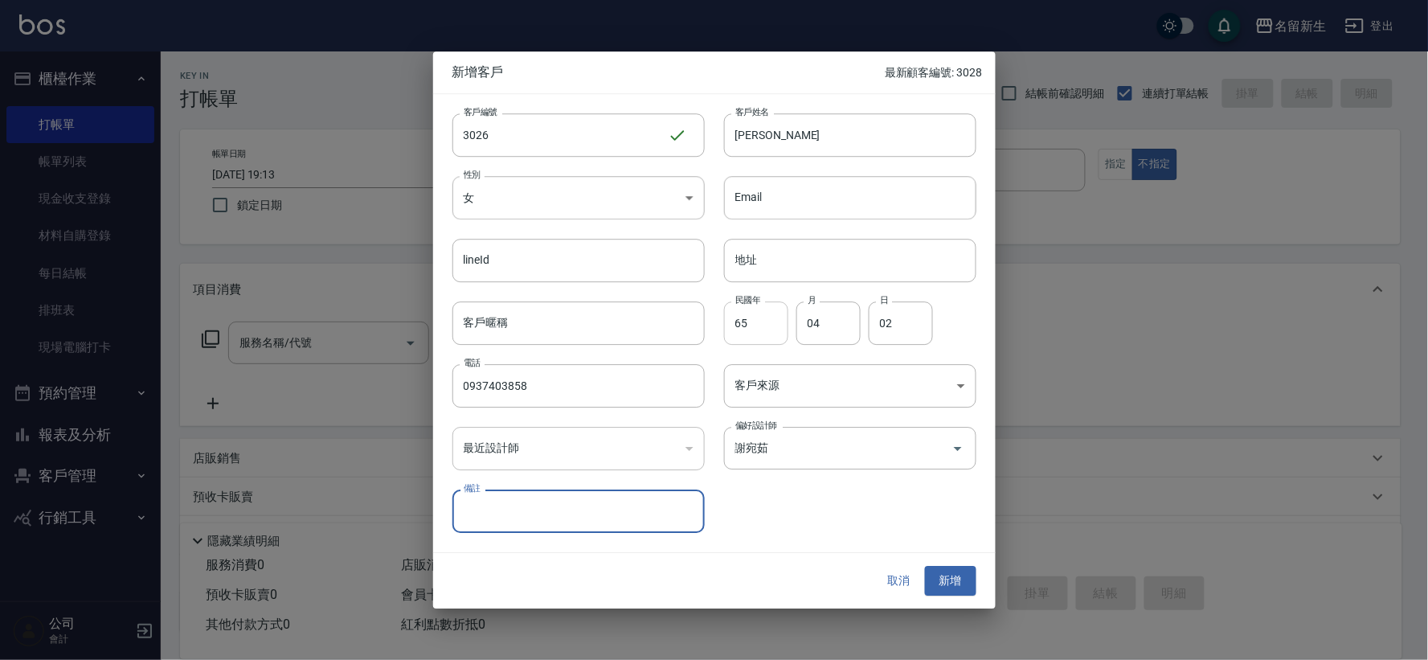
click at [925, 567] on button "新增" at bounding box center [950, 582] width 51 height 30
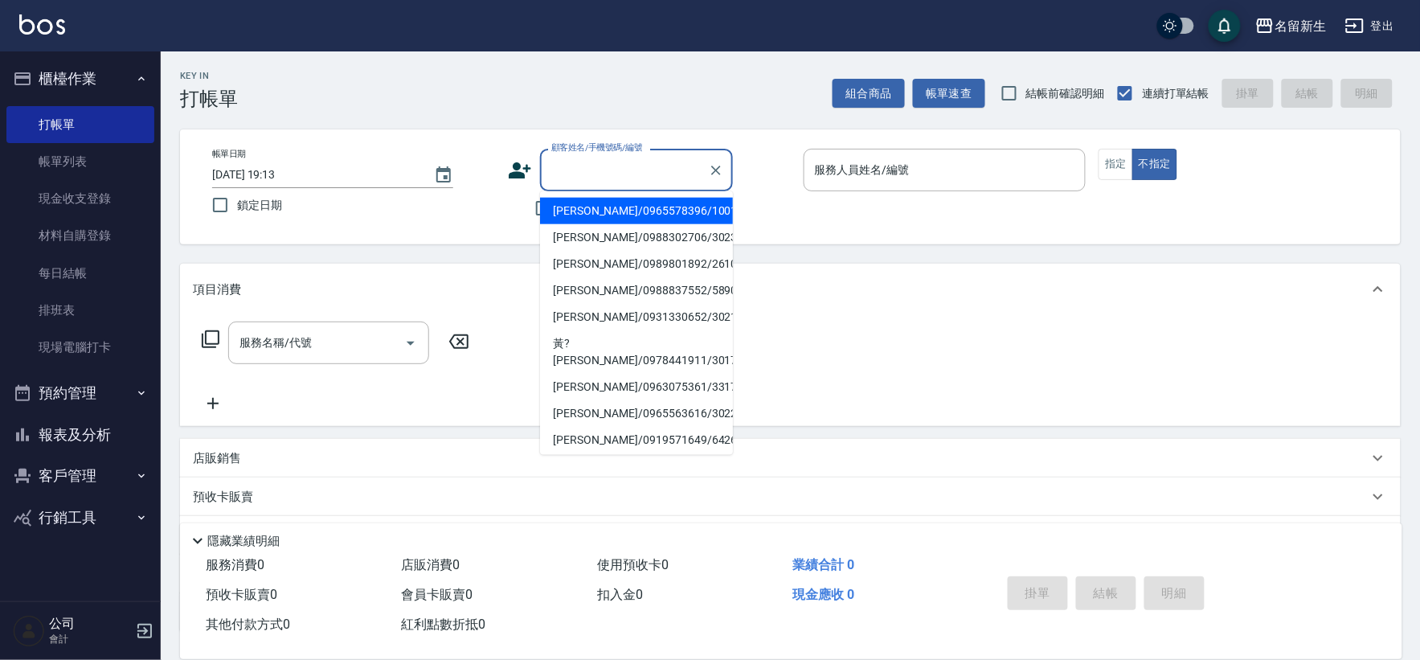
click at [598, 174] on input "顧客姓名/手機號碼/編號" at bounding box center [624, 170] width 154 height 28
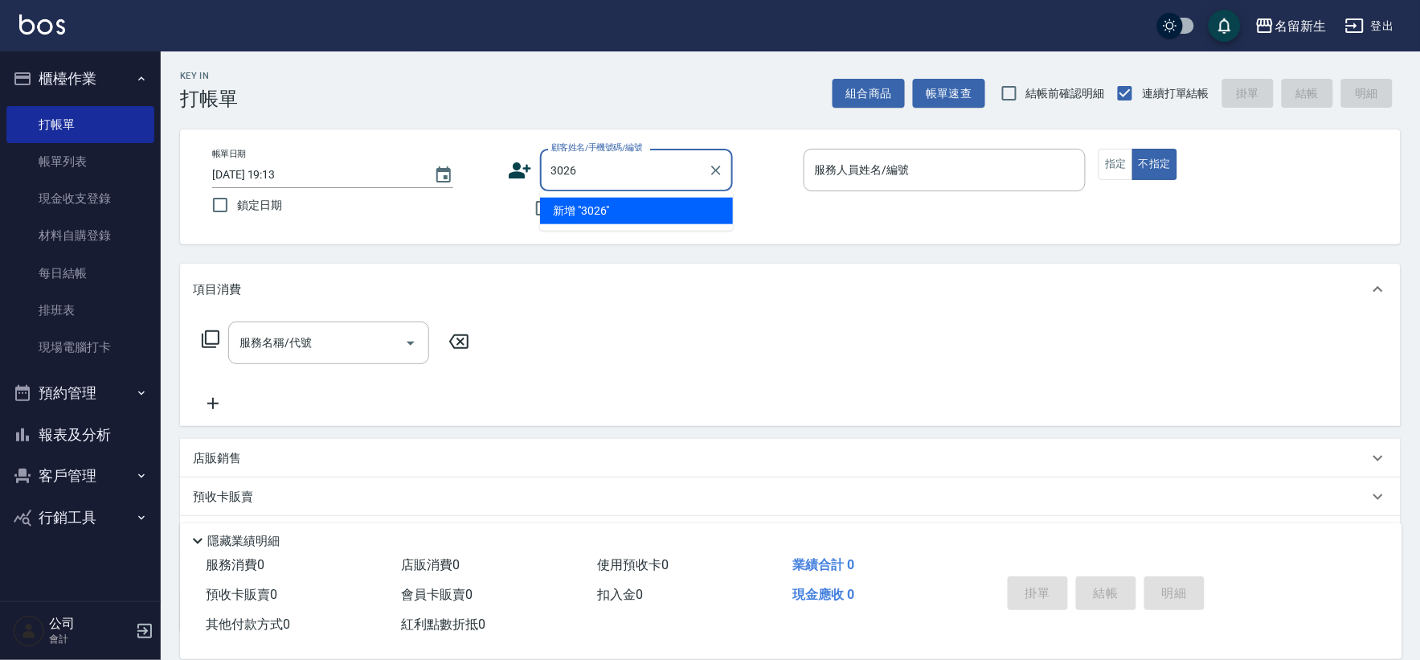
type input "3026"
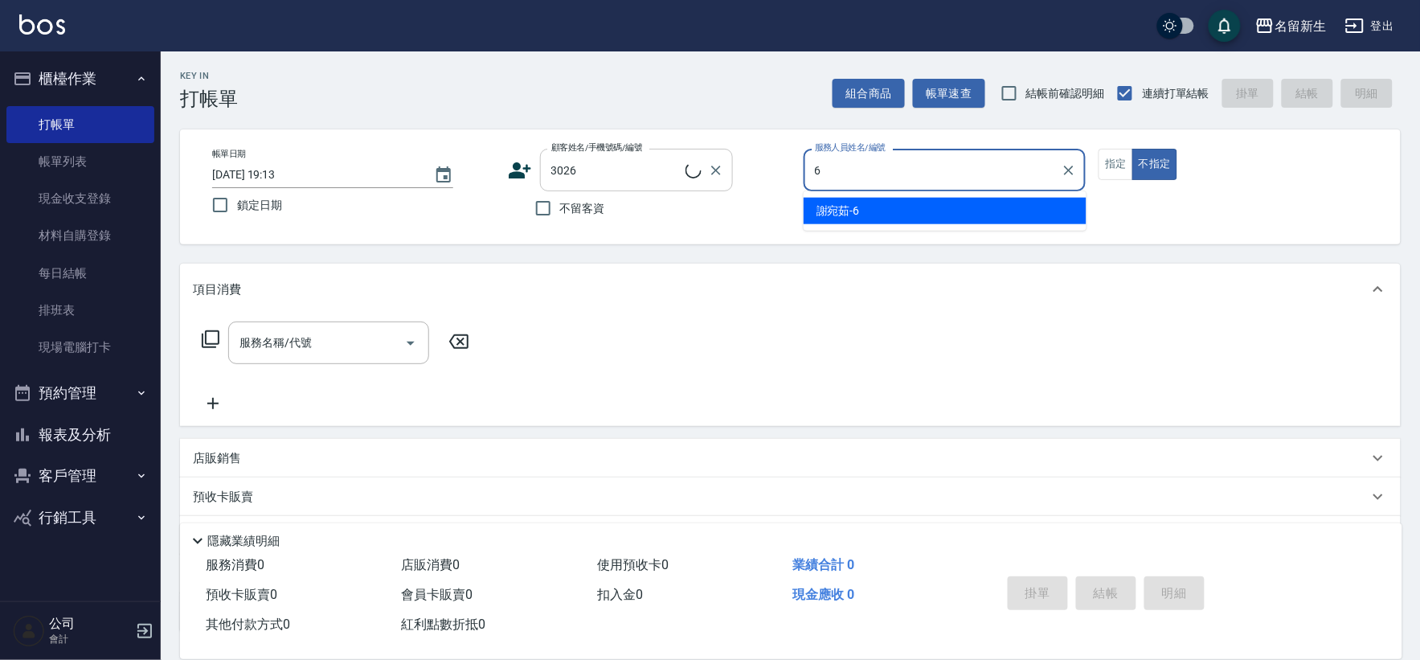
type input "謝宛茹-6"
type button "false"
type input "1"
type input "[PERSON_NAME]/0937403858/3026"
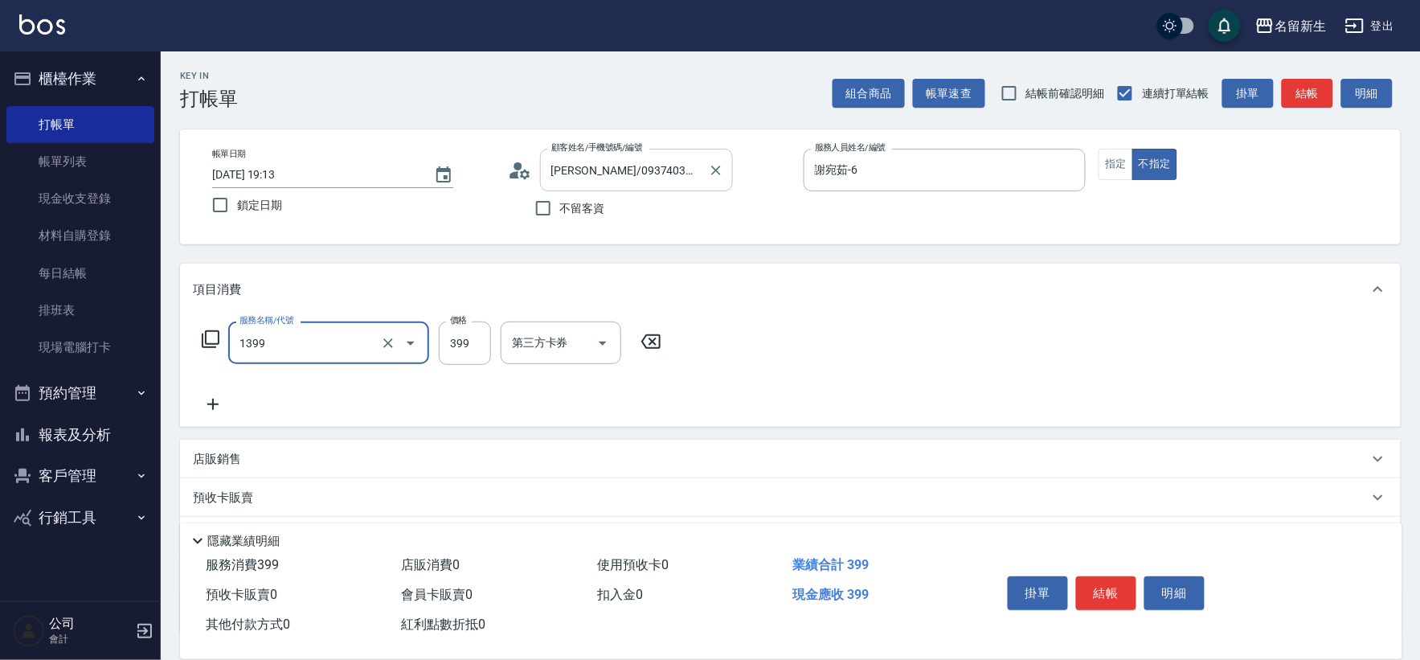
type input "健康洗髮(1399)"
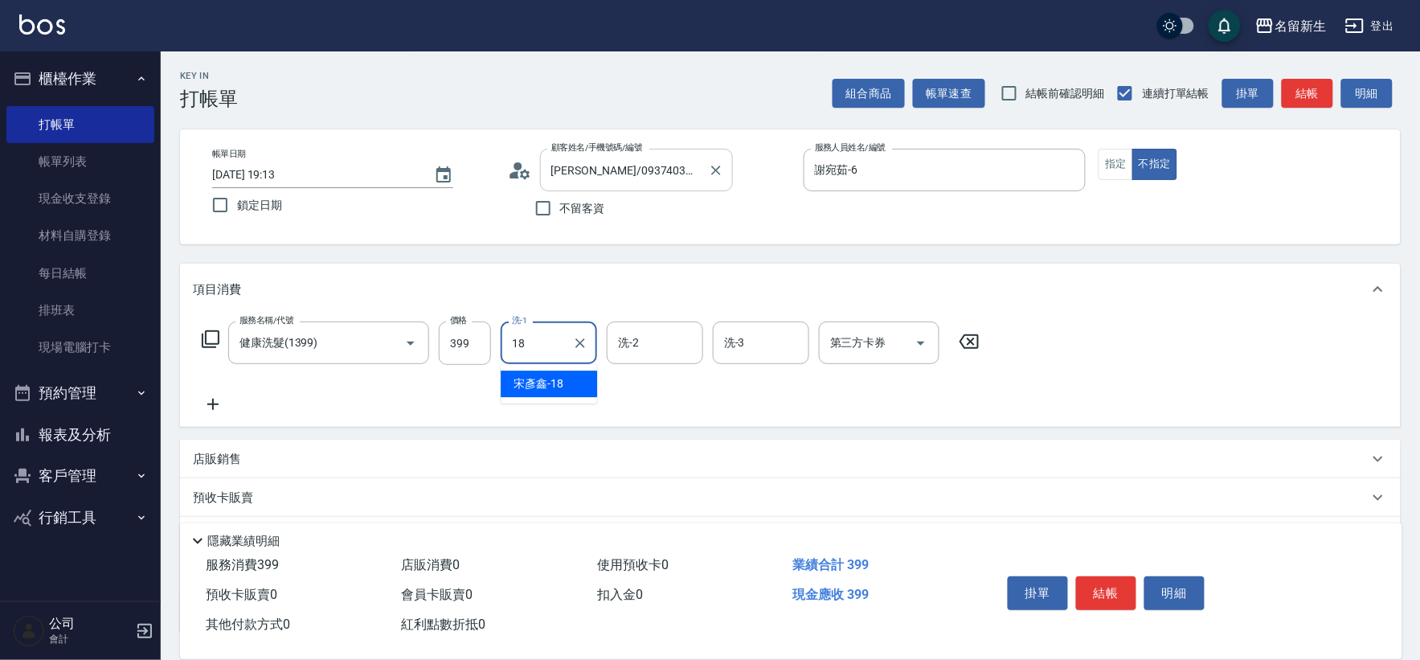
type input "[PERSON_NAME]-18"
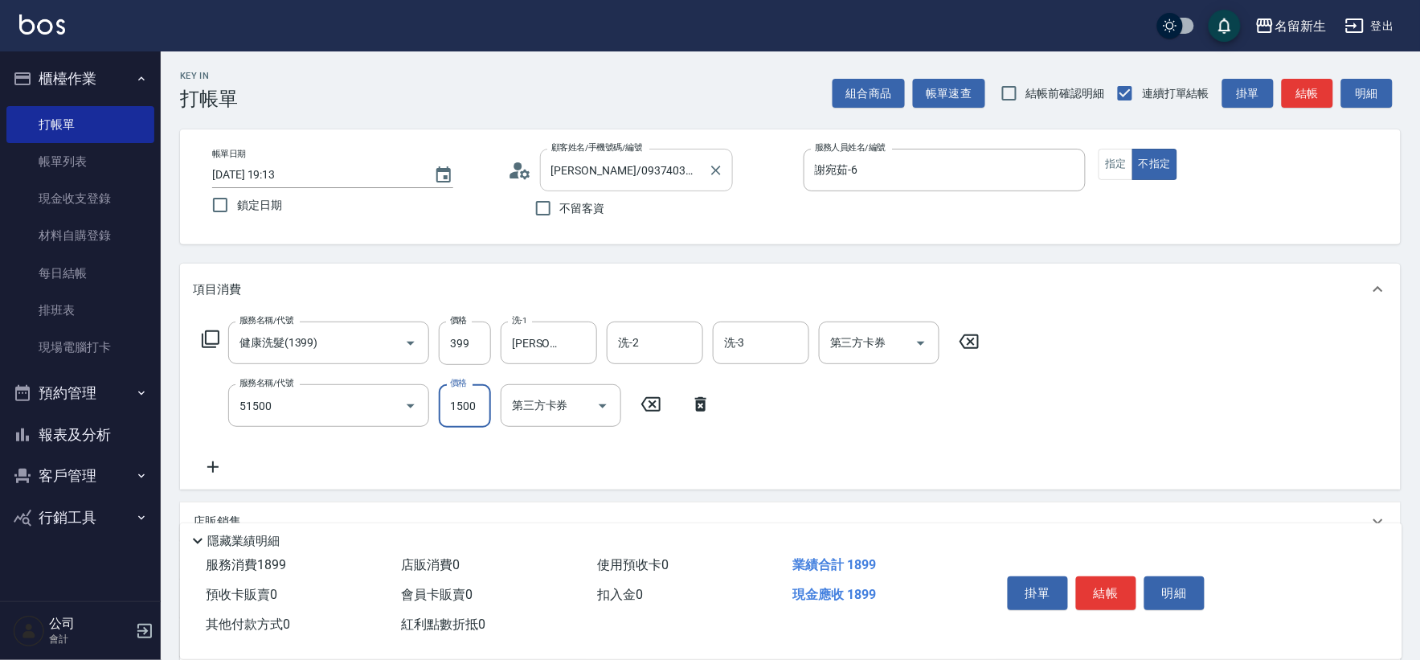
type input "原價1201~1500護髮(51500)"
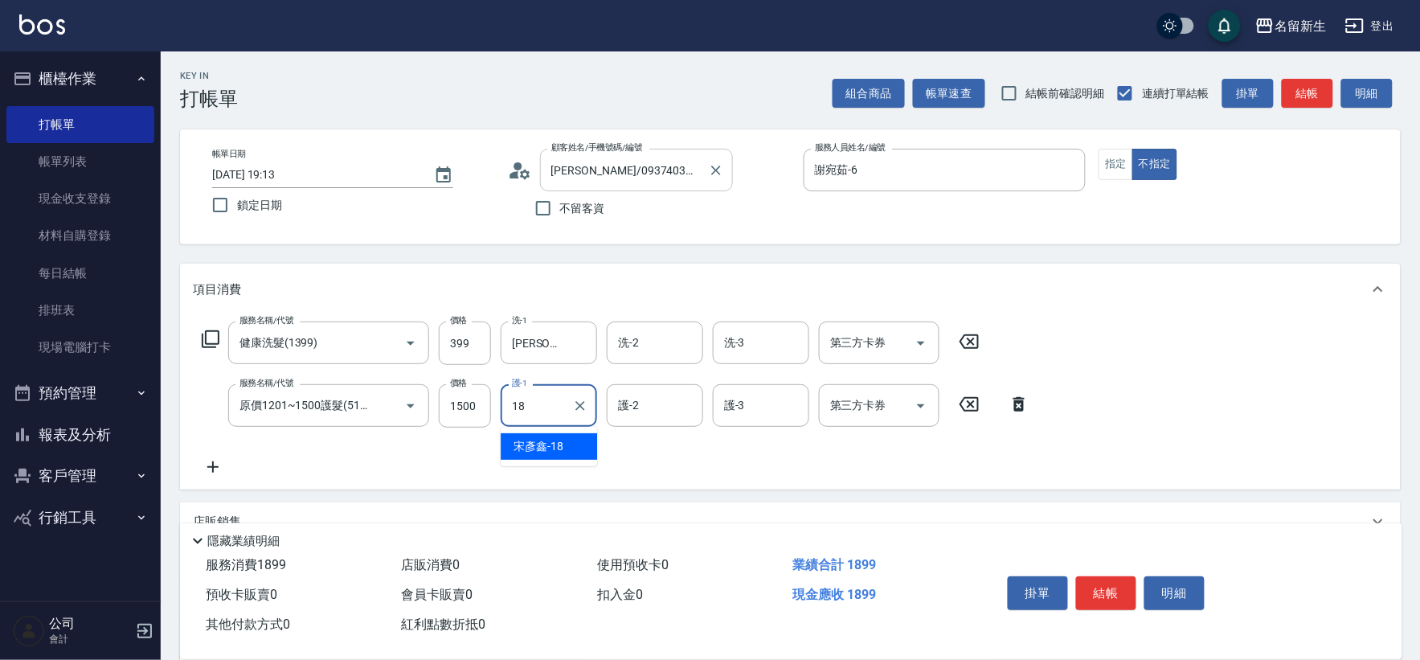
type input "[PERSON_NAME]-18"
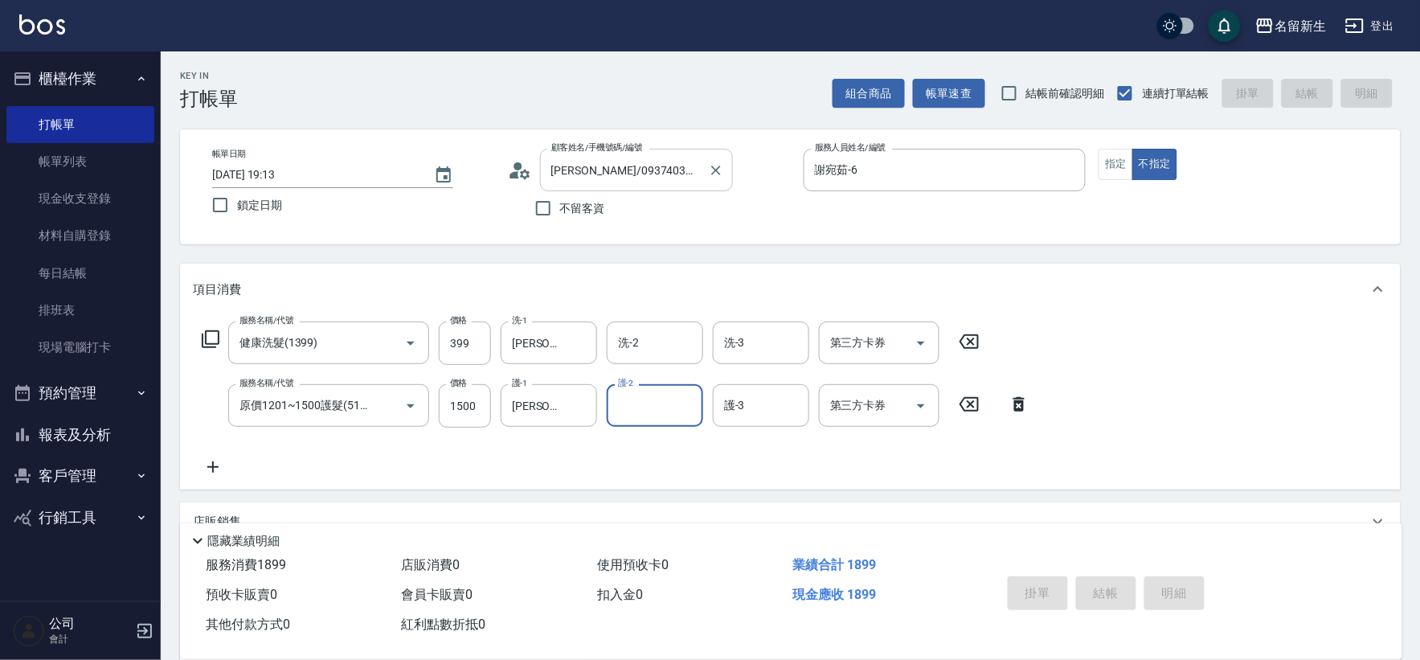
type input "[DATE] 19:16"
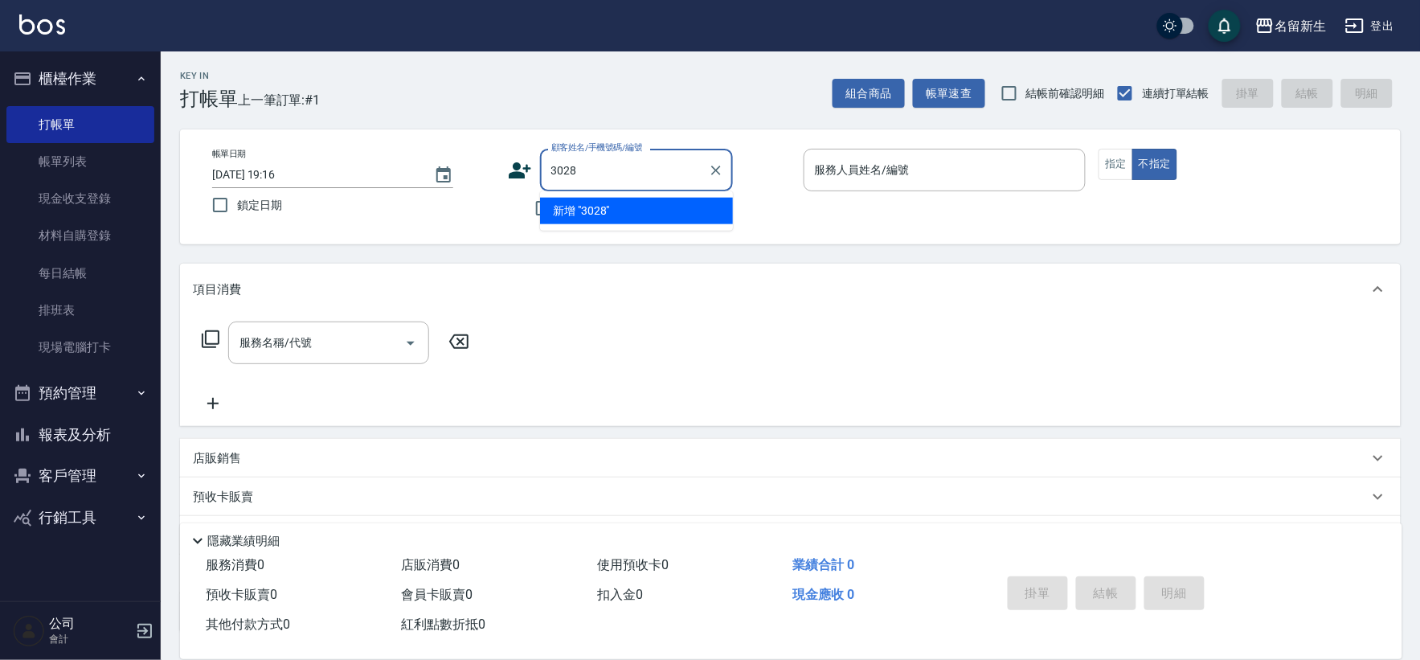
type input "[PERSON_NAME]/0965319852/3028"
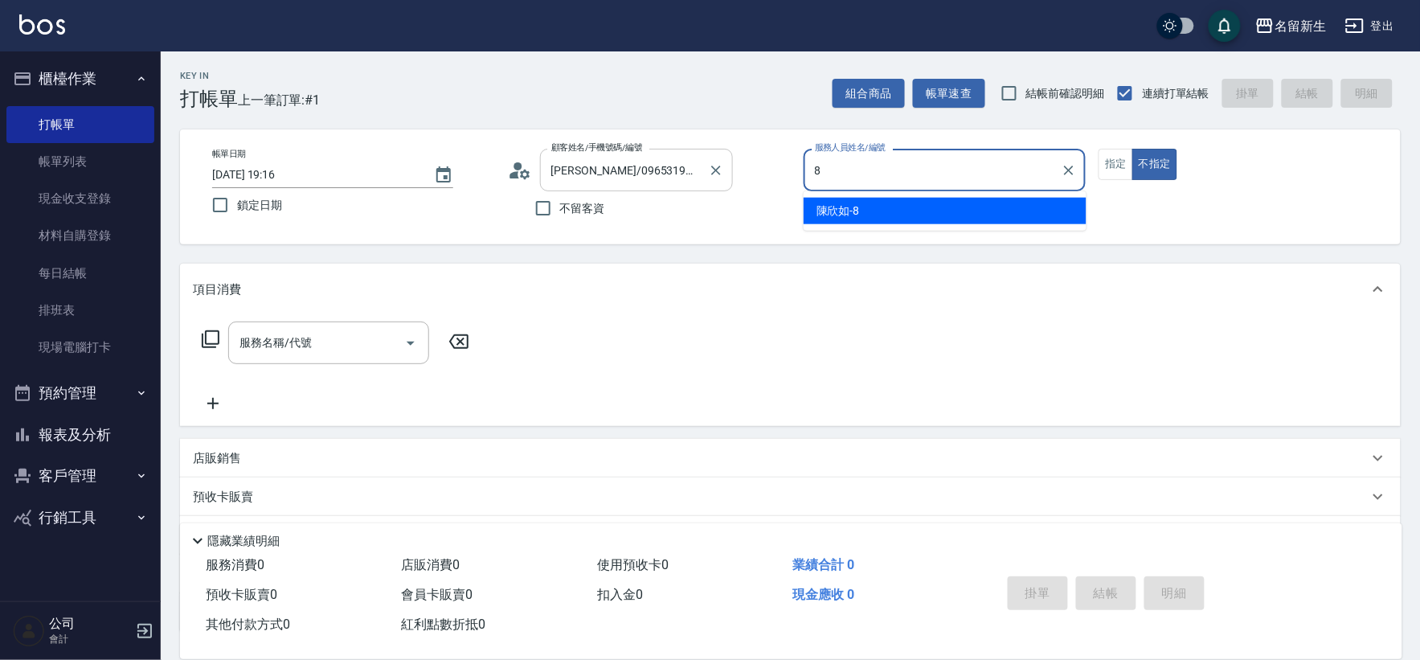
type input "[PERSON_NAME]-8"
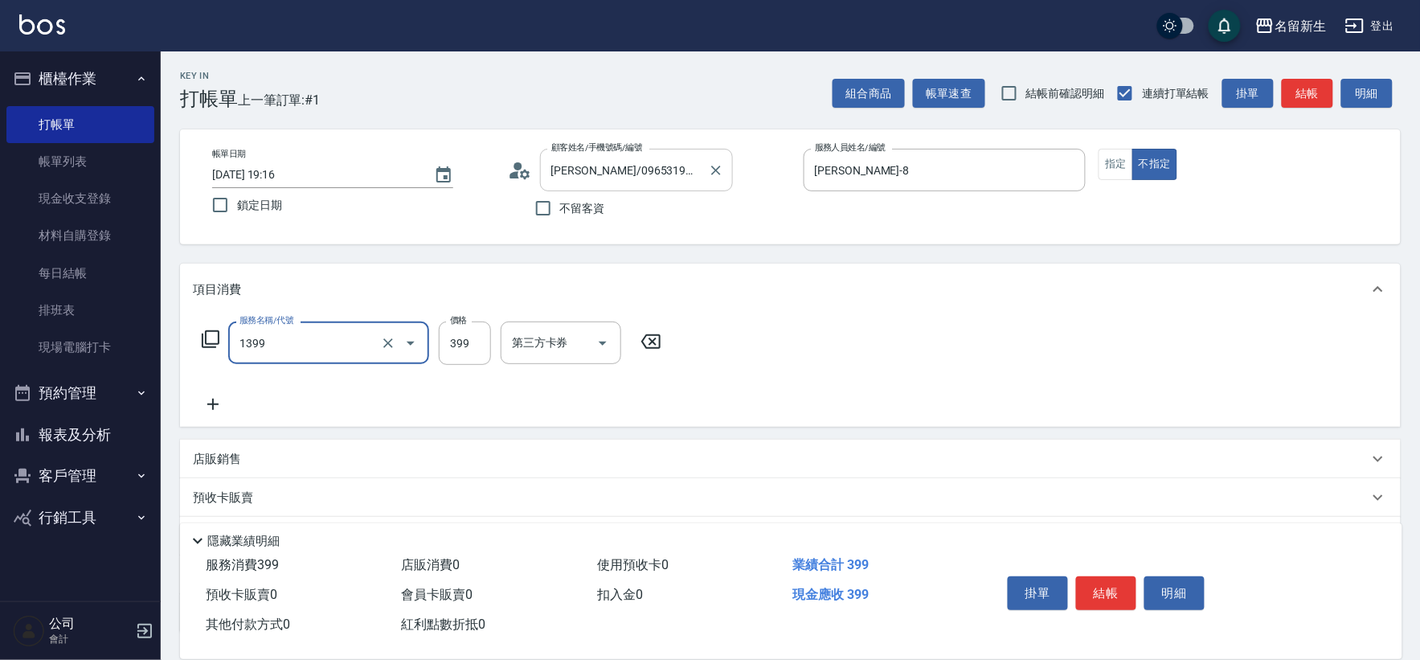
type input "健康洗髮(1399)"
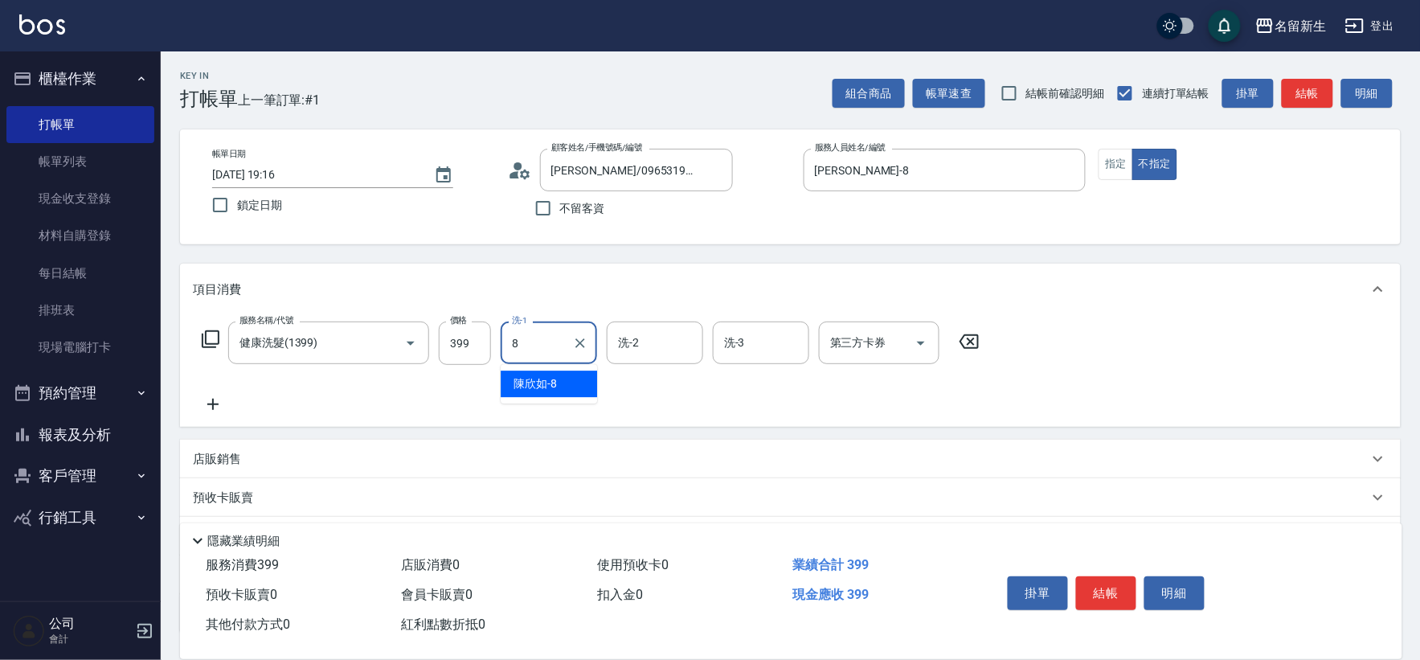
type input "8"
click at [985, 342] on icon at bounding box center [969, 341] width 40 height 19
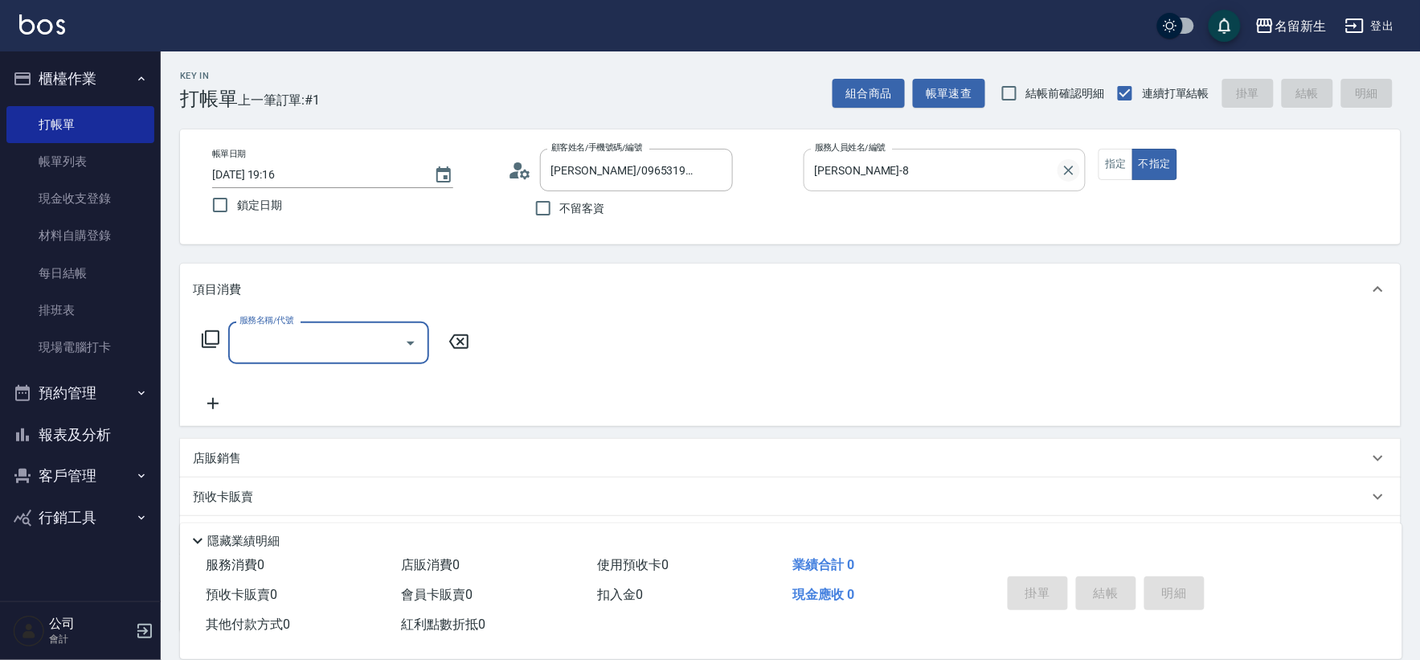
click at [1071, 166] on icon "Clear" at bounding box center [1069, 170] width 16 height 16
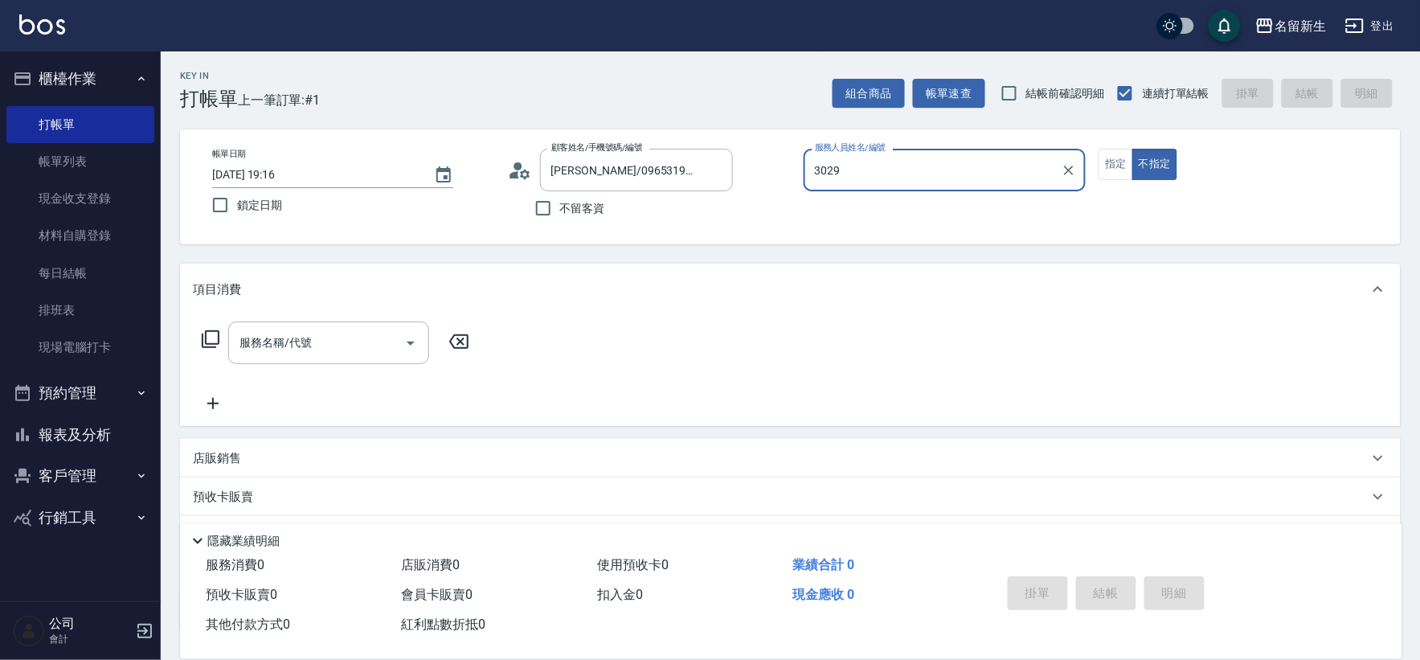
type input "3029"
click at [1132, 149] on button "不指定" at bounding box center [1154, 164] width 45 height 31
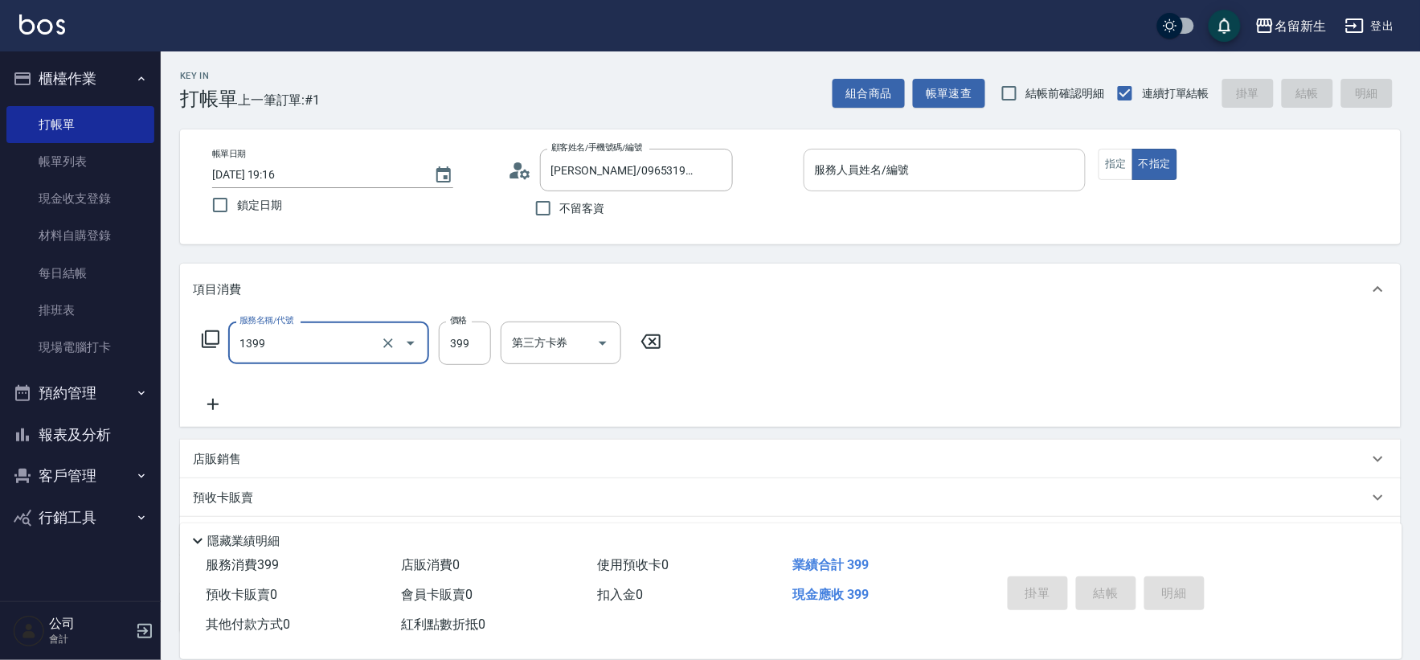
type input "健康洗髮(1399)"
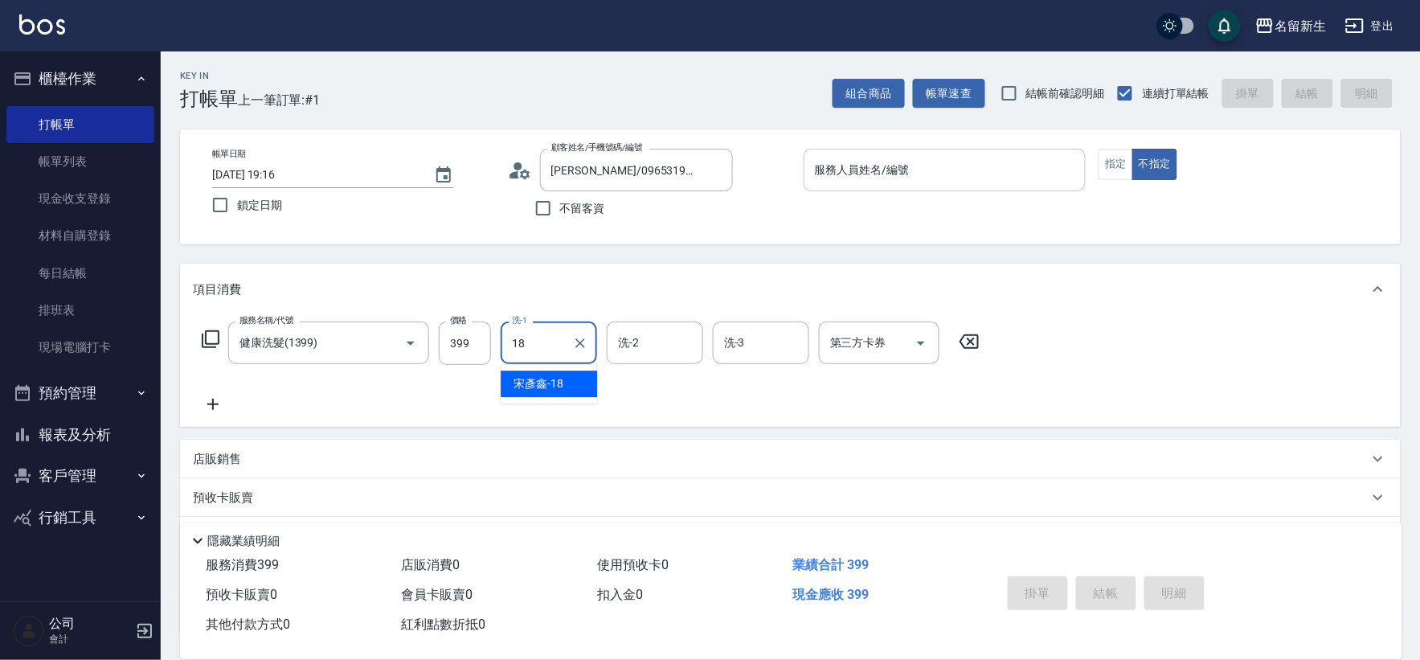
type input "[PERSON_NAME]-18"
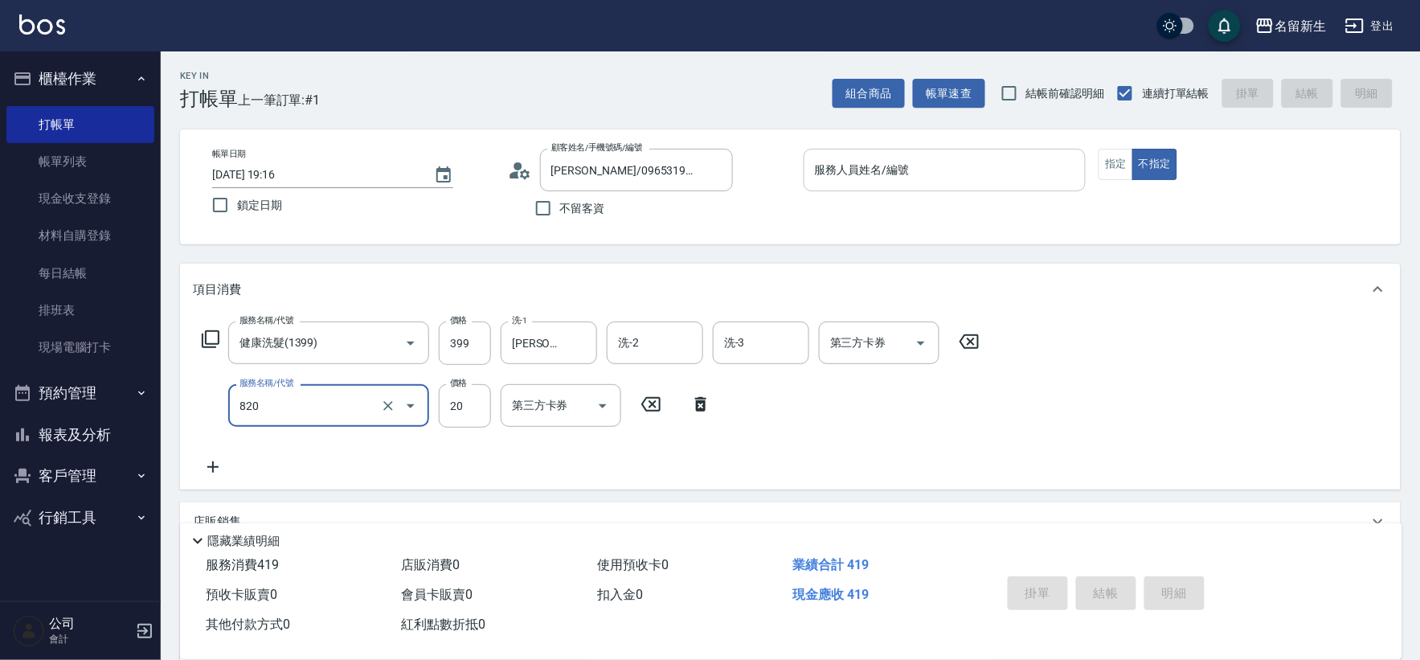
type input "潤絲(820)"
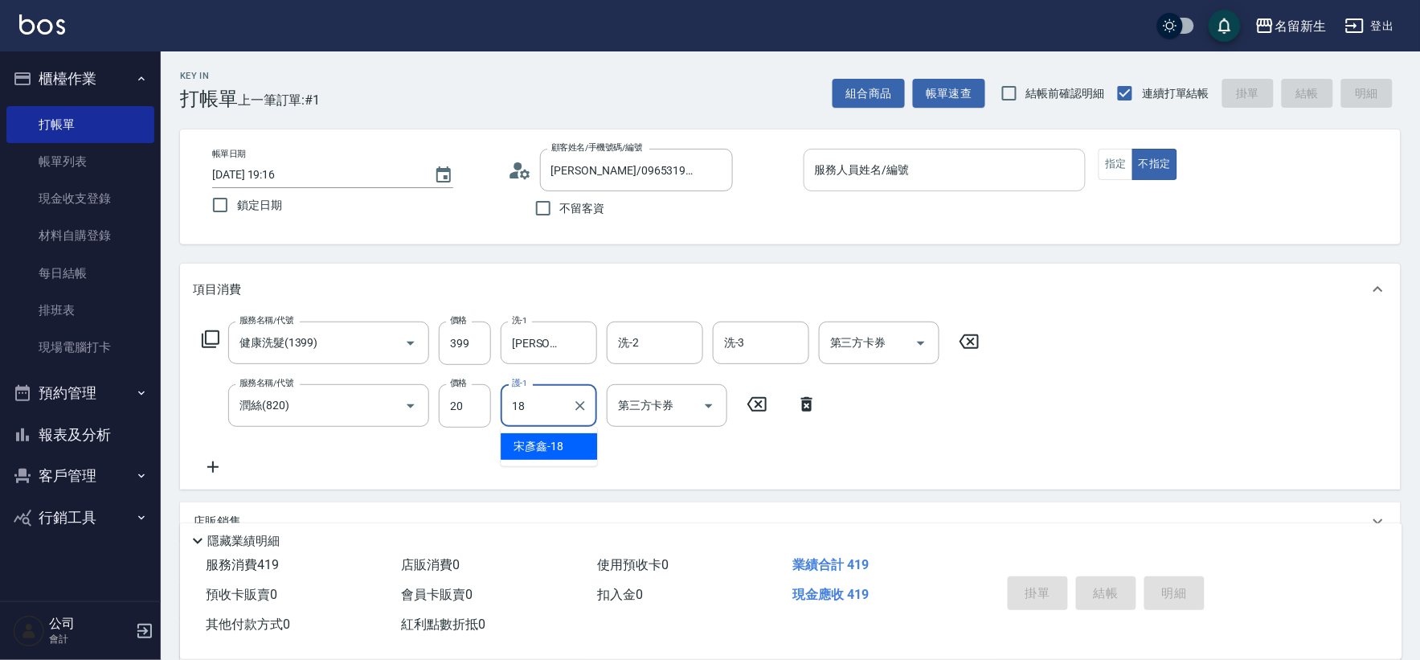
type input "[PERSON_NAME]-18"
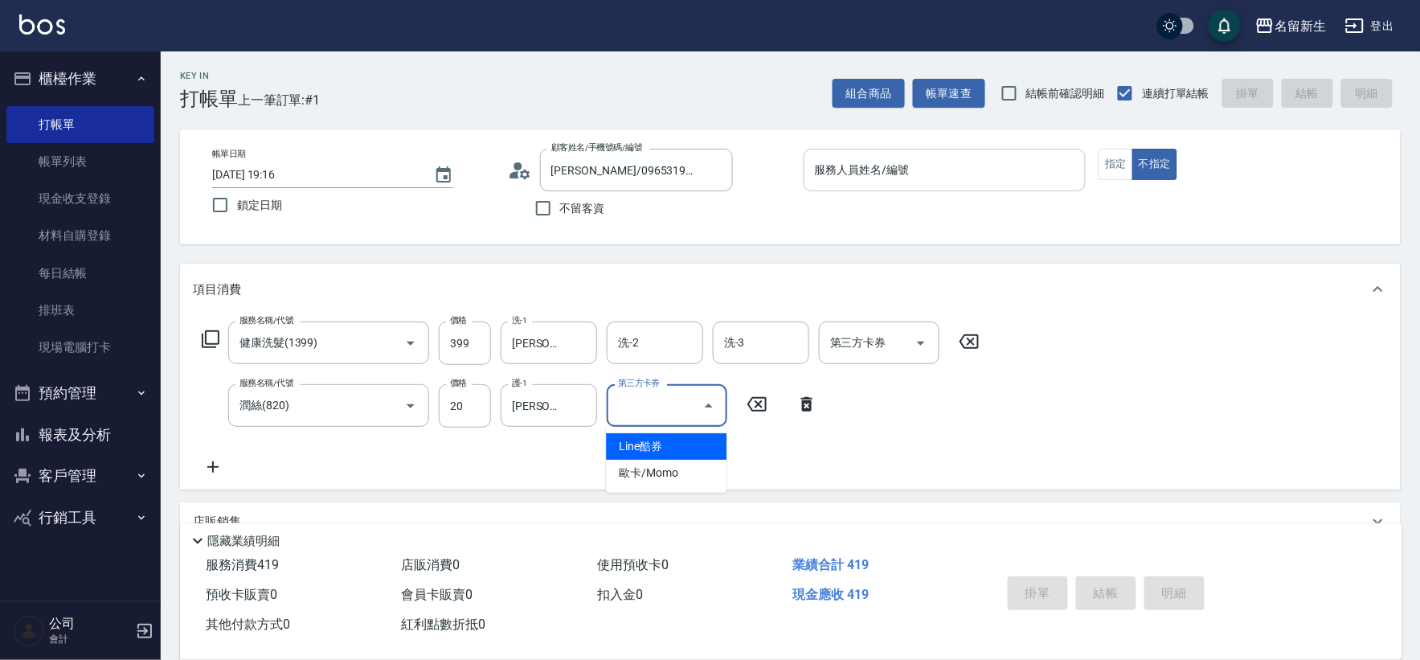
type input "Line酷券"
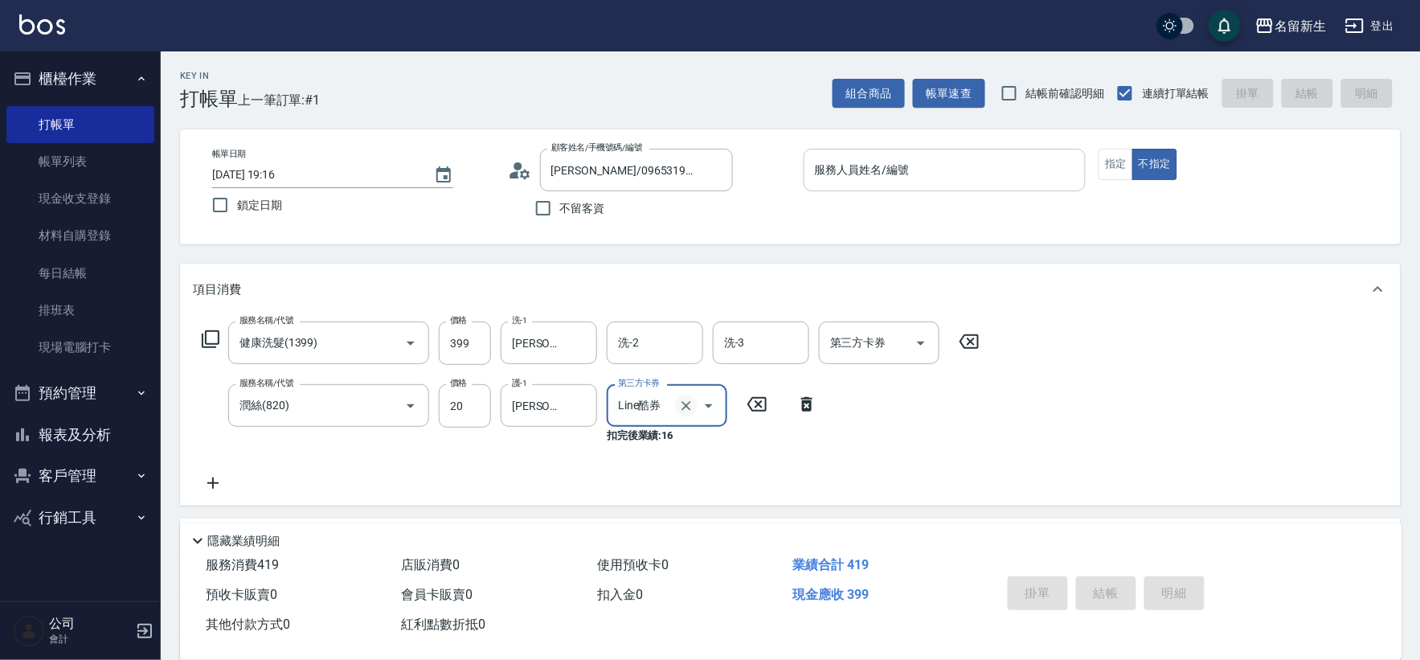
click at [693, 403] on icon "Clear" at bounding box center [686, 406] width 16 height 16
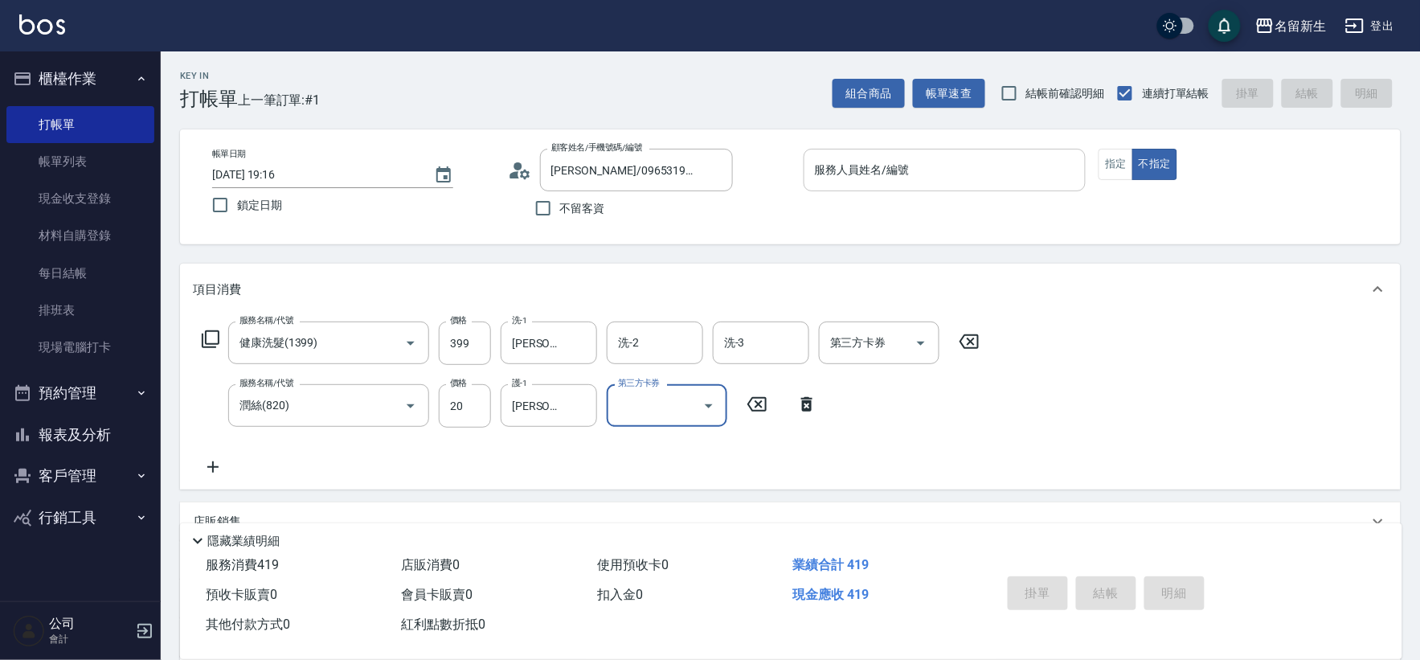
drag, startPoint x: 837, startPoint y: 460, endPoint x: 837, endPoint y: 444, distance: 15.3
click at [841, 447] on div "服務名稱/代號 健康洗髮(1399) 服務名稱/代號 價格 399 價格 洗-1 [PERSON_NAME]-18 洗-1 洗-2 洗-2 洗-3 洗-3 第…" at bounding box center [591, 398] width 796 height 155
click at [705, 175] on div at bounding box center [715, 170] width 21 height 43
click at [712, 166] on icon "Clear" at bounding box center [716, 171] width 10 height 10
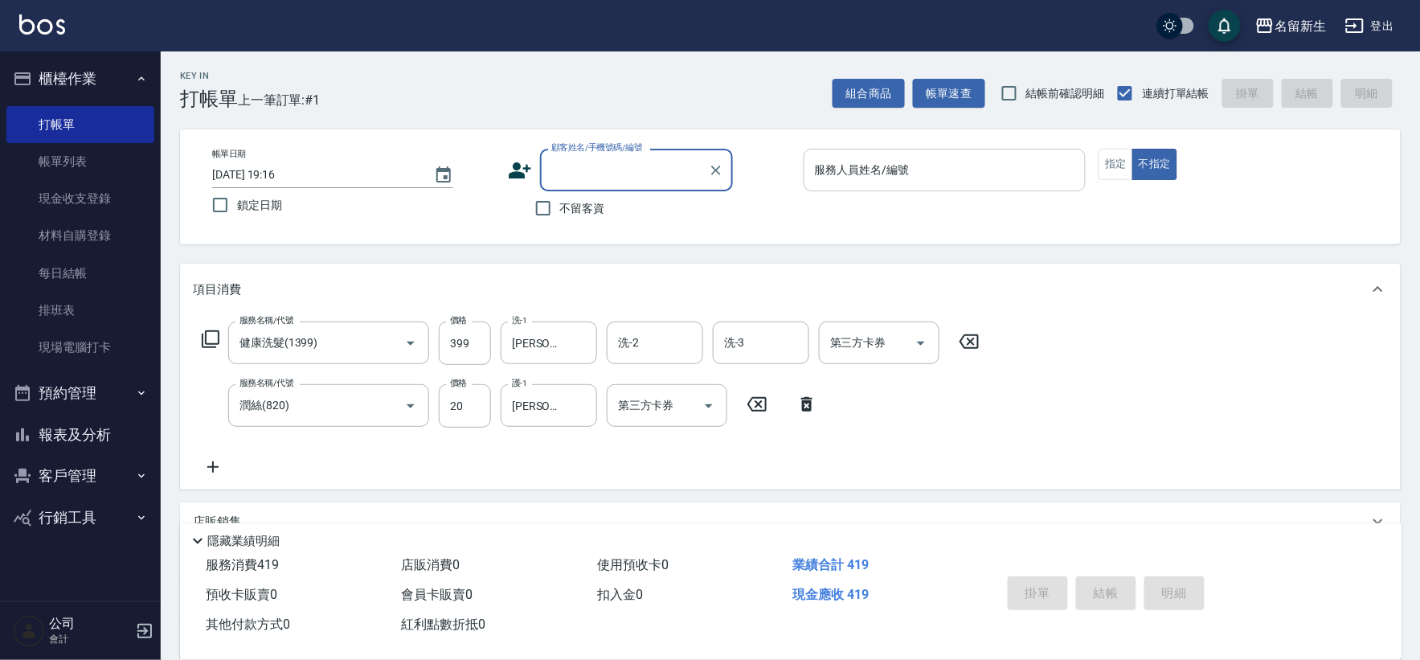
click at [687, 174] on input "顧客姓名/手機號碼/編號" at bounding box center [624, 170] width 154 height 28
type input "李萑芑/0968868029/3029"
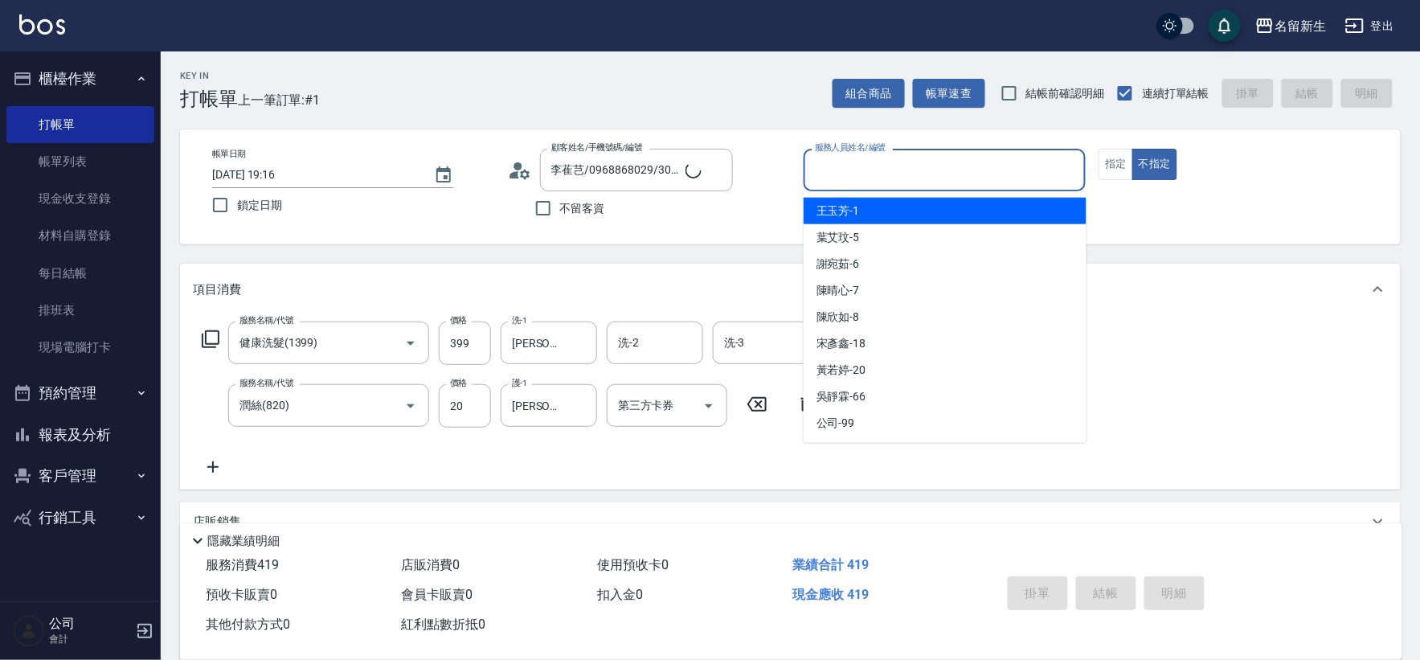
click at [914, 183] on input "服務人員姓名/編號" at bounding box center [945, 170] width 268 height 28
click at [894, 214] on div "[PERSON_NAME]-1" at bounding box center [945, 211] width 283 height 27
type input "[PERSON_NAME]-1"
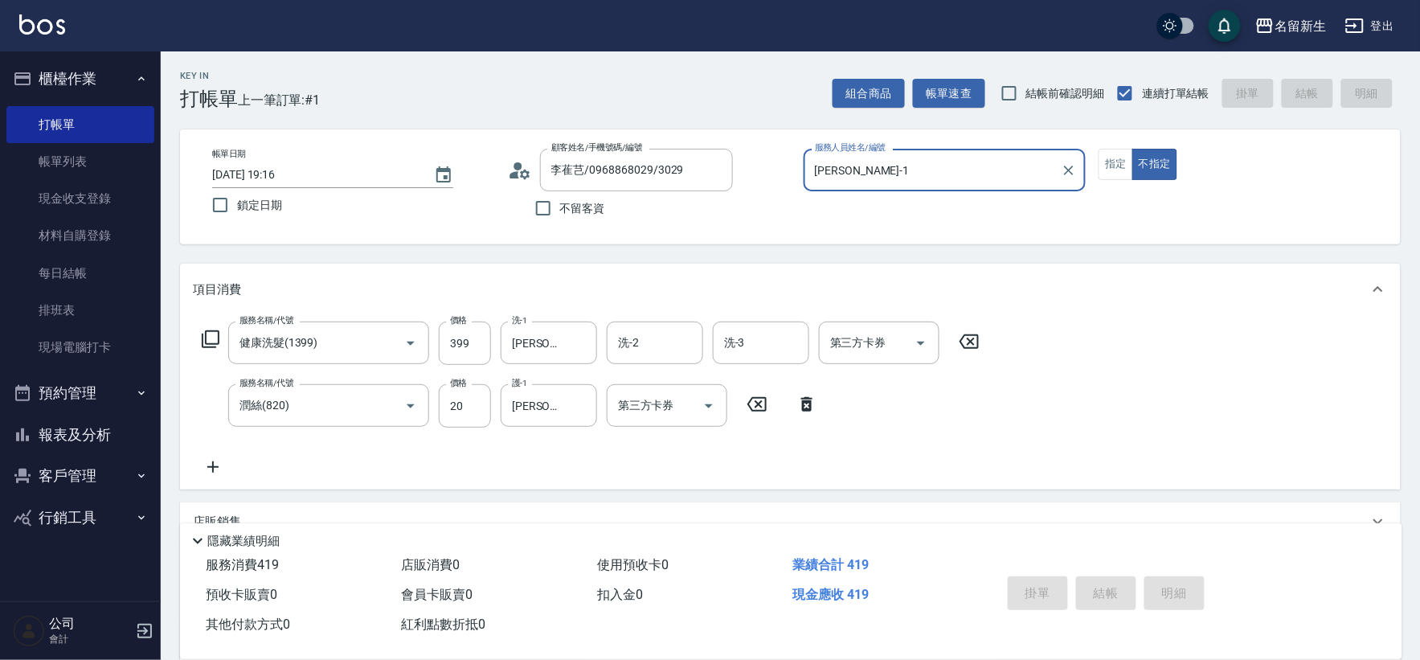
type input "[DATE] 19:17"
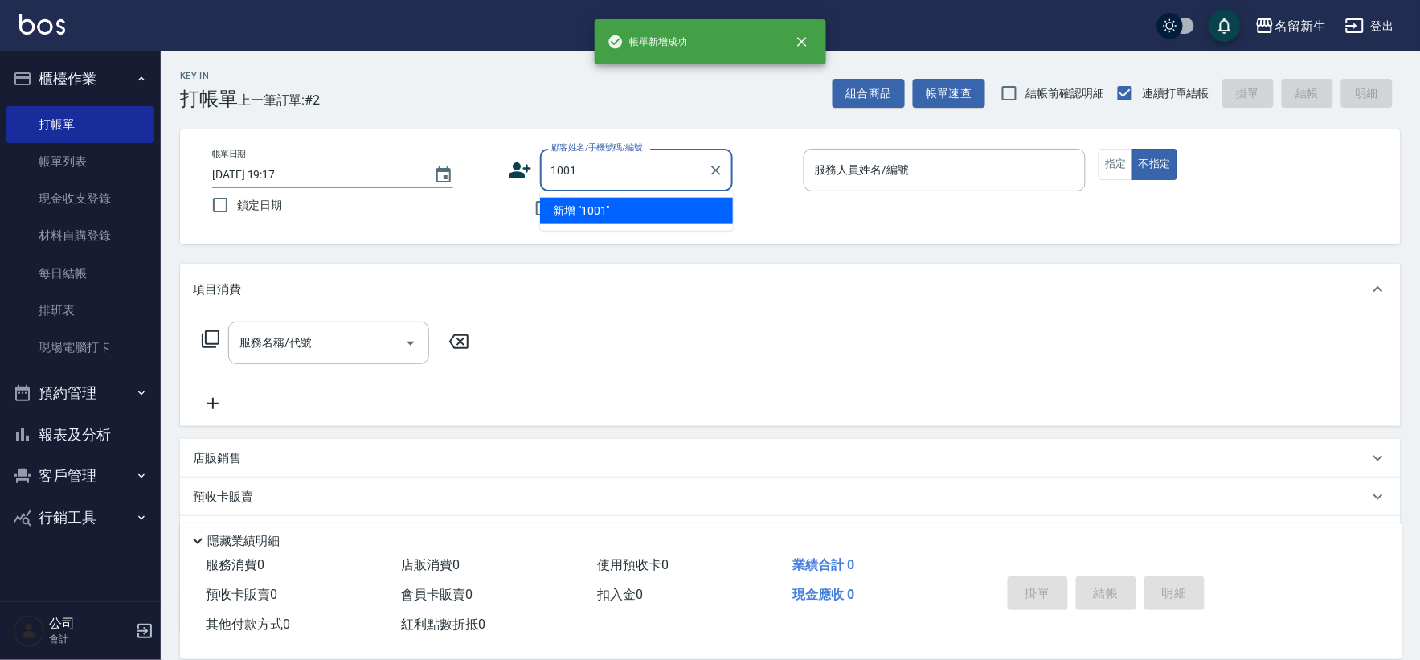
type input "1001"
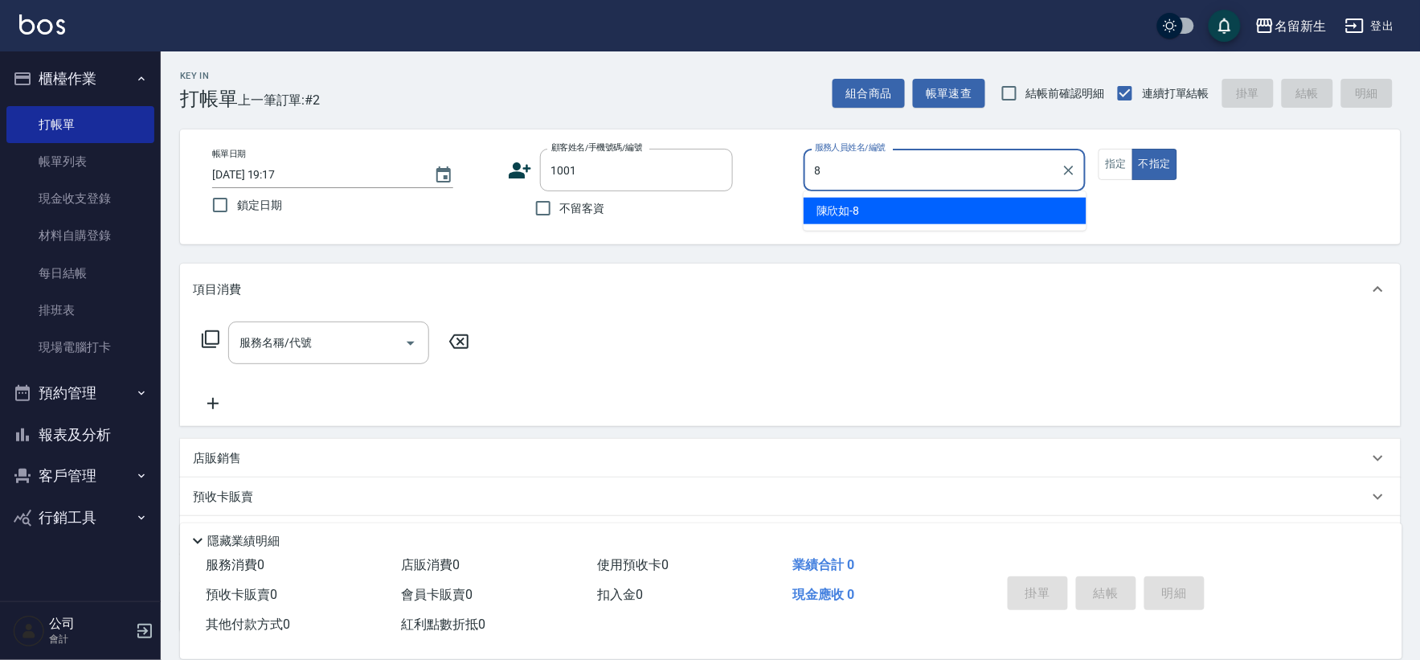
type input "[PERSON_NAME]-8"
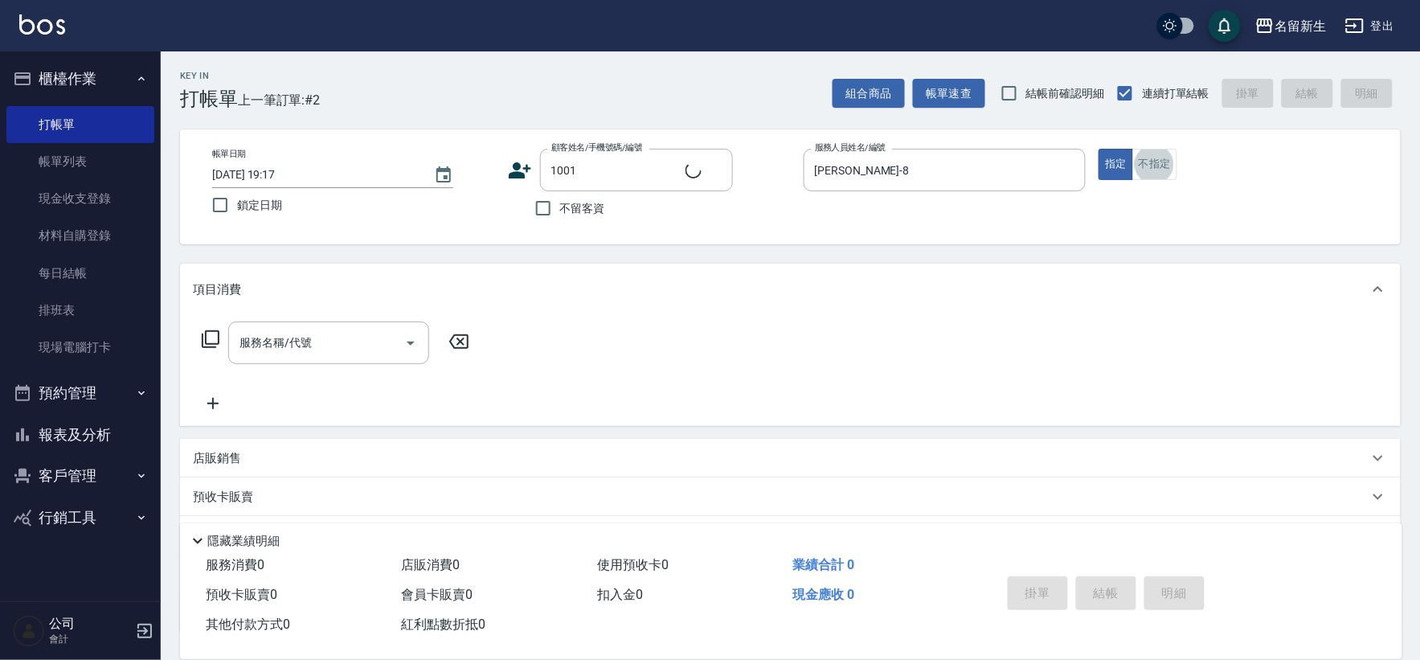
type input "1"
type input "[PERSON_NAME]/0965578396/1001"
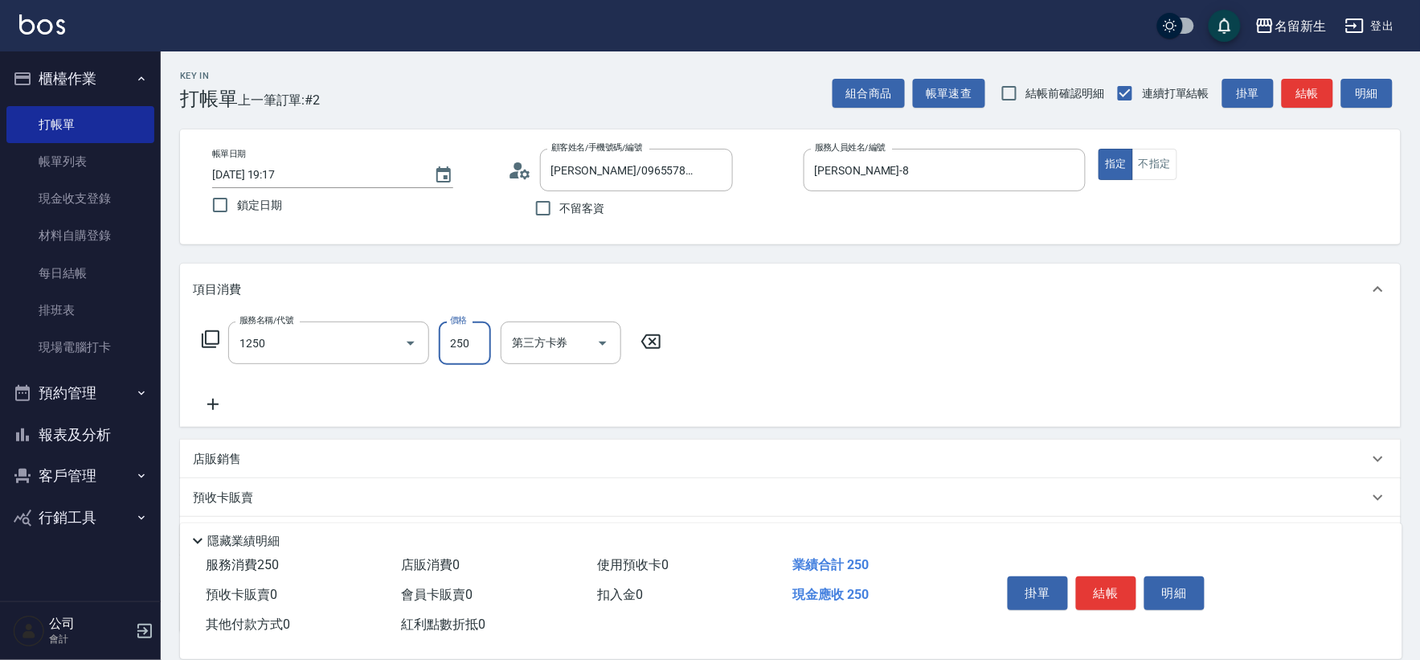
type input "洗髮250(1250)"
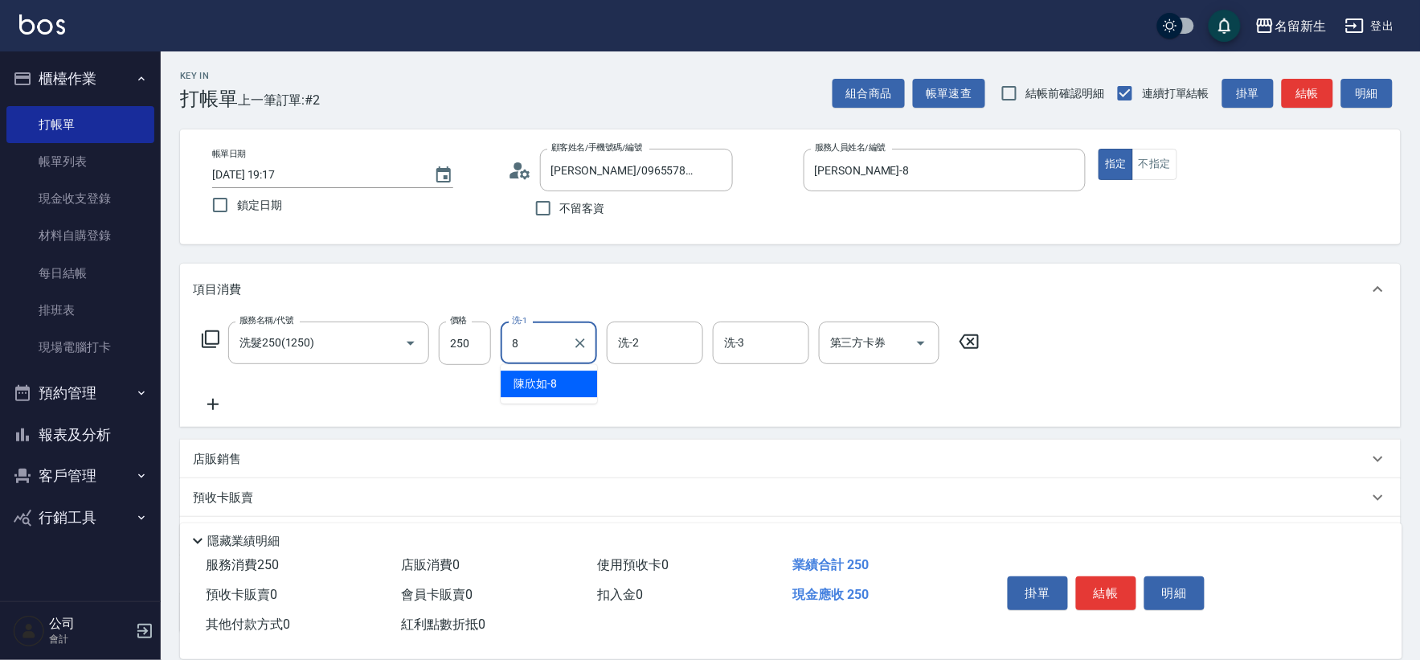
type input "[PERSON_NAME]-8"
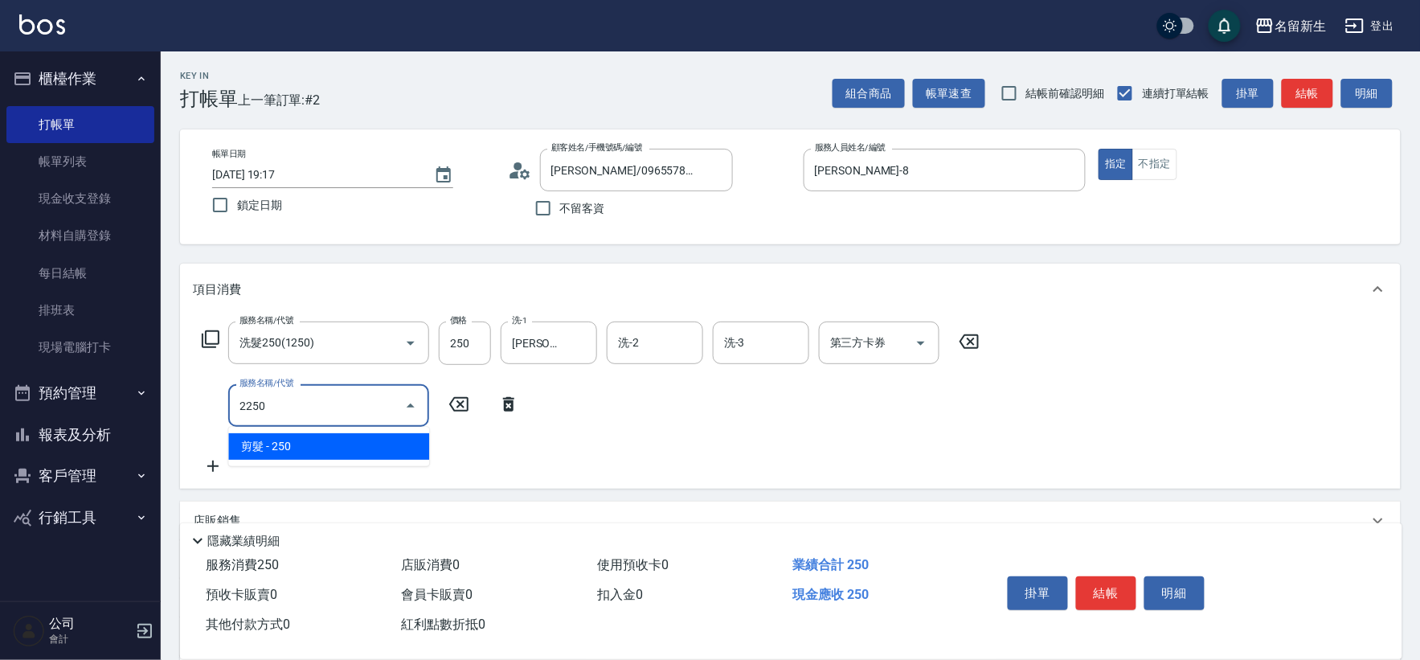
type input "剪髮(2250)"
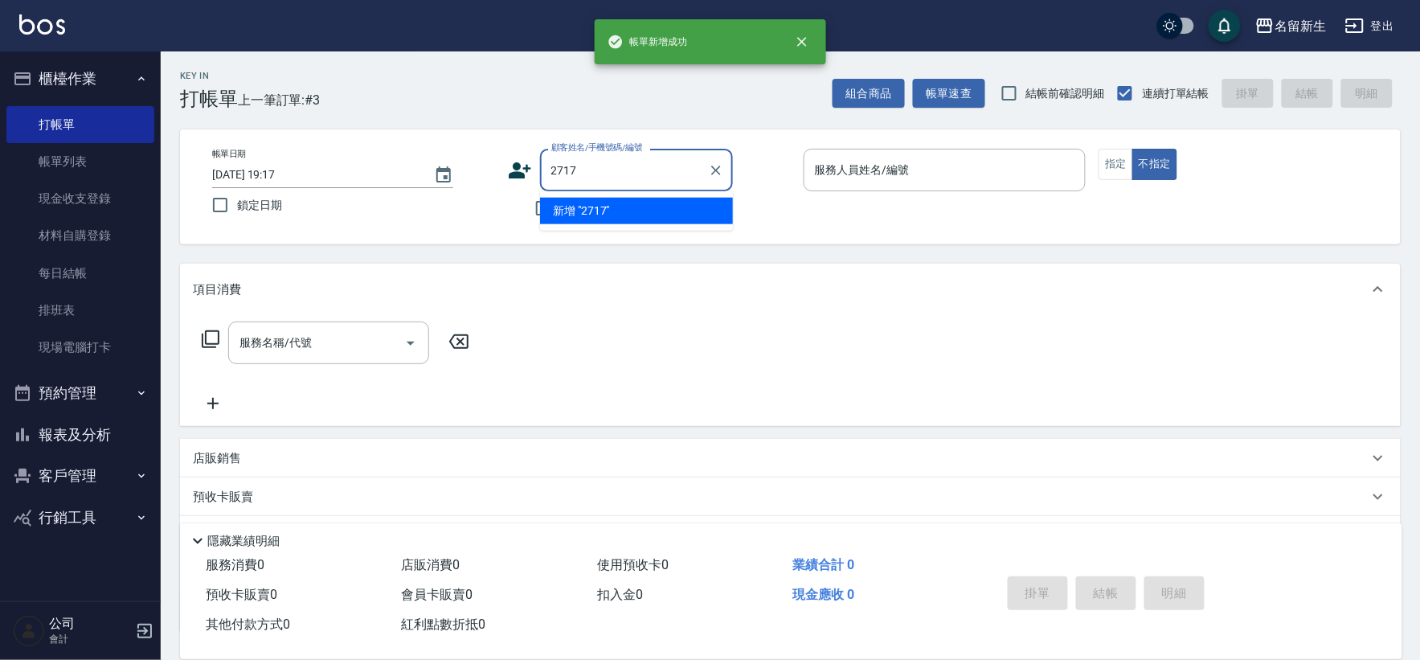
type input "2717"
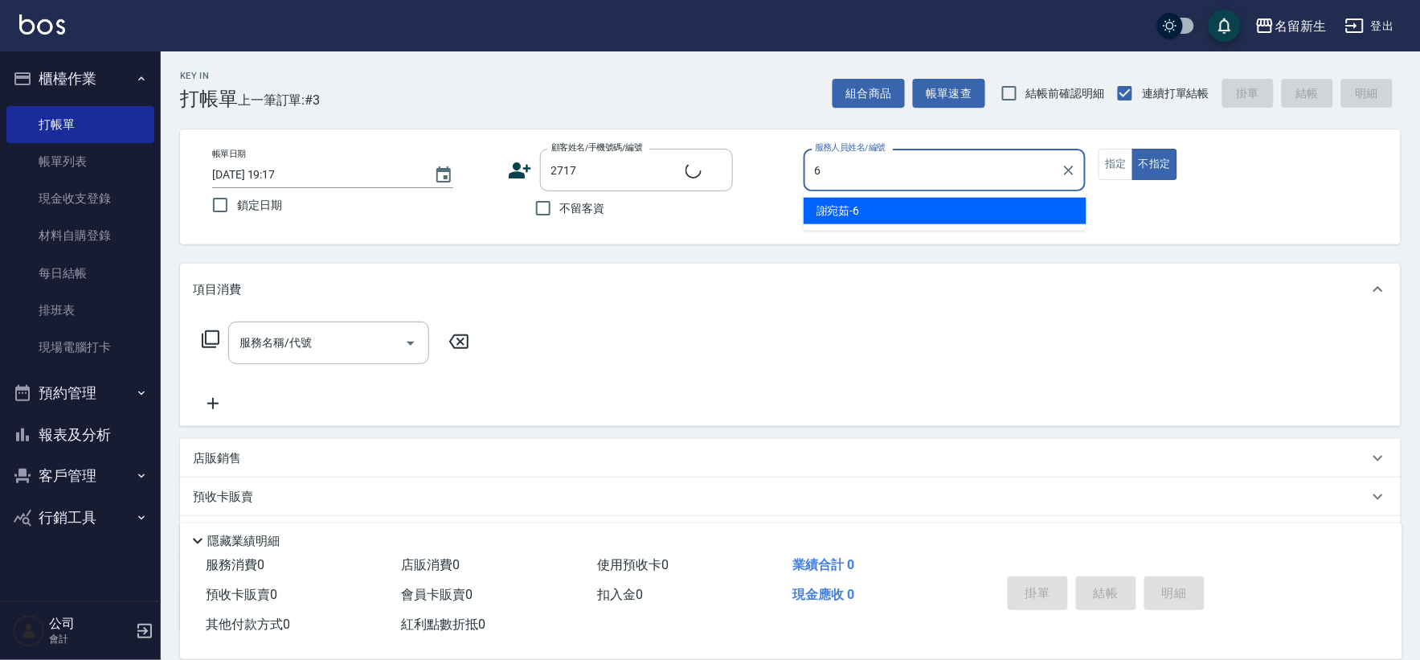
type input "6"
type input "[PERSON_NAME]/0970451426/2717"
type input "謝宛茹-6"
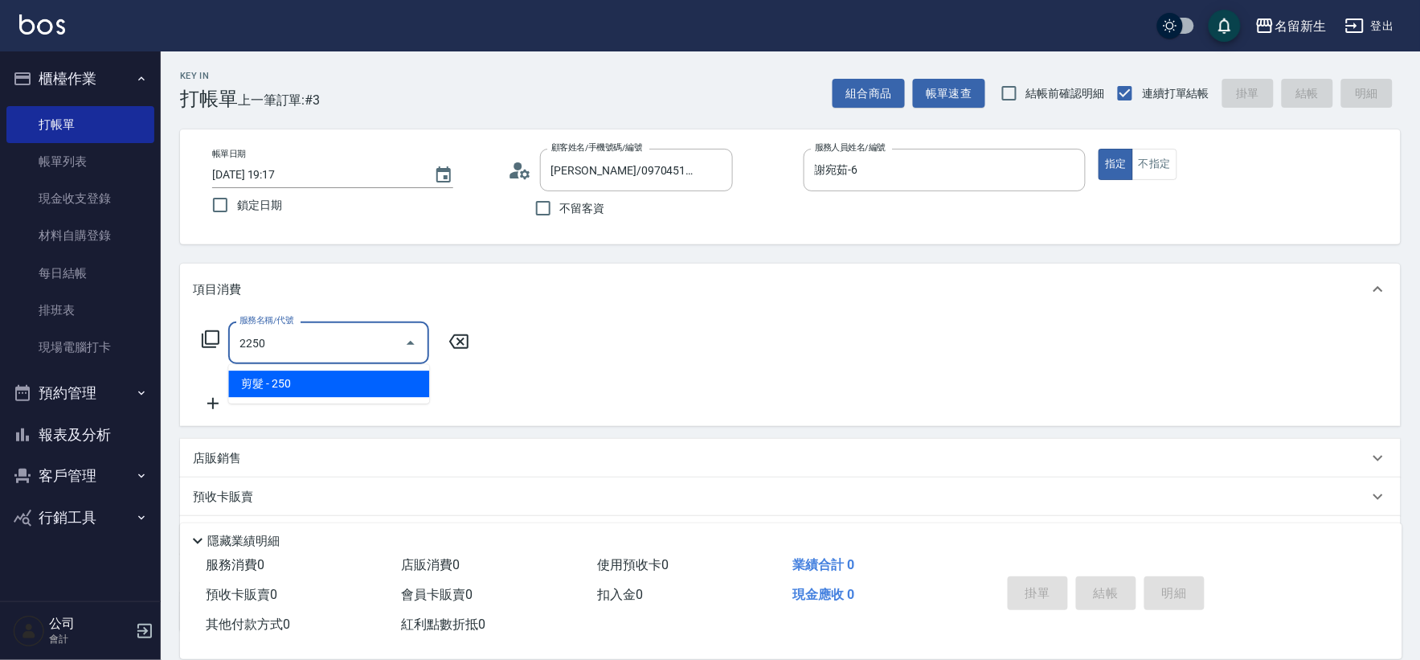
type input "剪髮(2250)"
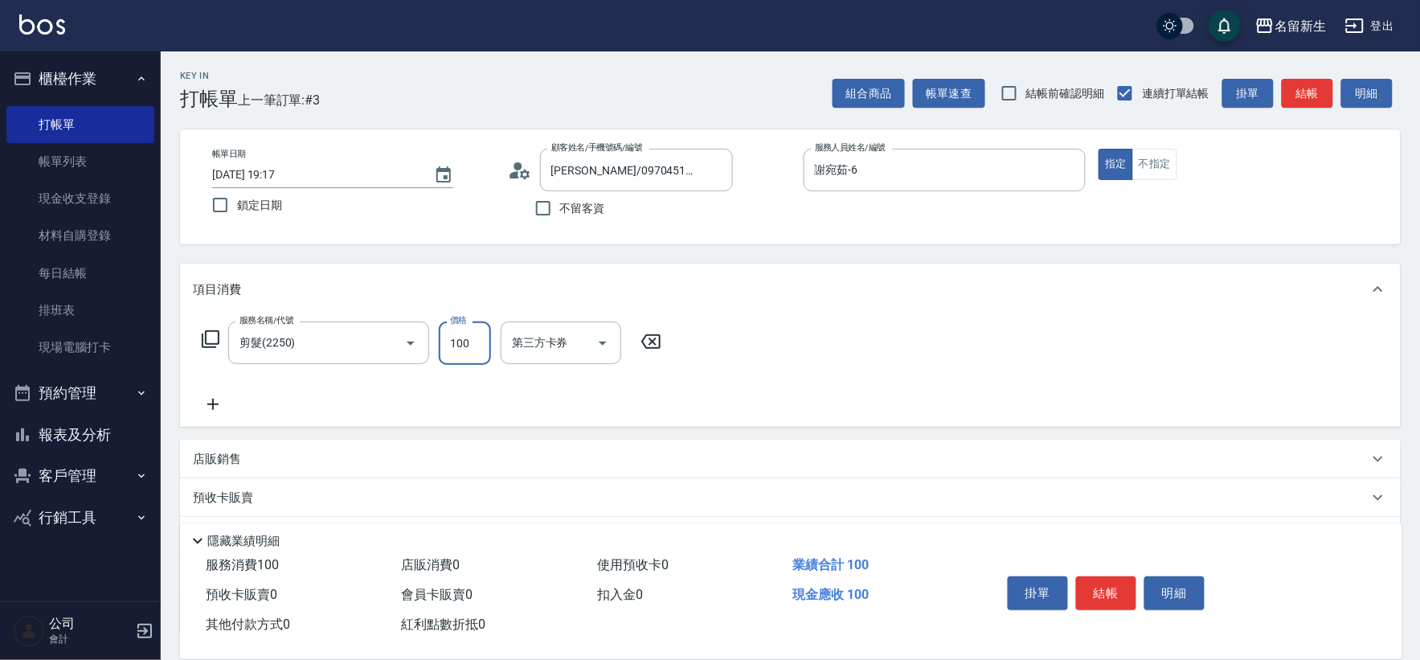
type input "100"
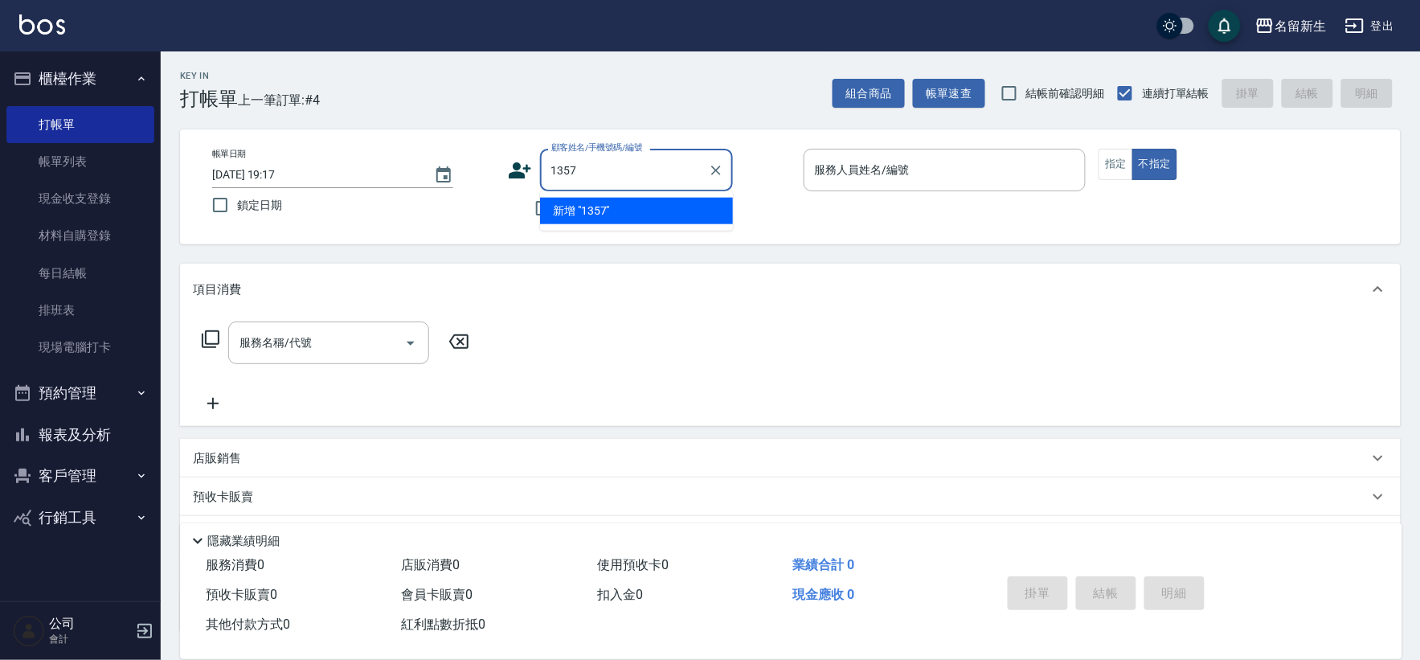
type input "1357"
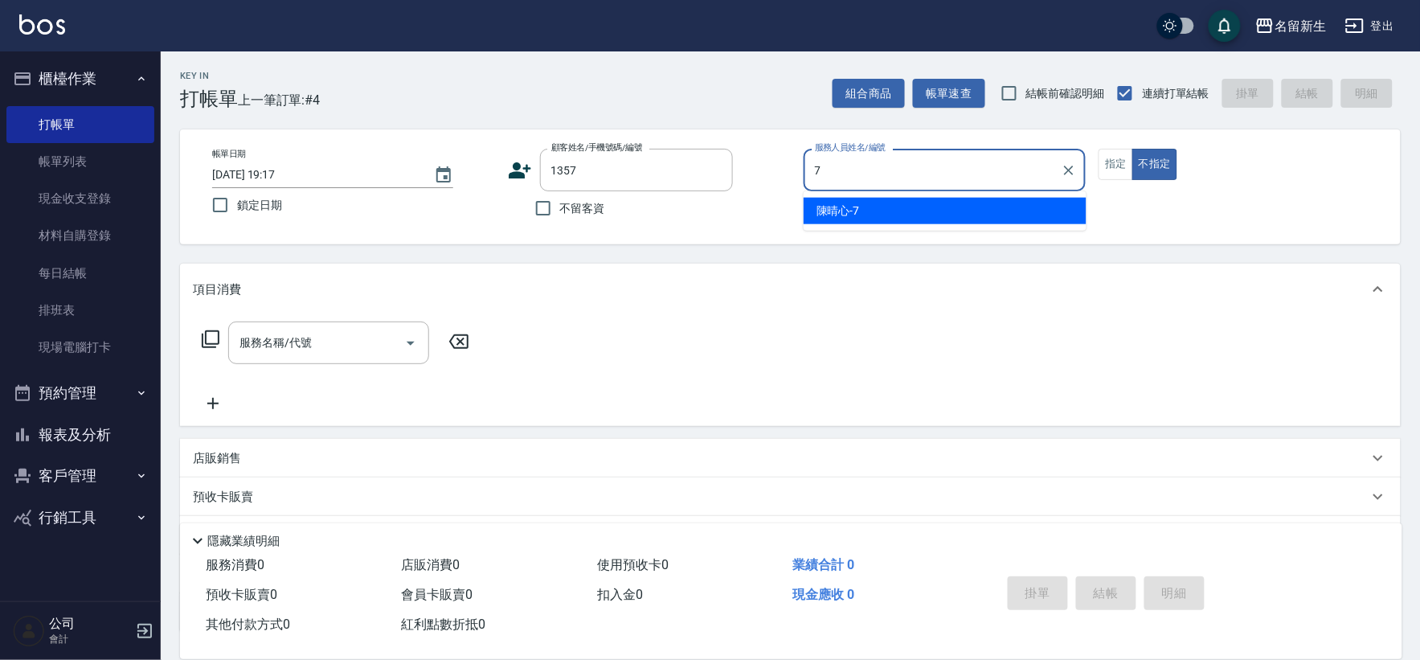
type input "[PERSON_NAME]-7"
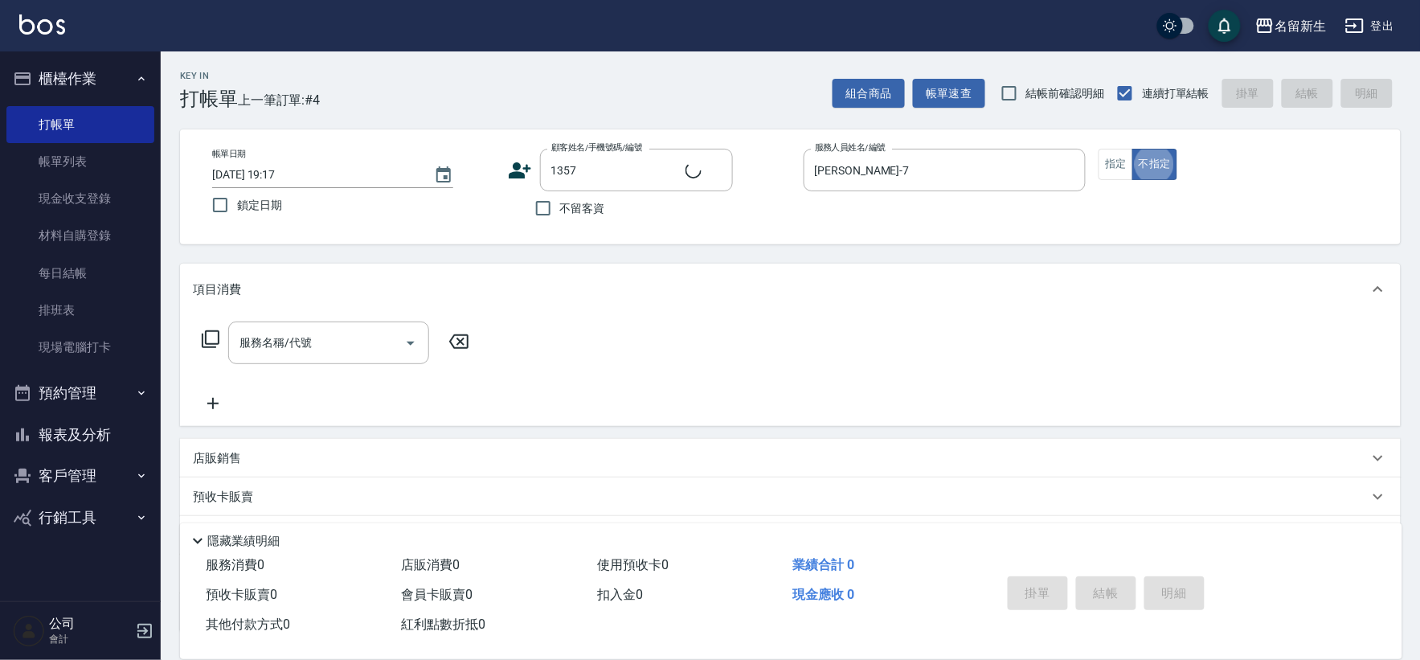
type input "[PERSON_NAME]/0986333060/1357"
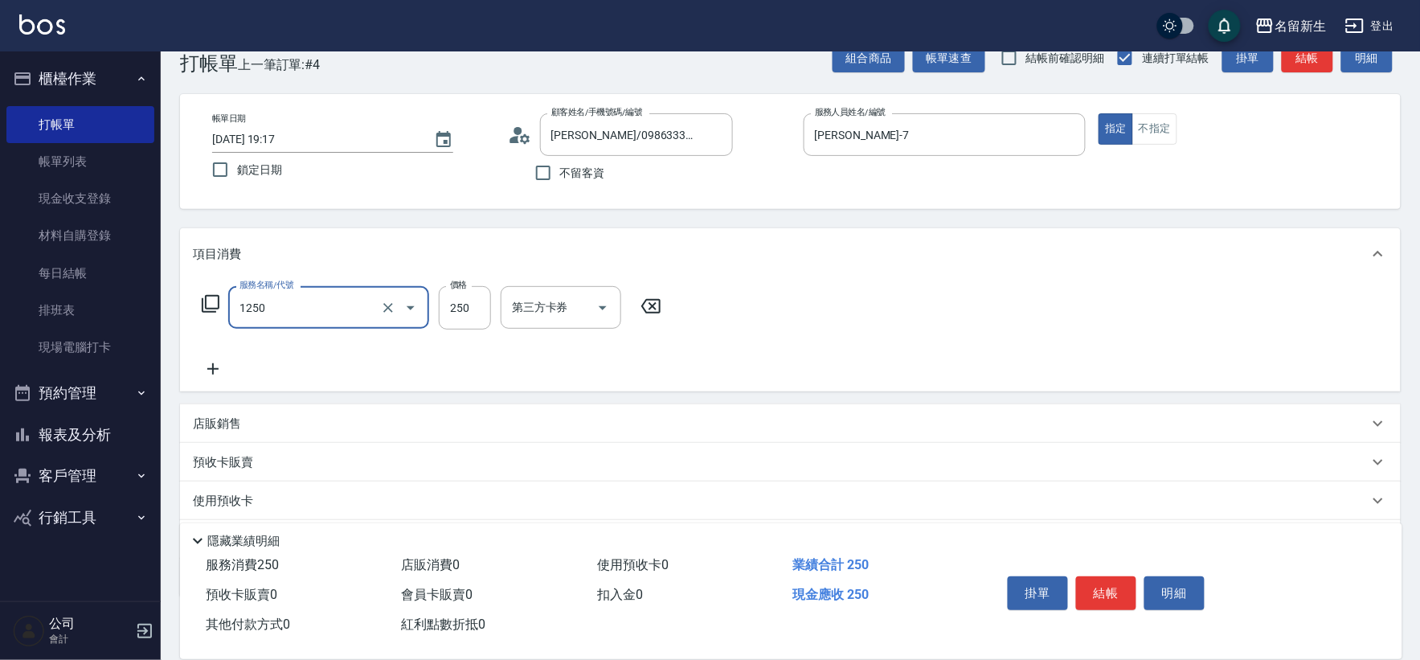
type input "洗髮250(1250)"
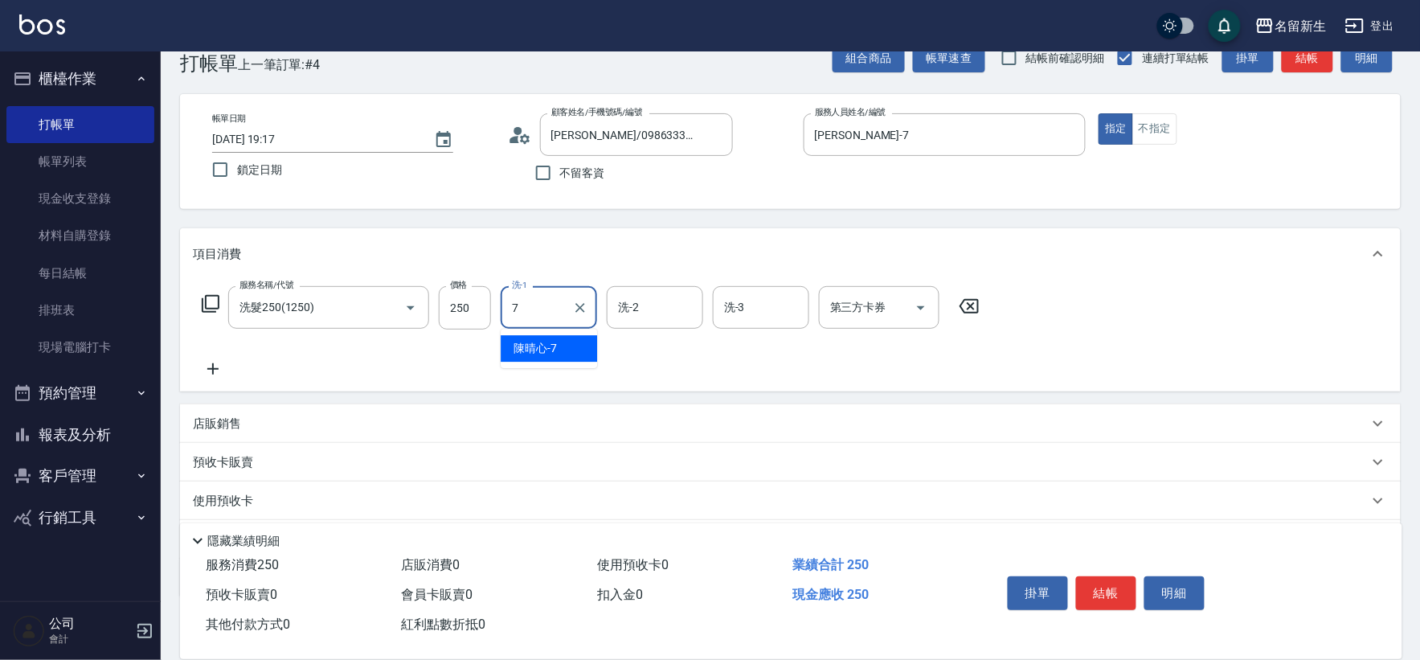
type input "[PERSON_NAME]-7"
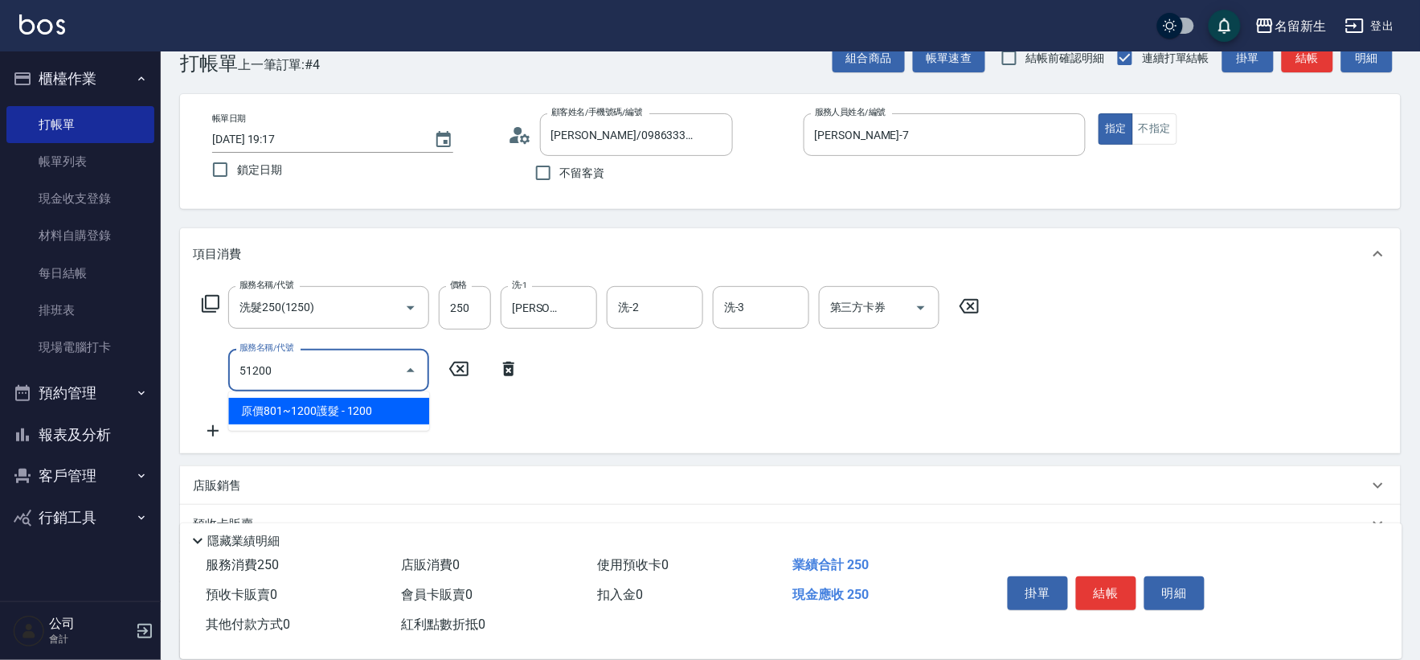
type input "原價801~1200護髮(51200)"
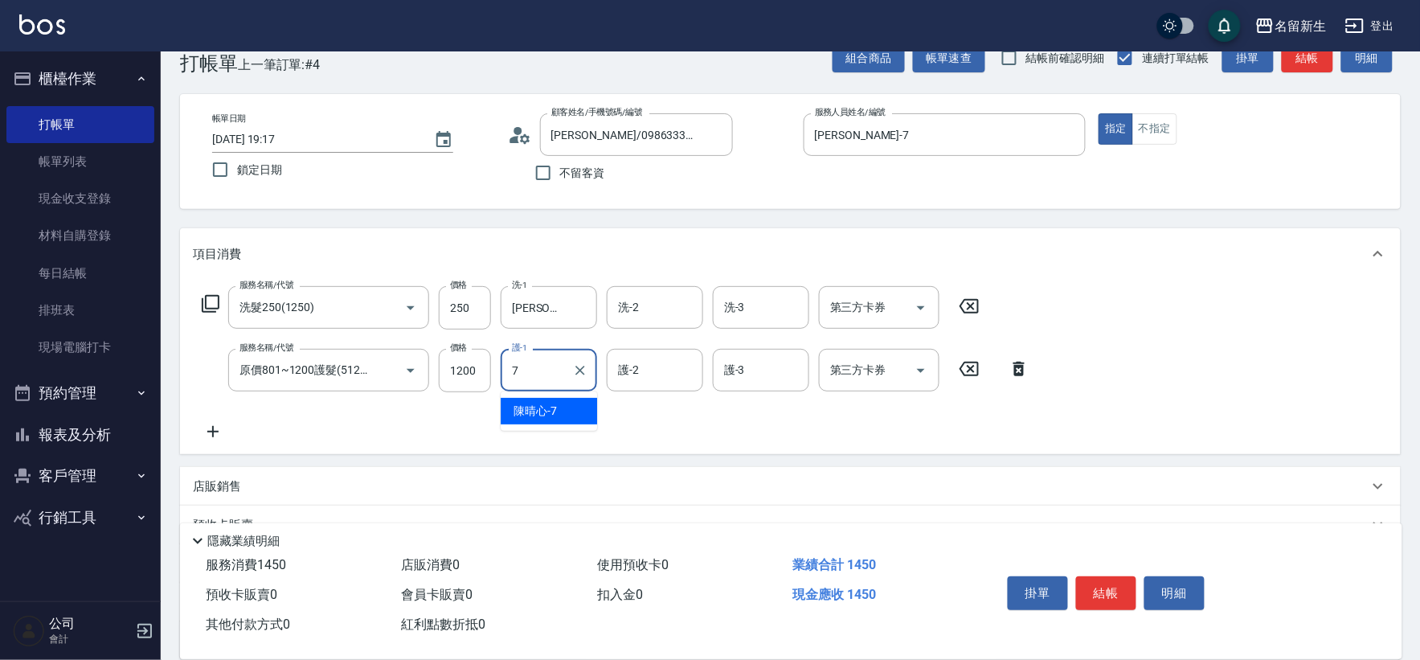
type input "[PERSON_NAME]-7"
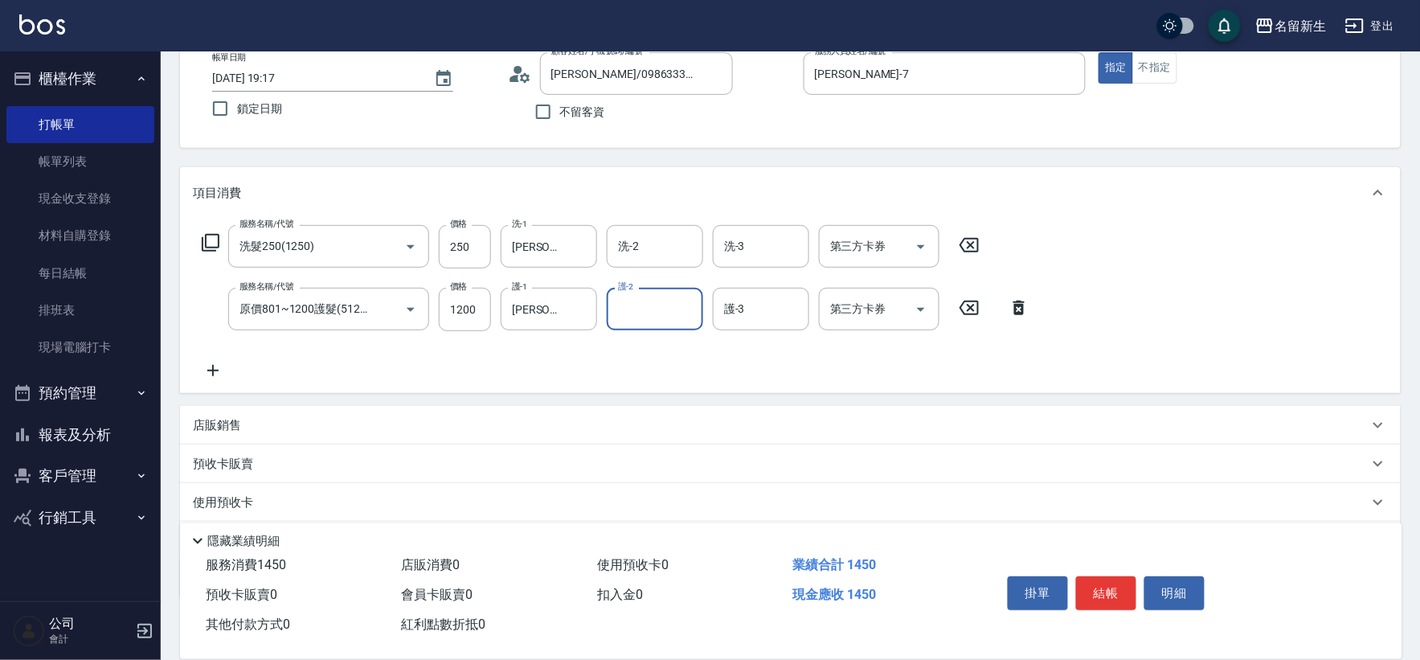
scroll to position [188, 0]
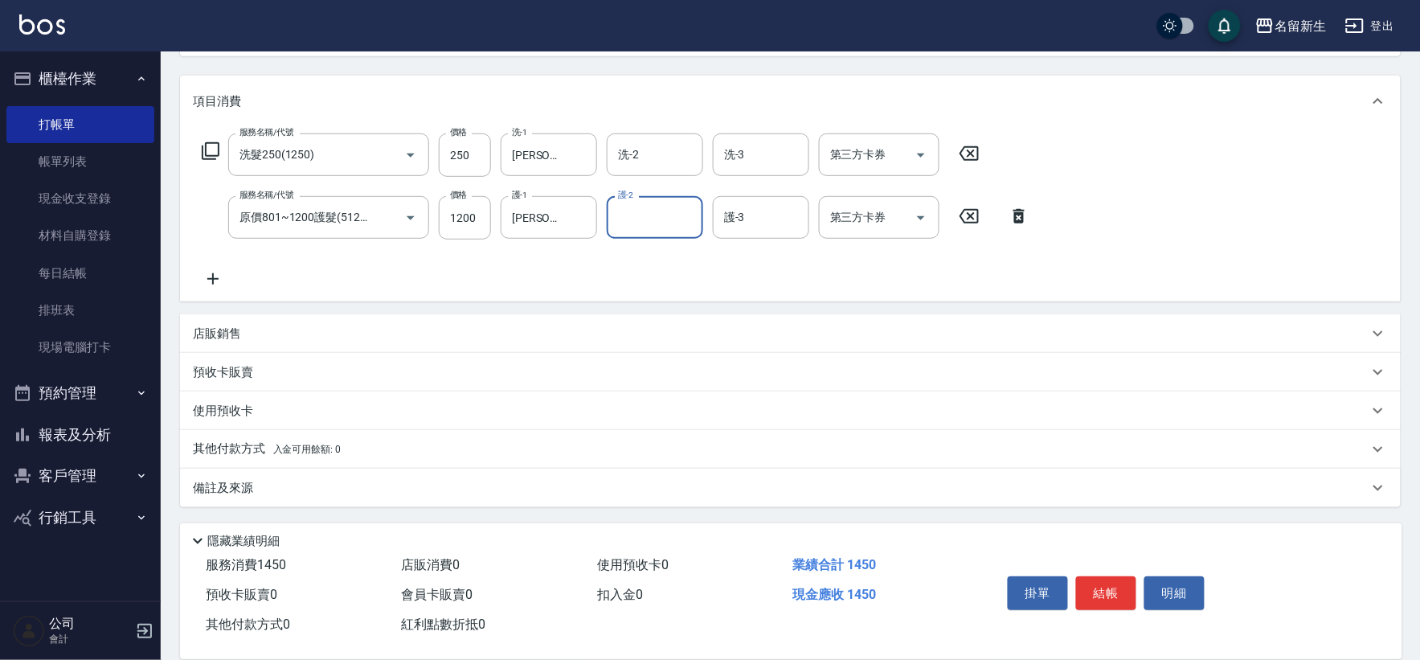
click at [367, 334] on div "店販銷售" at bounding box center [781, 333] width 1176 height 17
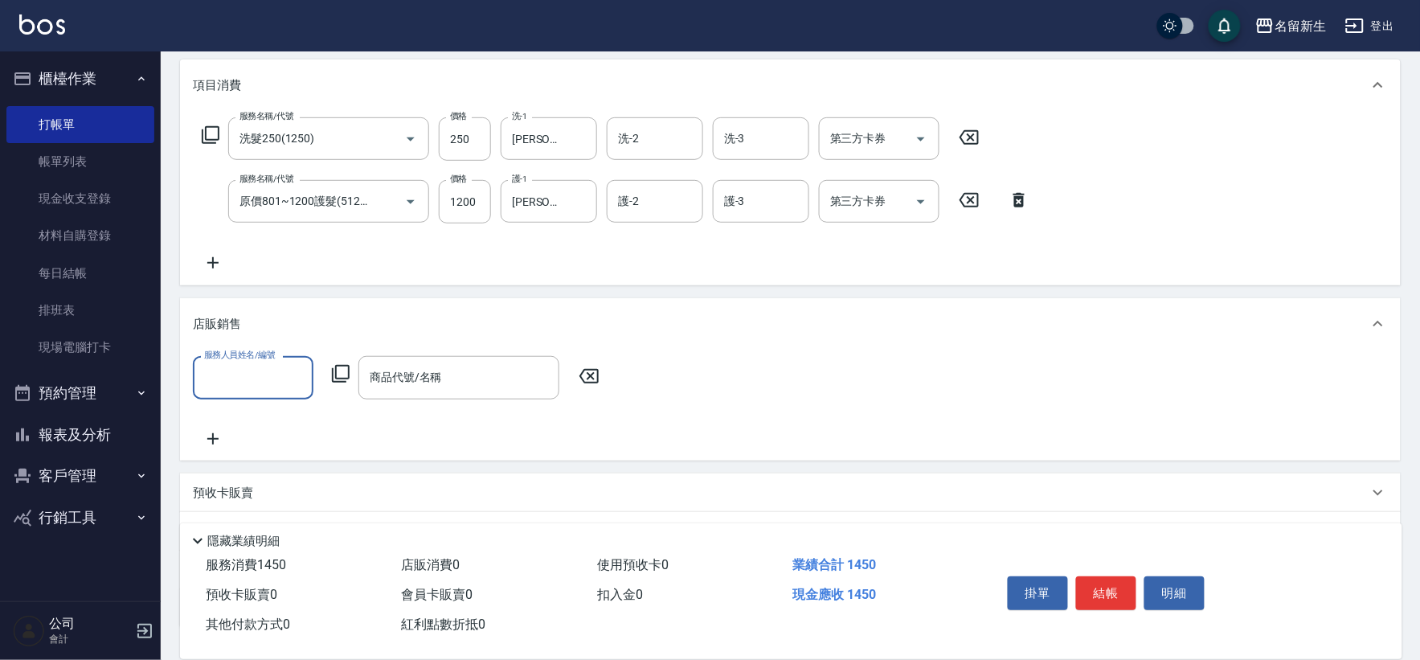
scroll to position [276, 0]
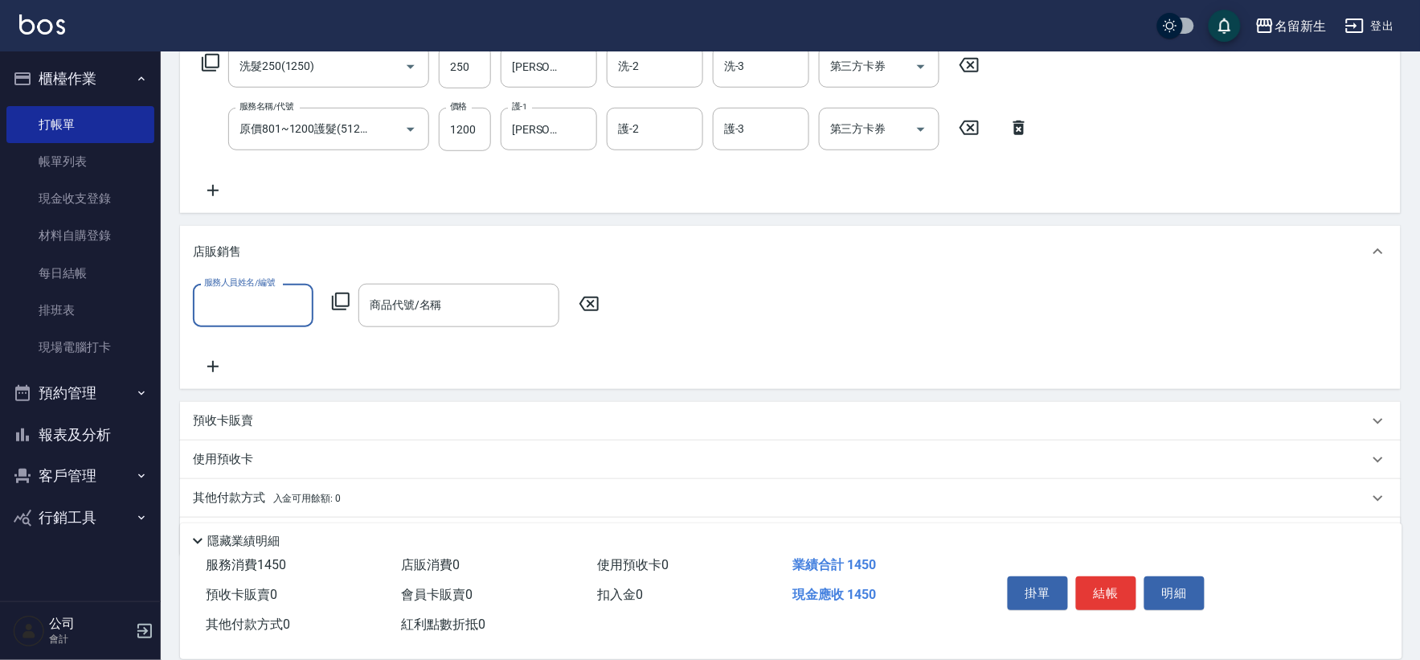
click at [262, 304] on input "服務人員姓名/編號" at bounding box center [253, 305] width 106 height 28
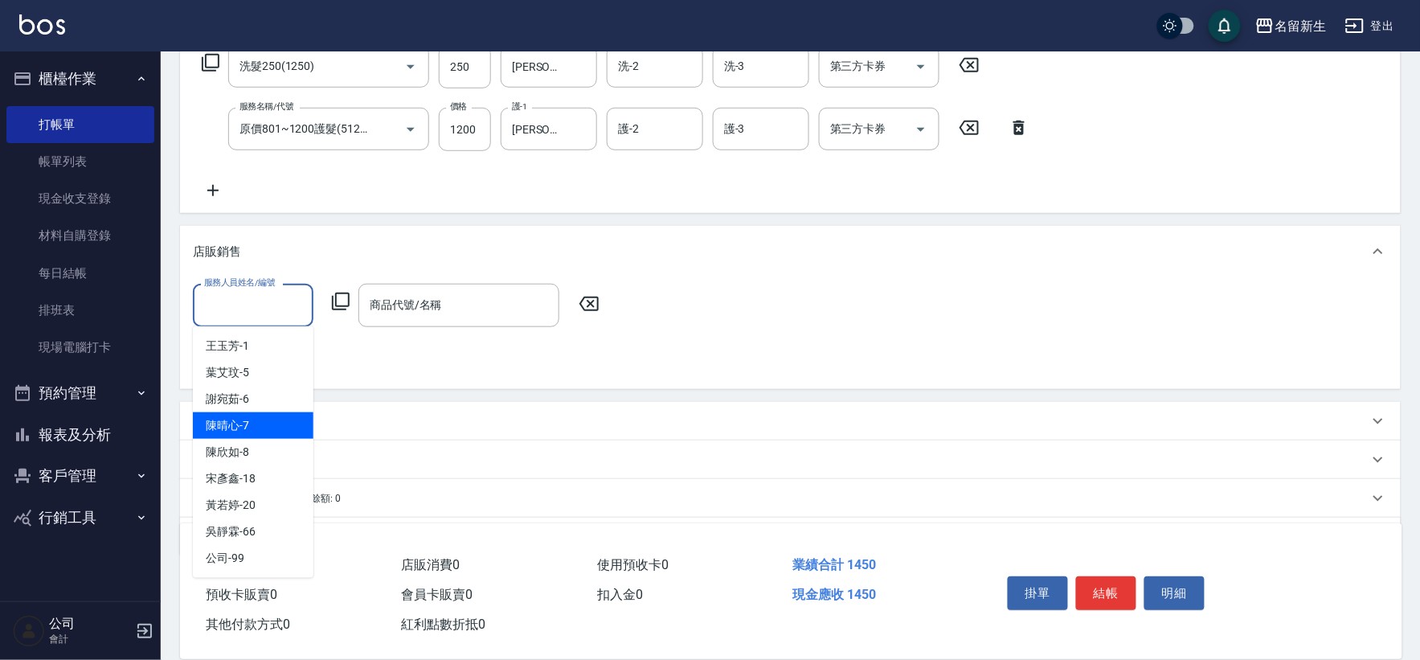
click at [244, 436] on div "[PERSON_NAME]-7" at bounding box center [253, 425] width 121 height 27
type input "[PERSON_NAME]-7"
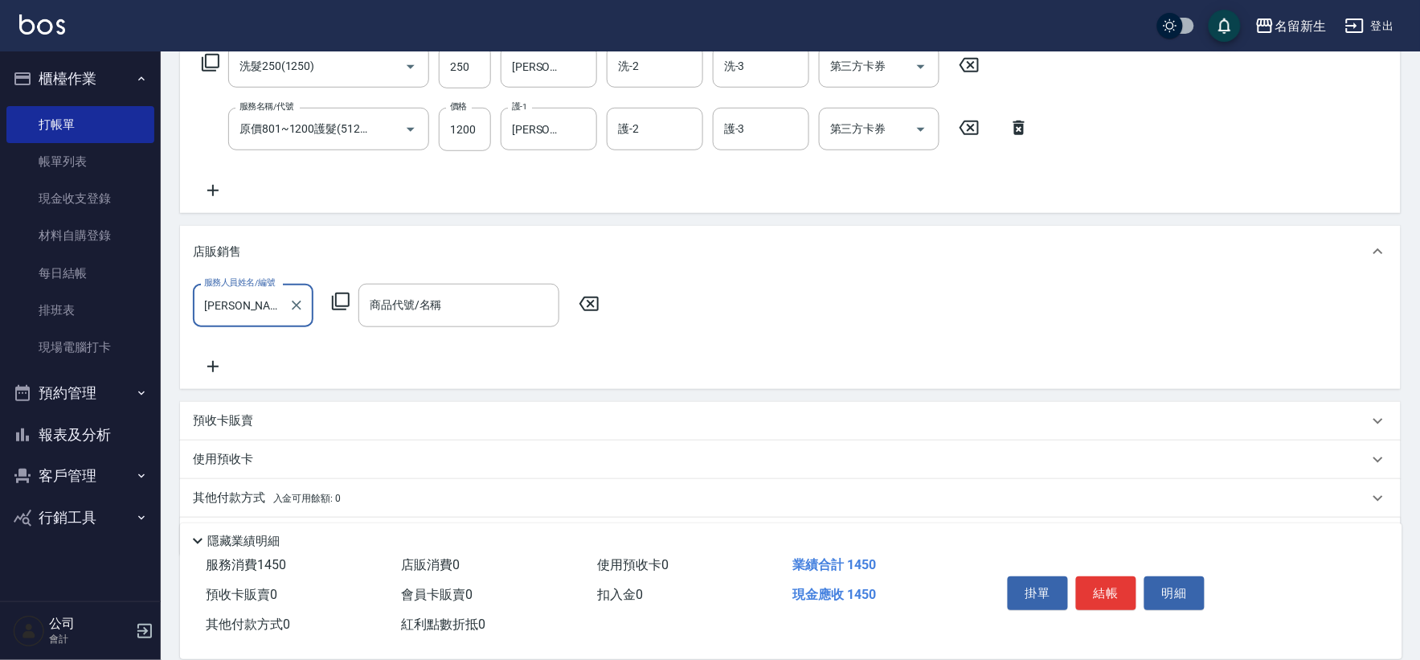
click at [340, 299] on icon at bounding box center [340, 301] width 19 height 19
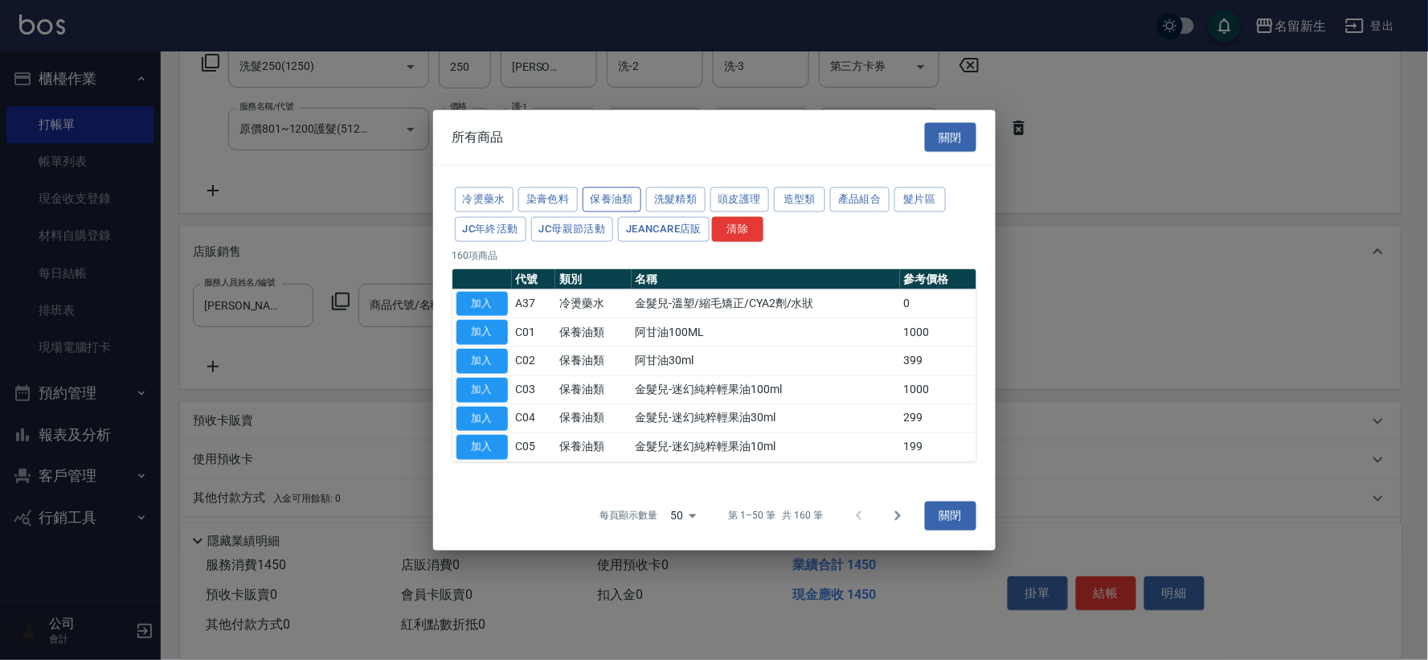
click at [628, 196] on button "保養油類" at bounding box center [612, 199] width 59 height 25
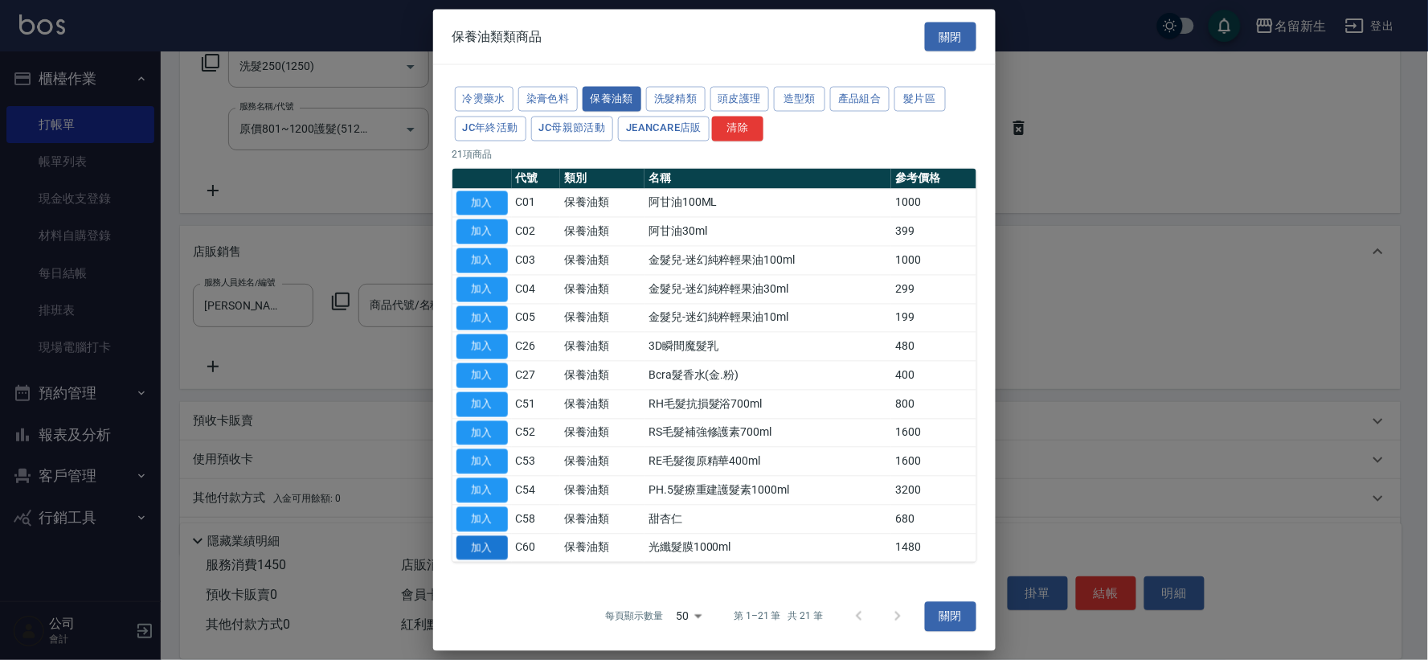
click at [473, 540] on button "加入" at bounding box center [481, 547] width 51 height 25
type input "光纖髮膜1000ml"
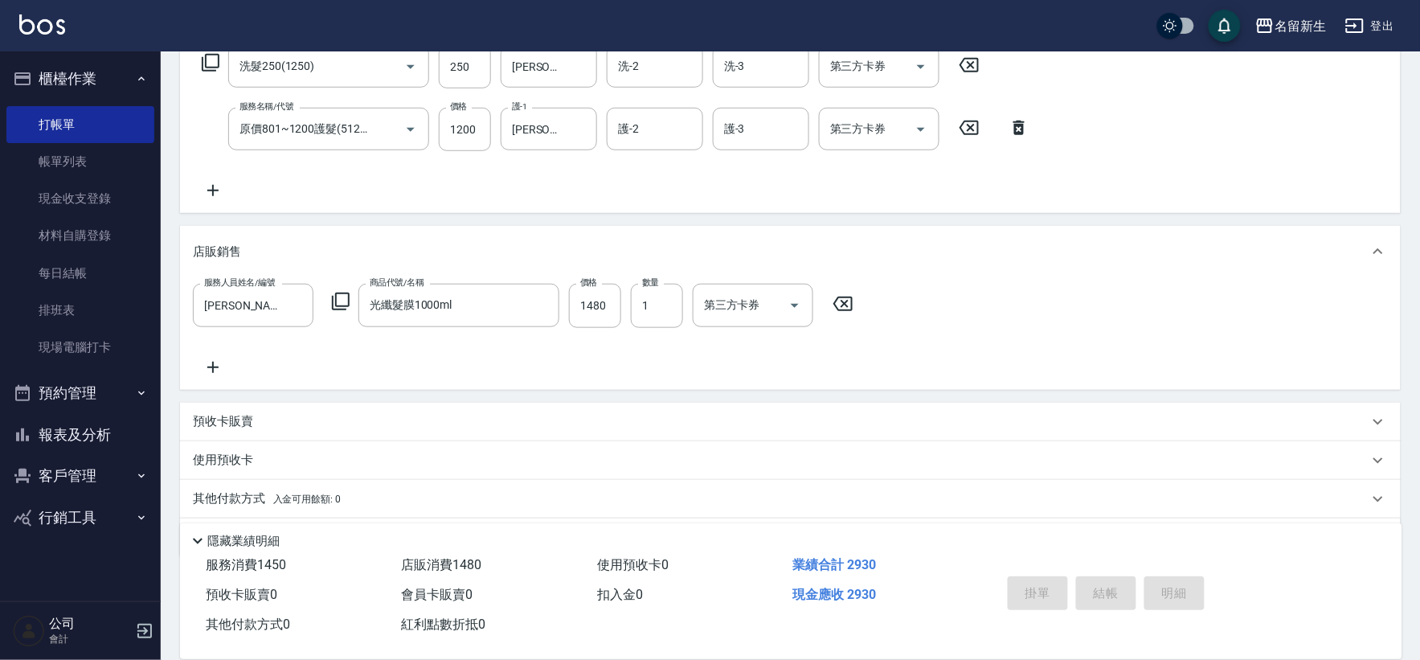
type input "[DATE] 19:19"
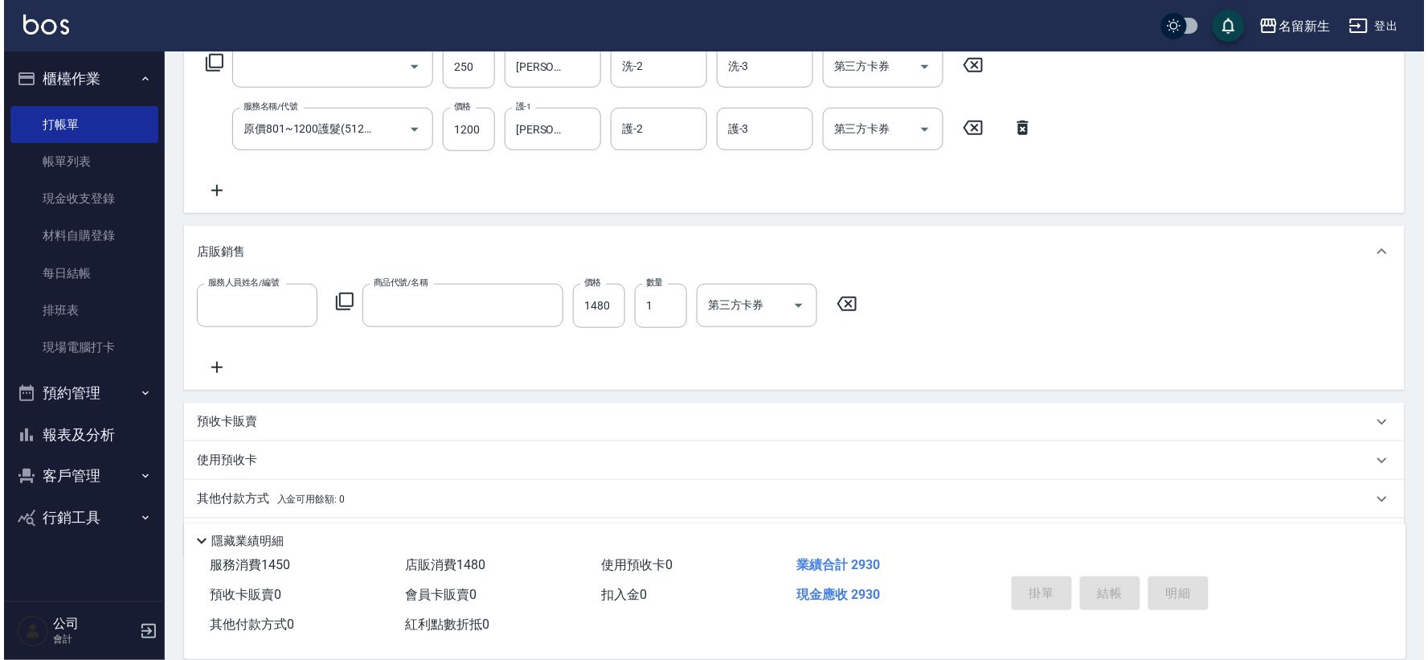
scroll to position [0, 0]
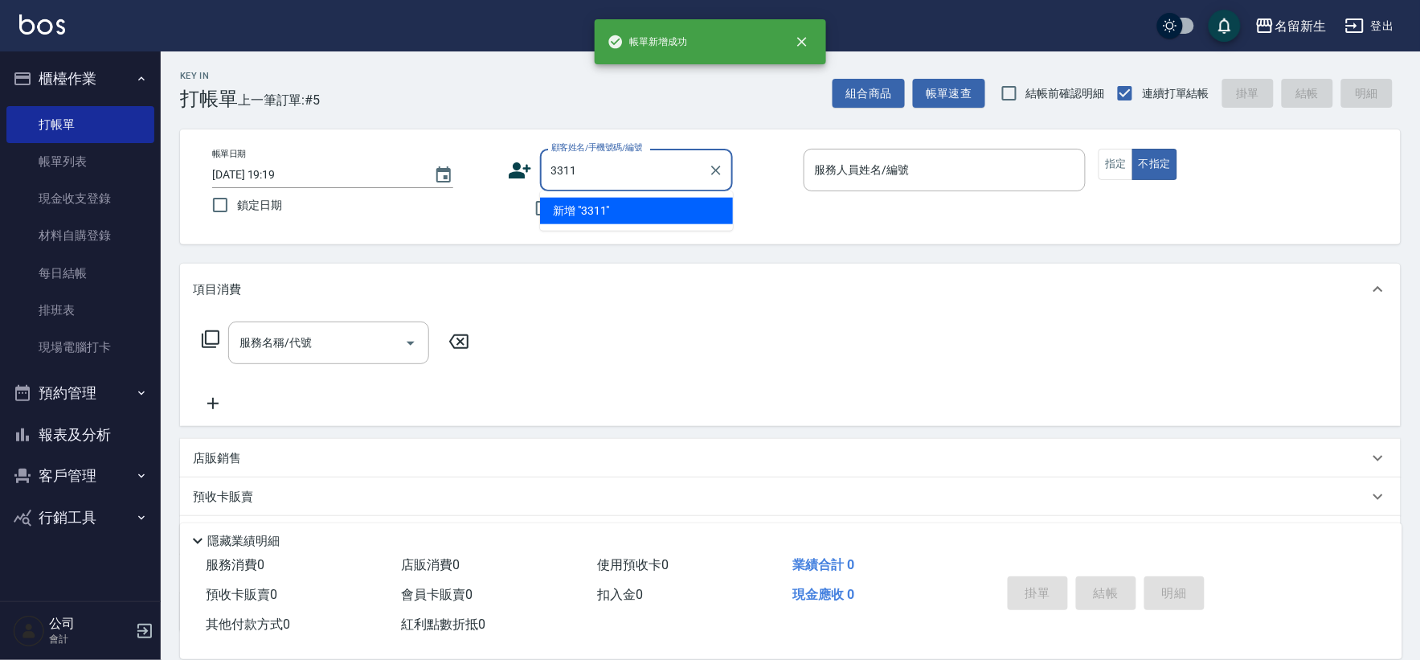
type input "3311"
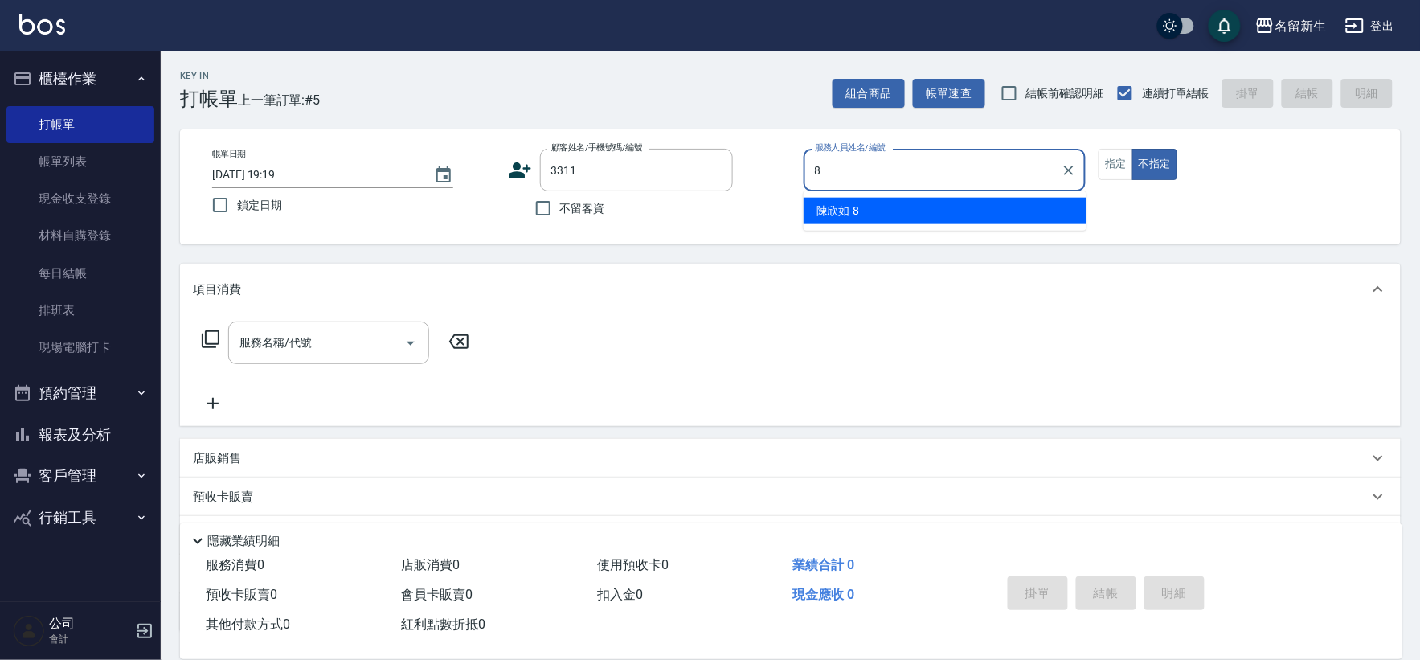
type input "[PERSON_NAME]-8"
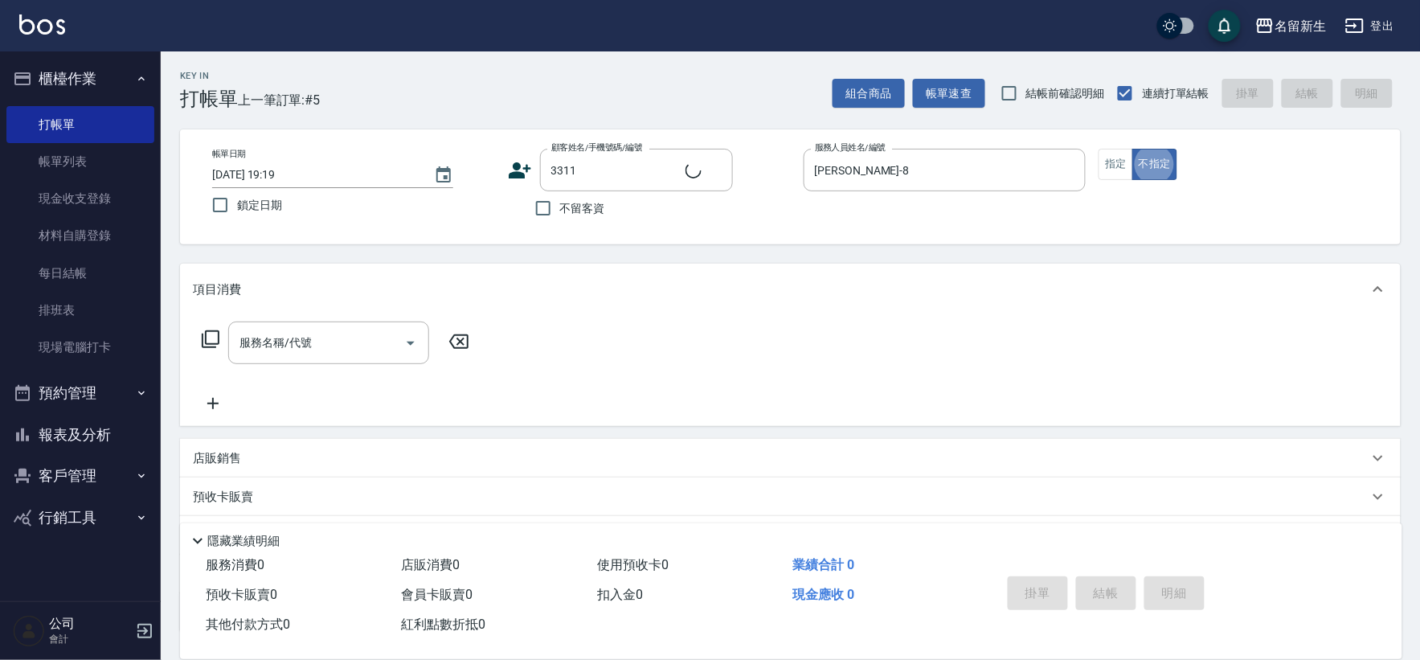
type input "[PERSON_NAME]/0925178783/3311"
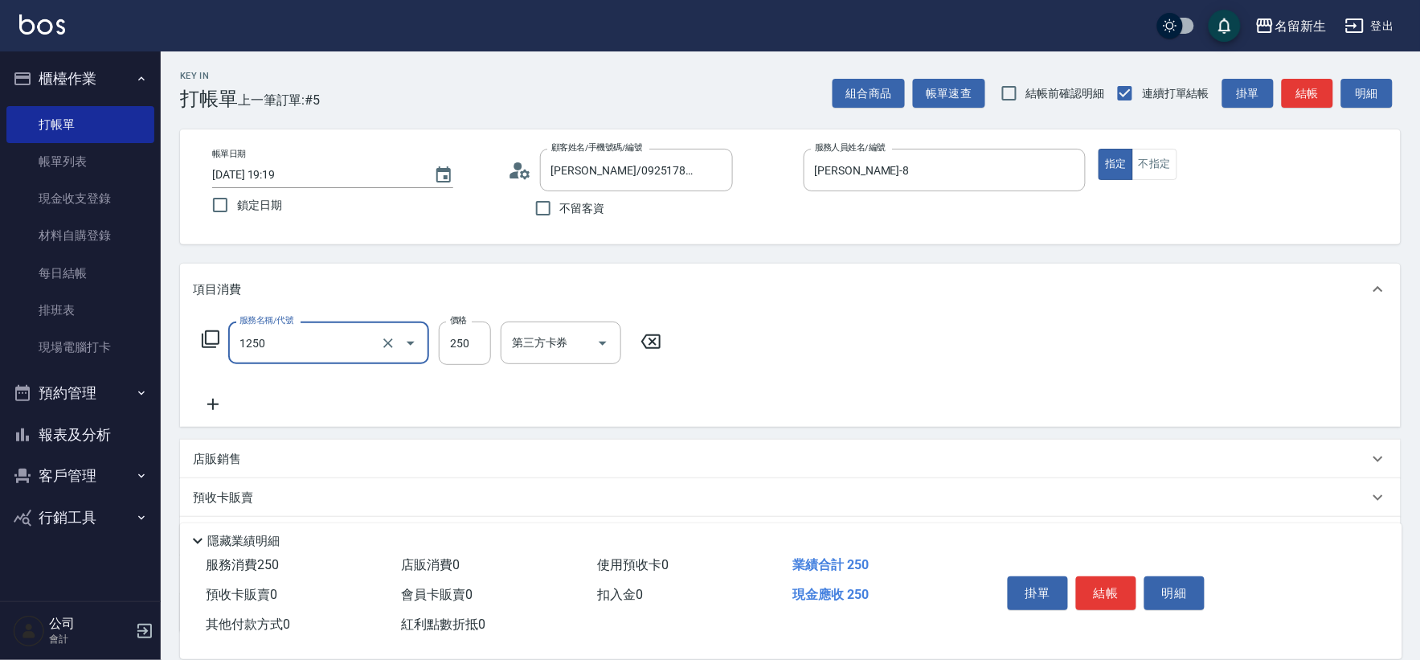
type input "洗髮250(1250)"
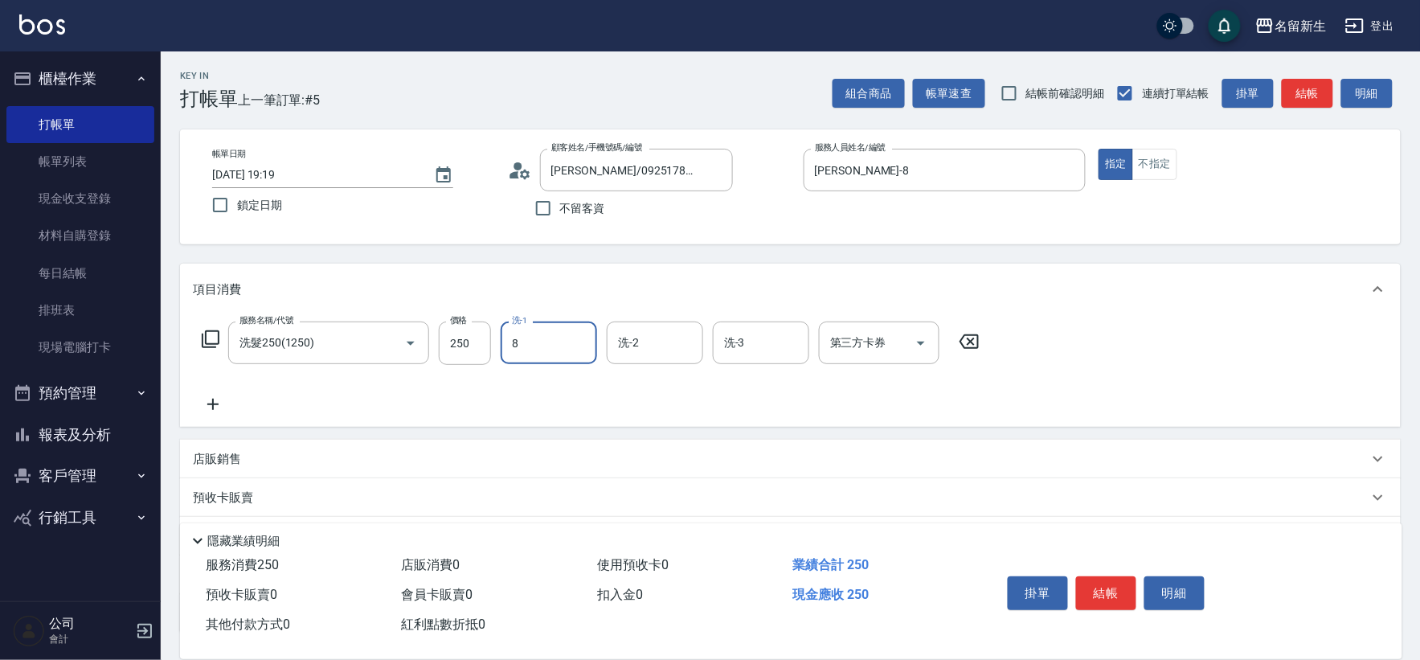
type input "[PERSON_NAME]-8"
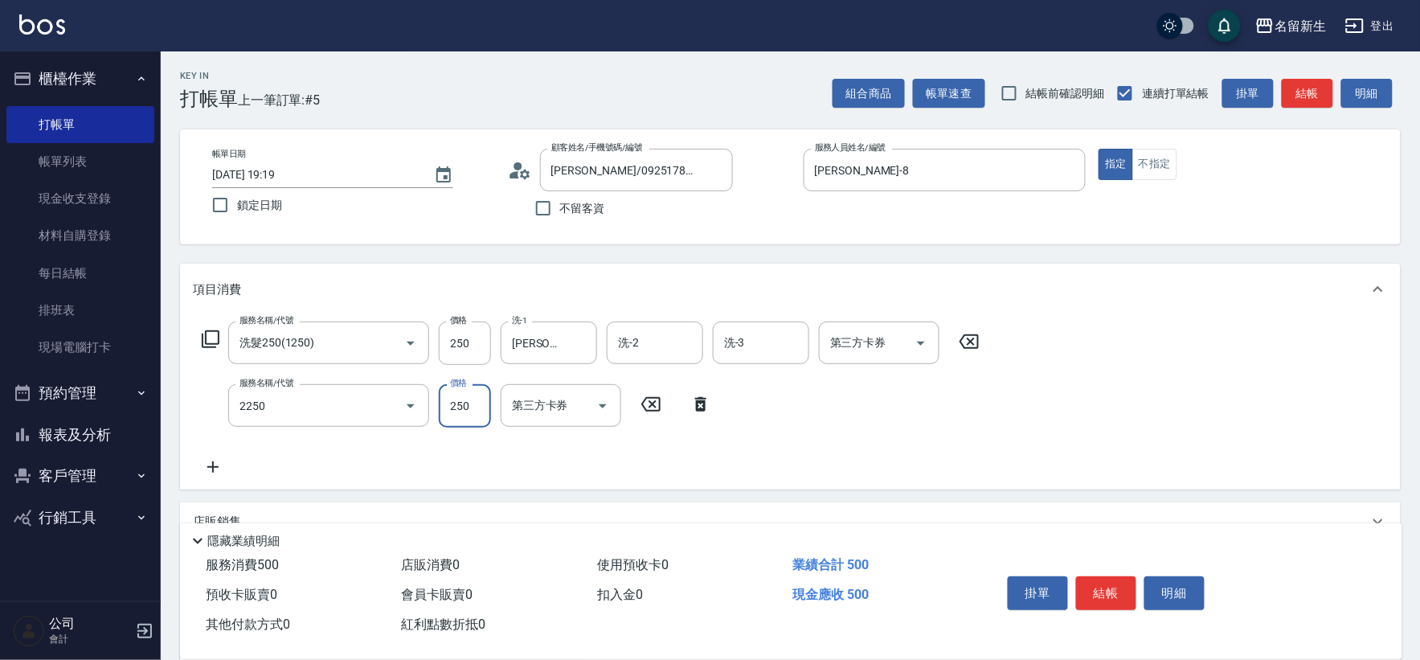
type input "剪髮(2250)"
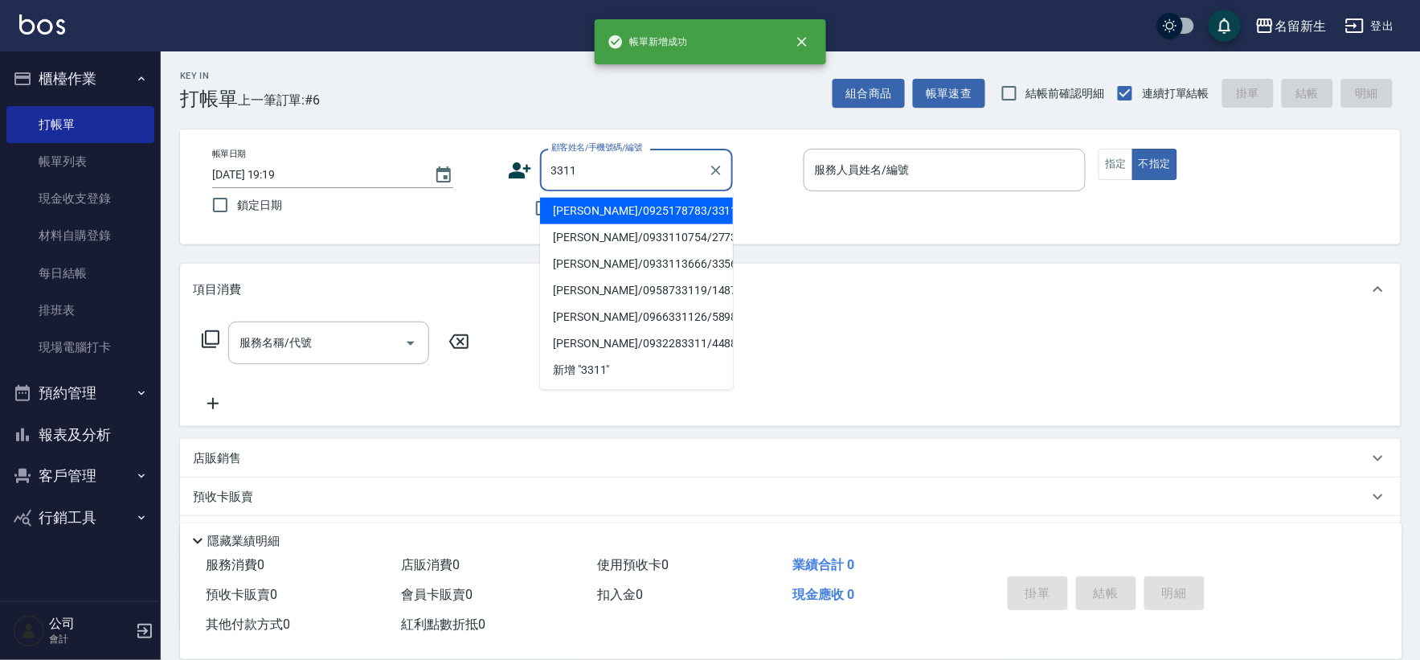
type input "3311"
type input "8"
type input "[PERSON_NAME]/0925178783/3311"
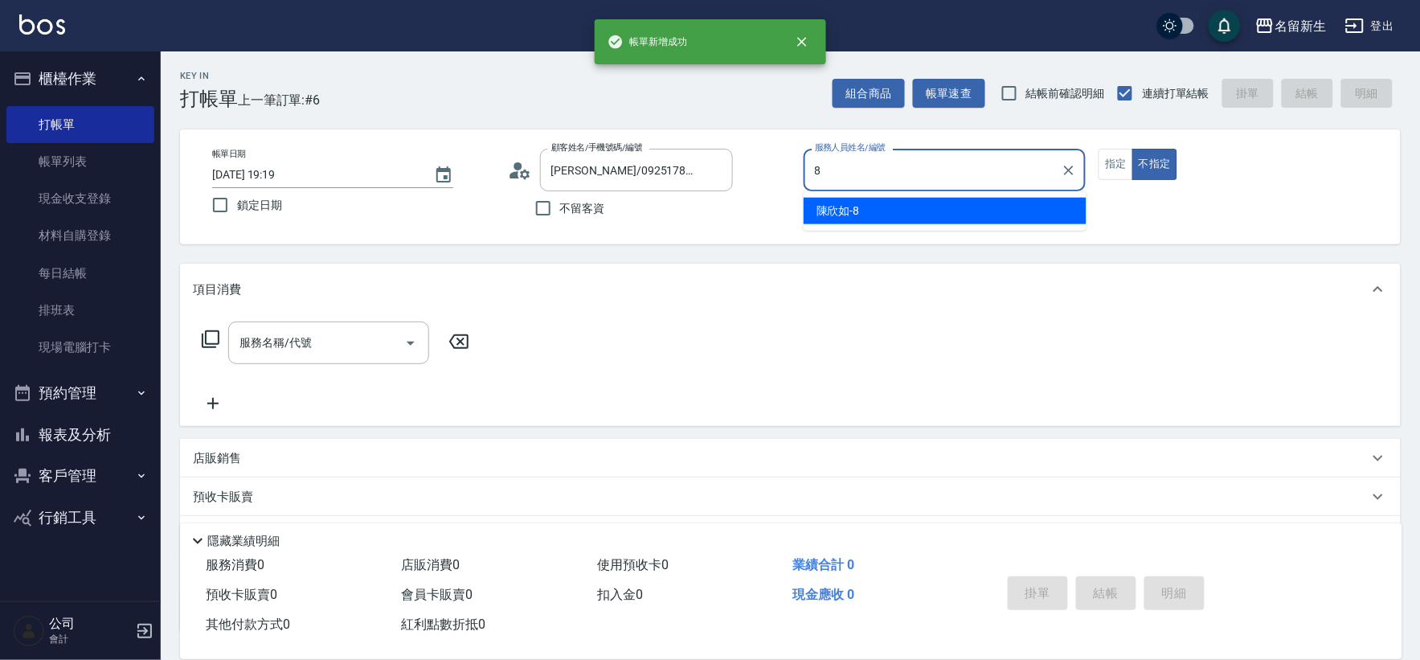
type input "[PERSON_NAME]-8"
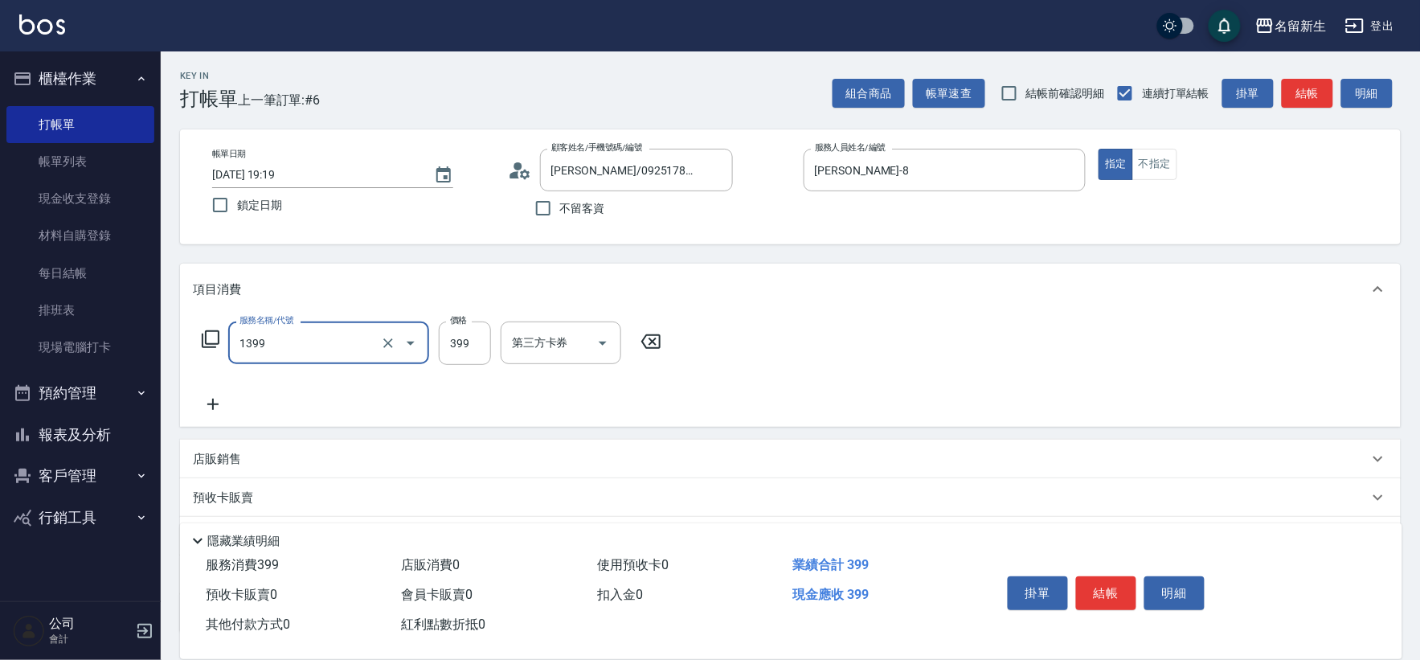
type input "健康洗髮(1399)"
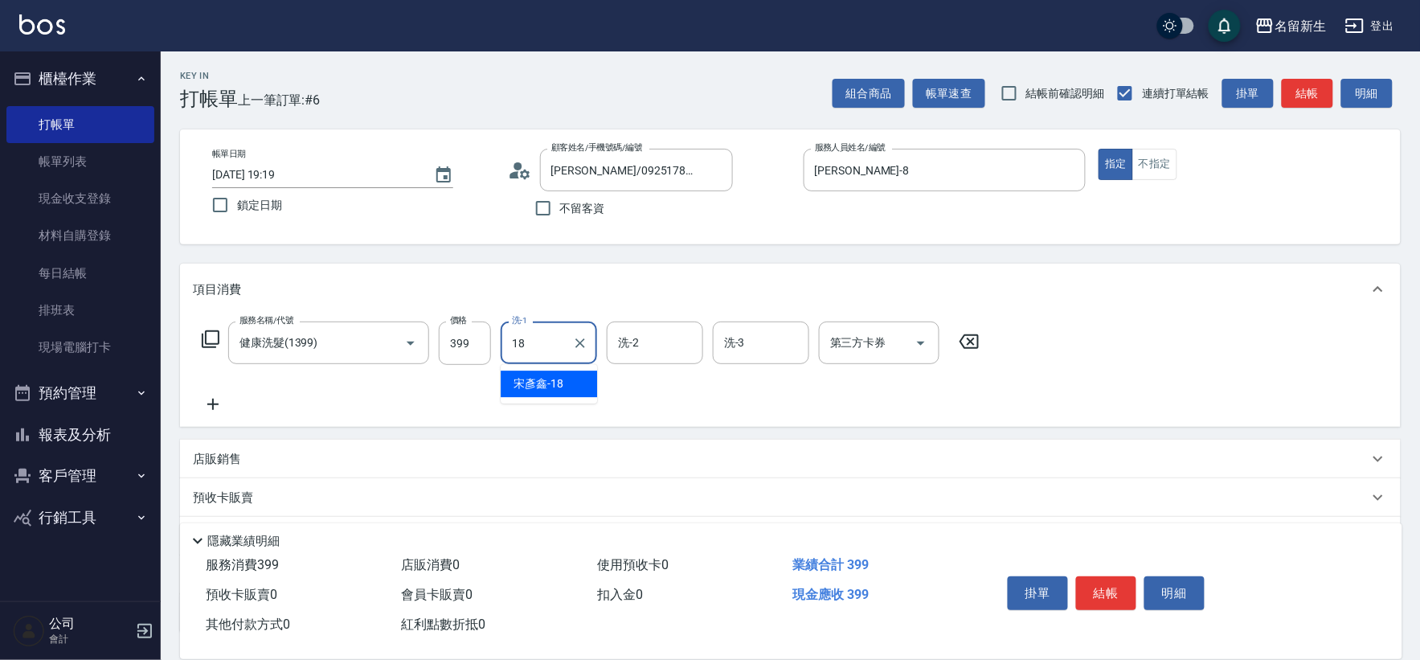
type input "[PERSON_NAME]-18"
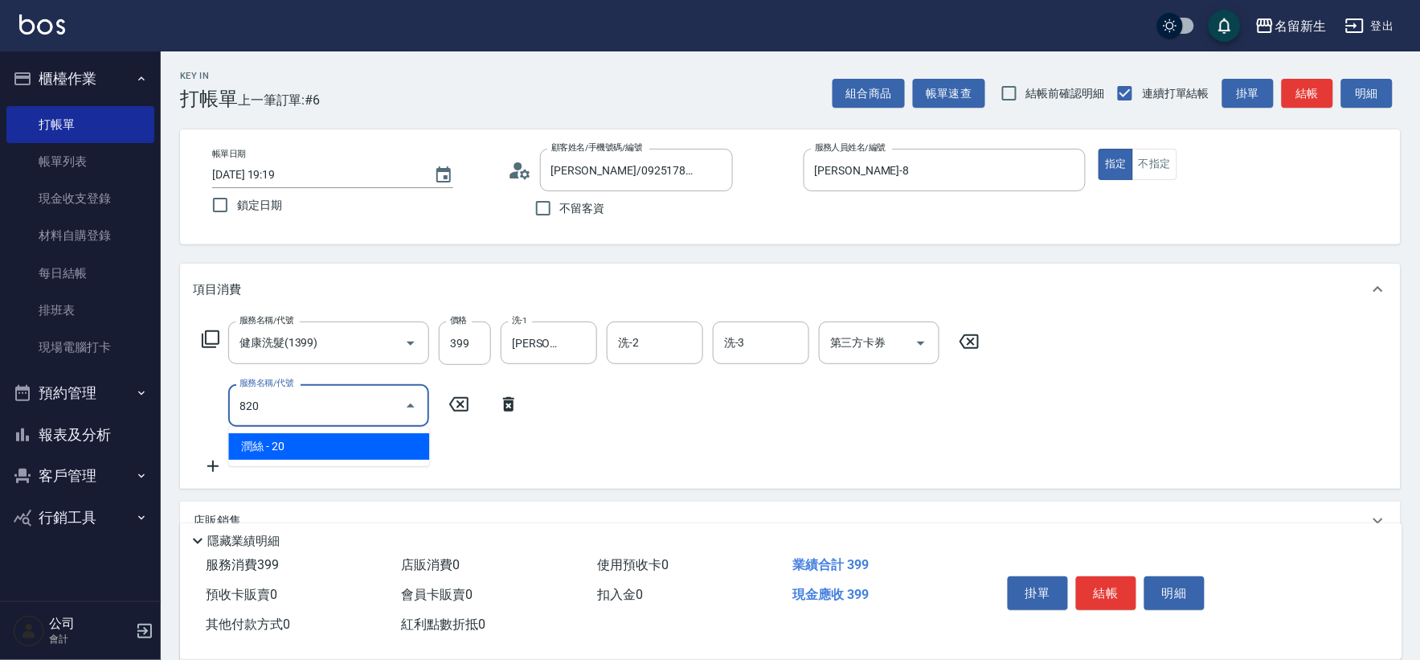
type input "潤絲(820)"
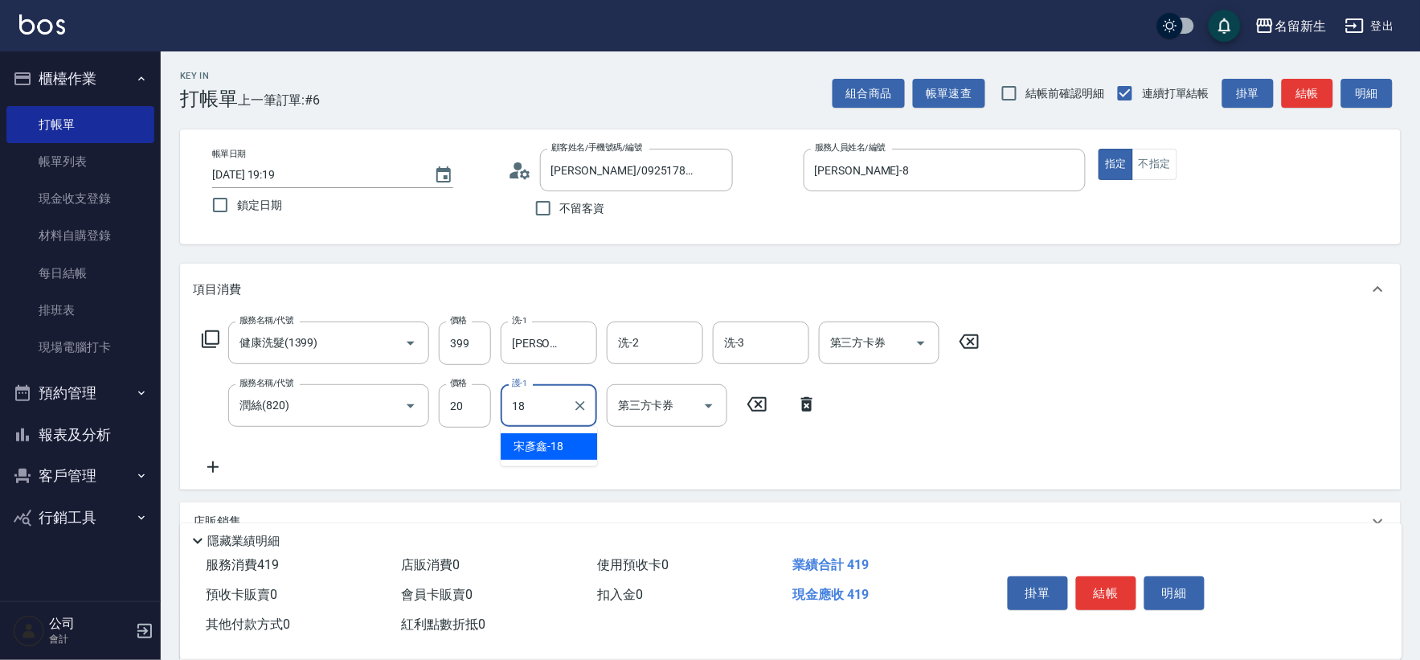
type input "[PERSON_NAME]-18"
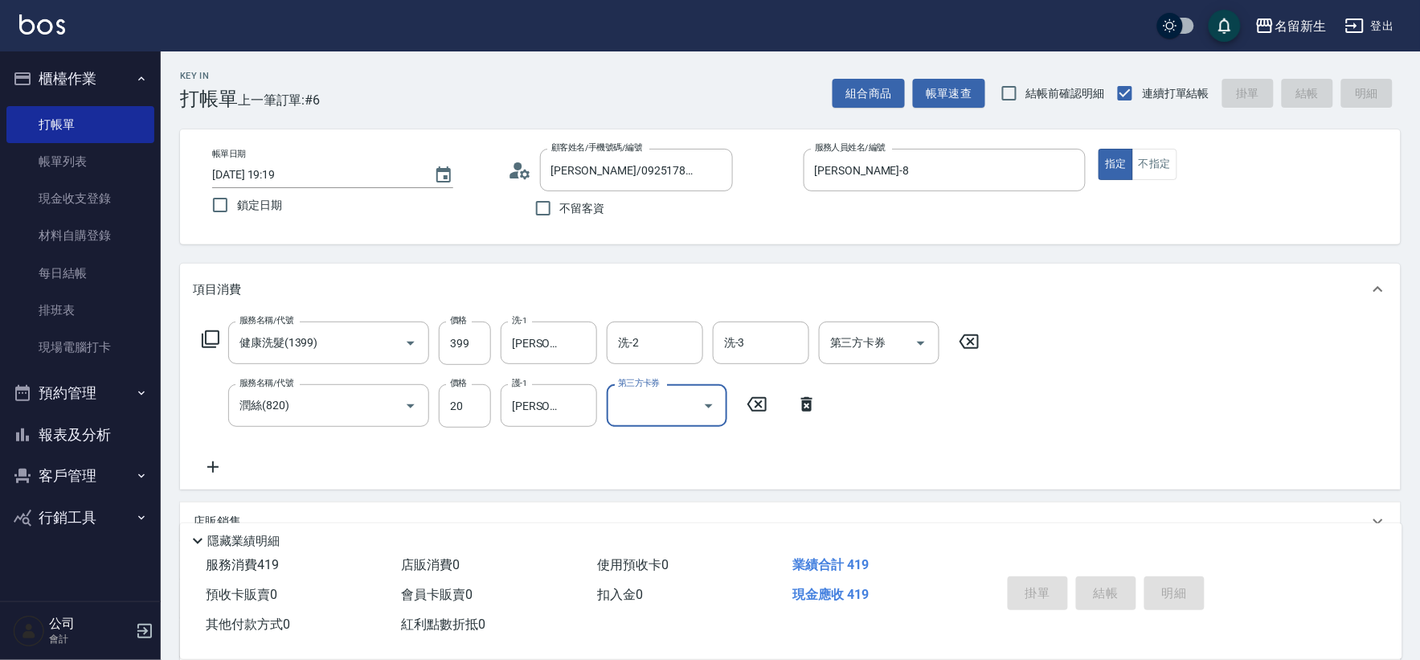
type input "[DATE] 19:20"
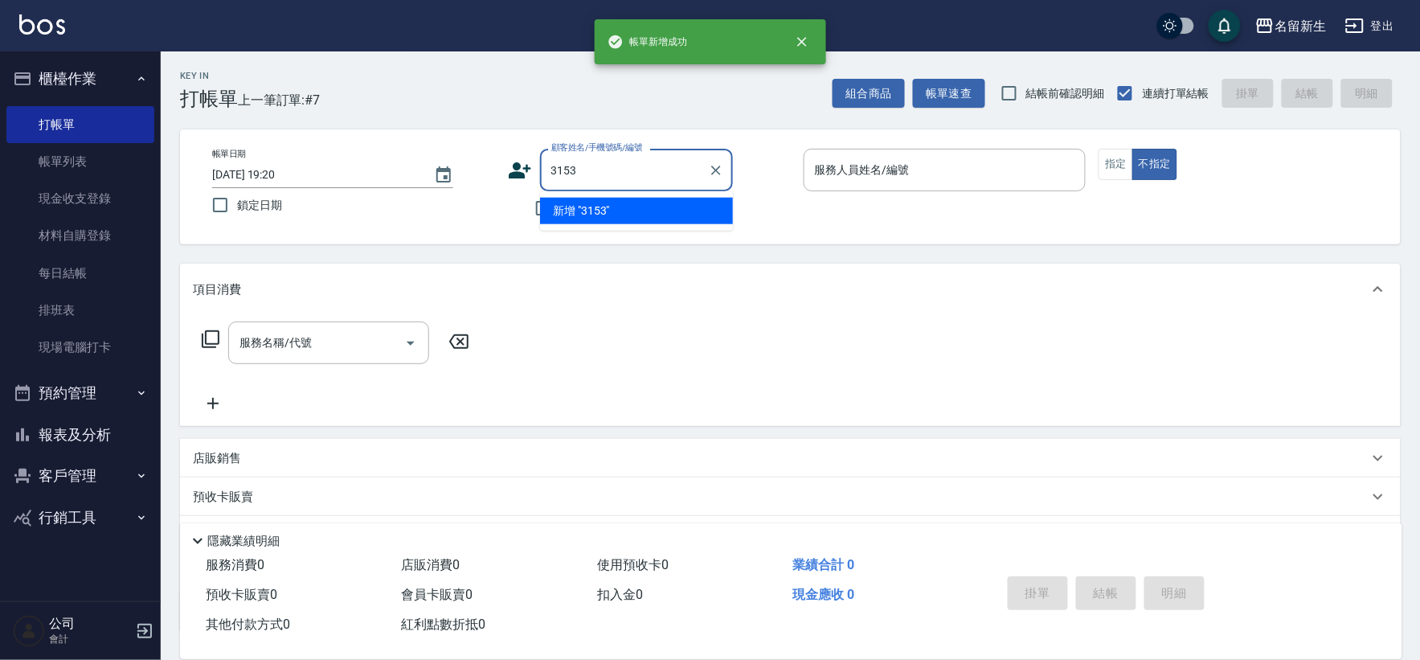
type input "3153"
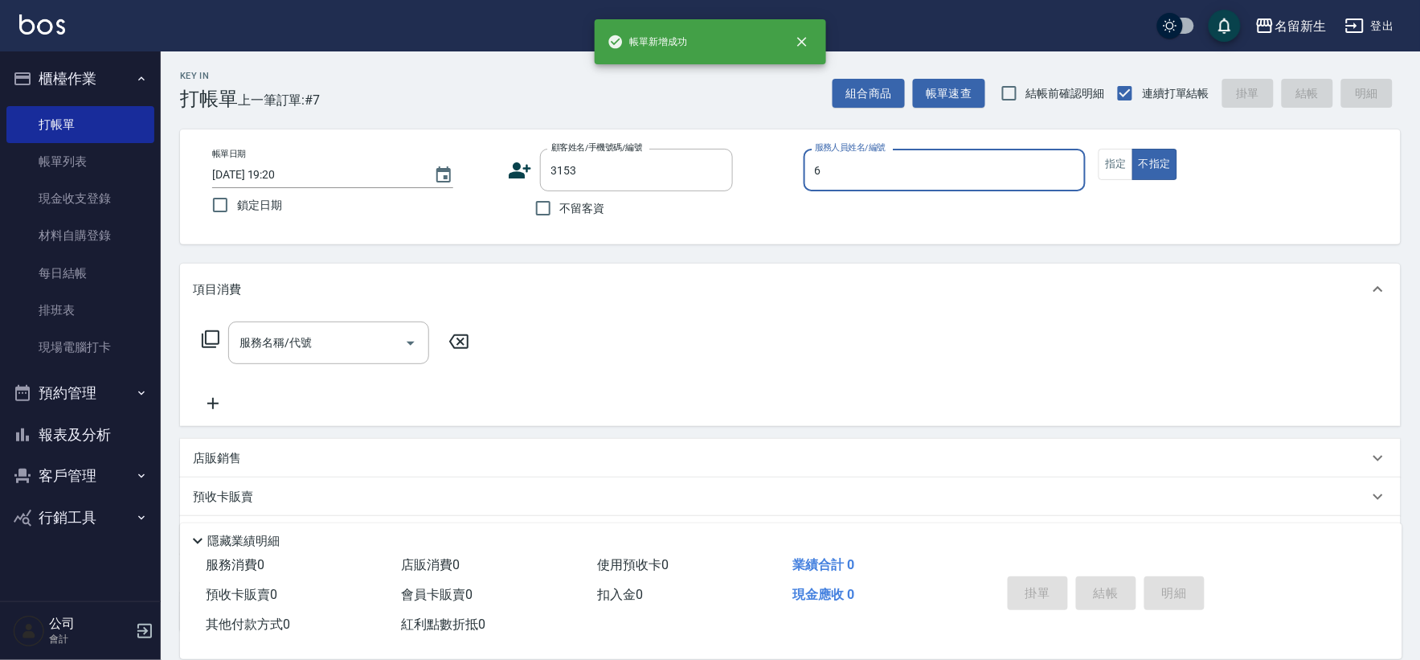
type input "謝宛茹-6"
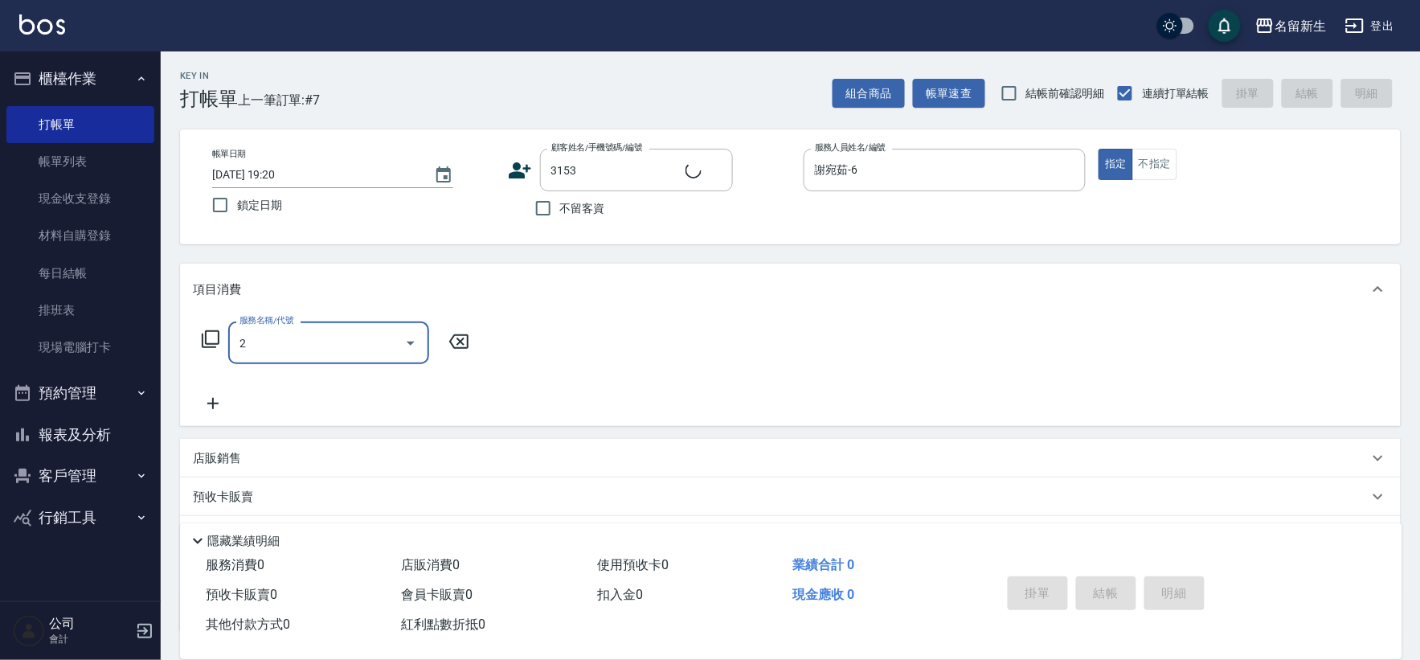
type input "22"
type input "[PERSON_NAME]/0989111050/3153"
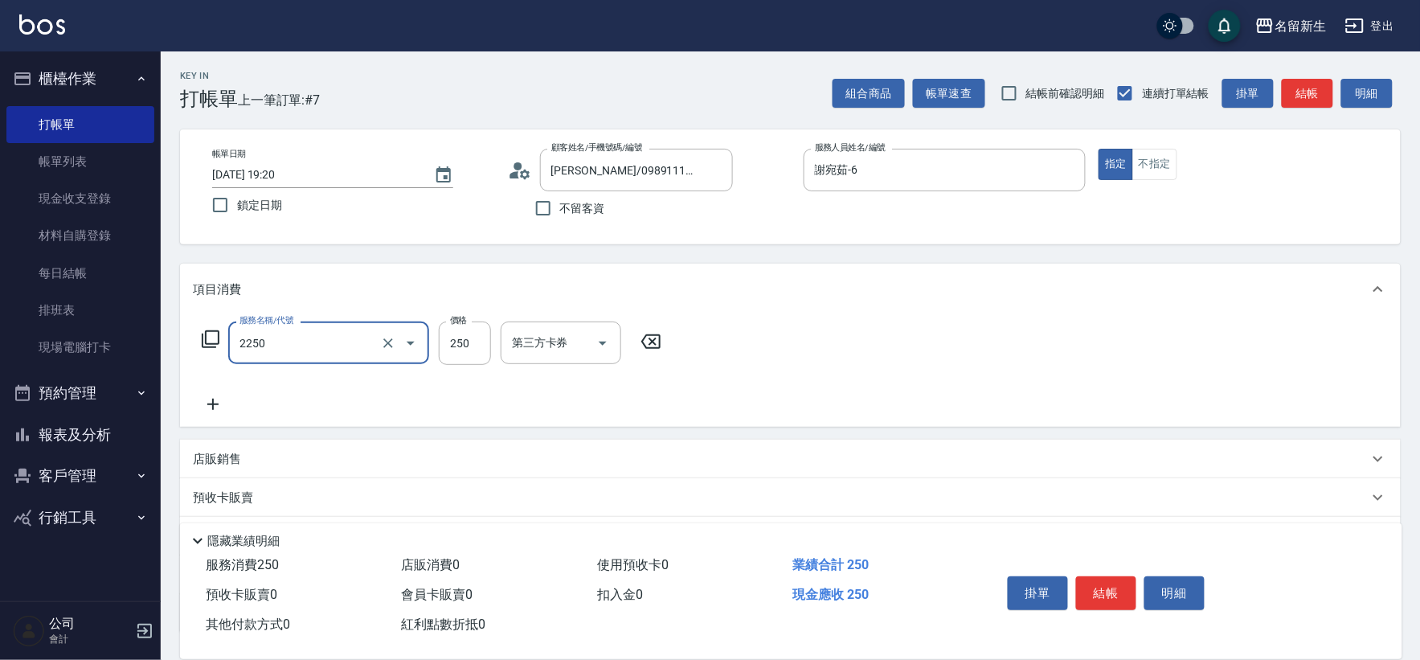
type input "剪髮(2250)"
type input "300"
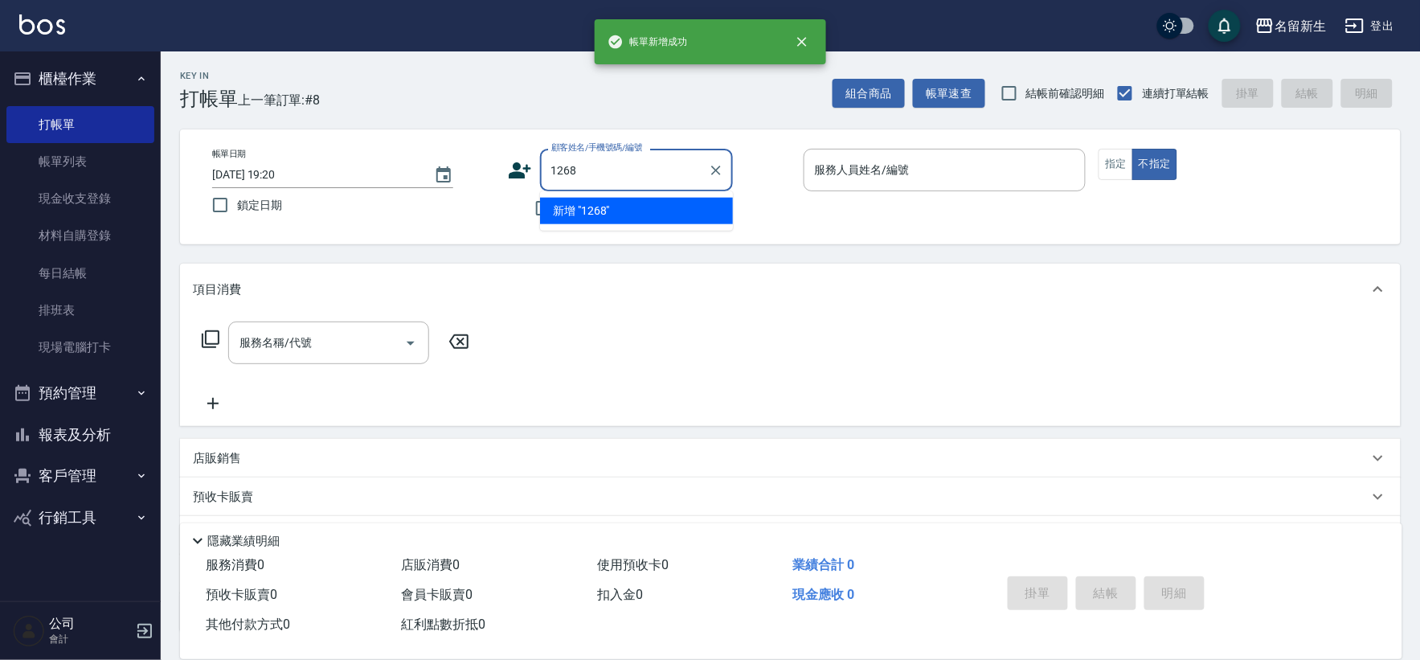
type input "1268"
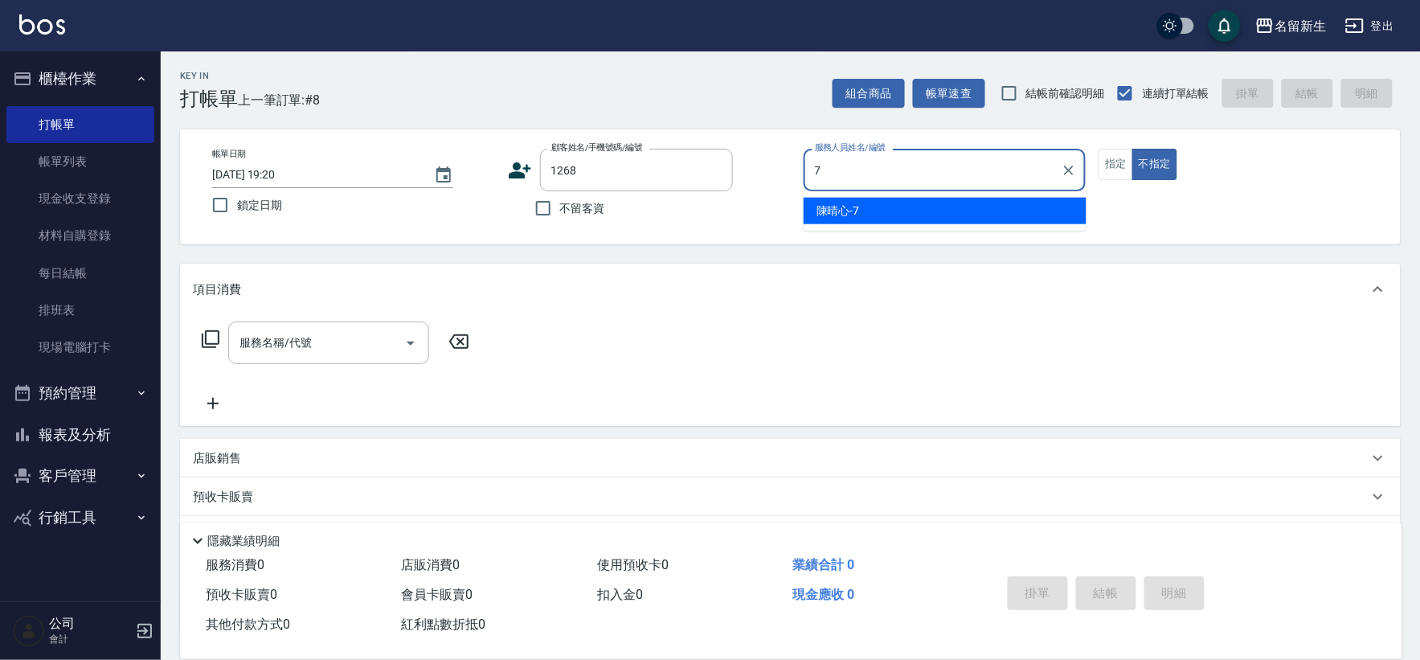
type input "[PERSON_NAME]-7"
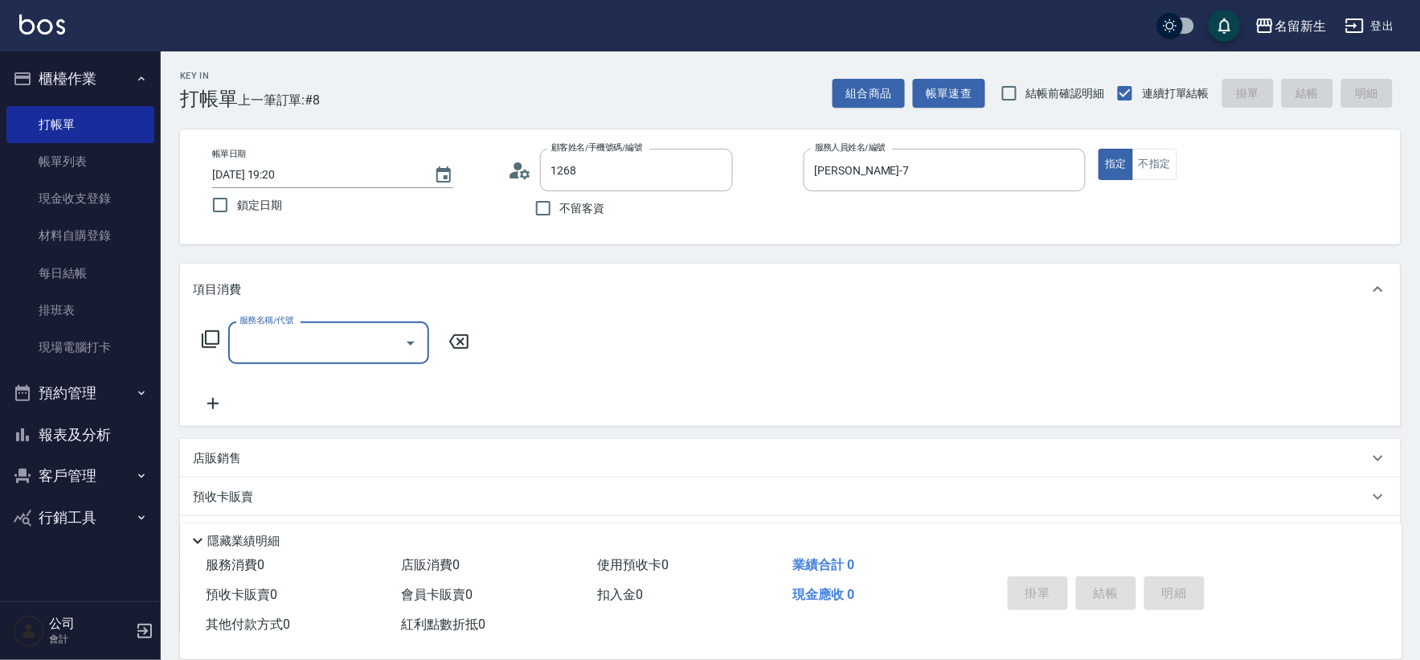
type input "[PERSON_NAME]/0930901561/1268"
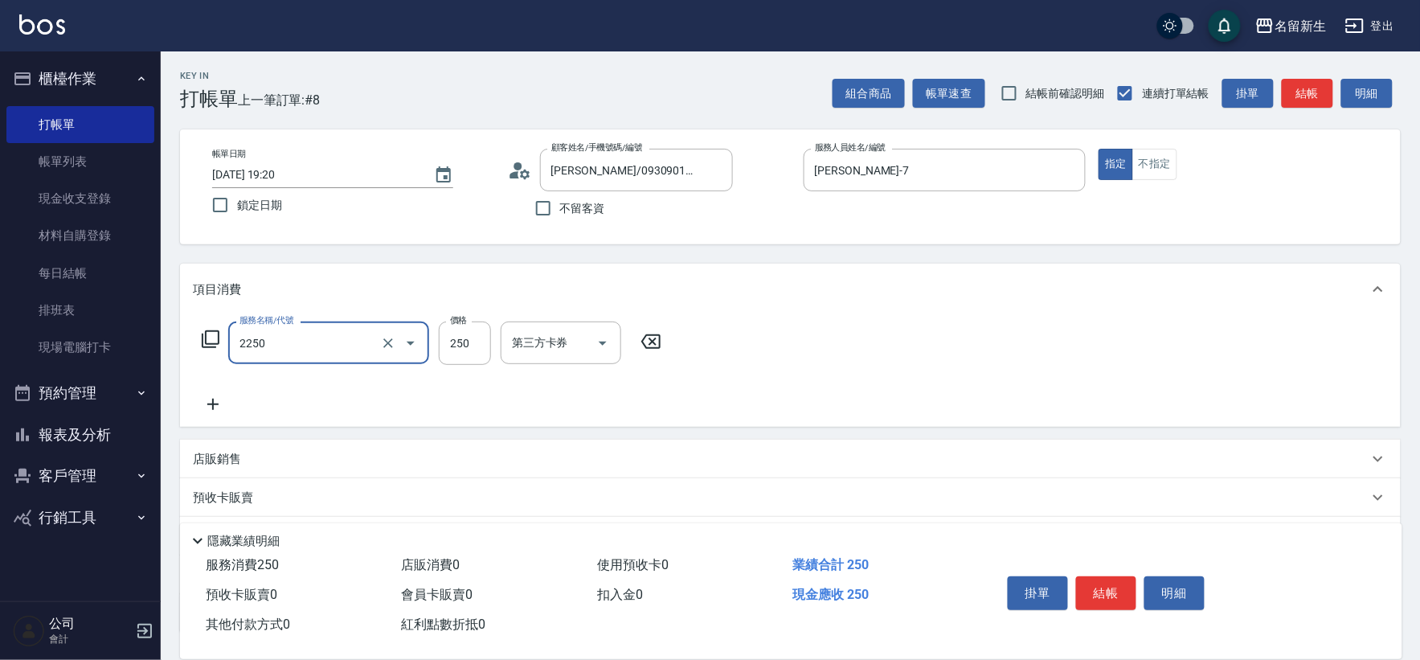
type input "剪髮(2250)"
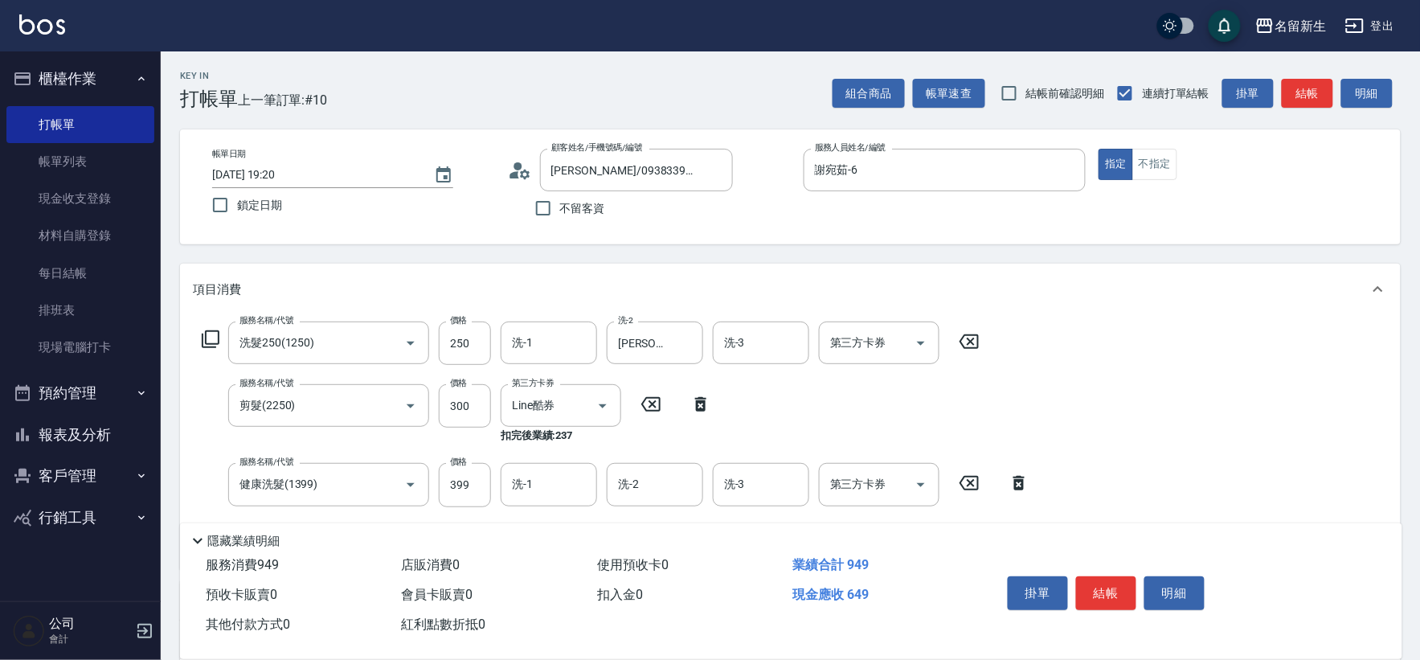
click at [1014, 481] on icon at bounding box center [1018, 483] width 11 height 14
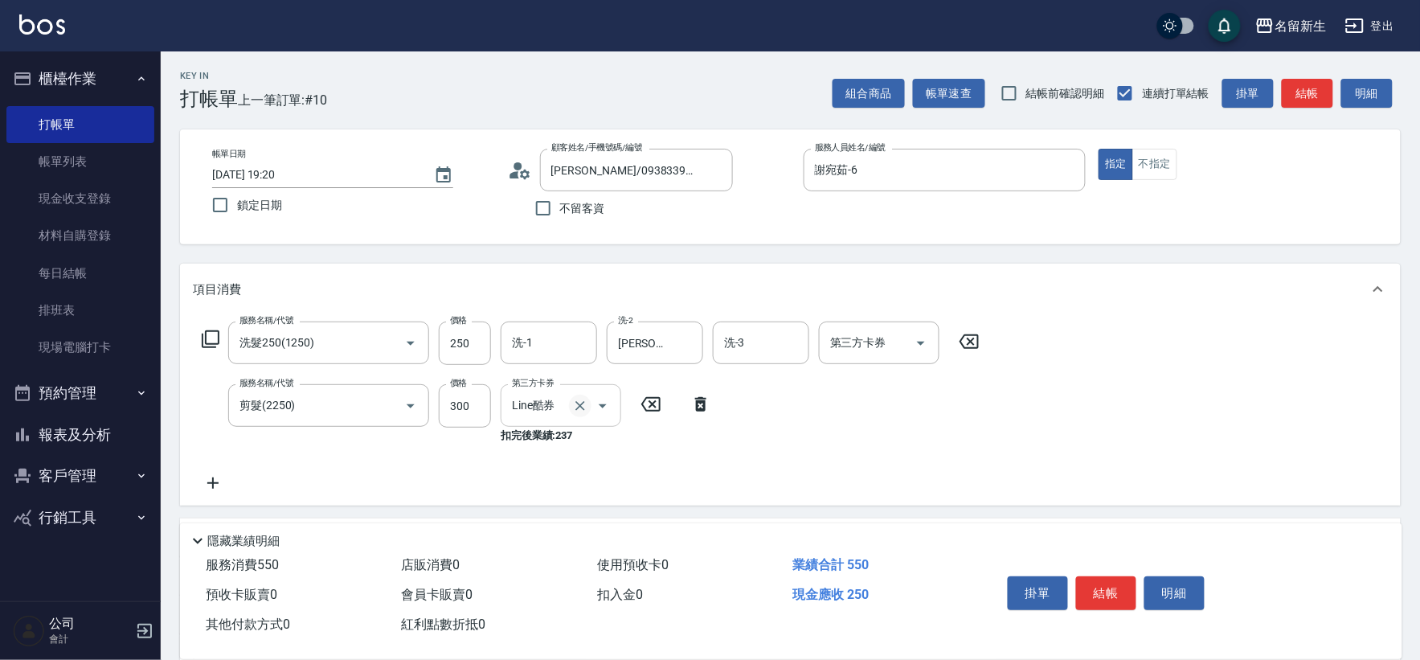
click at [577, 411] on icon "Clear" at bounding box center [580, 406] width 16 height 16
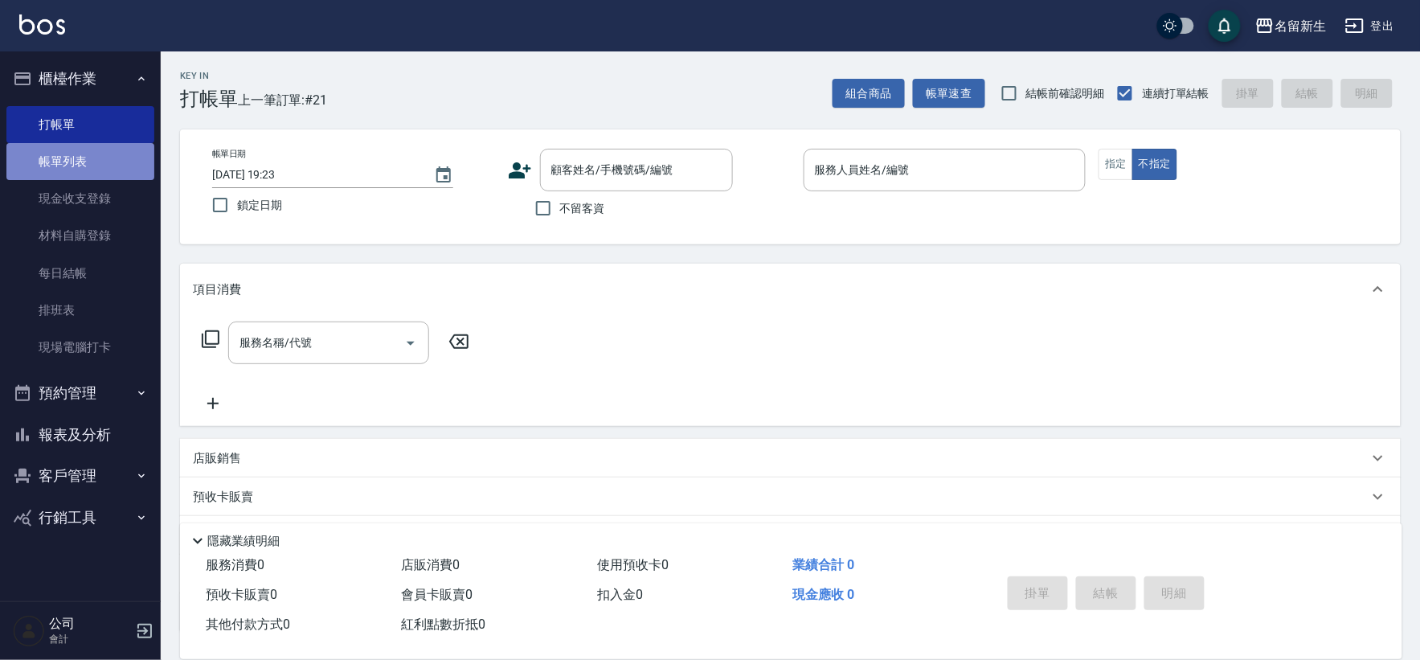
click at [133, 161] on link "帳單列表" at bounding box center [80, 161] width 148 height 37
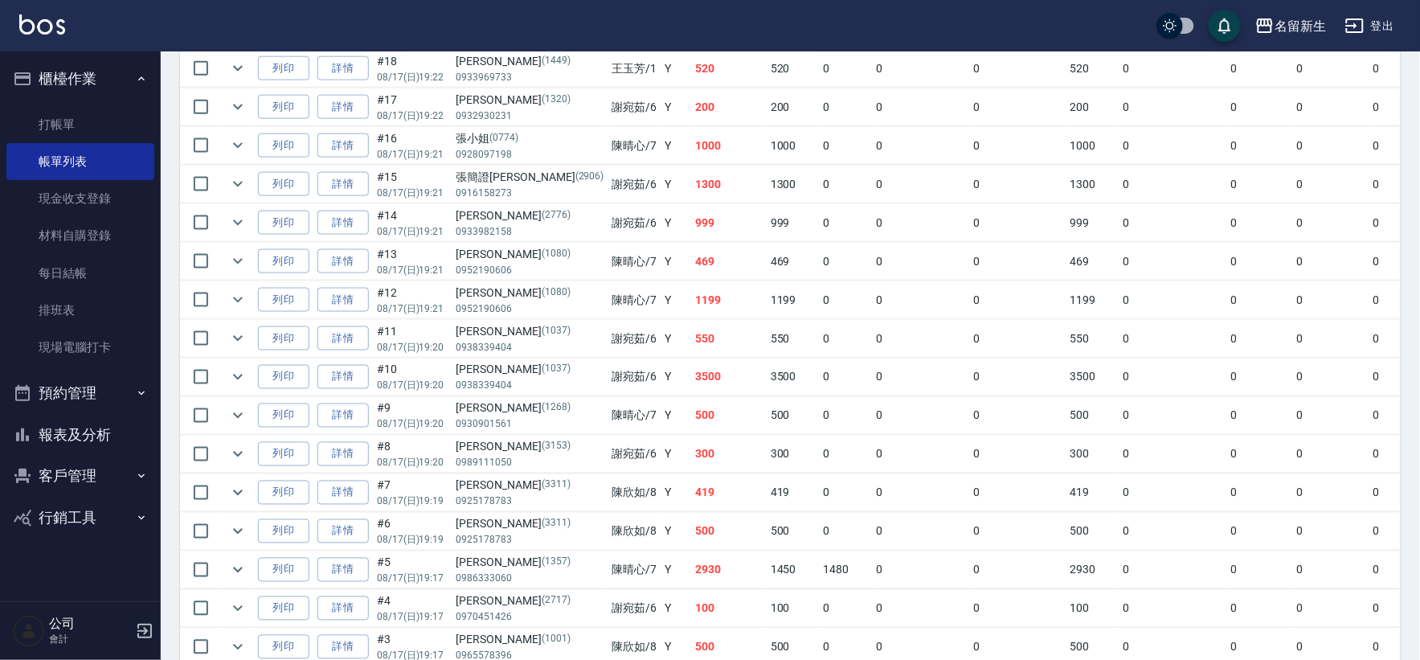
scroll to position [713, 0]
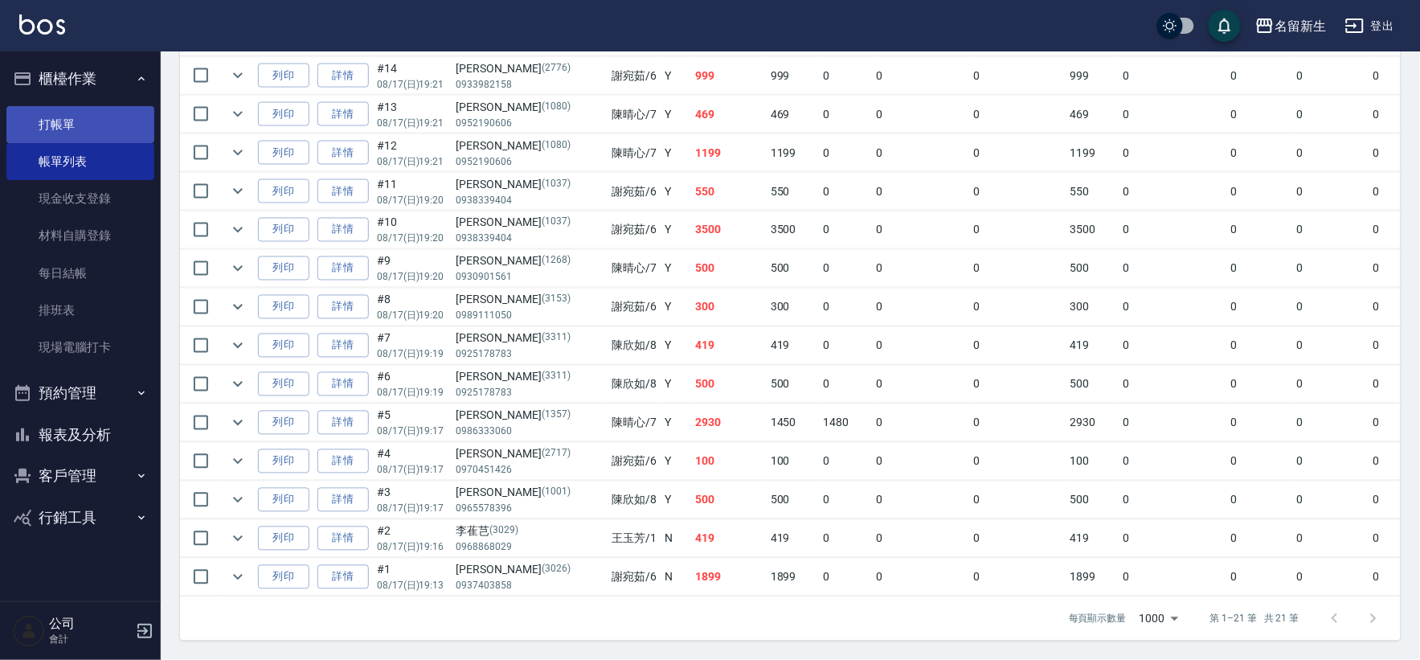
click at [48, 109] on link "打帳單" at bounding box center [80, 124] width 148 height 37
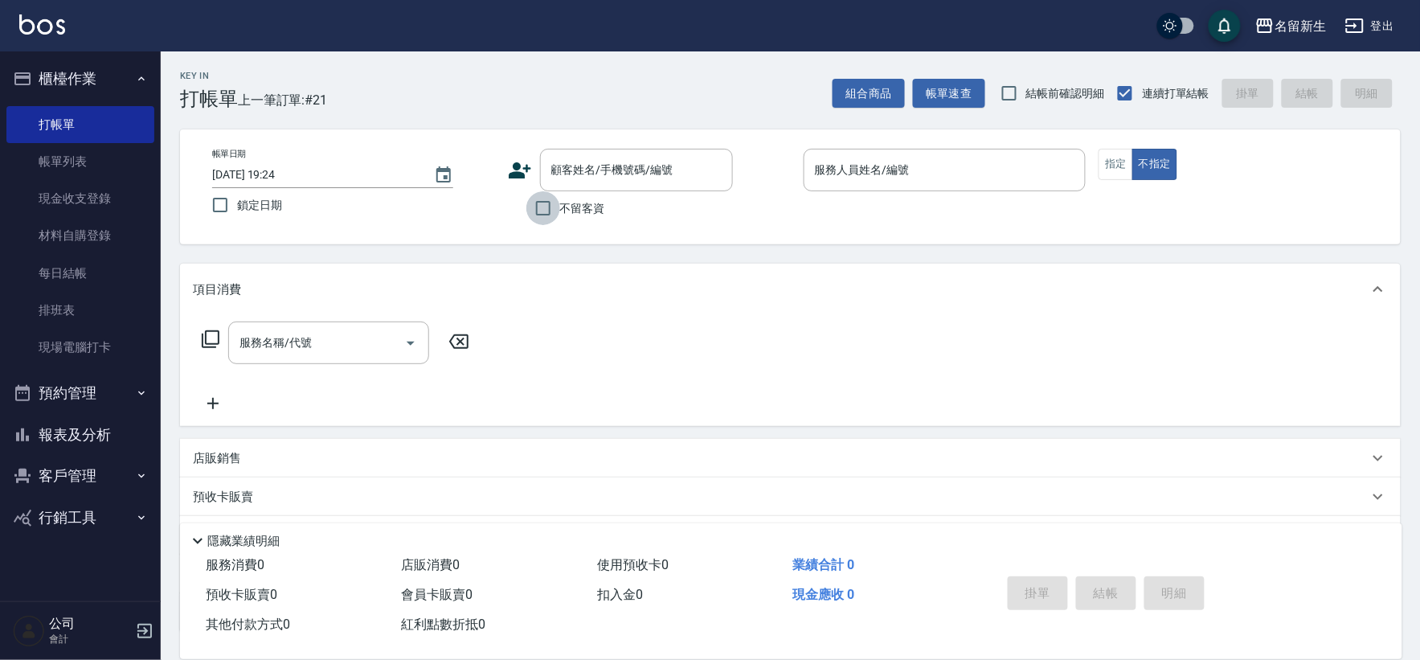
click at [550, 221] on input "不留客資" at bounding box center [543, 208] width 34 height 34
click at [1062, 175] on icon "Clear" at bounding box center [1069, 170] width 16 height 16
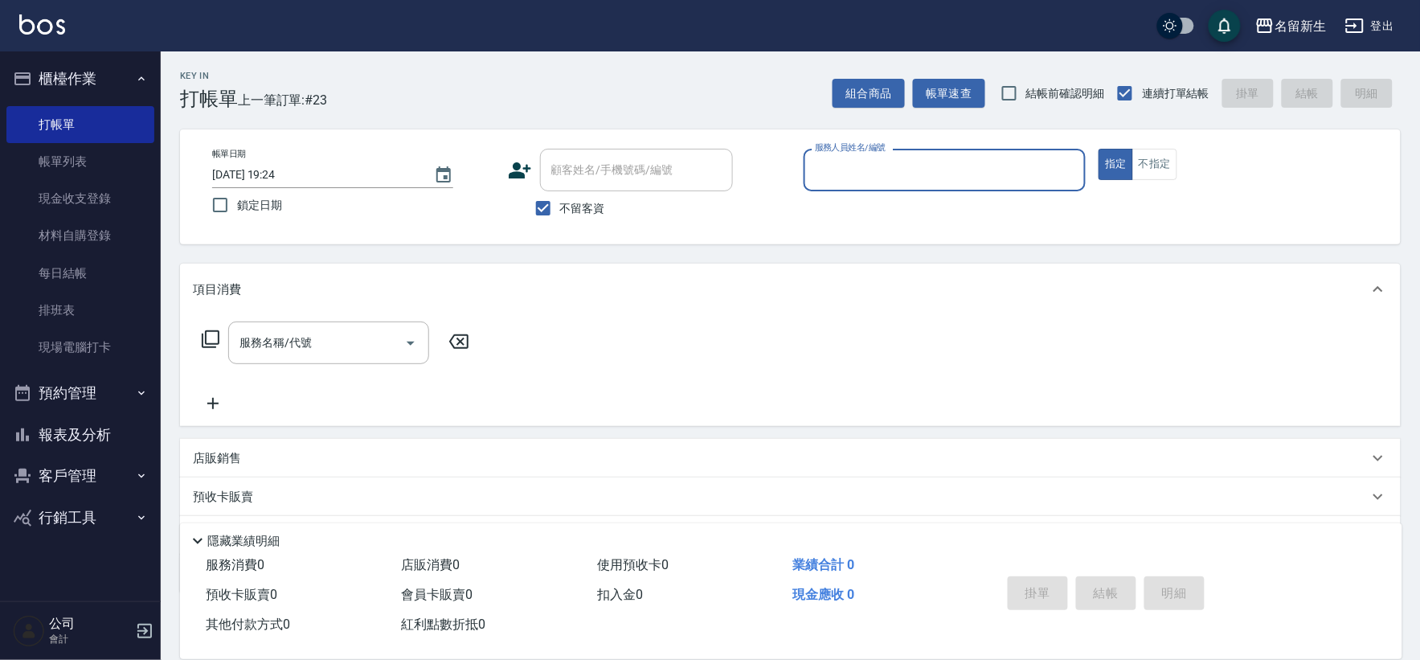
click at [1024, 172] on input "服務人員姓名/編號" at bounding box center [945, 170] width 268 height 28
click at [75, 442] on button "報表及分析" at bounding box center [80, 435] width 148 height 42
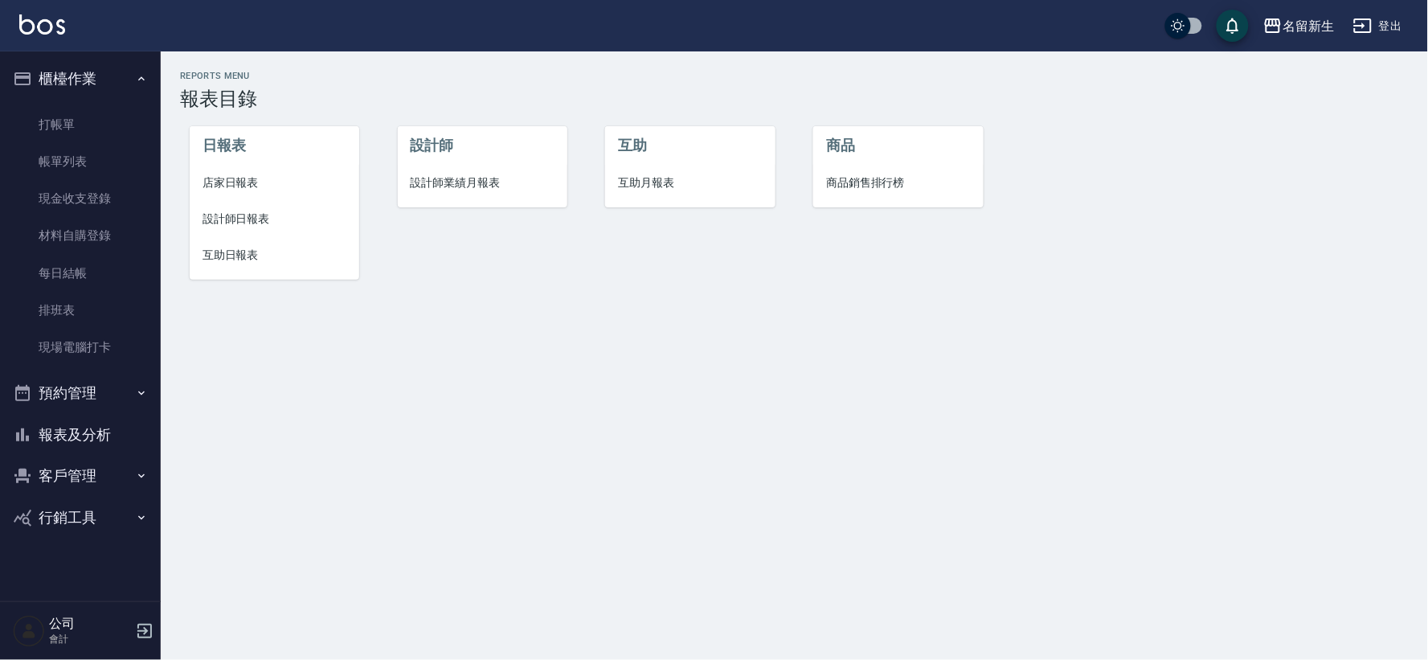
click at [249, 188] on span "店家日報表" at bounding box center [275, 182] width 144 height 17
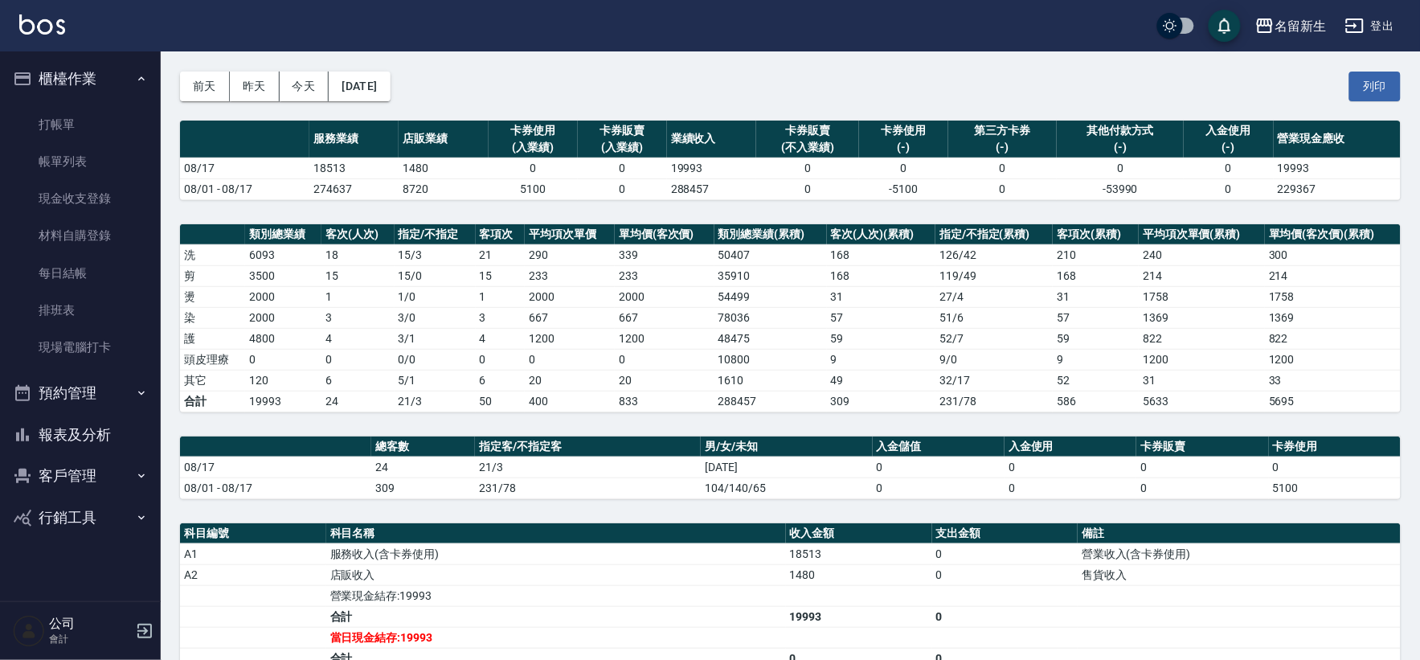
scroll to position [89, 0]
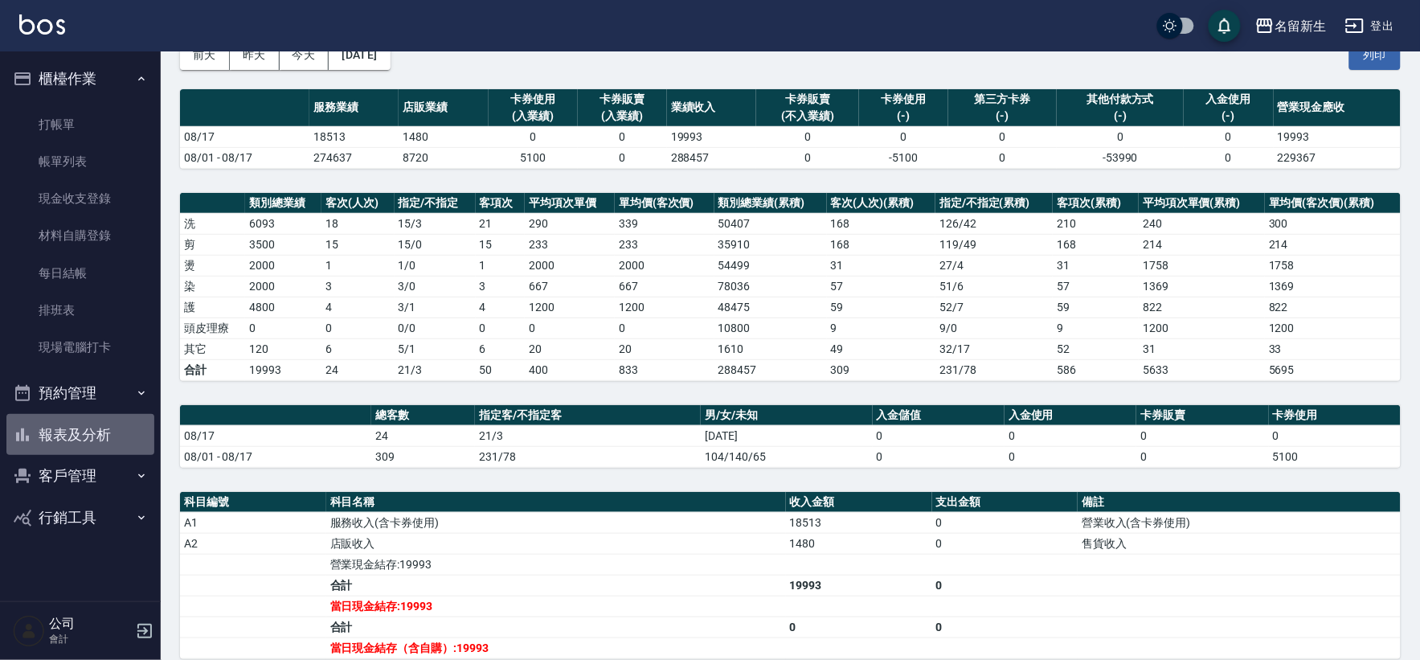
click at [83, 438] on button "報表及分析" at bounding box center [80, 435] width 148 height 42
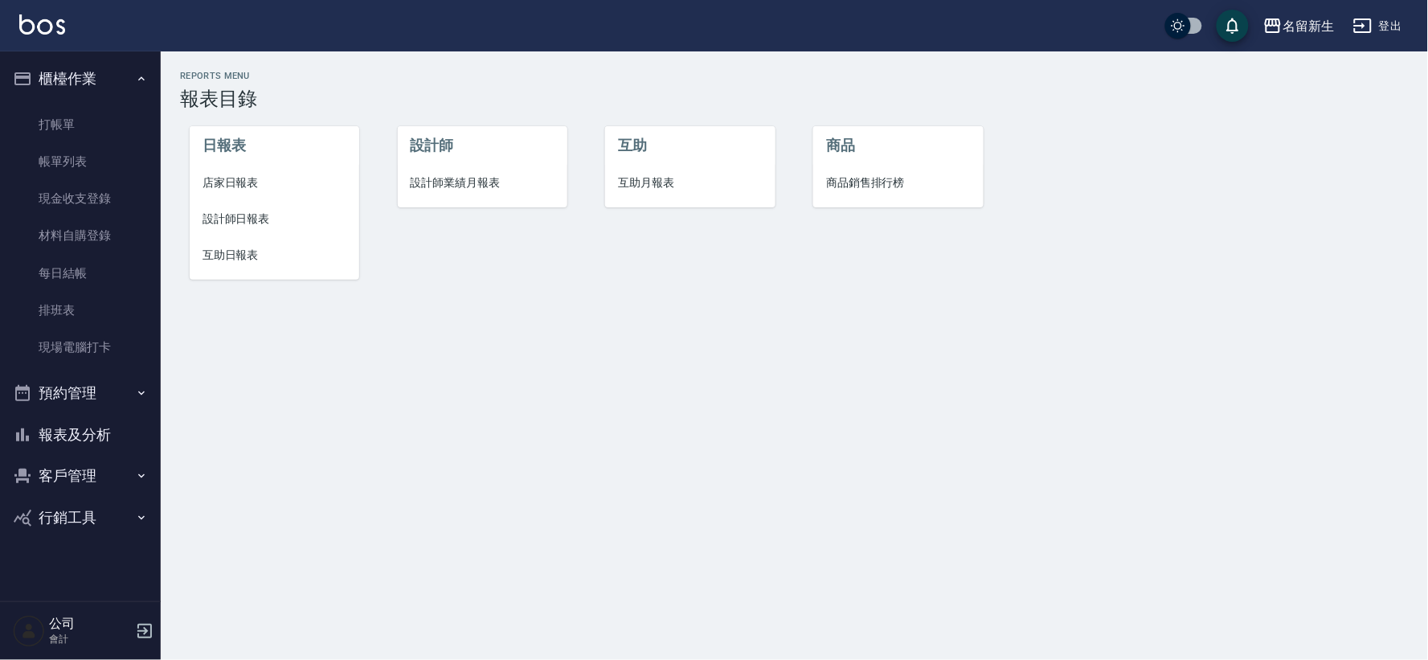
click at [414, 172] on li "設計師業績月報表" at bounding box center [483, 183] width 170 height 36
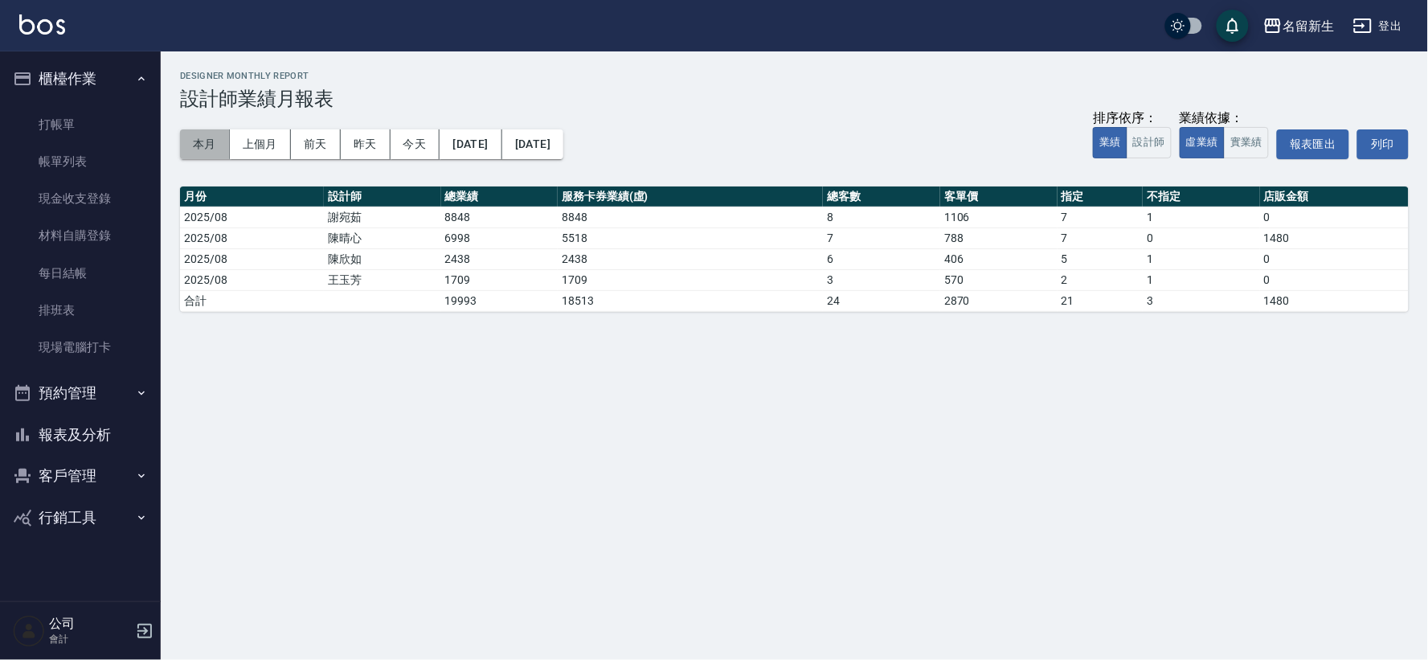
click at [206, 131] on button "本月" at bounding box center [205, 144] width 50 height 30
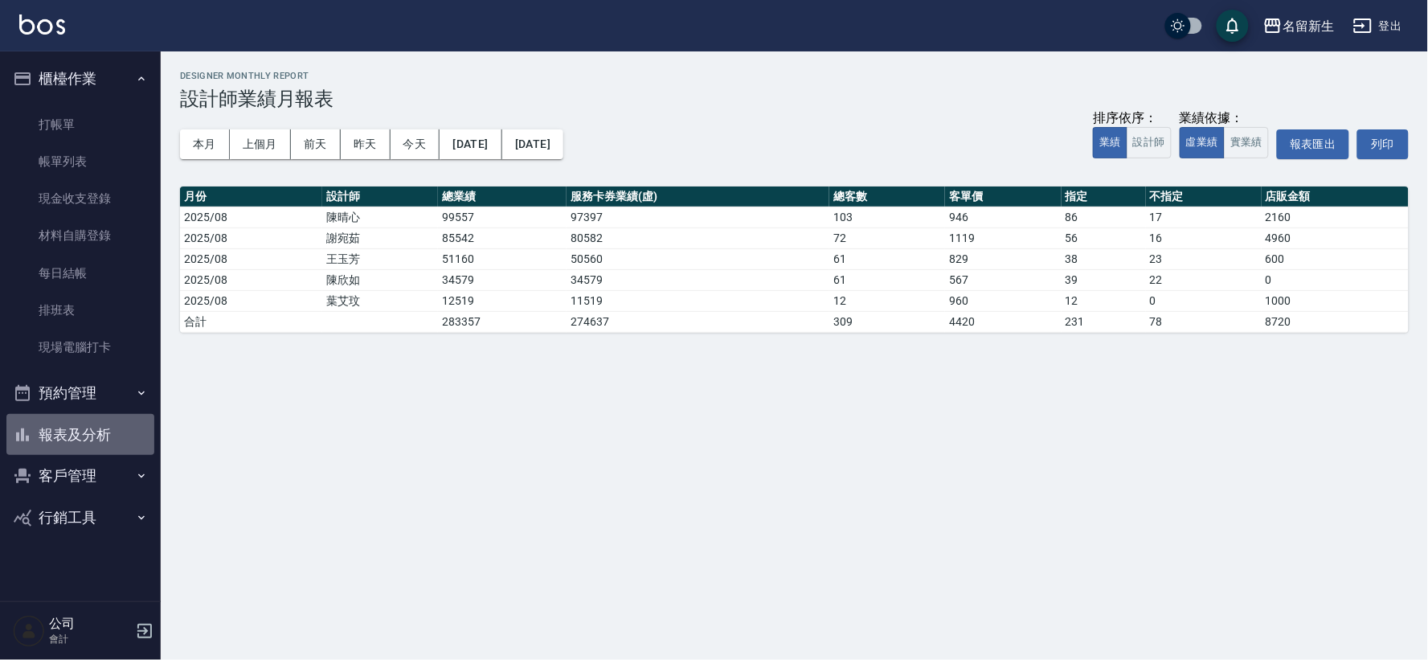
click at [126, 436] on button "報表及分析" at bounding box center [80, 435] width 148 height 42
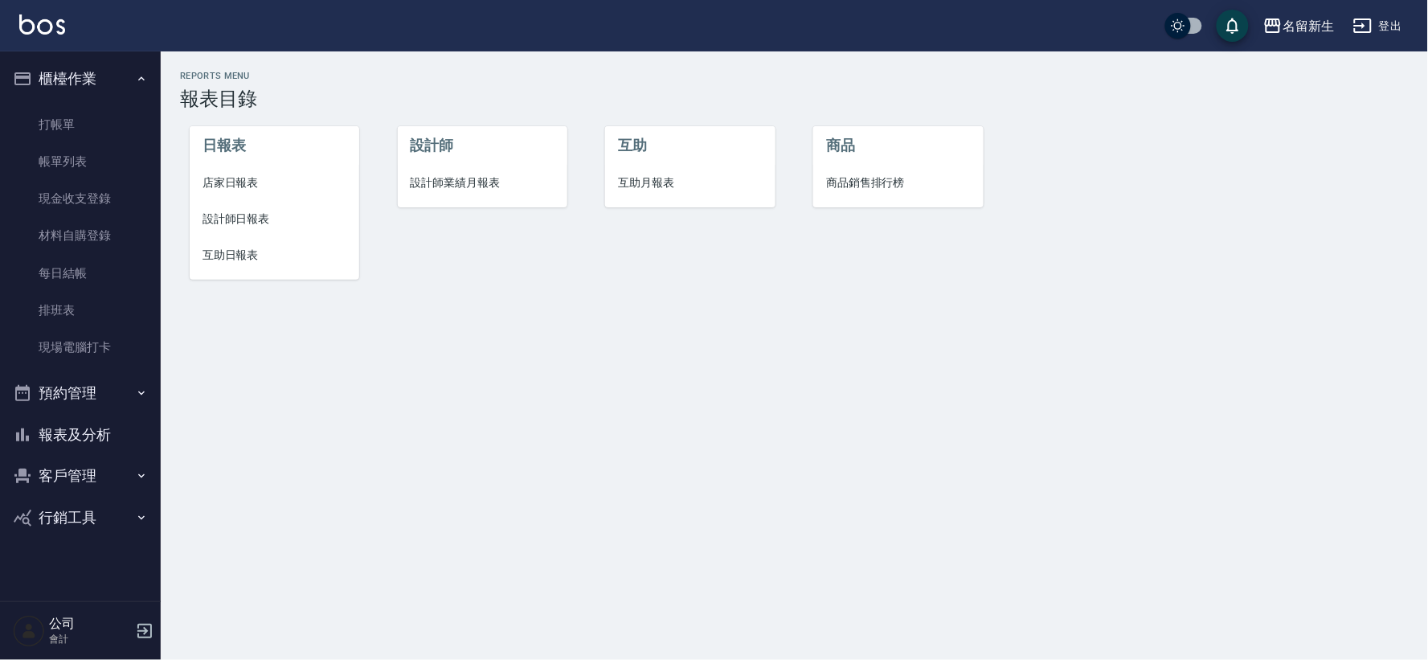
click at [250, 202] on li "設計師日報表" at bounding box center [275, 219] width 170 height 36
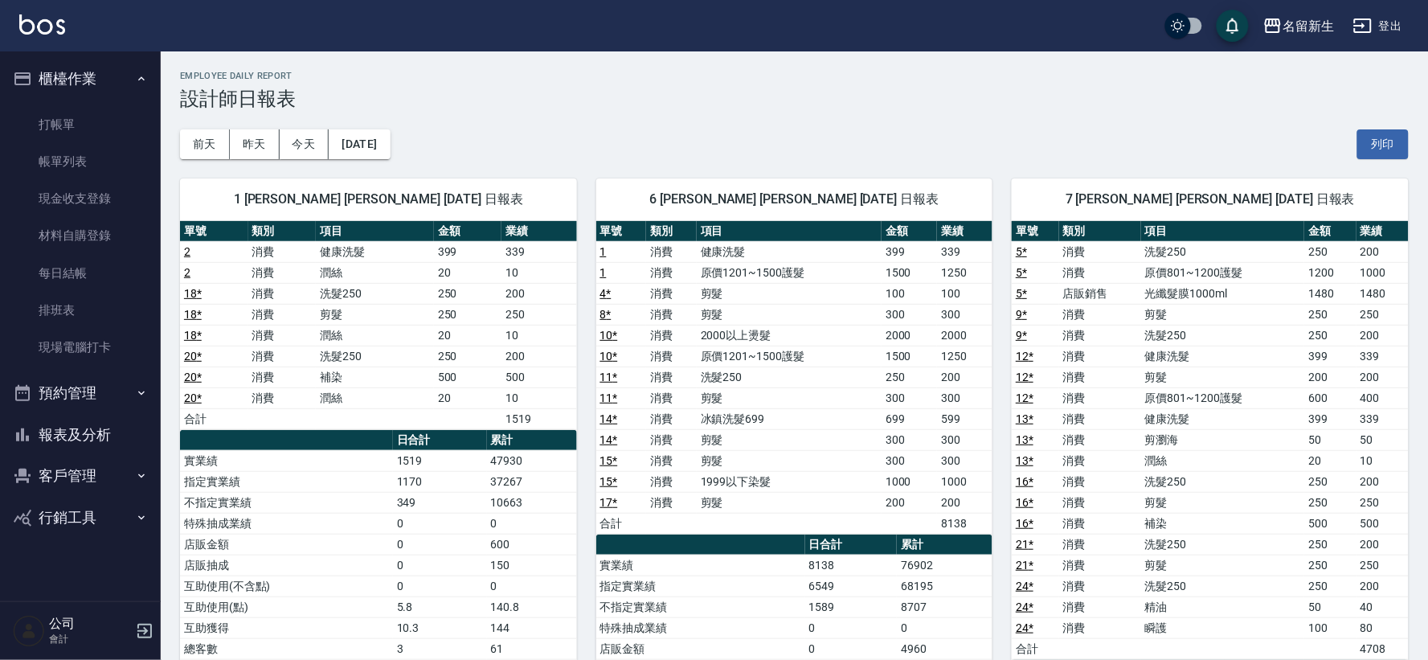
click at [76, 432] on button "報表及分析" at bounding box center [80, 435] width 148 height 42
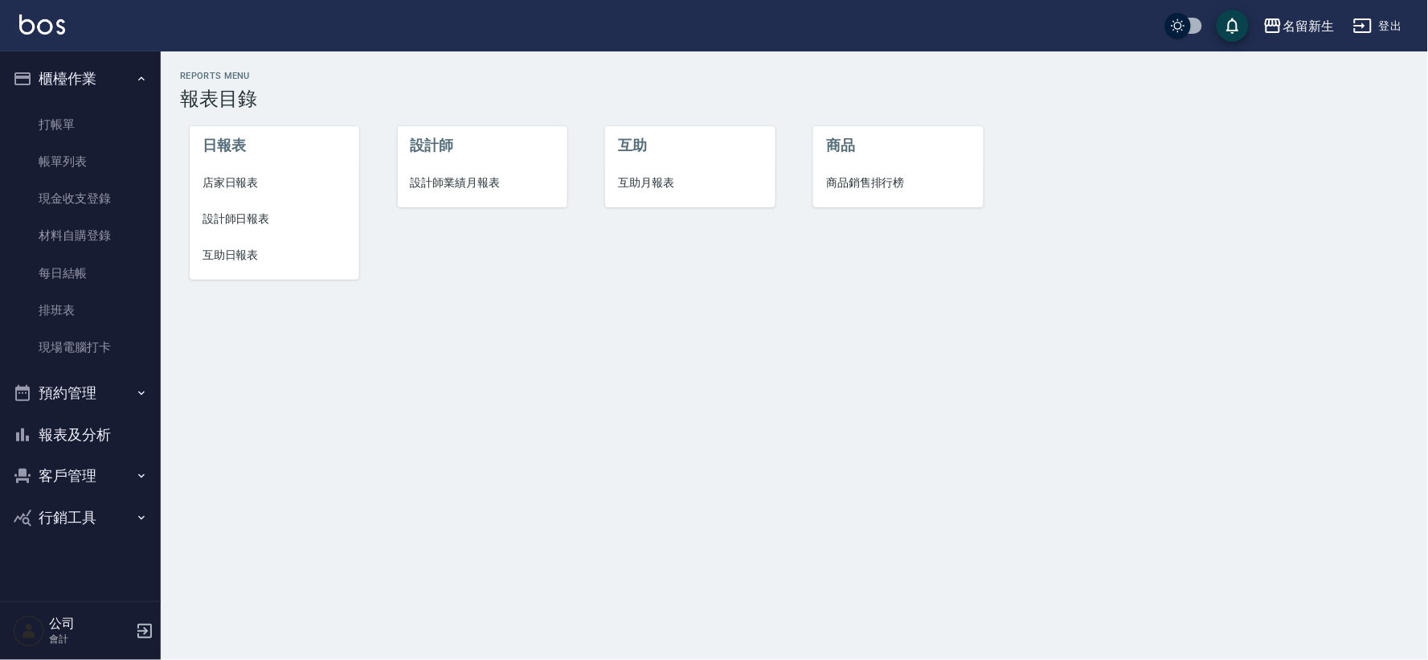
click at [225, 170] on li "店家日報表" at bounding box center [275, 183] width 170 height 36
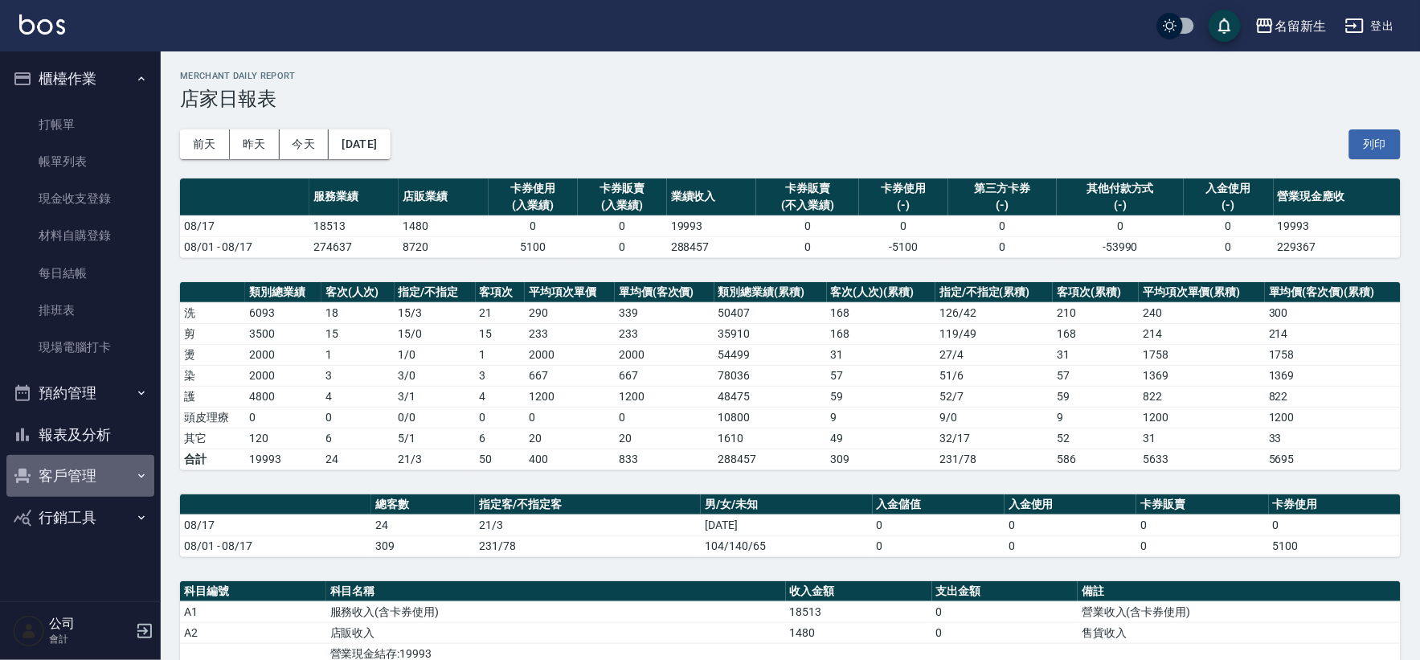
click at [43, 468] on button "客戶管理" at bounding box center [80, 476] width 148 height 42
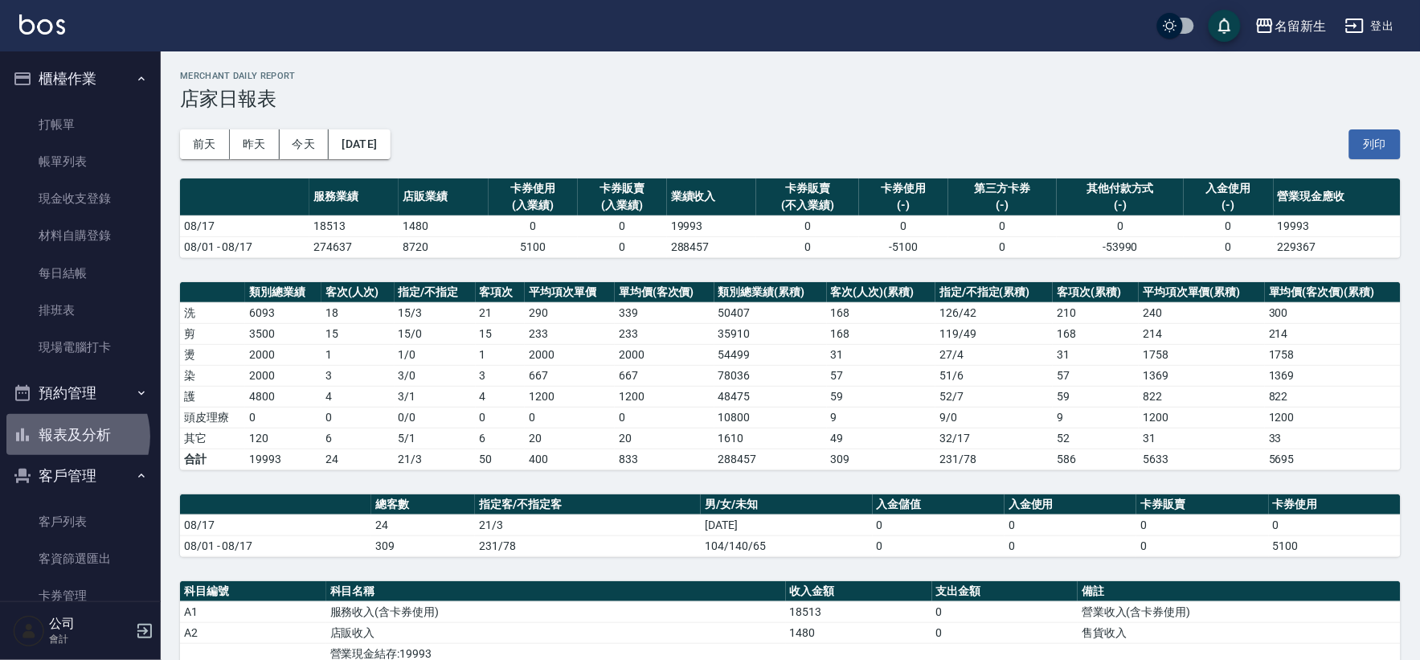
click at [66, 436] on button "報表及分析" at bounding box center [80, 435] width 148 height 42
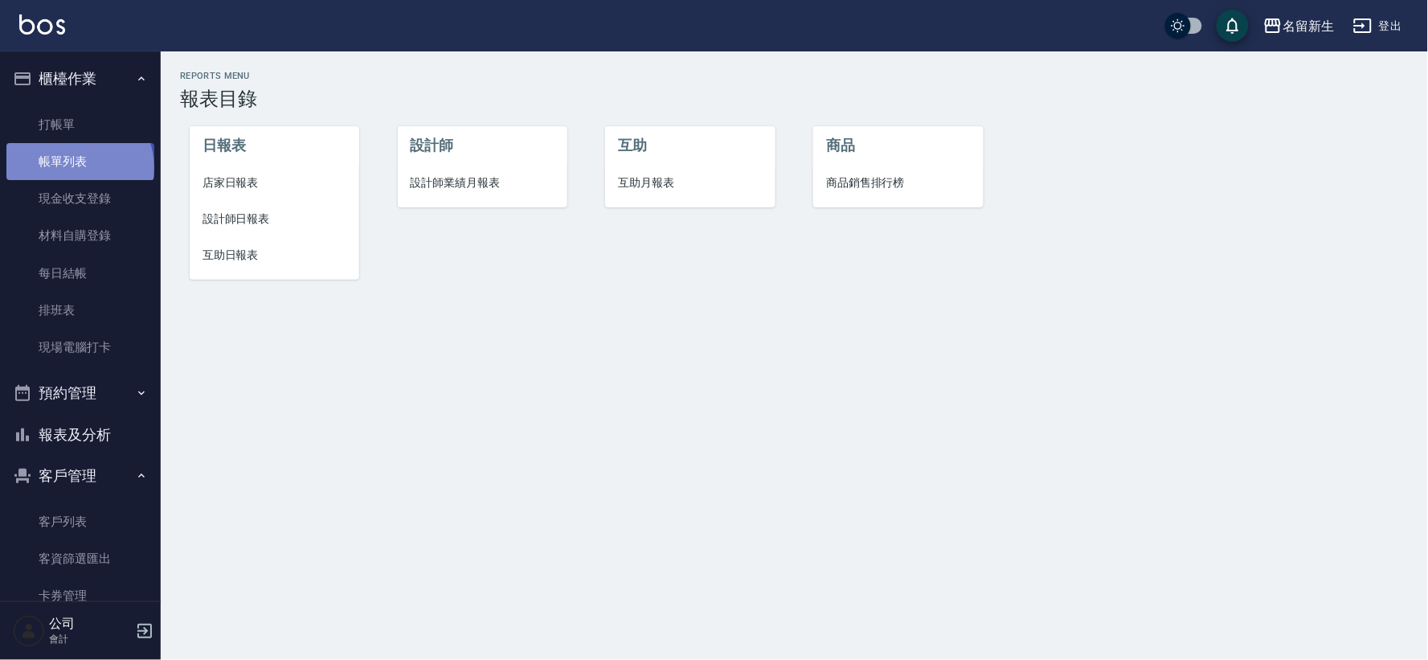
click at [78, 167] on link "帳單列表" at bounding box center [80, 161] width 148 height 37
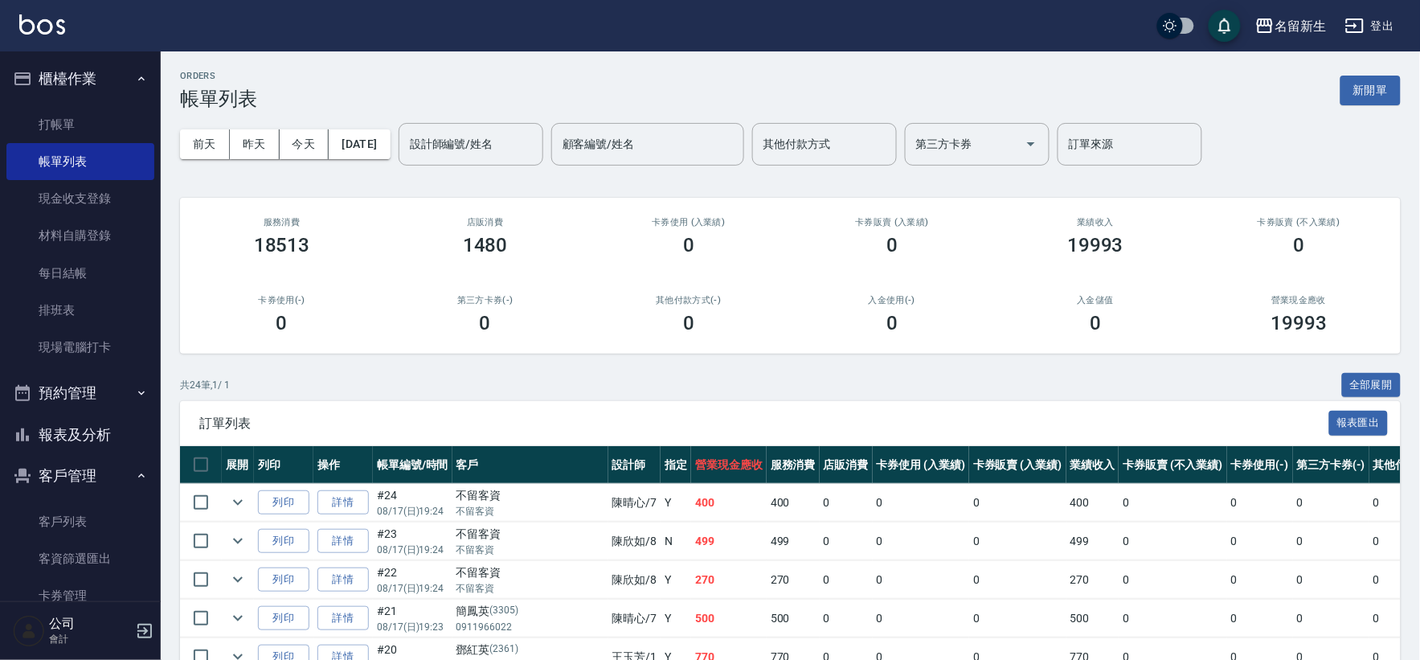
scroll to position [268, 0]
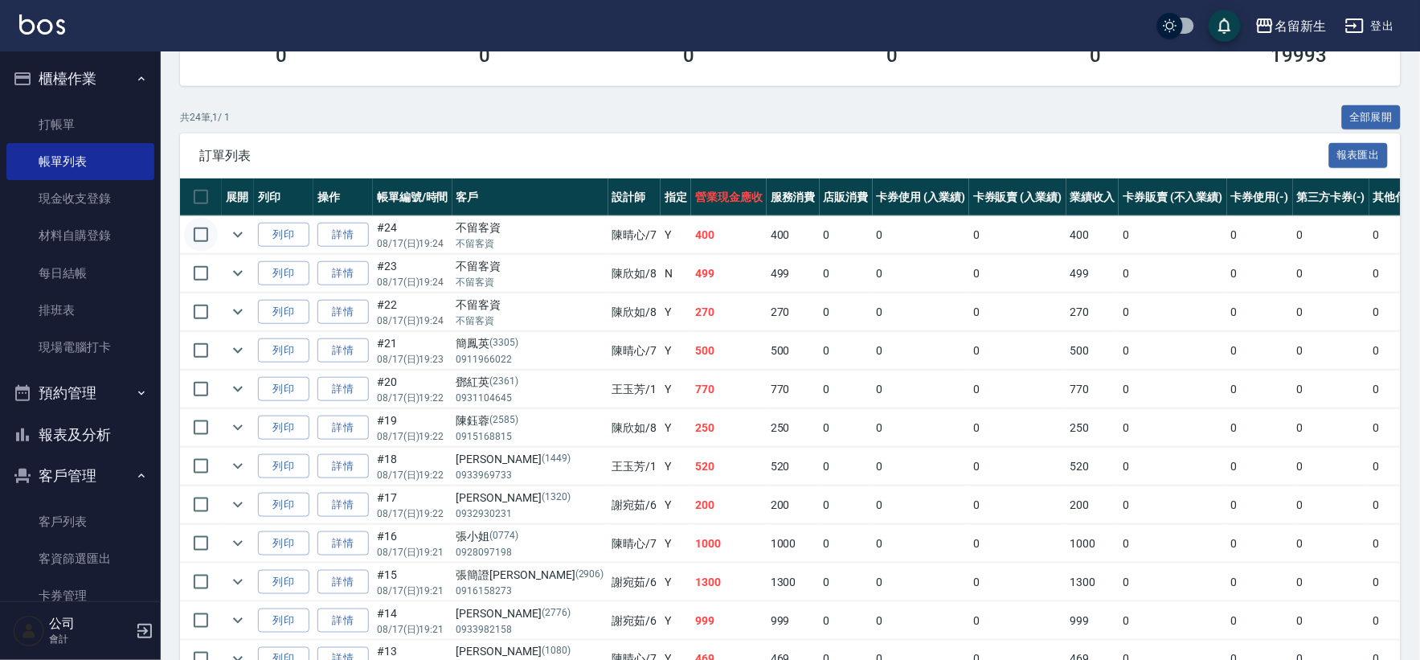
click at [203, 231] on input "checkbox" at bounding box center [201, 235] width 34 height 34
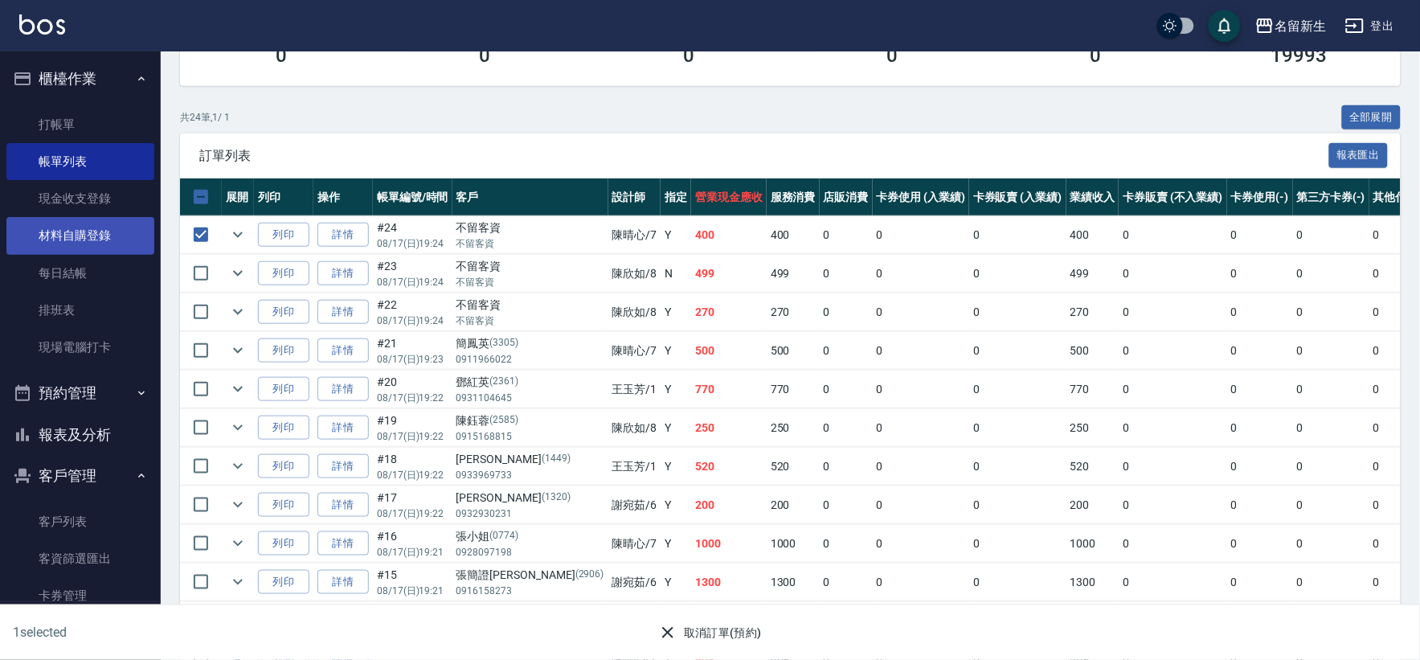
click at [206, 229] on input "checkbox" at bounding box center [201, 235] width 34 height 34
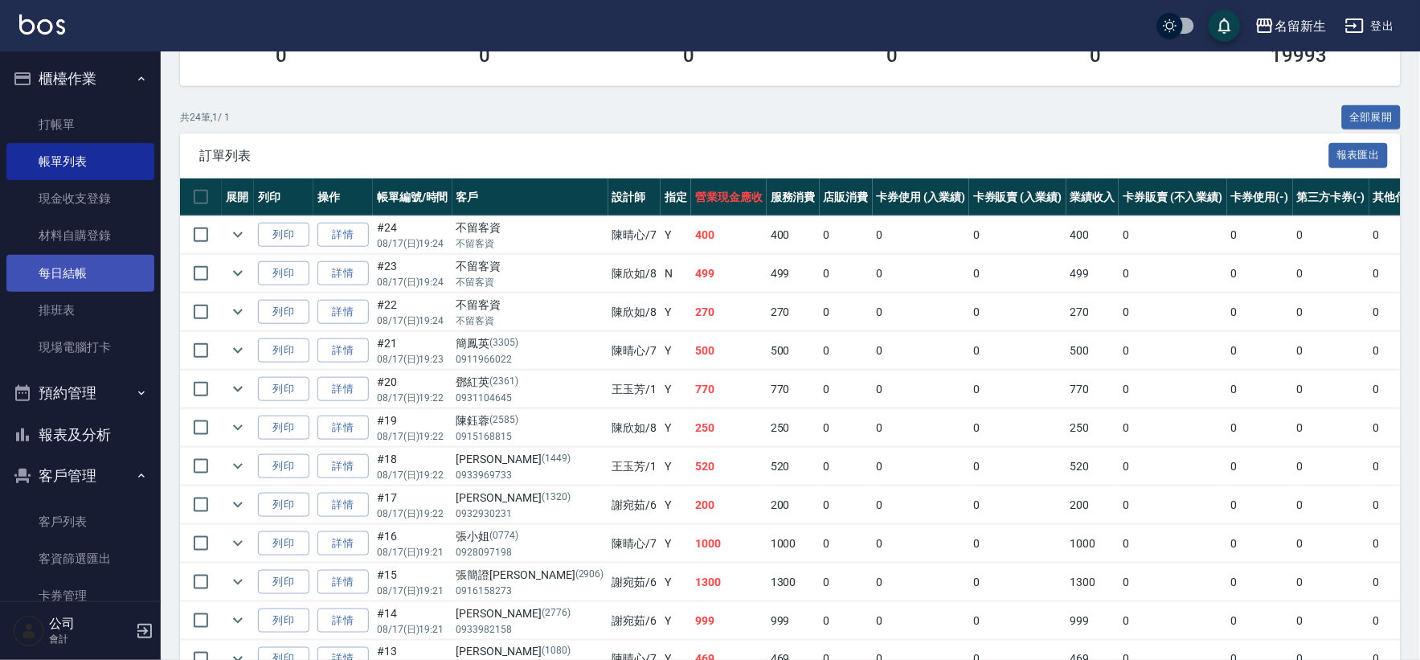
click at [55, 280] on link "每日結帳" at bounding box center [80, 273] width 148 height 37
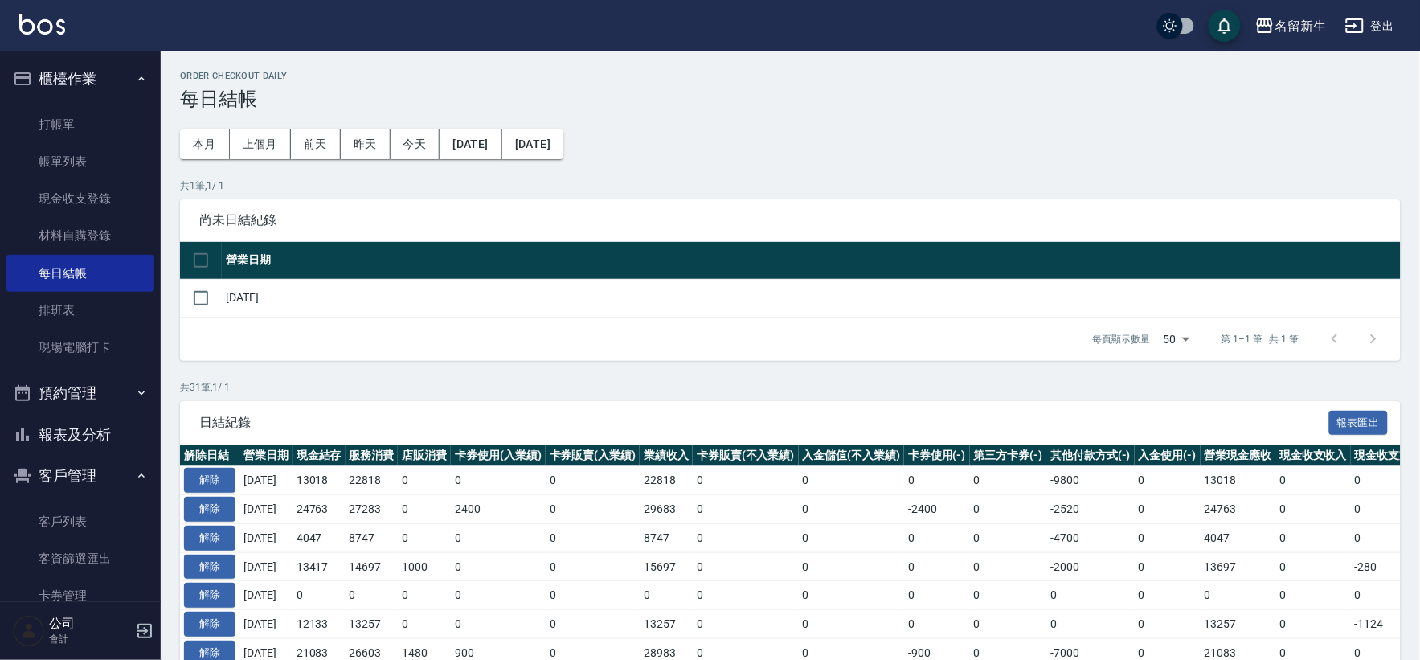
click at [219, 482] on button "解除" at bounding box center [209, 480] width 51 height 25
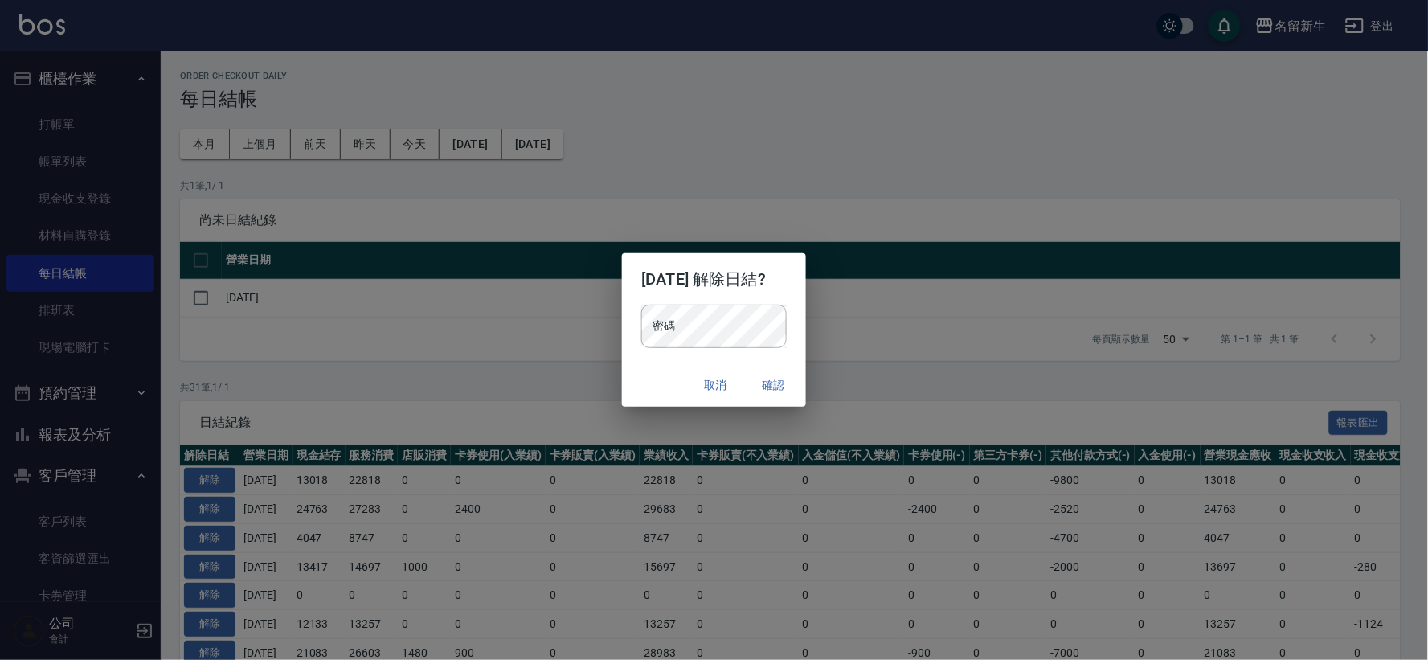
click at [622, 328] on div "密碼 密碼" at bounding box center [713, 334] width 183 height 59
click at [799, 373] on button "確認" at bounding box center [773, 385] width 51 height 30
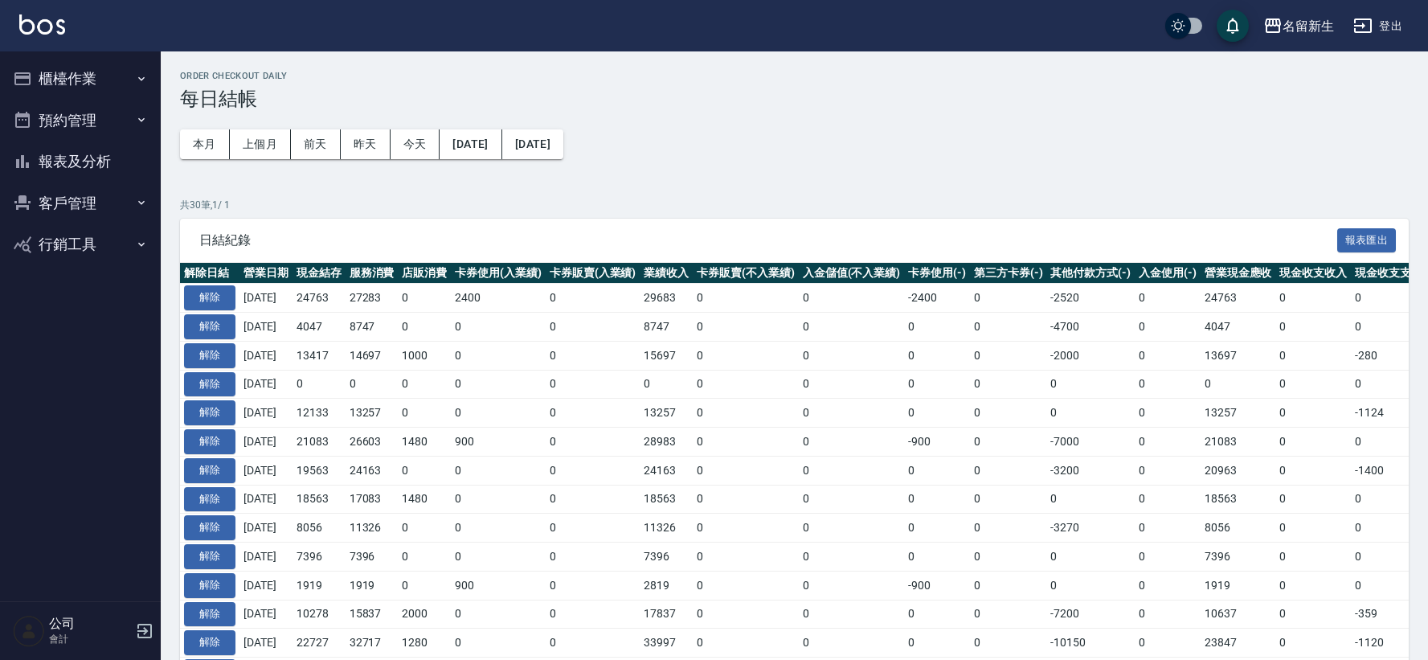
click at [127, 71] on button "櫃檯作業" at bounding box center [80, 79] width 148 height 42
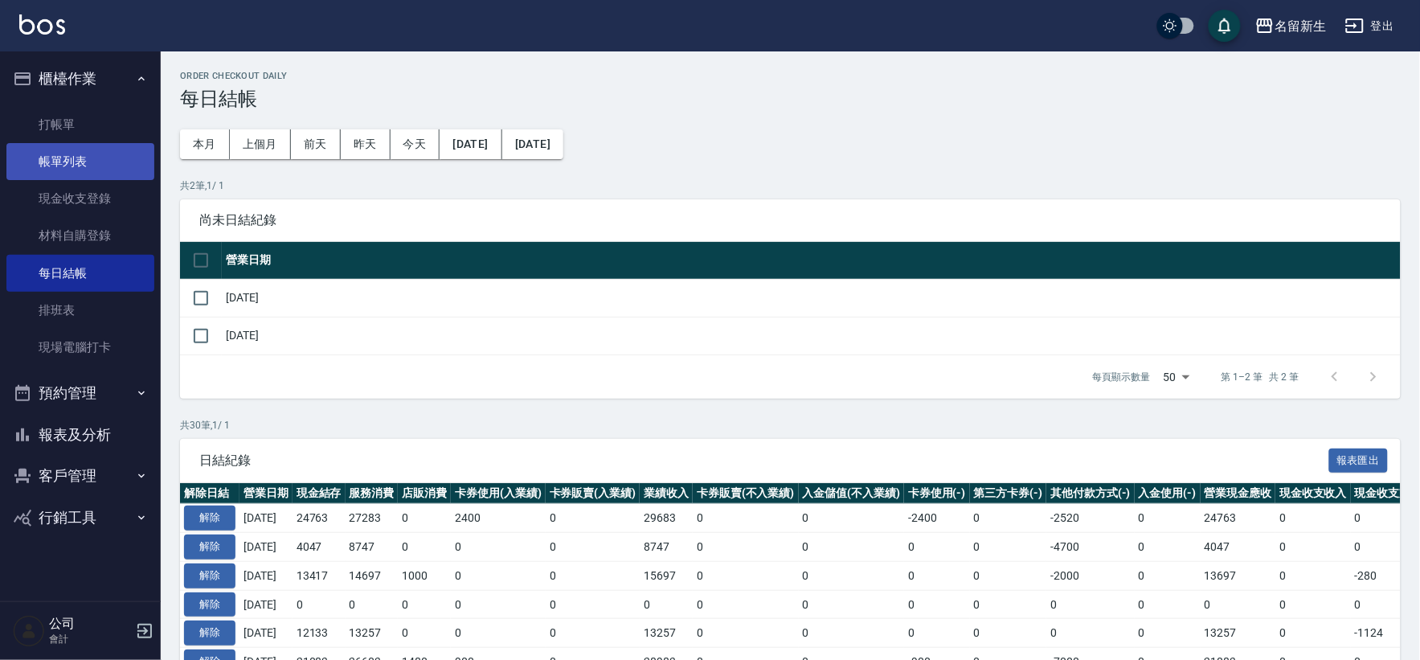
click at [104, 161] on link "帳單列表" at bounding box center [80, 161] width 148 height 37
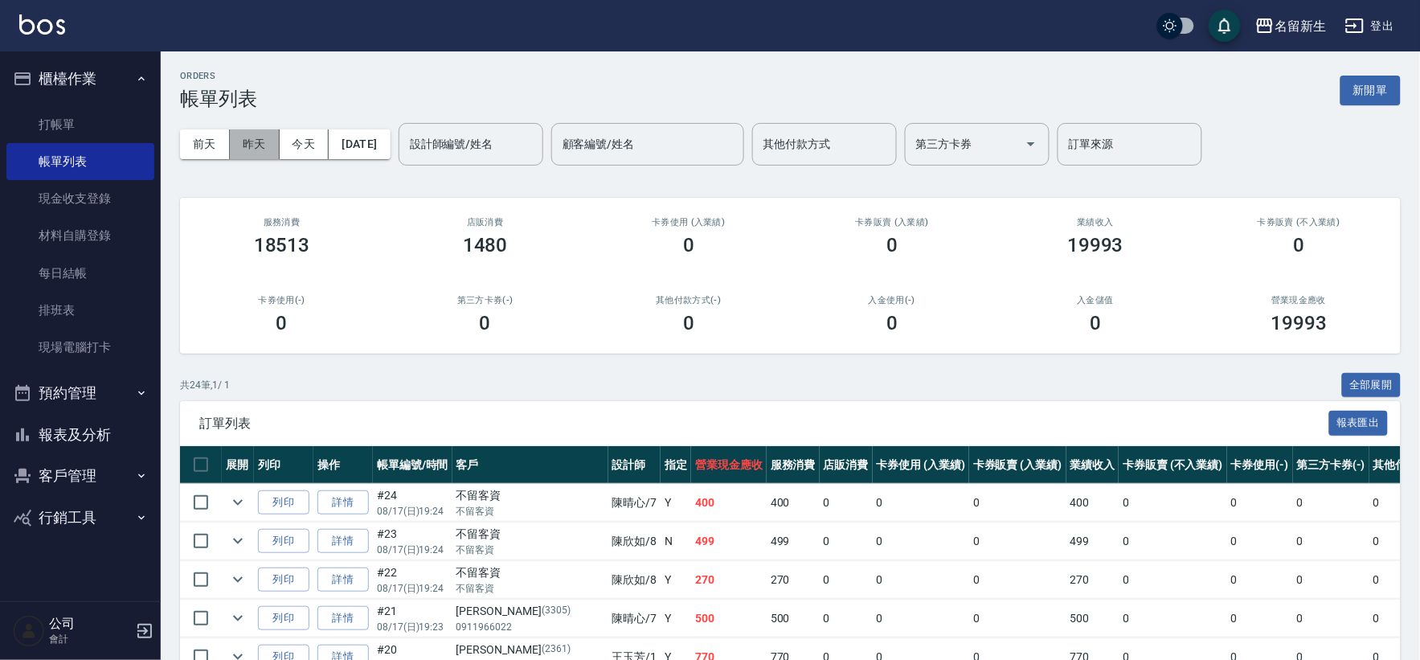
click at [272, 153] on button "昨天" at bounding box center [255, 144] width 50 height 30
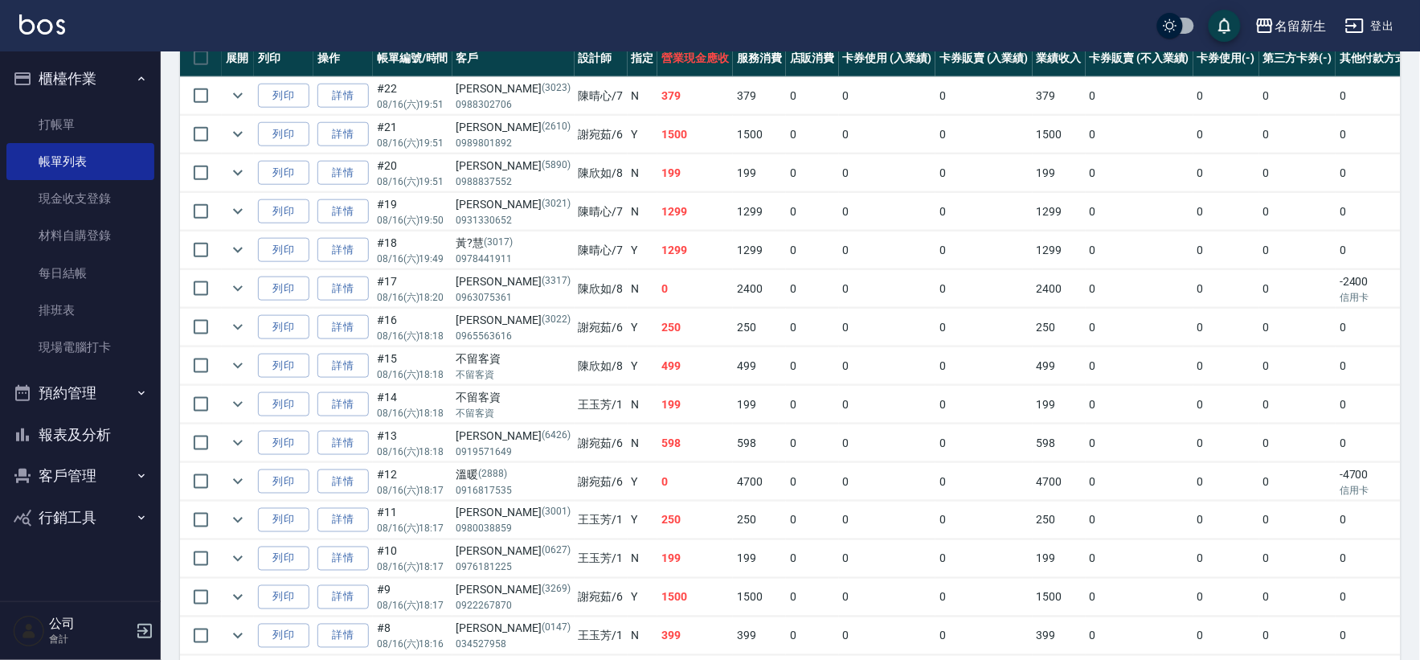
scroll to position [395, 0]
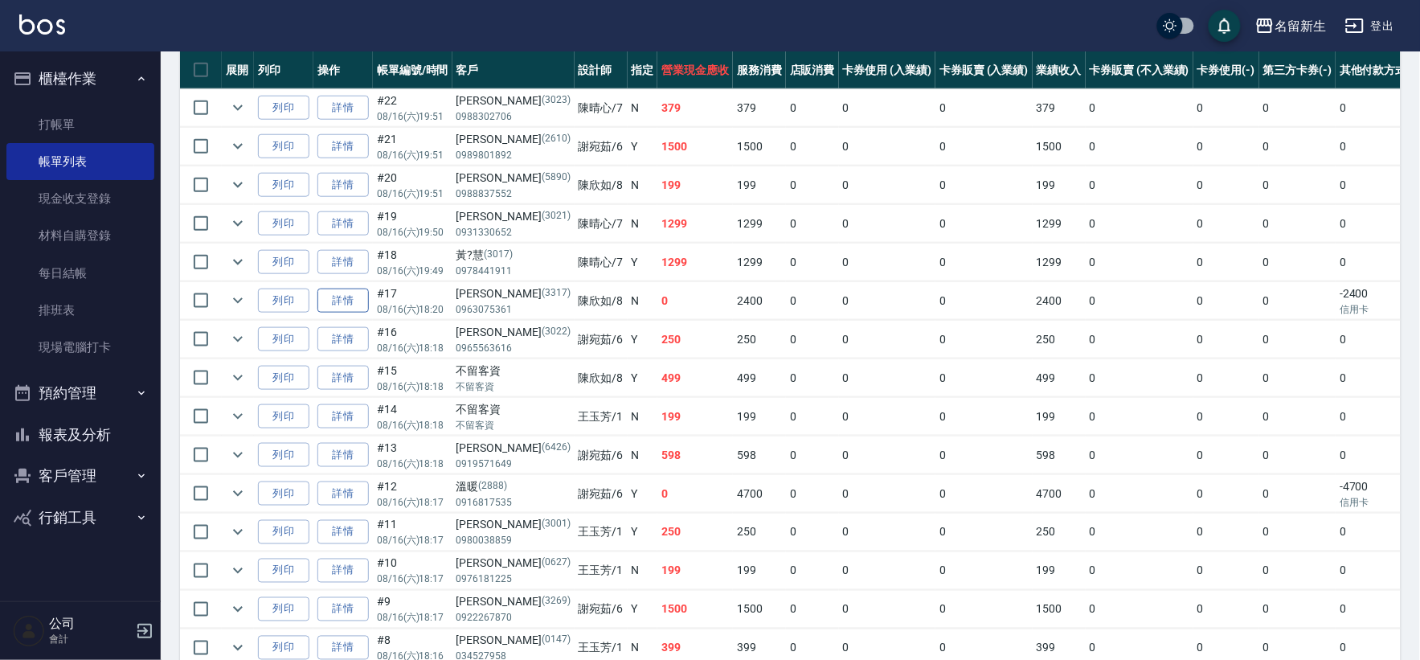
click at [344, 304] on link "詳情" at bounding box center [342, 300] width 51 height 25
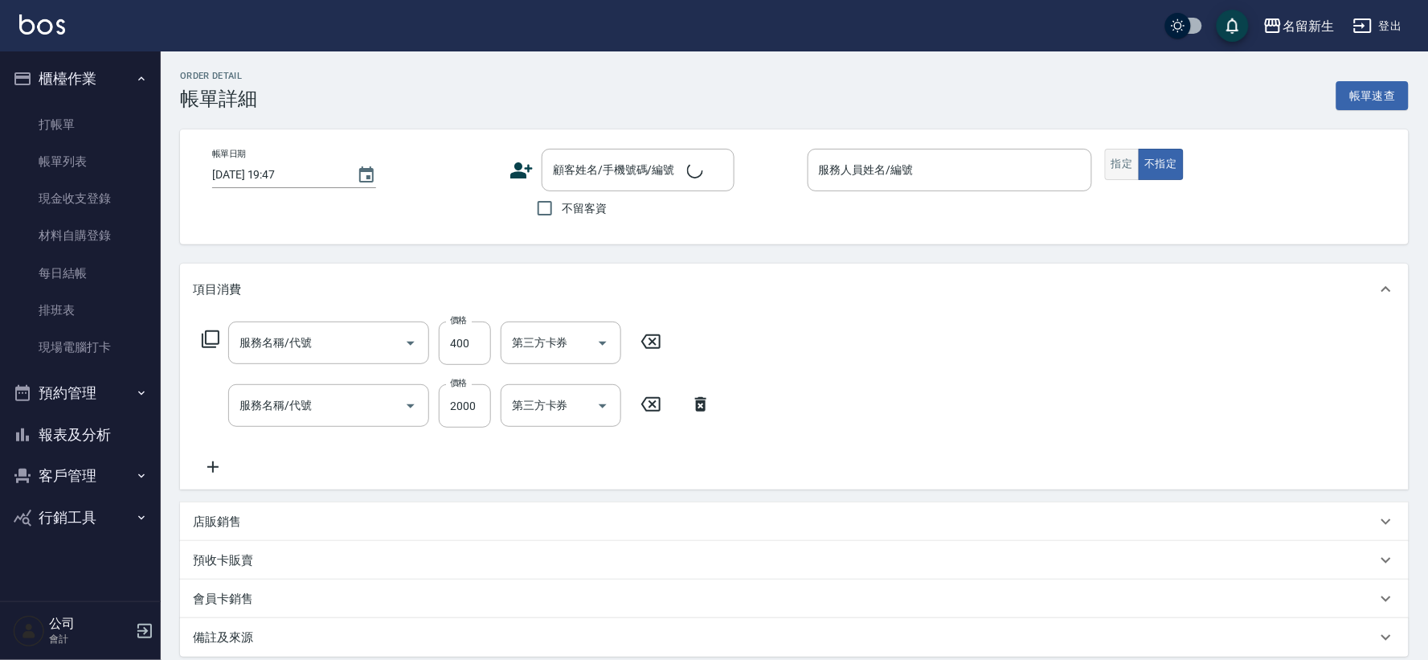
click at [1115, 169] on button "指定" at bounding box center [1122, 164] width 35 height 31
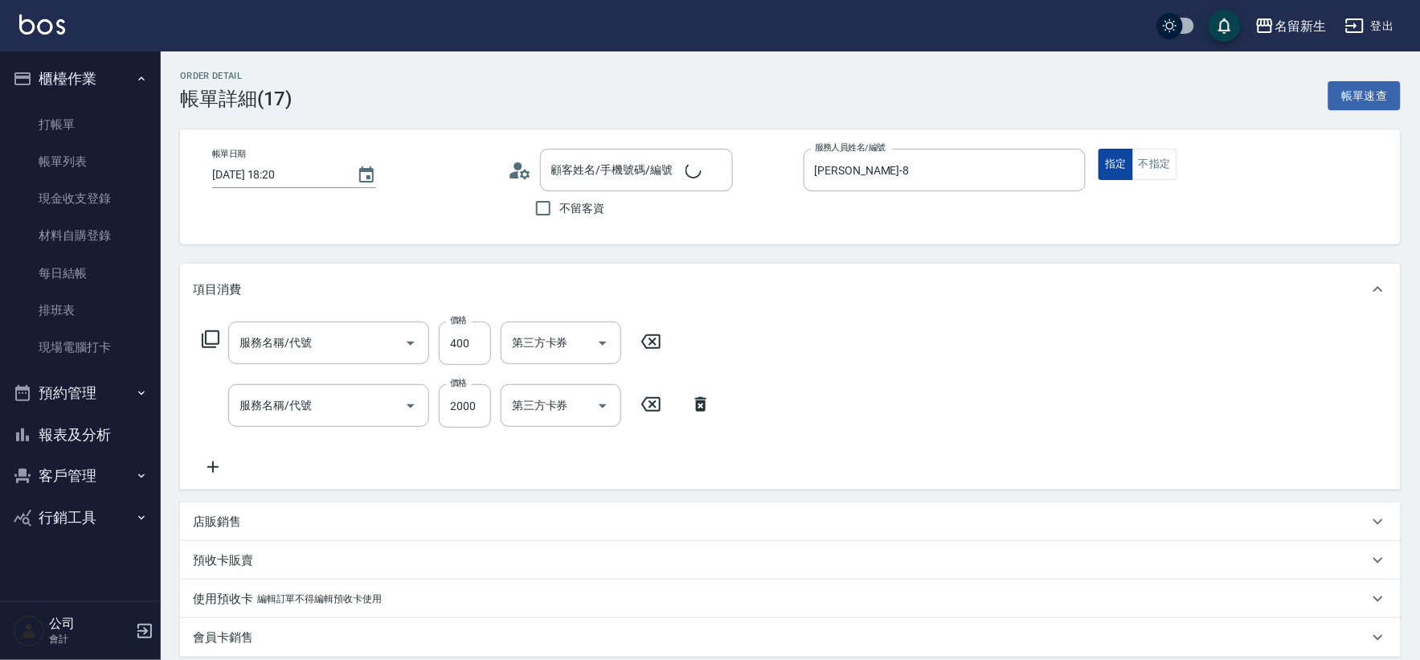
type input "2025/08/16 18:20"
type input "[PERSON_NAME]-8"
type input "原價1~400護髮(50400)"
type input "1999以下燙髮(31999)"
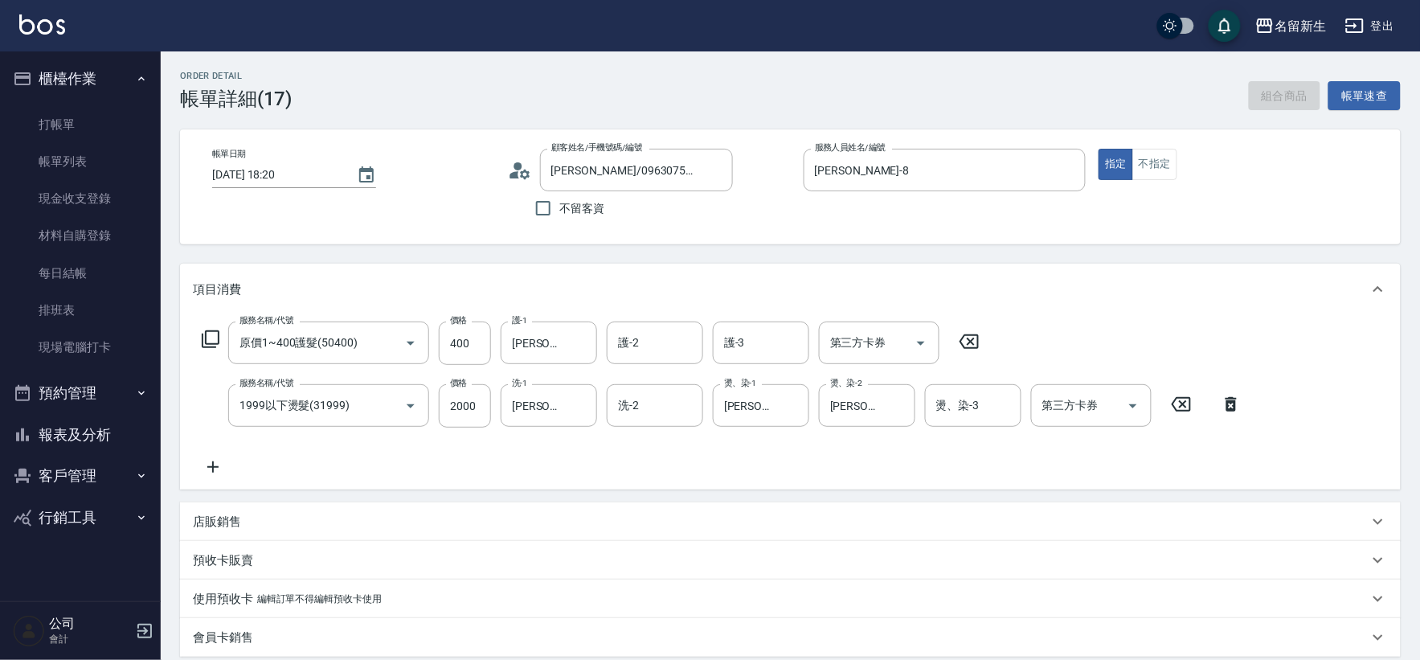
type input "[PERSON_NAME]/0963075361/3317"
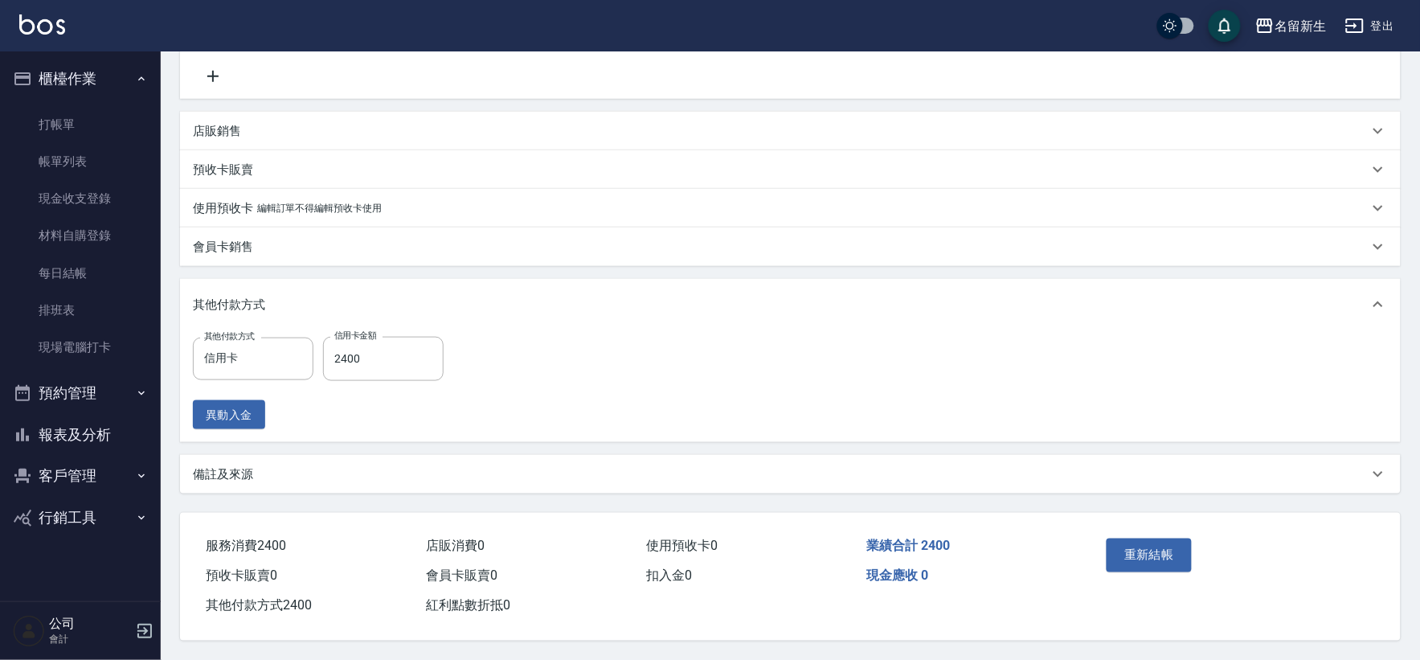
click at [1106, 548] on div "重新結帳" at bounding box center [1165, 567] width 131 height 70
click at [1164, 548] on button "重新結帳" at bounding box center [1149, 555] width 85 height 34
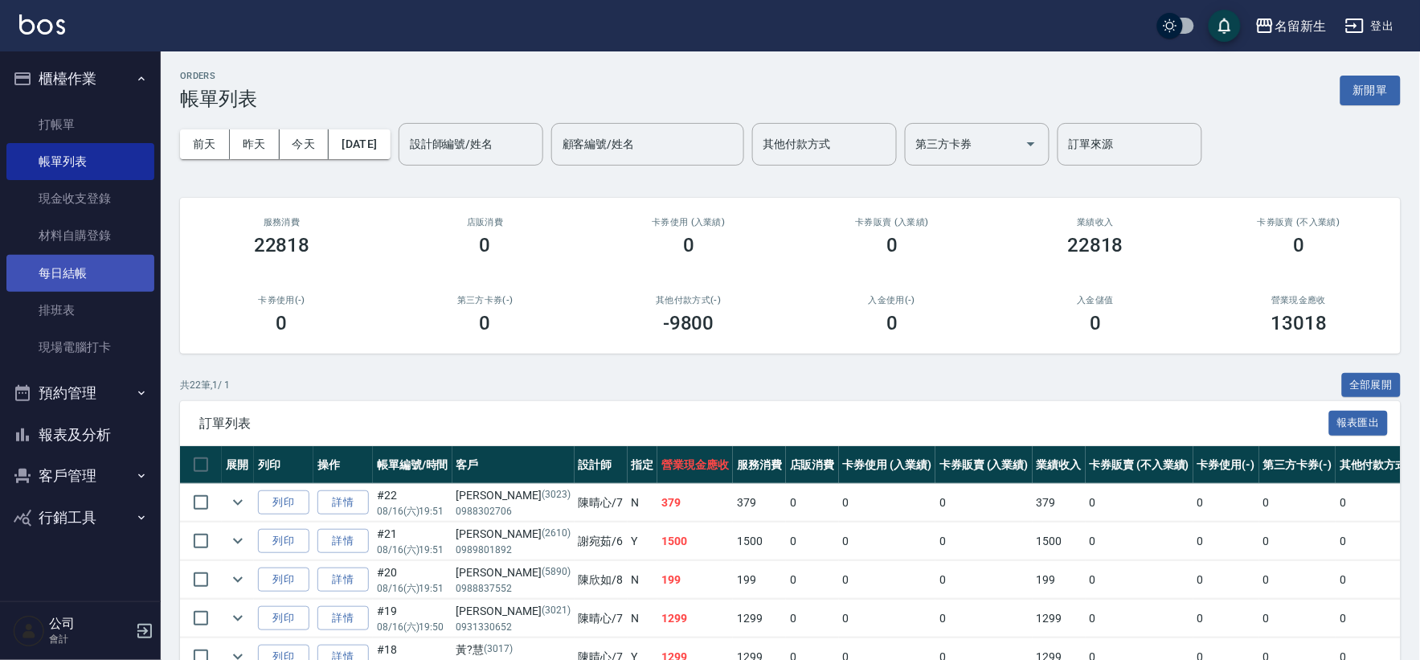
click at [113, 280] on link "每日結帳" at bounding box center [80, 273] width 148 height 37
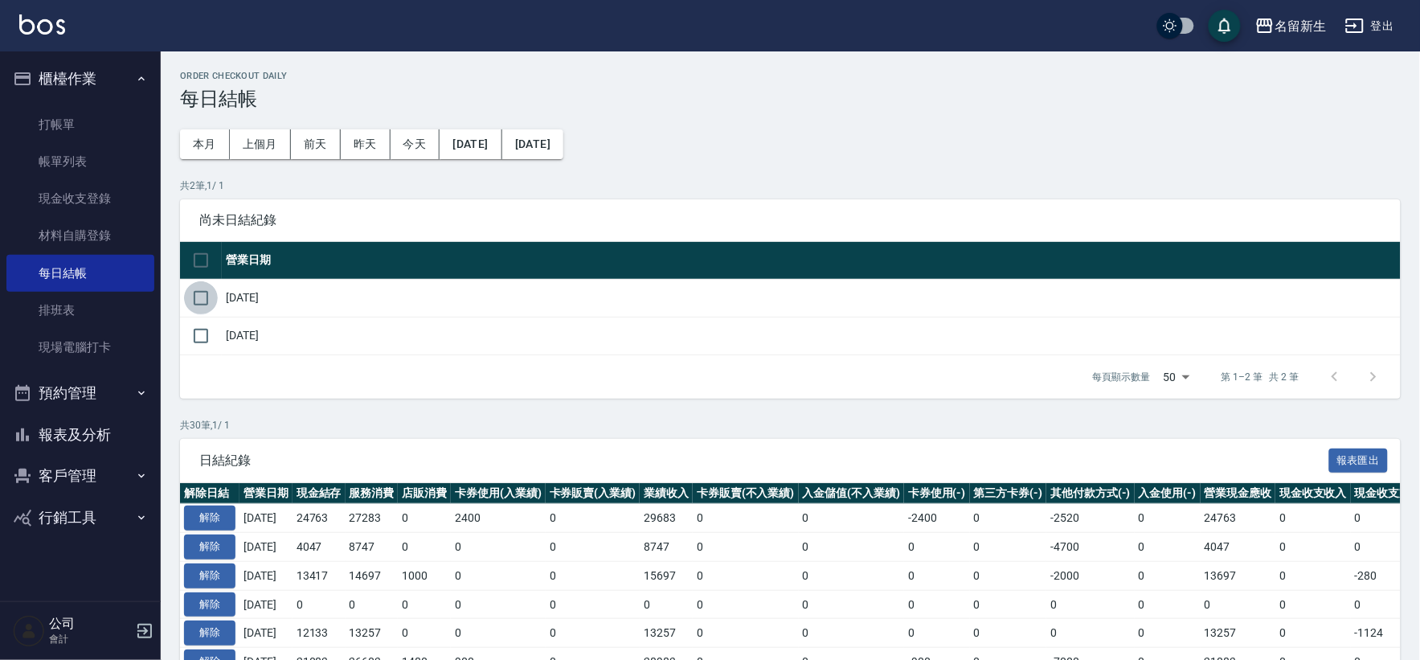
click at [198, 287] on input "checkbox" at bounding box center [201, 298] width 34 height 34
checkbox input "true"
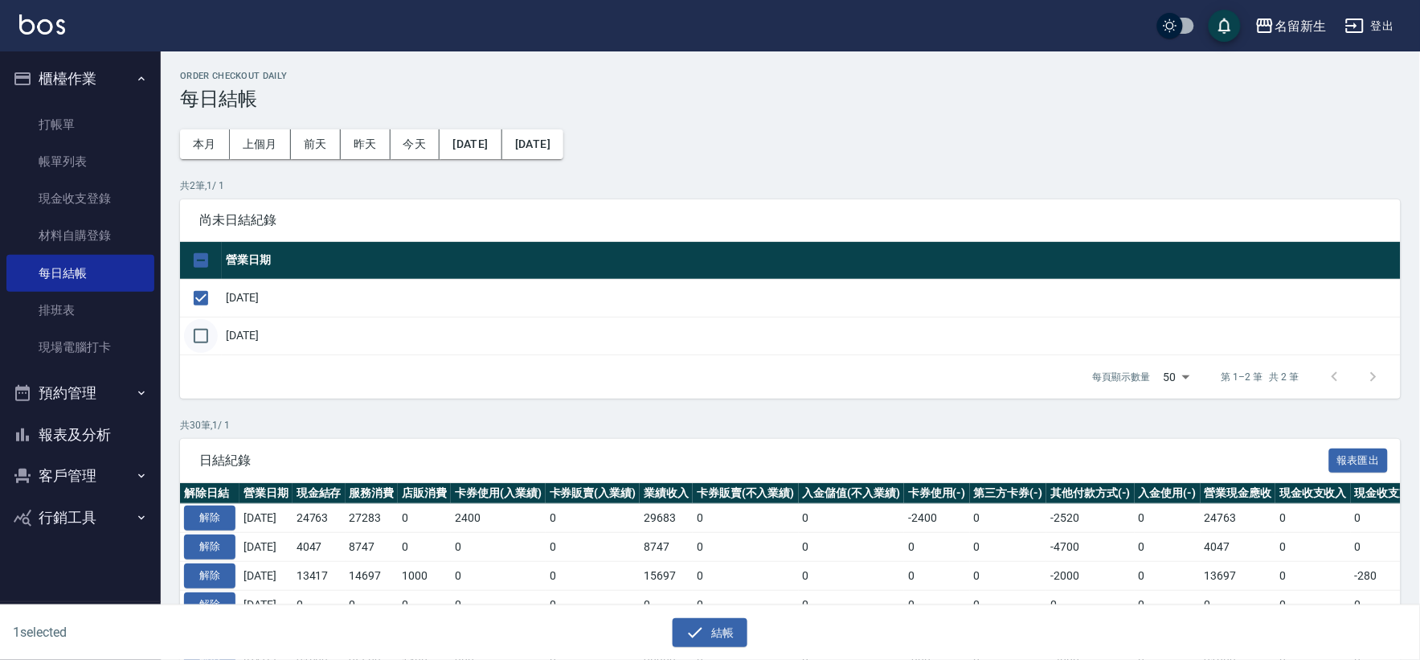
click at [207, 340] on input "checkbox" at bounding box center [201, 336] width 34 height 34
checkbox input "true"
click at [707, 632] on button "結帳" at bounding box center [710, 633] width 75 height 30
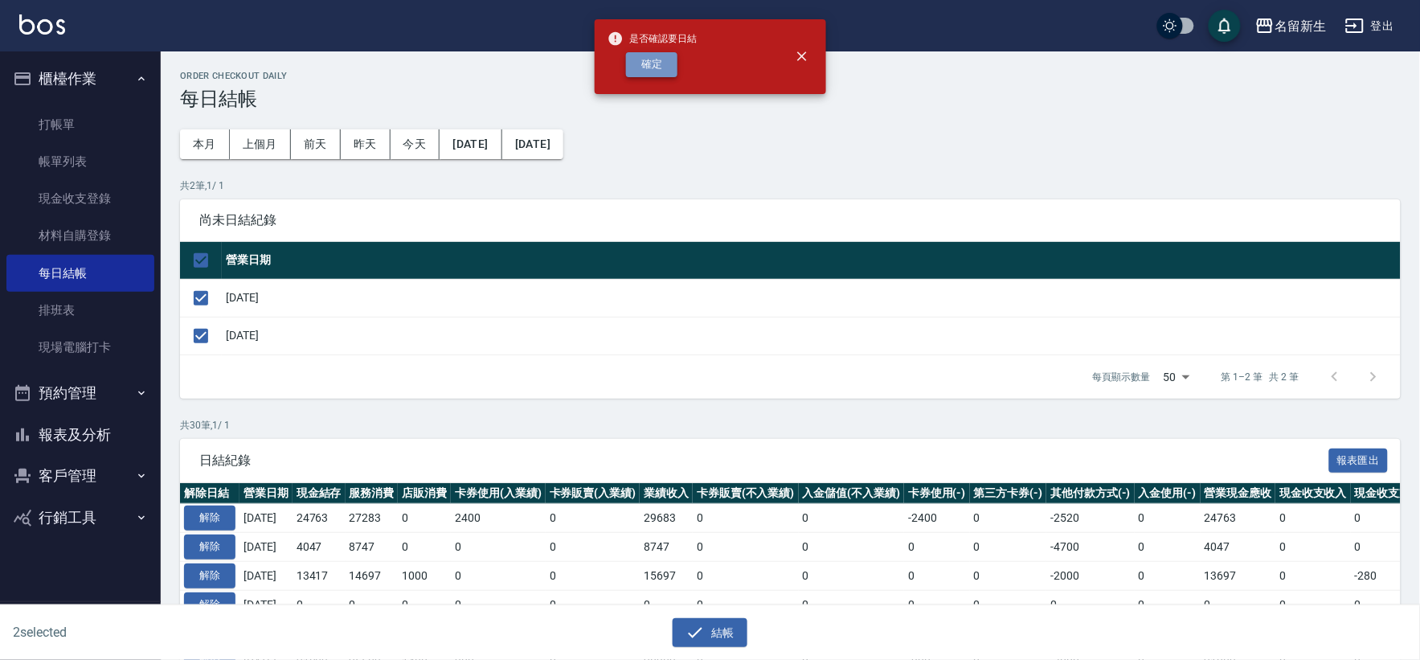
click at [655, 67] on button "確定" at bounding box center [651, 64] width 51 height 25
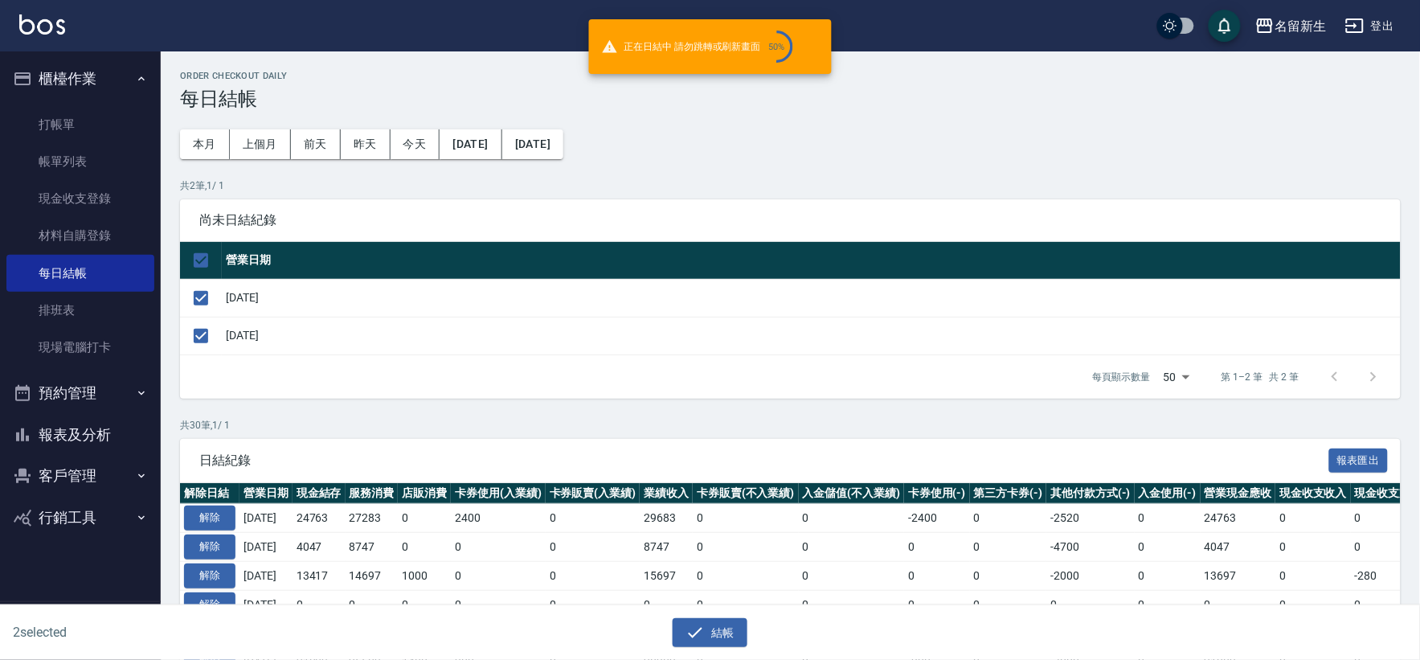
checkbox input "false"
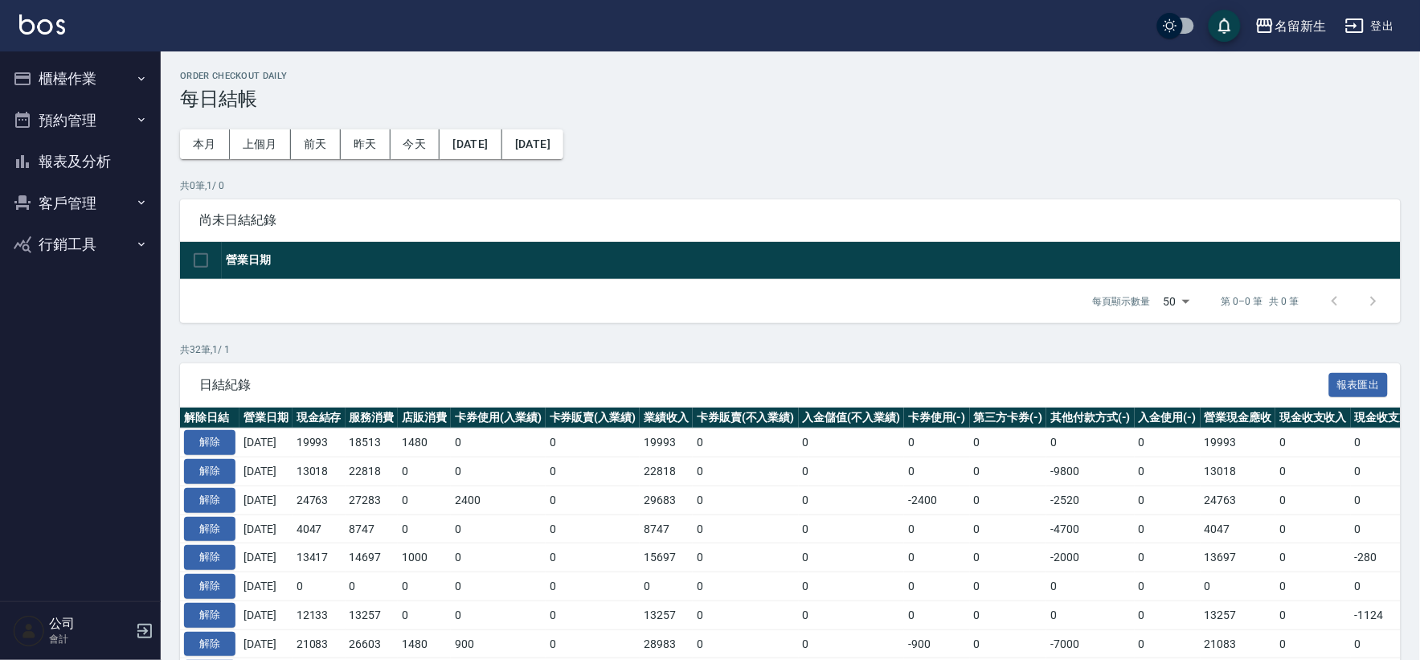
click at [113, 159] on button "報表及分析" at bounding box center [80, 162] width 148 height 42
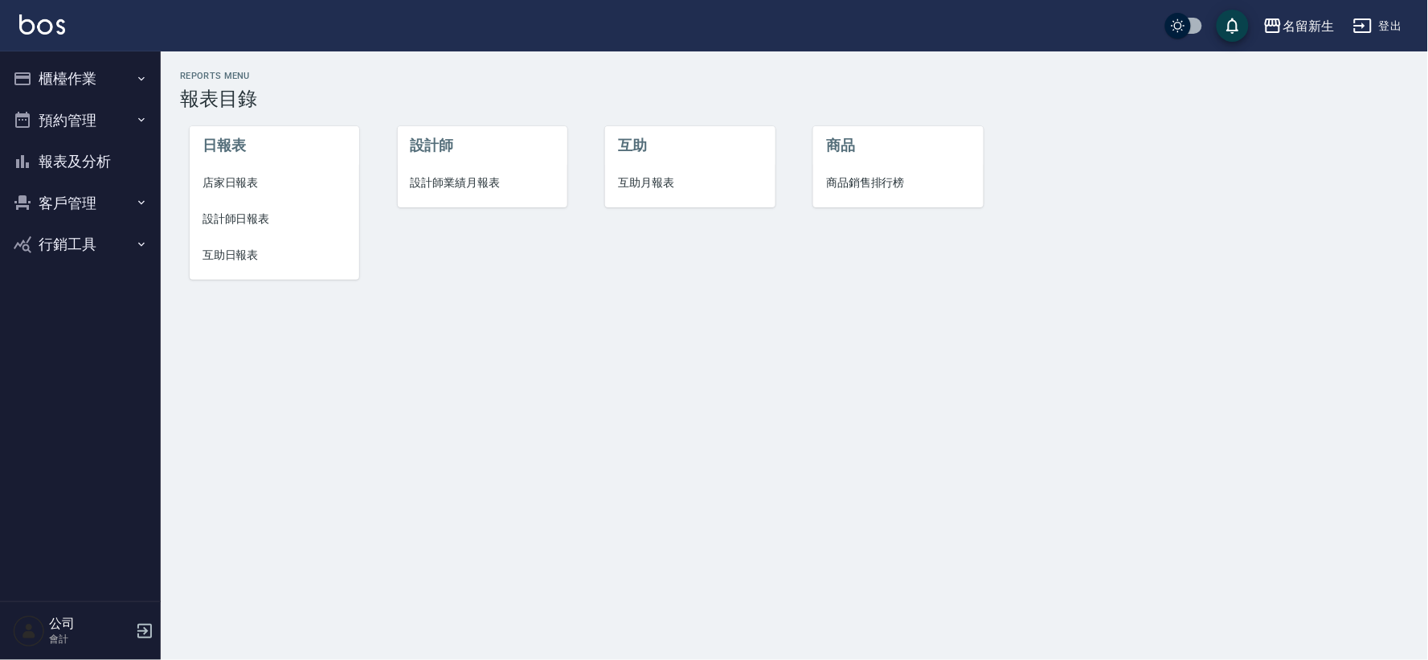
click at [264, 223] on span "設計師日報表" at bounding box center [275, 219] width 144 height 17
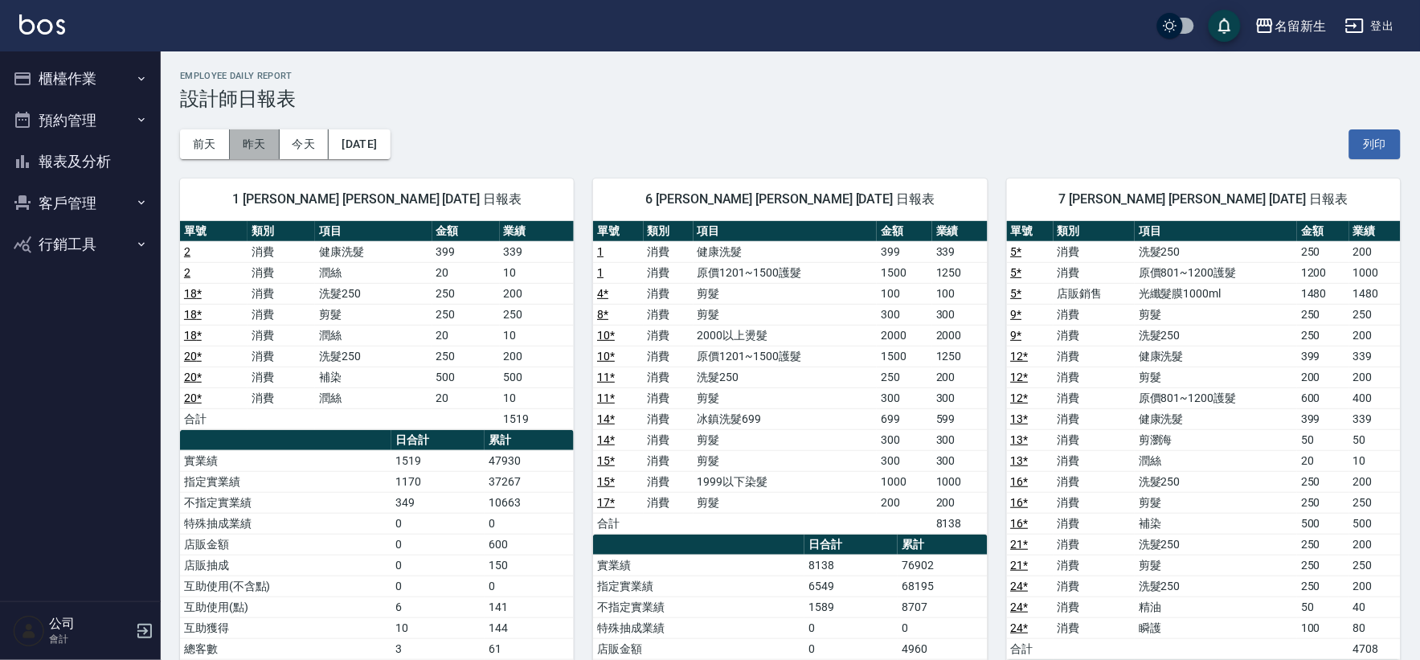
click at [245, 148] on button "昨天" at bounding box center [255, 144] width 50 height 30
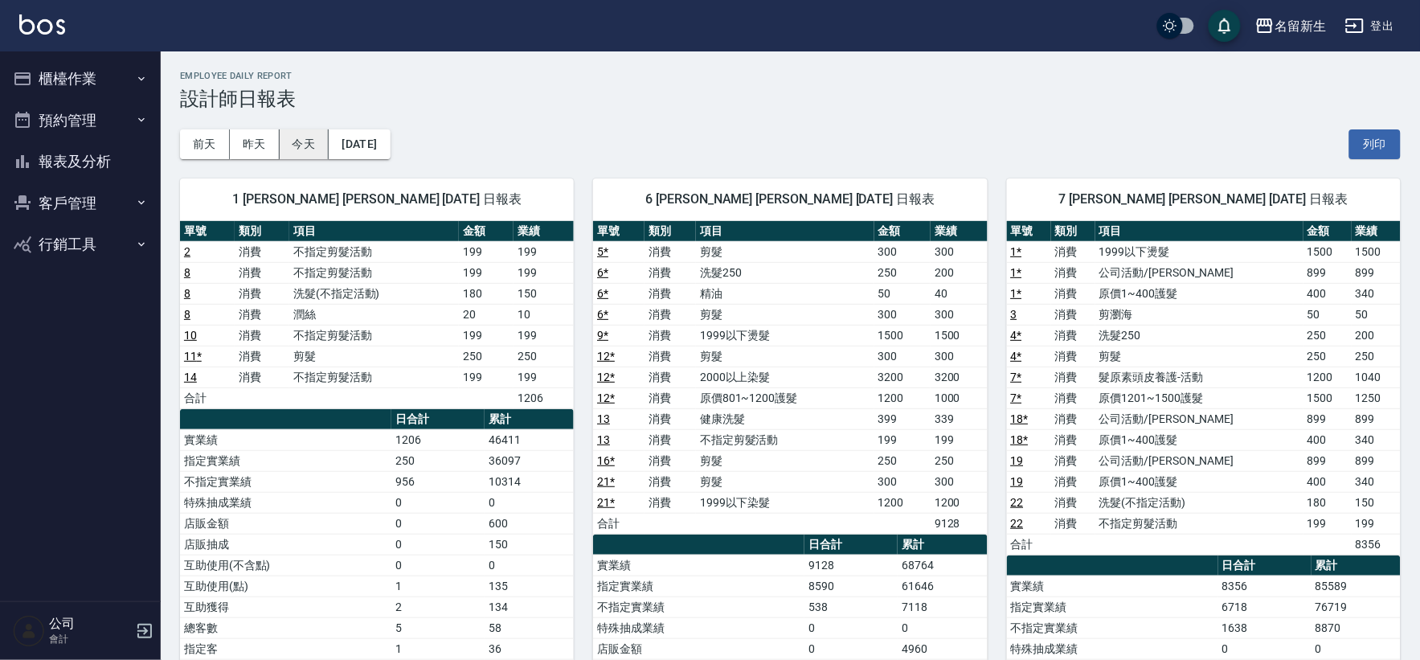
click at [307, 147] on button "今天" at bounding box center [305, 144] width 50 height 30
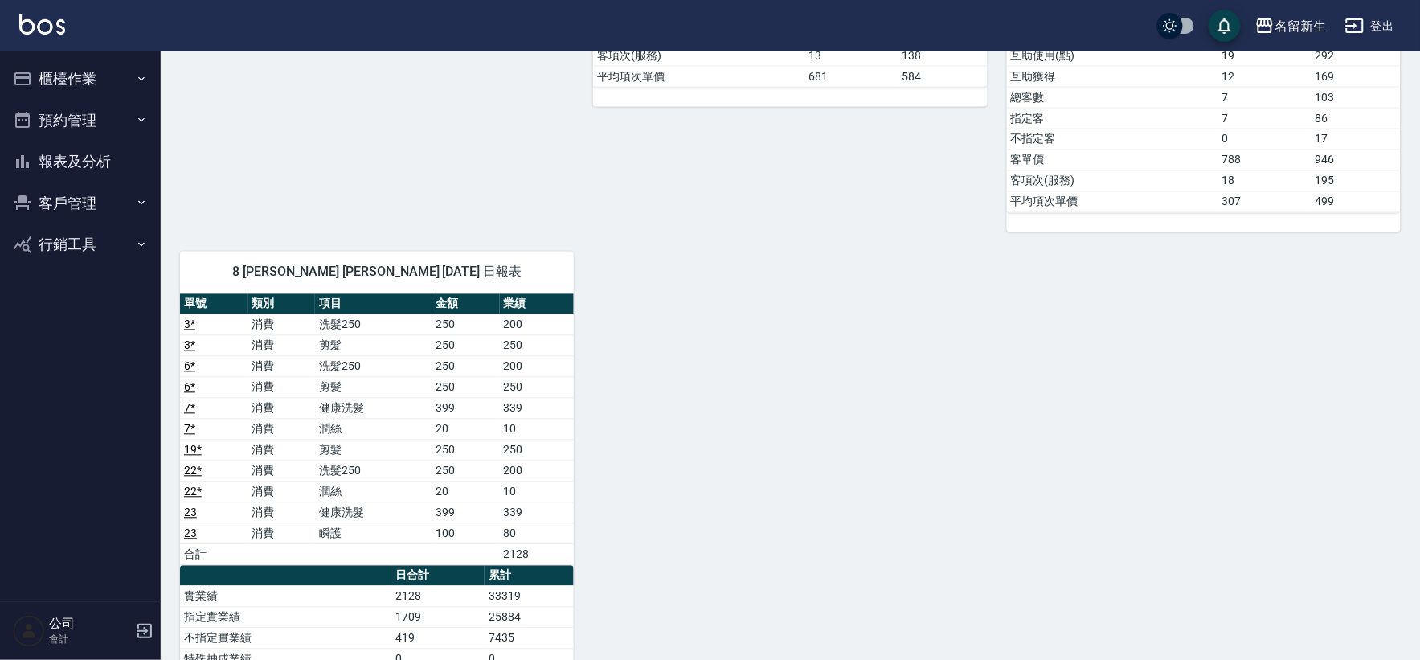
scroll to position [440, 0]
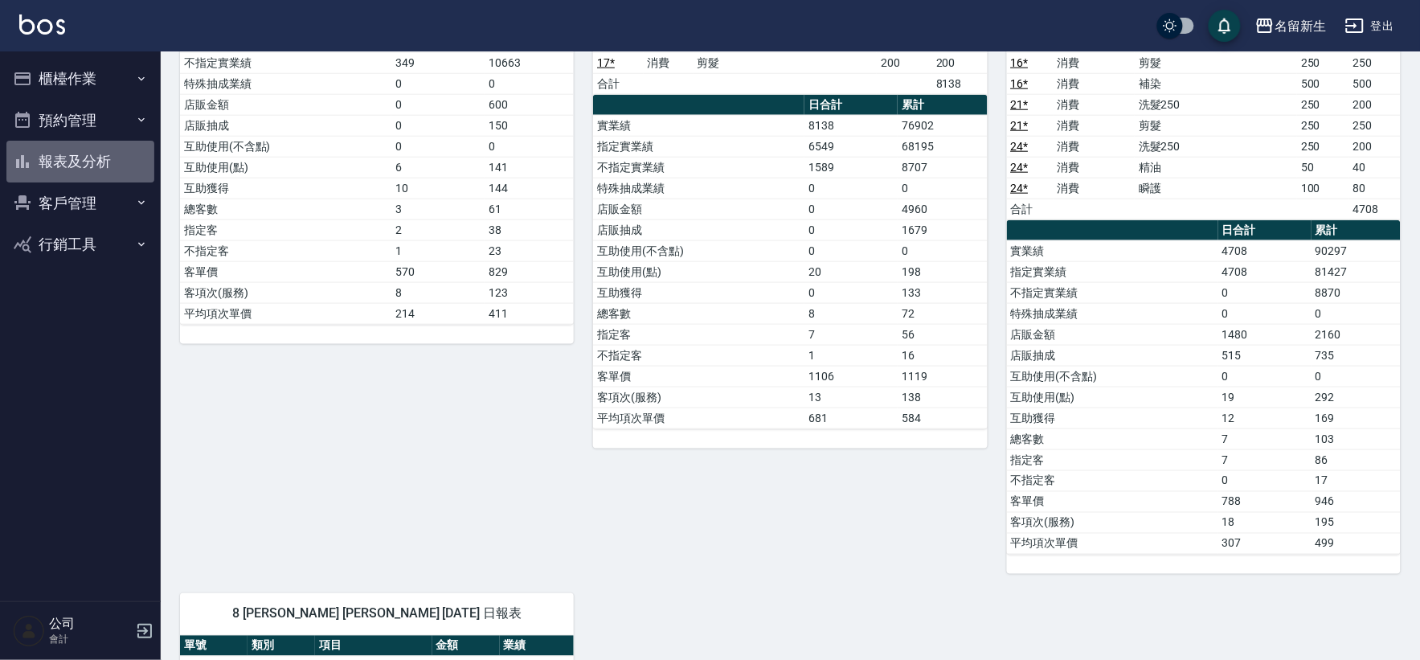
click at [93, 169] on button "報表及分析" at bounding box center [80, 162] width 148 height 42
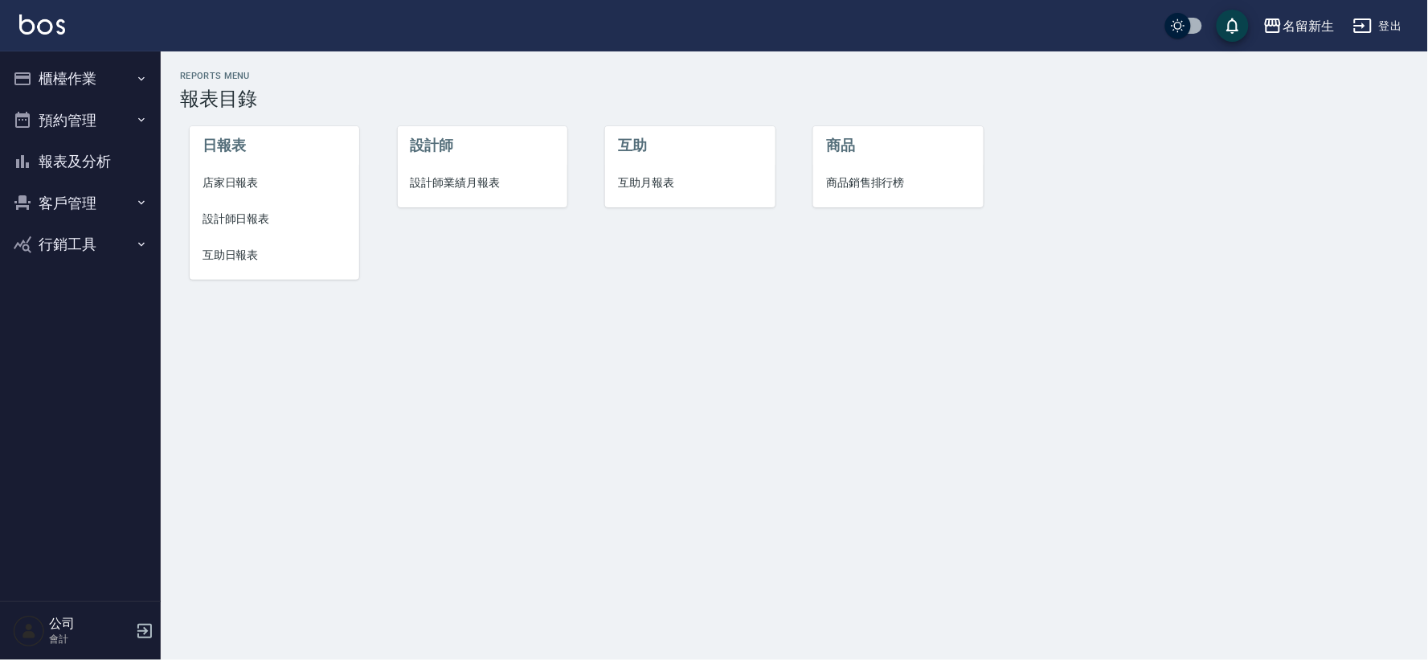
click at [657, 181] on span "互助月報表" at bounding box center [690, 182] width 144 height 17
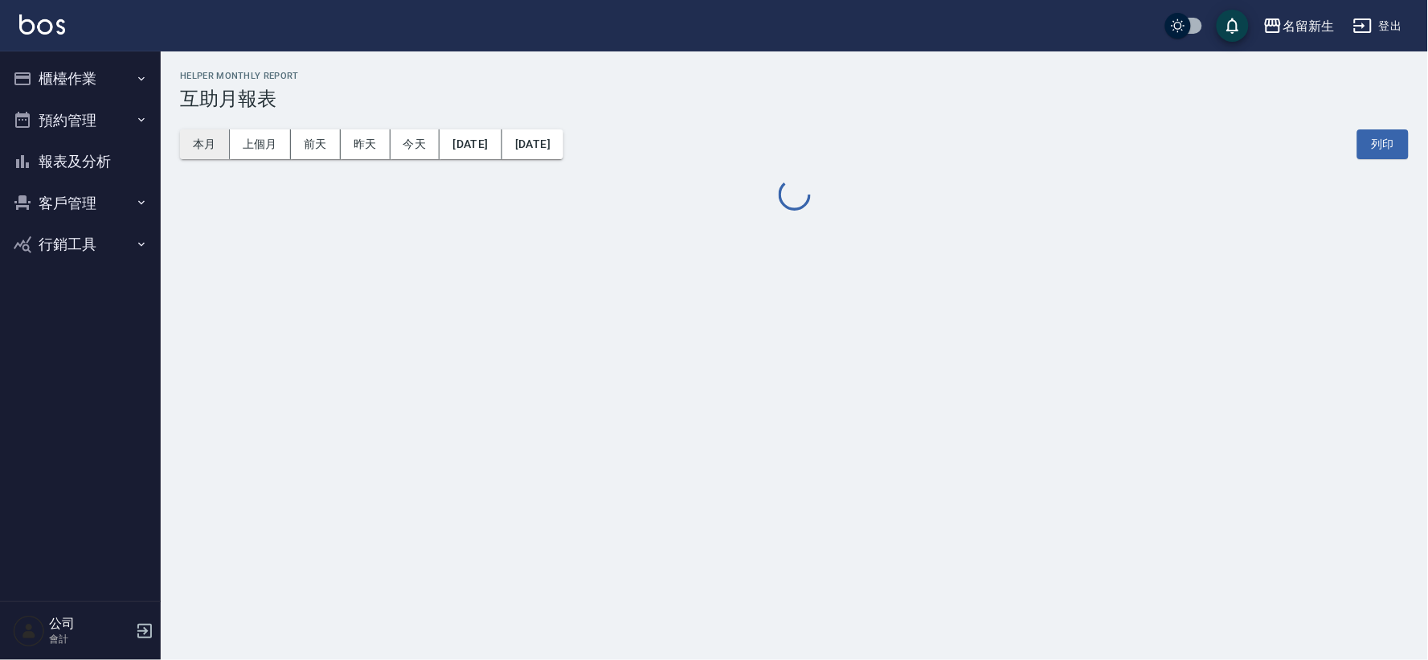
click at [225, 131] on button "本月" at bounding box center [205, 144] width 50 height 30
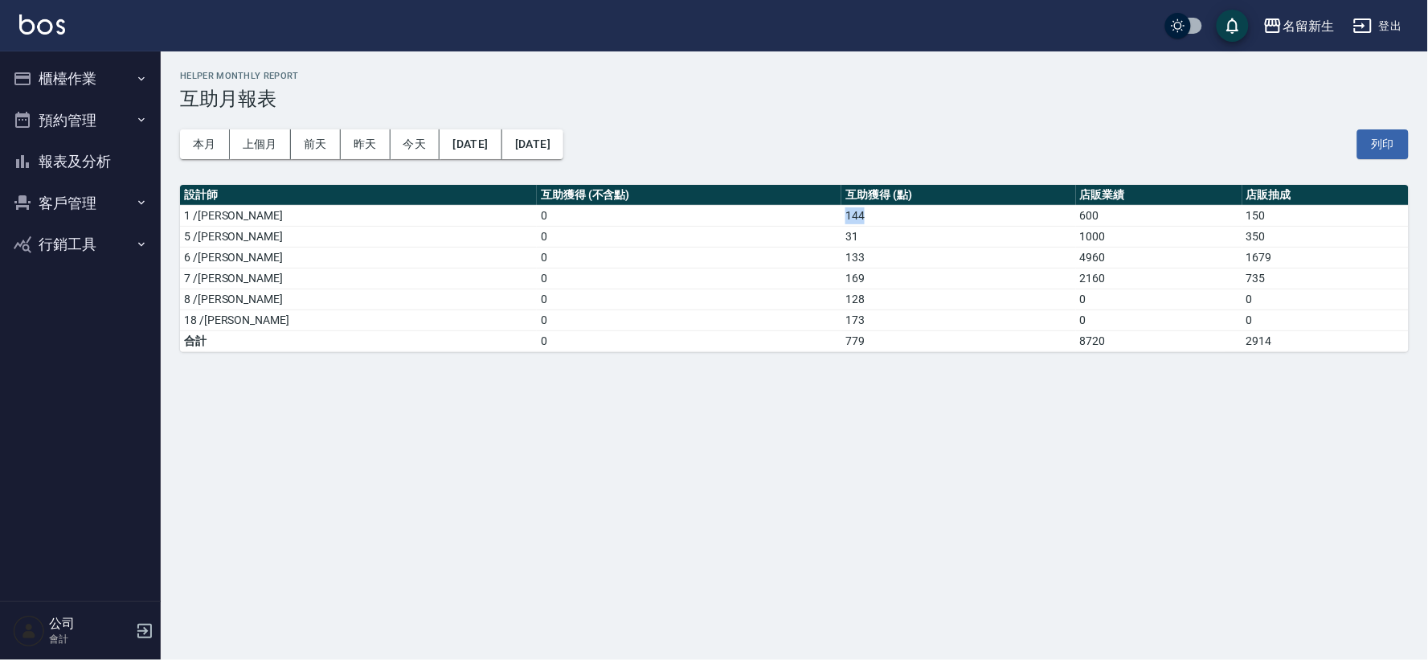
drag, startPoint x: 745, startPoint y: 221, endPoint x: 850, endPoint y: 221, distance: 105.3
click at [850, 221] on tr "1 /王玉芳 0 144 600 150" at bounding box center [794, 215] width 1229 height 21
click at [844, 244] on td "31" at bounding box center [958, 236] width 234 height 21
drag, startPoint x: 737, startPoint y: 260, endPoint x: 792, endPoint y: 260, distance: 54.6
click at [792, 260] on tr "6 /謝宛茹 0 133 4960 1679" at bounding box center [794, 257] width 1229 height 21
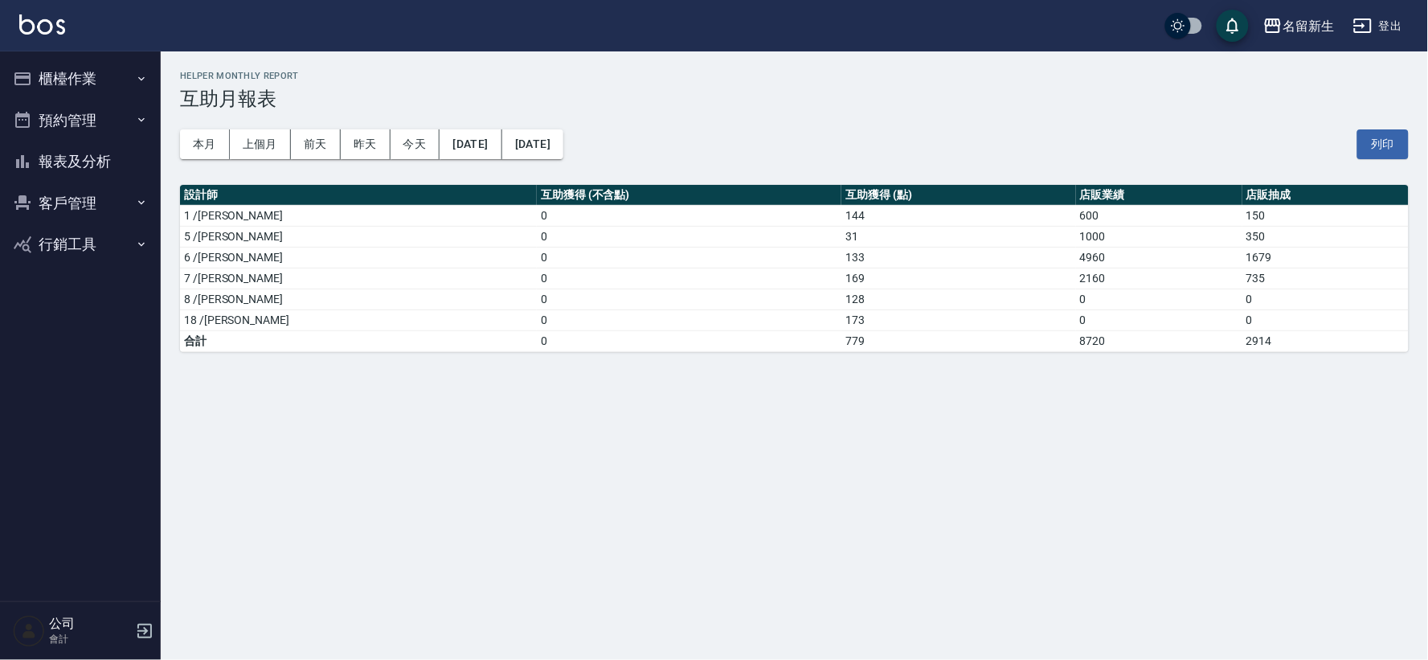
click at [841, 299] on td "128" at bounding box center [958, 298] width 234 height 21
drag, startPoint x: 747, startPoint y: 301, endPoint x: 845, endPoint y: 300, distance: 97.3
click at [845, 300] on tr "8 /陳欣如 0 128 0 0" at bounding box center [794, 298] width 1229 height 21
click at [845, 300] on td "128" at bounding box center [958, 298] width 234 height 21
drag, startPoint x: 754, startPoint y: 321, endPoint x: 829, endPoint y: 316, distance: 74.9
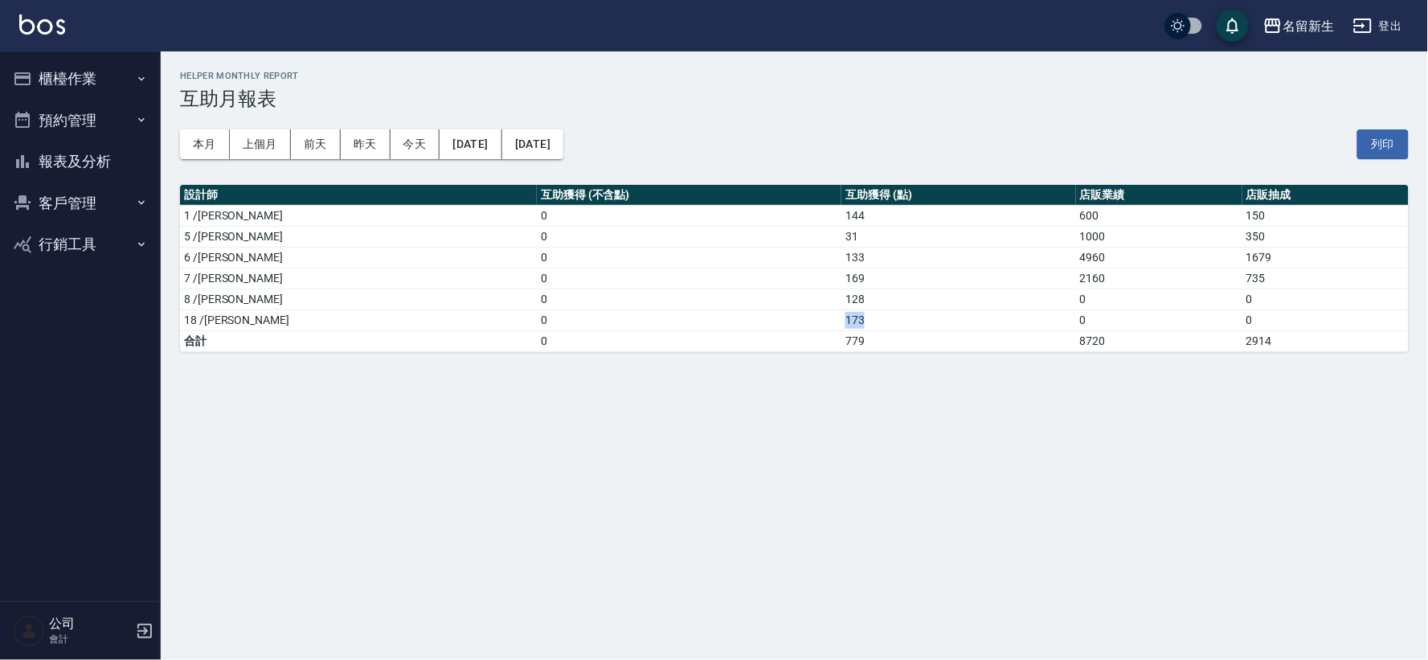
click at [841, 316] on td "173" at bounding box center [958, 319] width 234 height 21
click at [849, 322] on td "173" at bounding box center [958, 319] width 234 height 21
click at [91, 174] on button "報表及分析" at bounding box center [80, 162] width 148 height 42
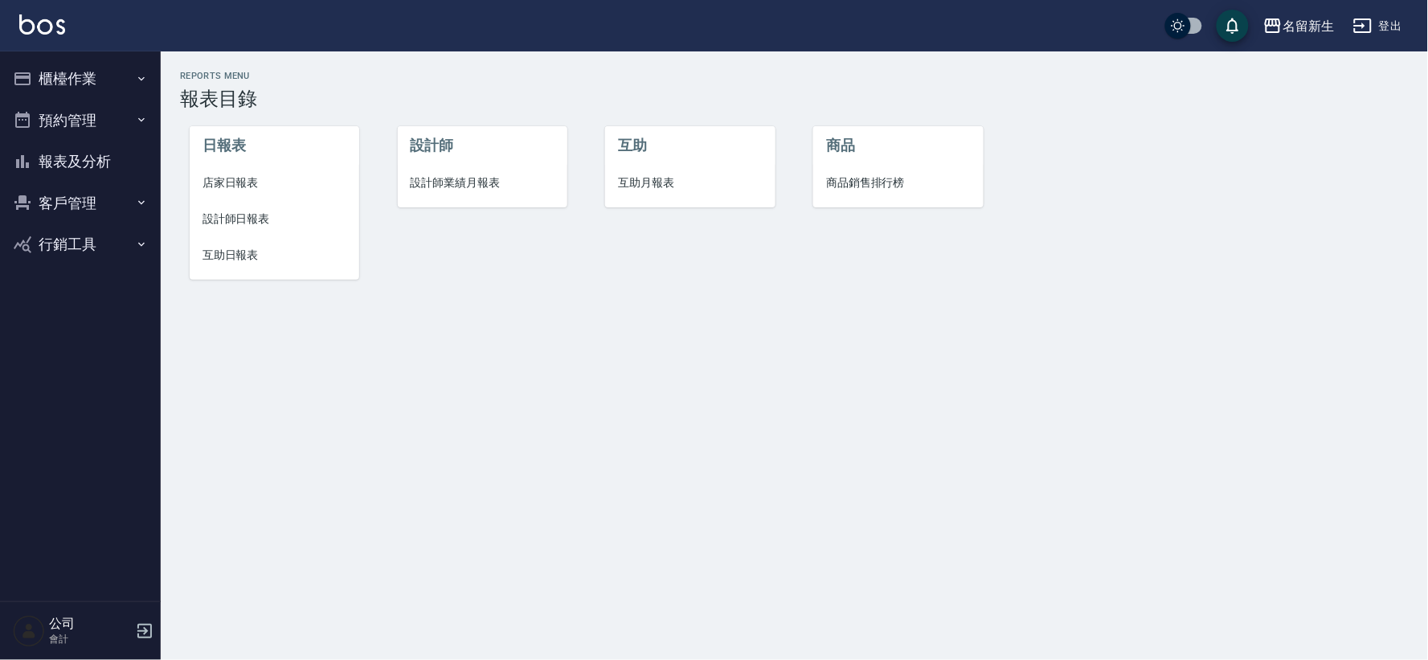
click at [440, 179] on span "設計師業績月報表" at bounding box center [483, 182] width 144 height 17
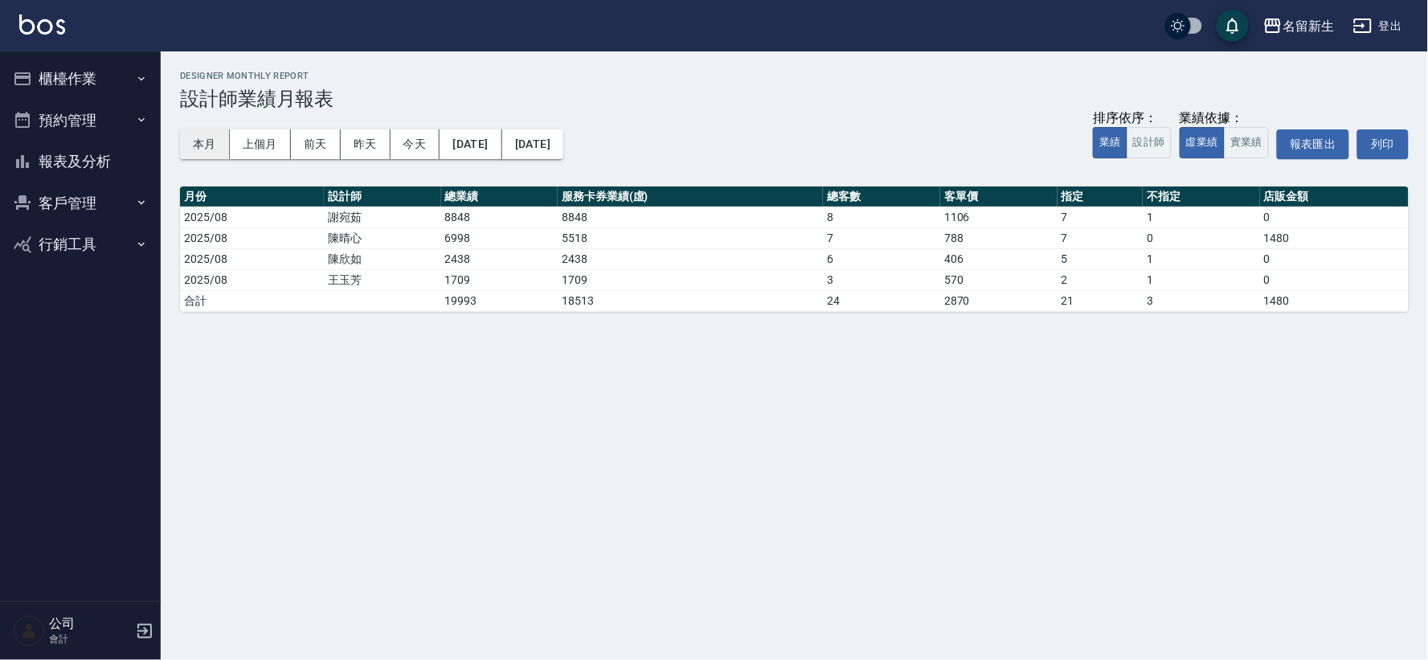
drag, startPoint x: 196, startPoint y: 150, endPoint x: 214, endPoint y: 157, distance: 18.8
click at [196, 150] on button "本月" at bounding box center [205, 144] width 50 height 30
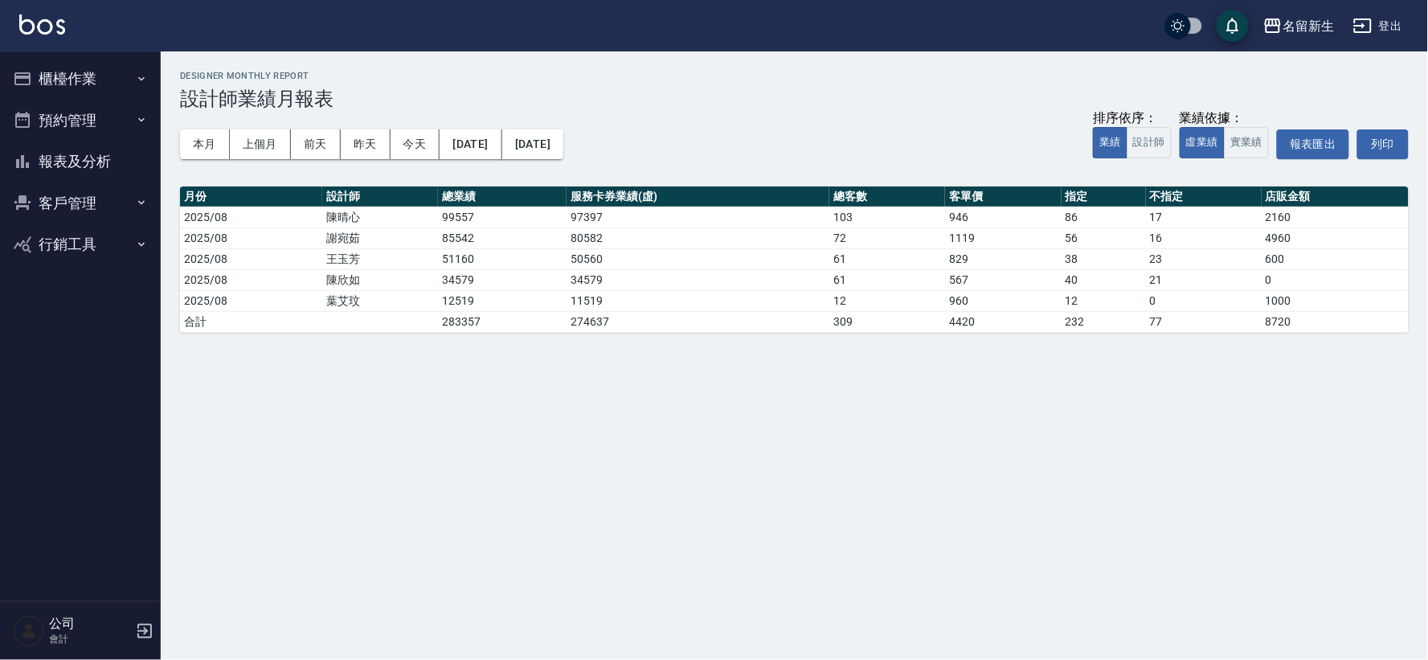
click at [130, 84] on button "櫃檯作業" at bounding box center [80, 79] width 148 height 42
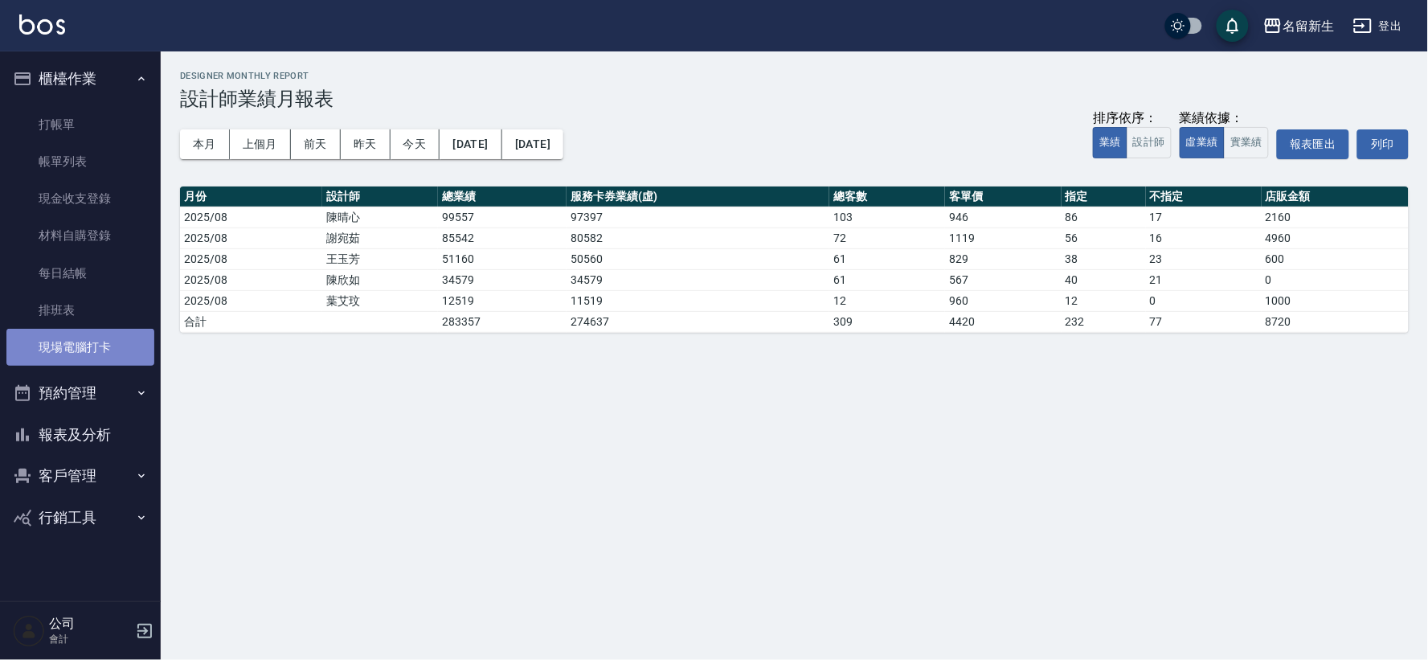
click at [113, 344] on link "現場電腦打卡" at bounding box center [80, 347] width 148 height 37
